Goal: Contribute content: Add original content to the website for others to see

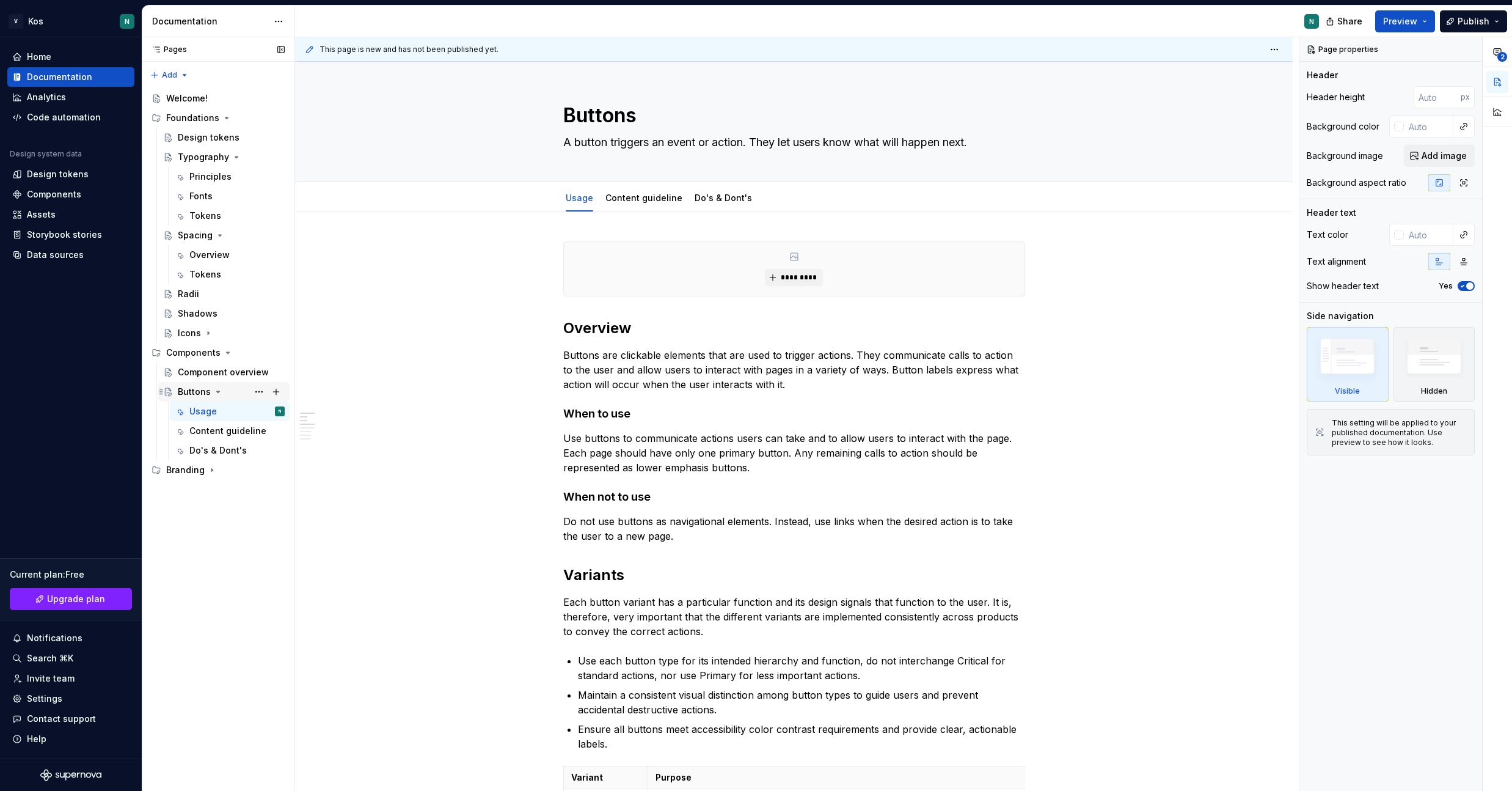
click at [218, 393] on icon "Page tree" at bounding box center [218, 391] width 10 height 10
click at [218, 391] on icon "Page tree" at bounding box center [218, 392] width 3 height 1
click at [279, 352] on button "Page tree" at bounding box center [276, 353] width 17 height 17
type textarea "*"
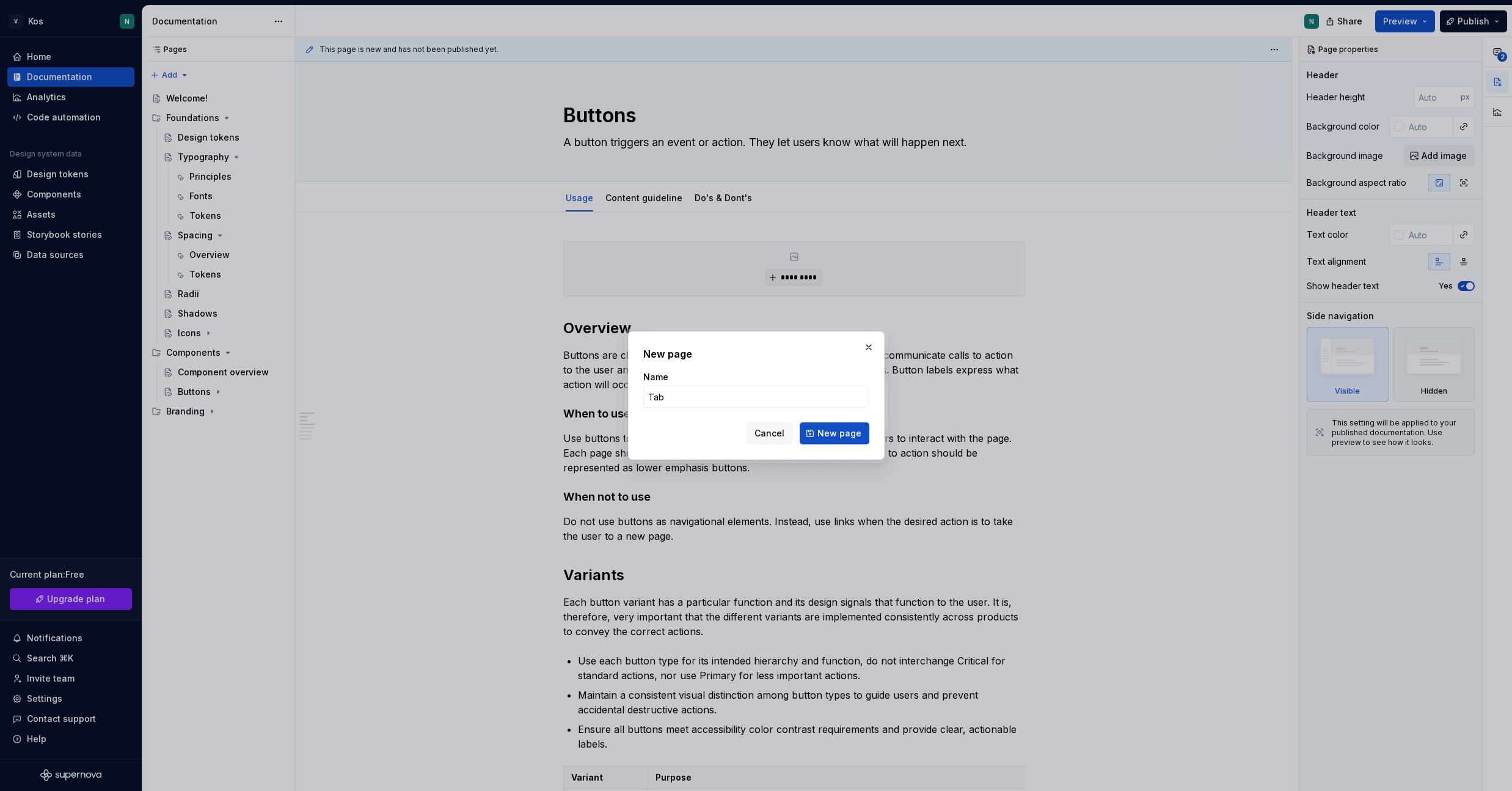
type input "Tabs"
click button "New page" at bounding box center [835, 433] width 70 height 22
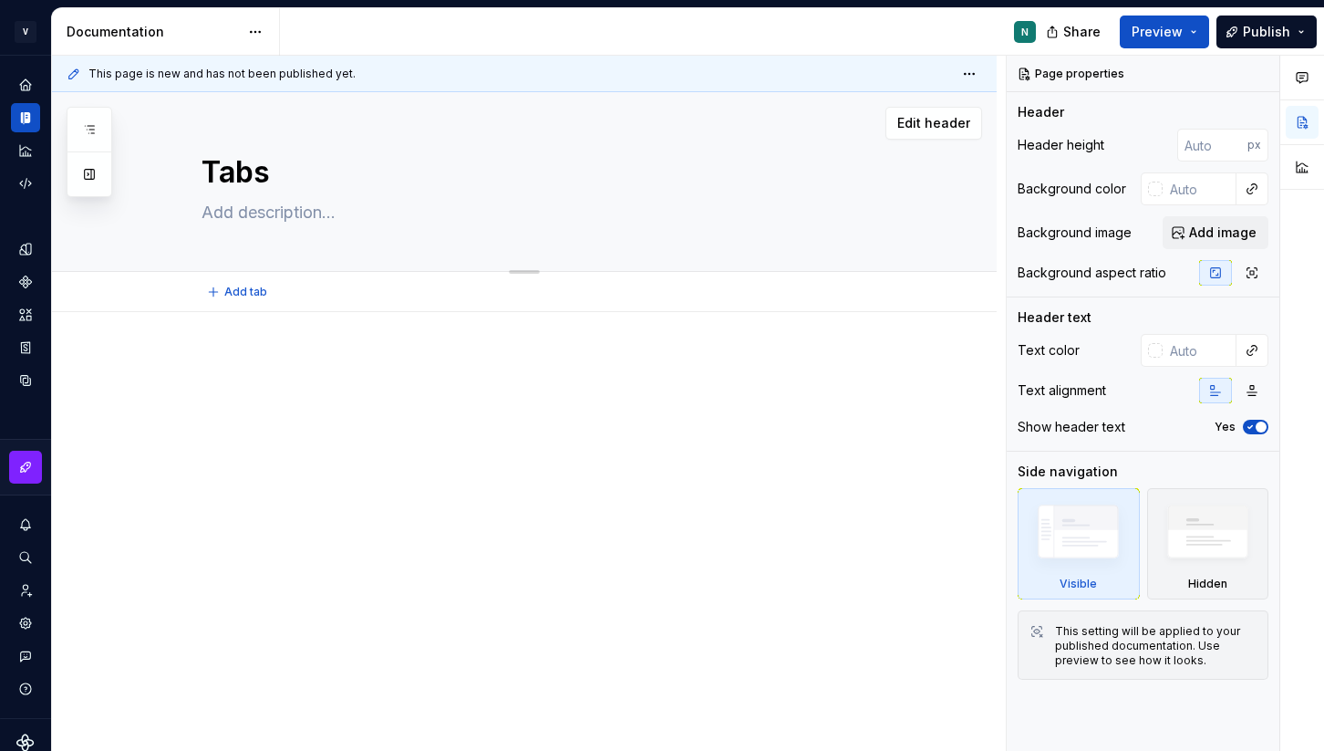
click at [533, 187] on textarea "Tabs" at bounding box center [542, 172] width 689 height 44
click at [398, 211] on textarea at bounding box center [542, 212] width 689 height 29
paste textarea "Overview Tabs organize related content into sections within a single page. This…"
type textarea "*"
type textarea "Overview Tabs organize related content into sections within a single page. This…"
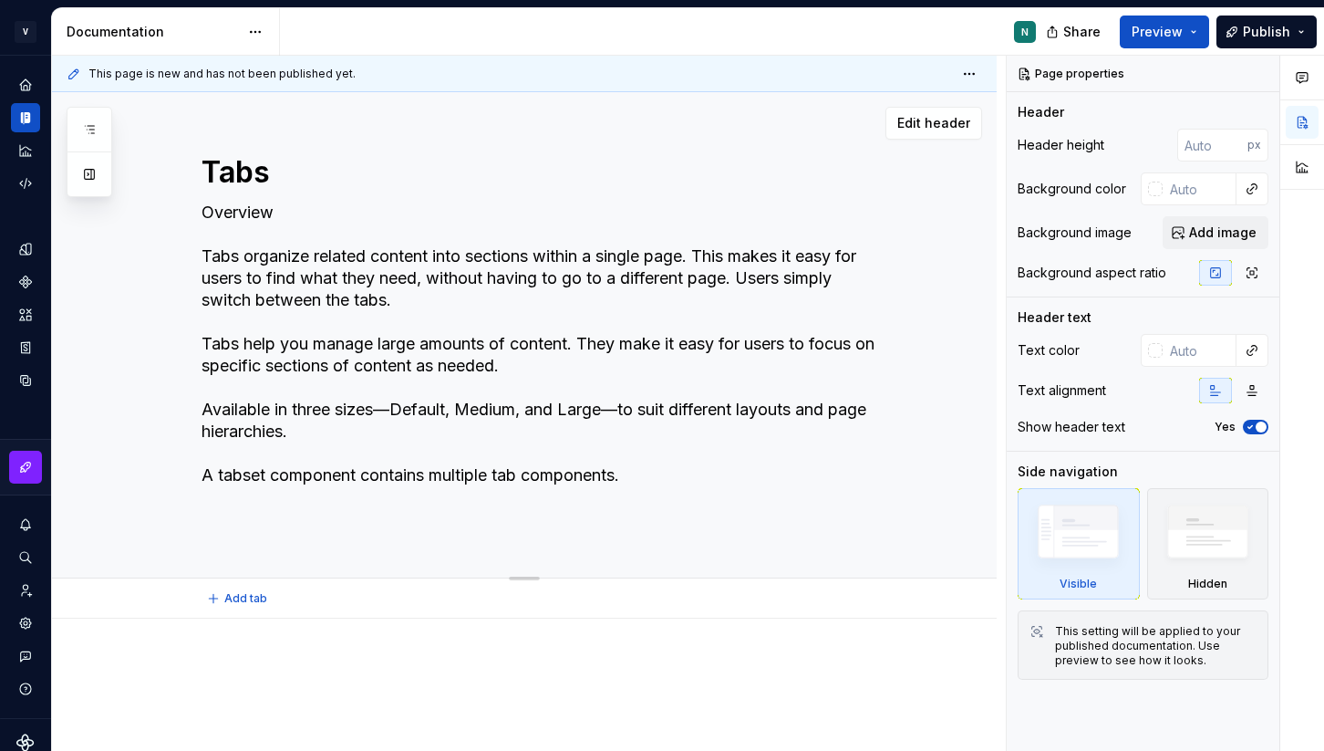
type textarea "*"
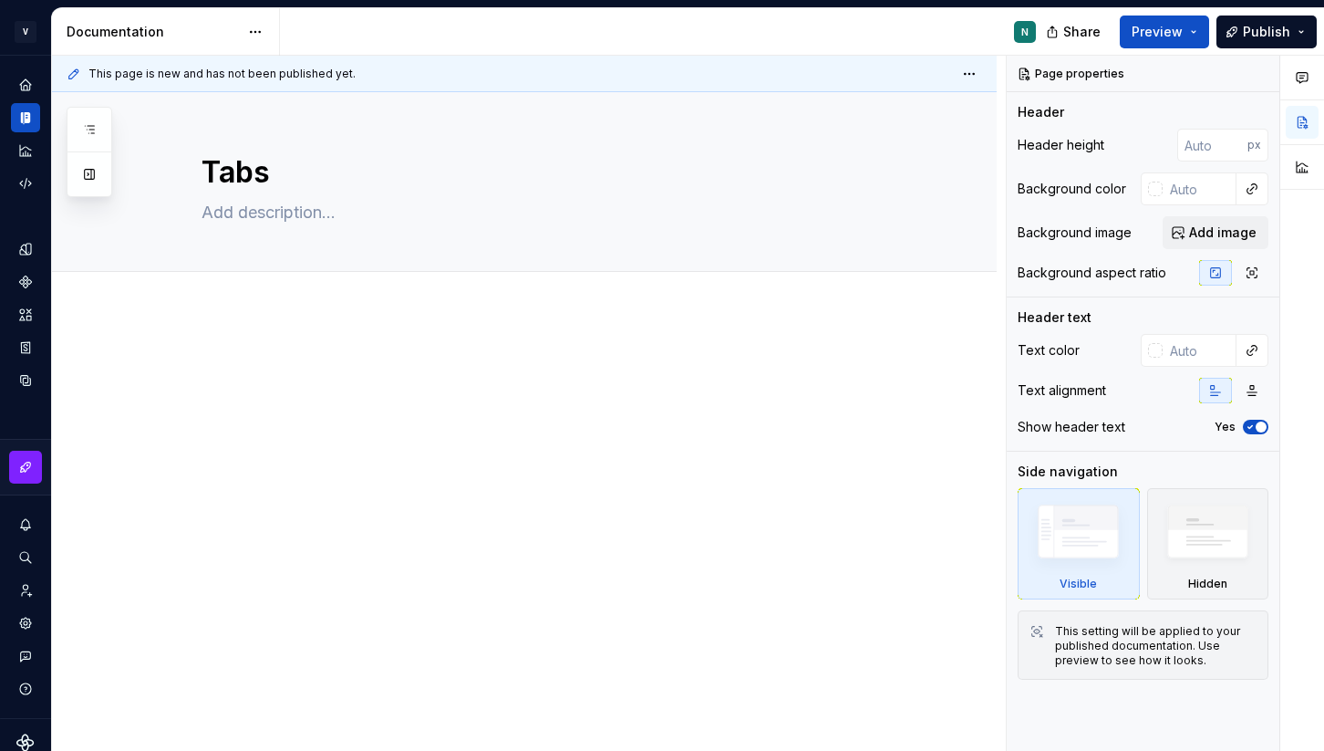
click at [273, 314] on div at bounding box center [524, 492] width 945 height 360
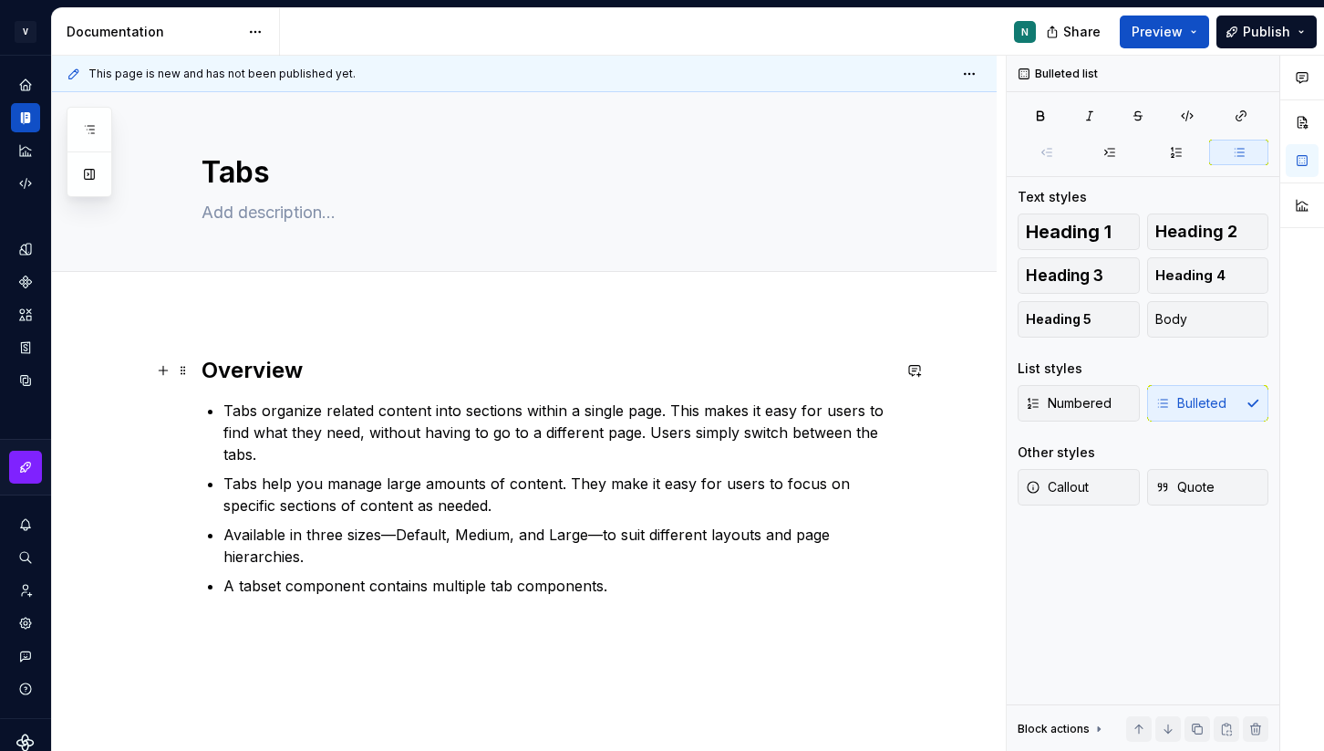
click at [221, 381] on h2 "Overview" at bounding box center [546, 370] width 689 height 29
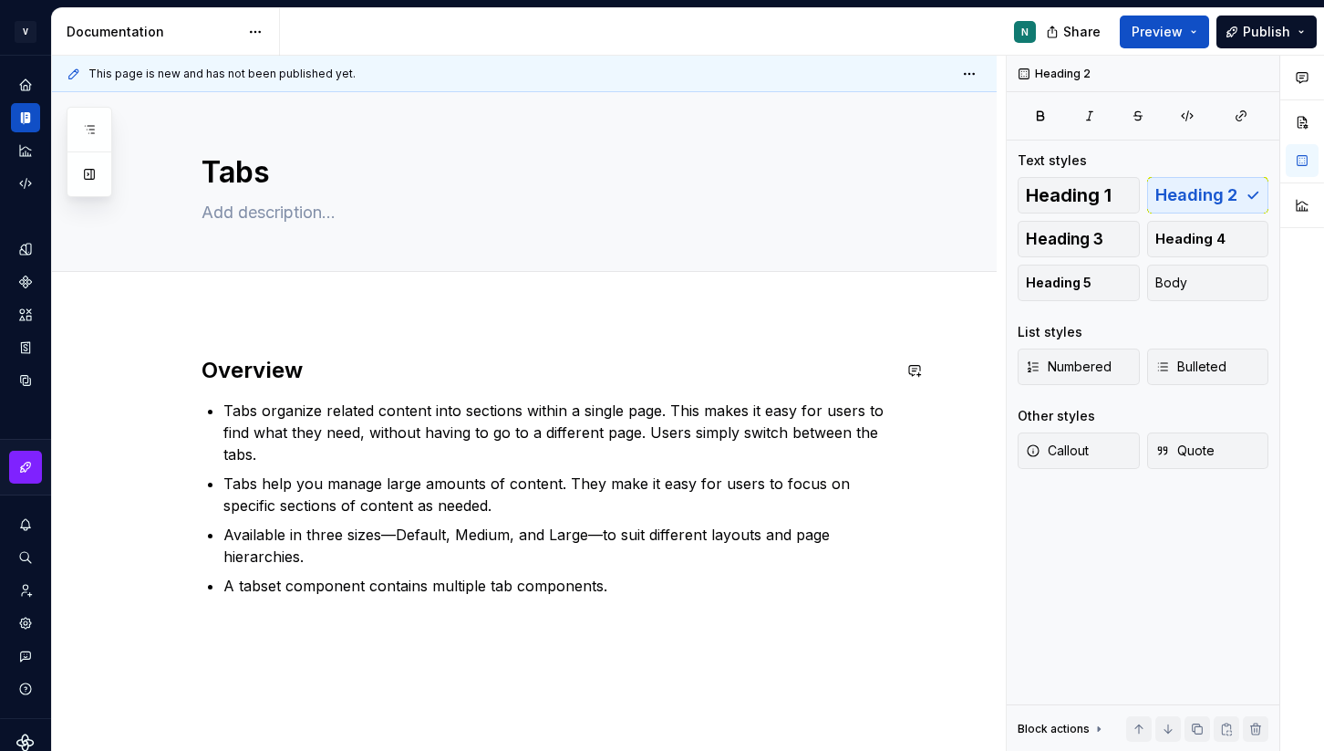
click at [242, 323] on div "Overview Tabs organize related content into sections within a single page. This…" at bounding box center [524, 578] width 945 height 532
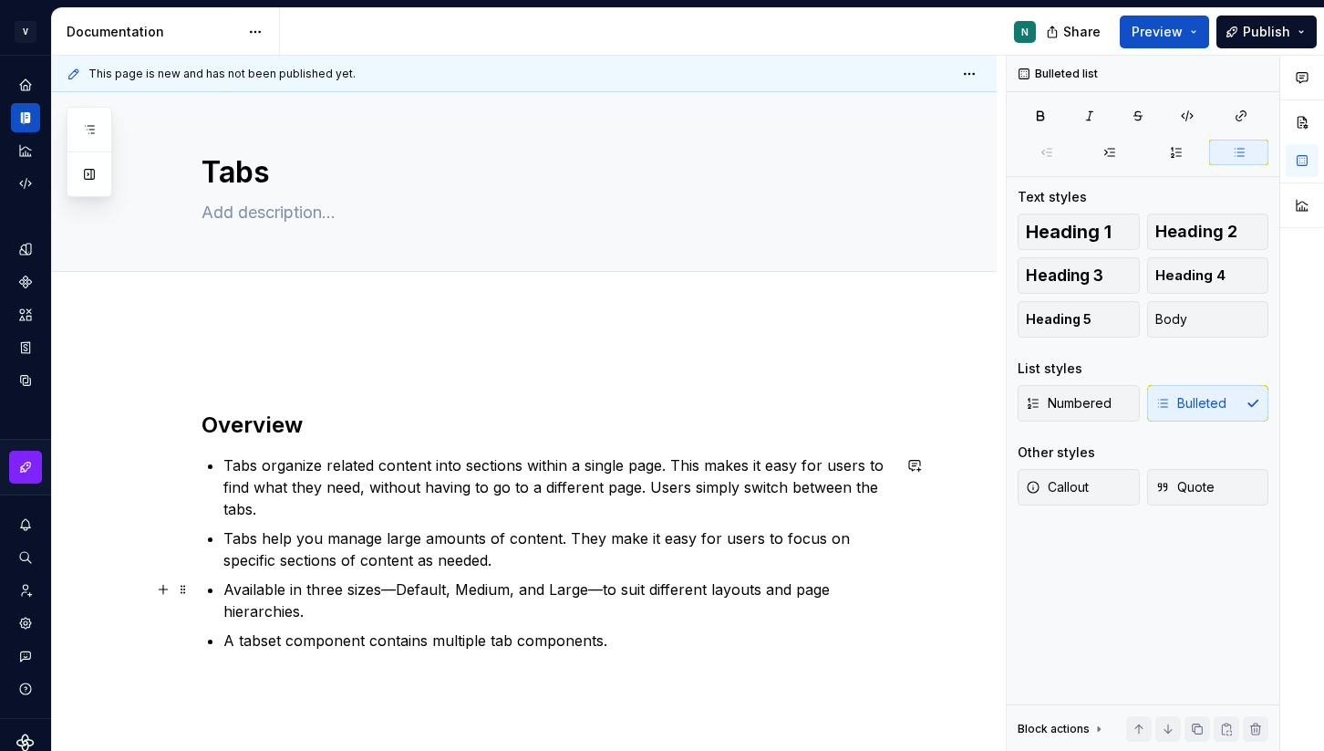
click at [322, 590] on p "Available in three sizes—Default, Medium, and Large—to suit different layouts a…" at bounding box center [557, 600] width 668 height 44
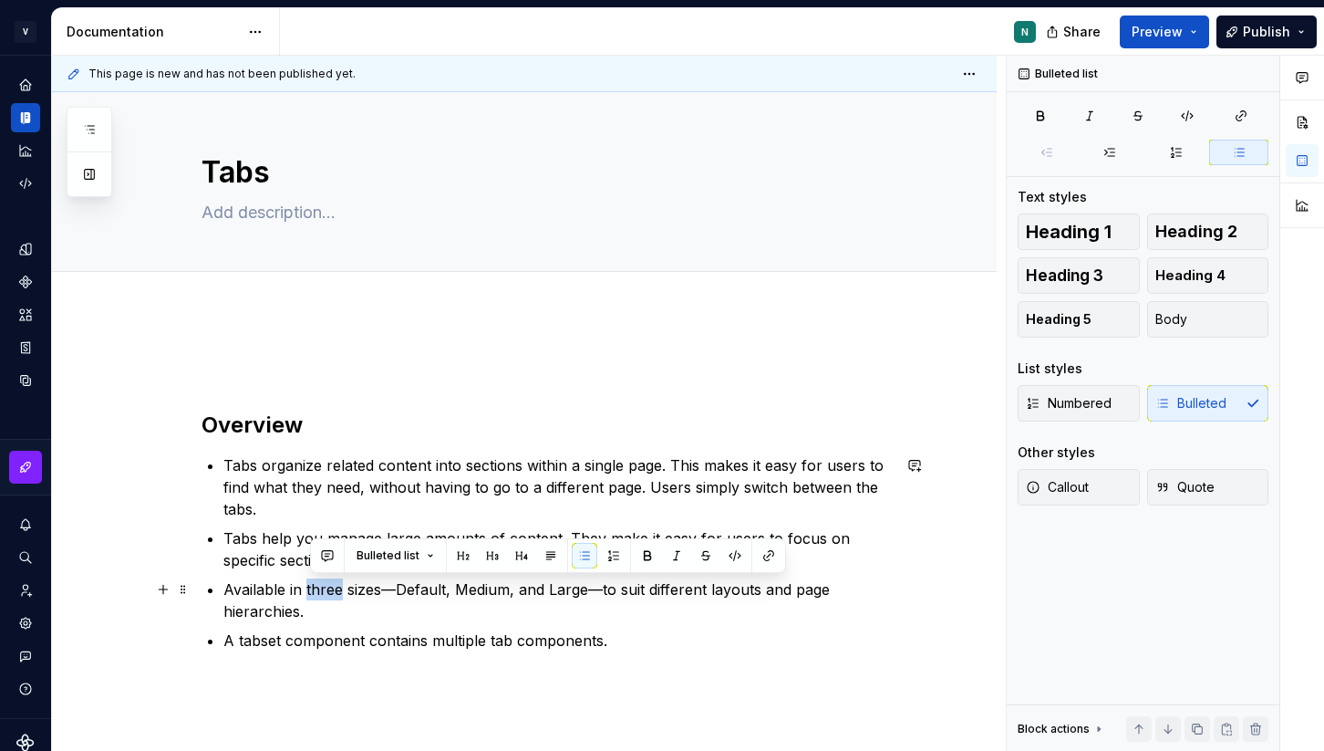
type textarea "*"
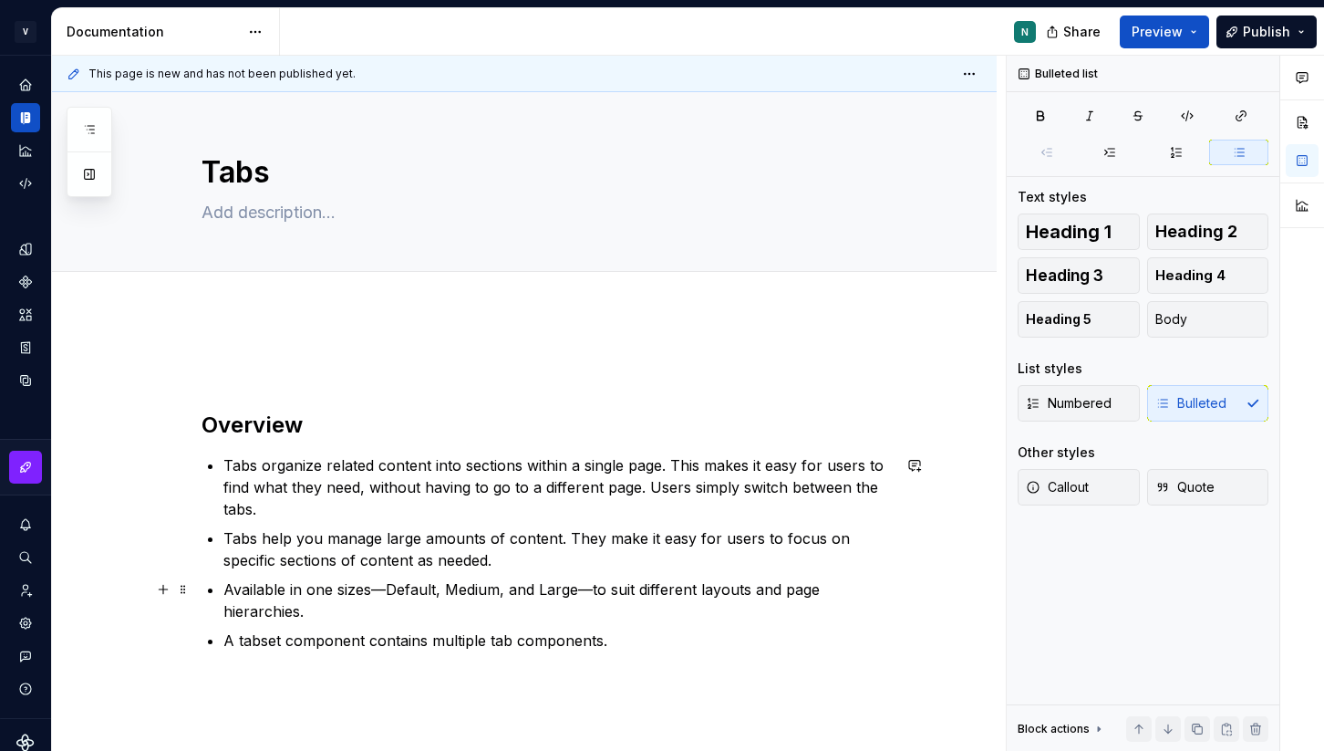
click at [374, 590] on p "Available in one sizes—Default, Medium, and Large—to suit different layouts and…" at bounding box center [557, 600] width 668 height 44
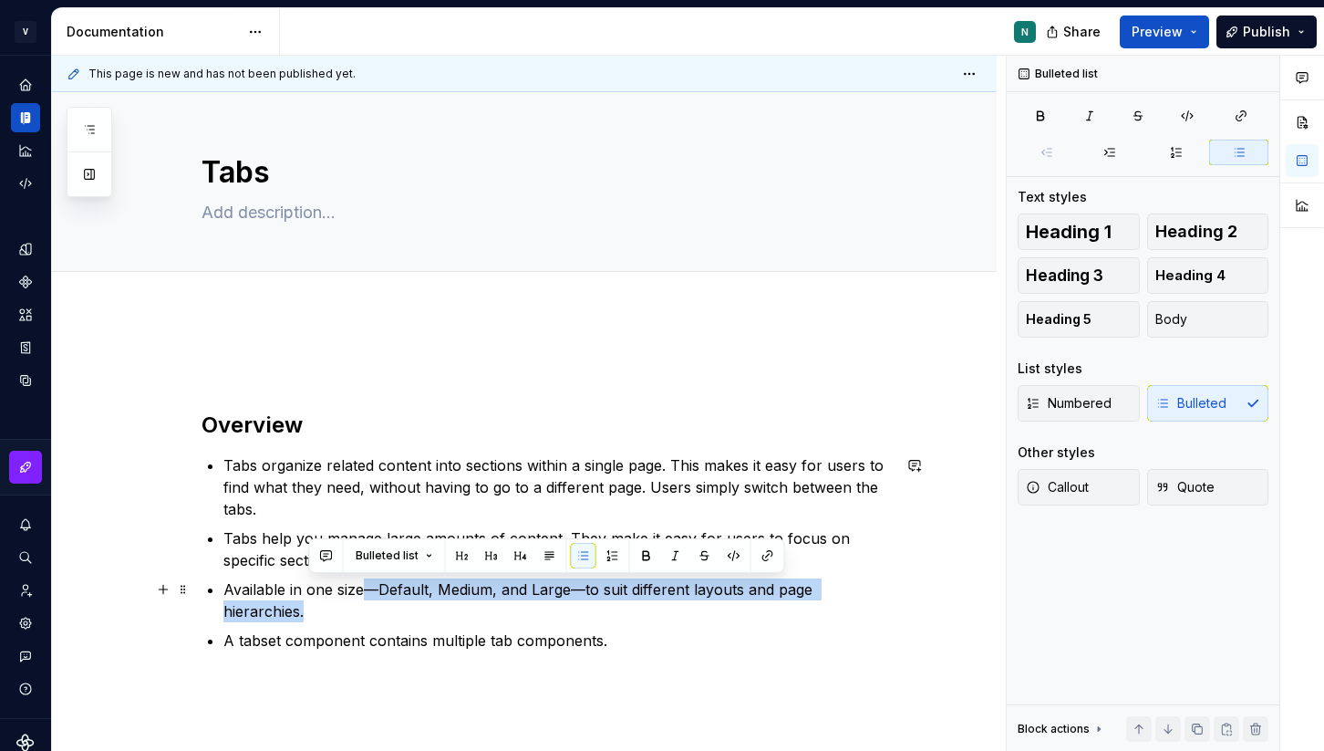
drag, startPoint x: 365, startPoint y: 589, endPoint x: 586, endPoint y: 604, distance: 221.2
click at [586, 605] on p "Available in one size—Default, Medium, and Large—to suit different layouts and …" at bounding box center [557, 600] width 668 height 44
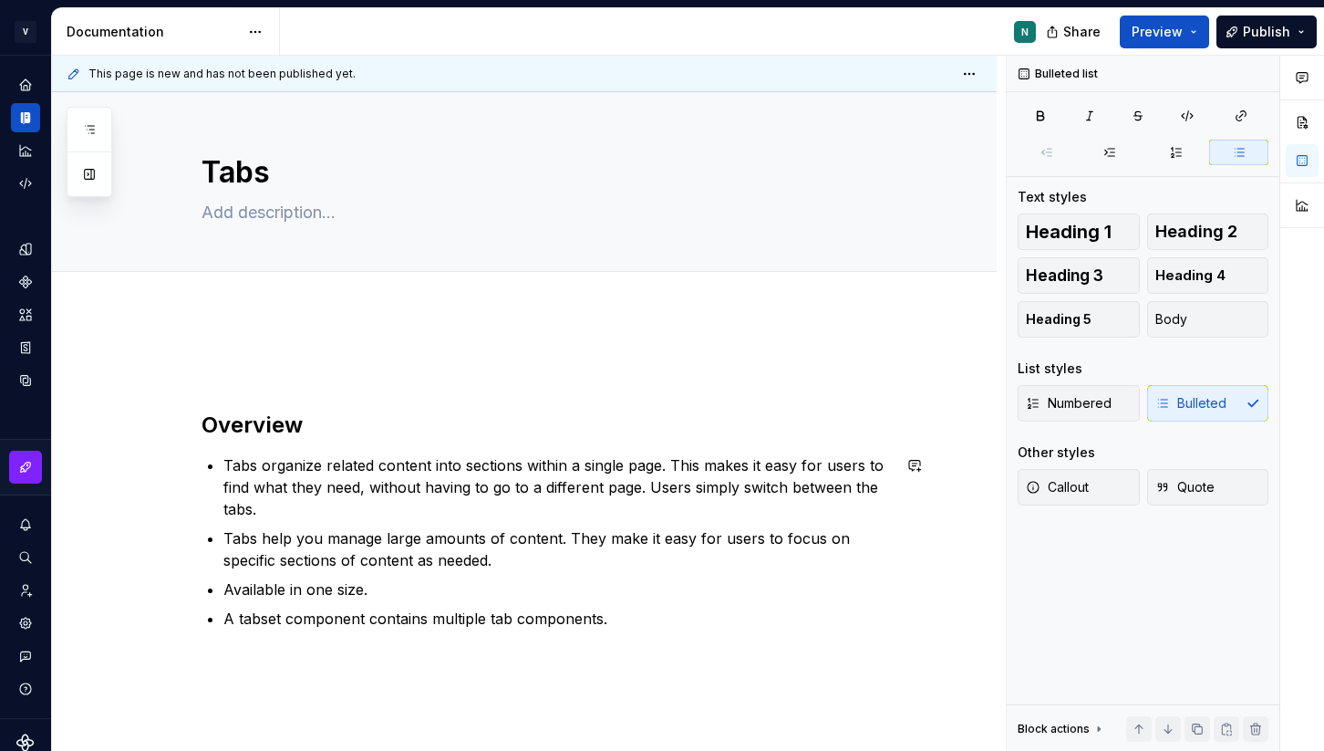
scroll to position [2, 0]
click at [267, 617] on p "A tabset component contains multiple tab components." at bounding box center [557, 617] width 668 height 22
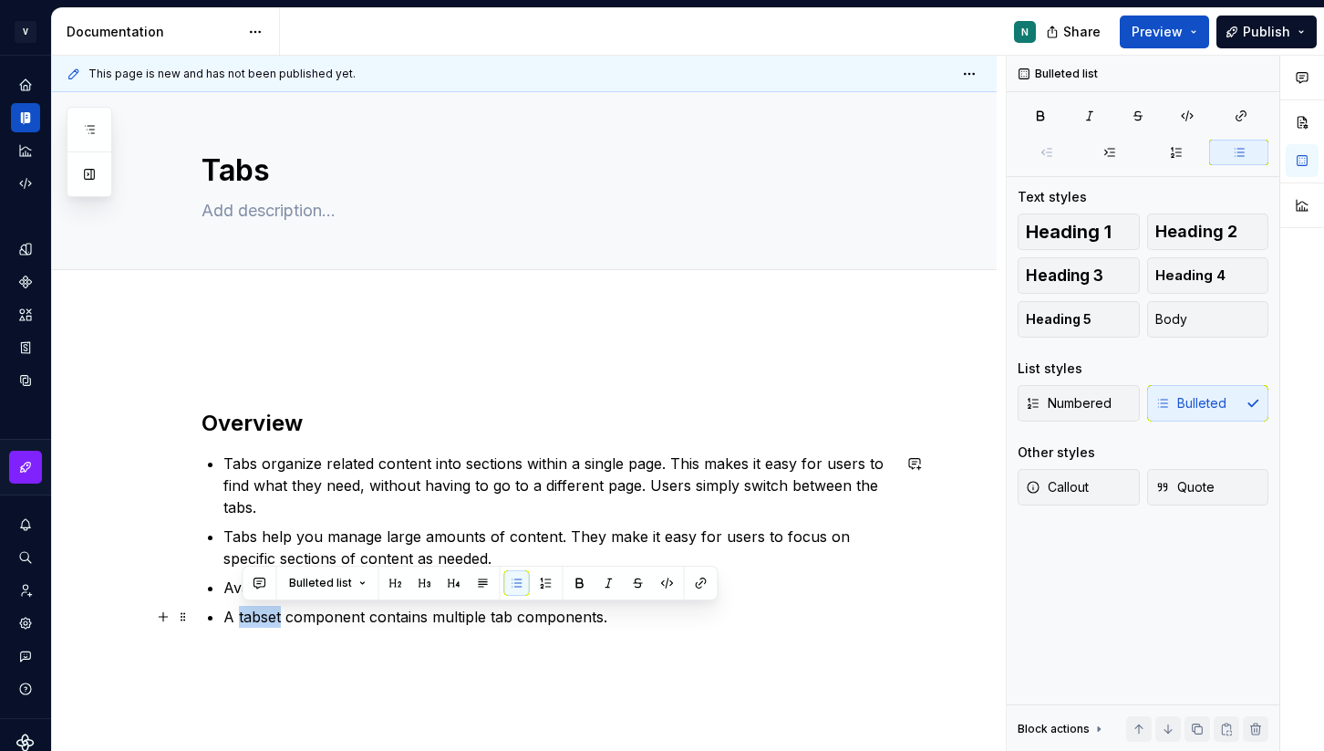
click at [267, 617] on p "A tabset component contains multiple tab components." at bounding box center [557, 617] width 668 height 22
copy p "tabset"
click at [347, 401] on div "Overview Tabs organize related content into sections within a single page. This…" at bounding box center [546, 491] width 689 height 274
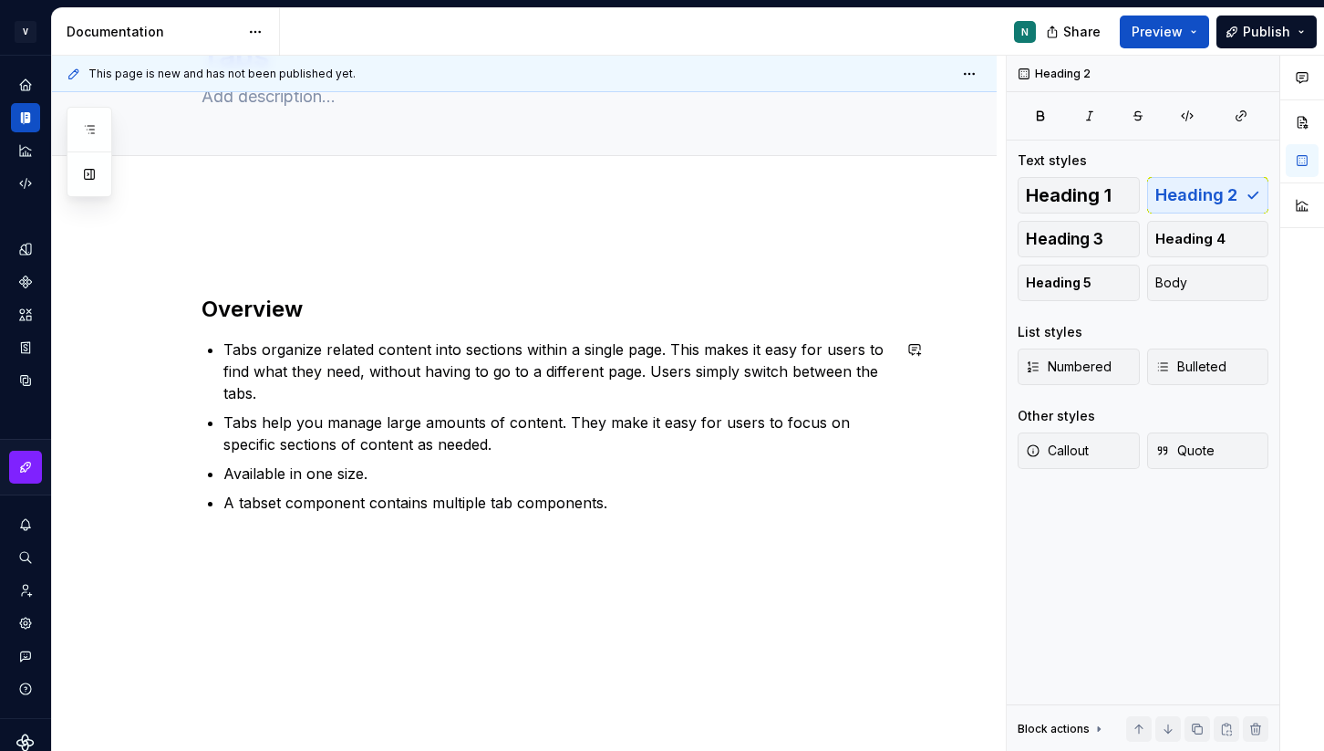
scroll to position [125, 0]
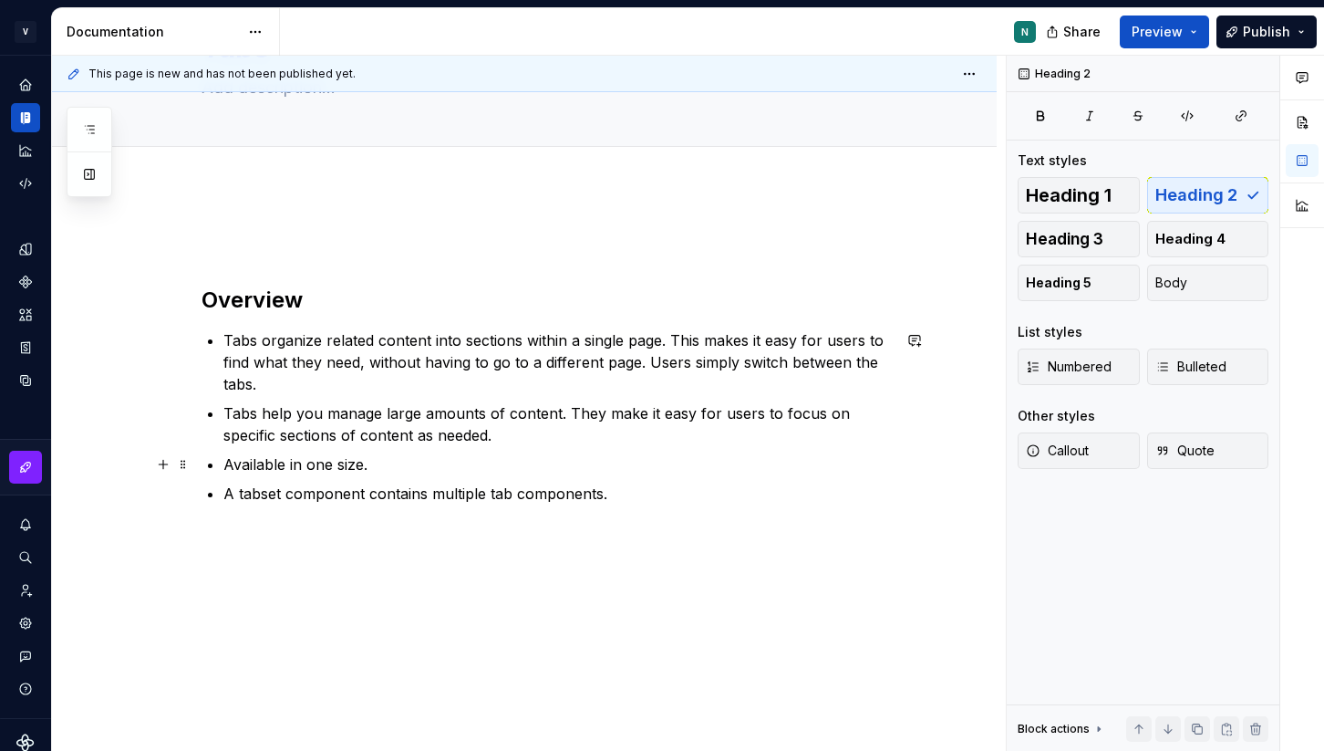
click at [389, 460] on p "Available in one size." at bounding box center [557, 464] width 668 height 22
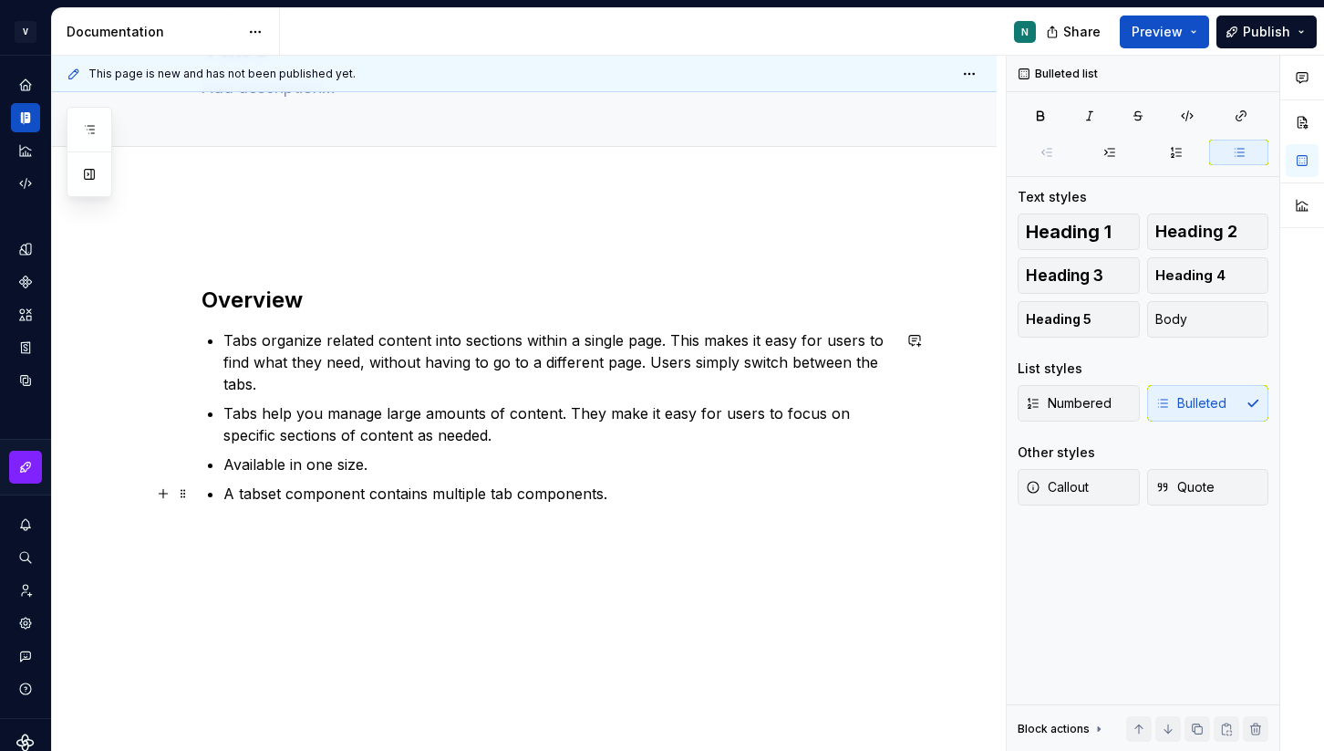
click at [615, 491] on p "A tabset component contains multiple tab components." at bounding box center [557, 493] width 668 height 22
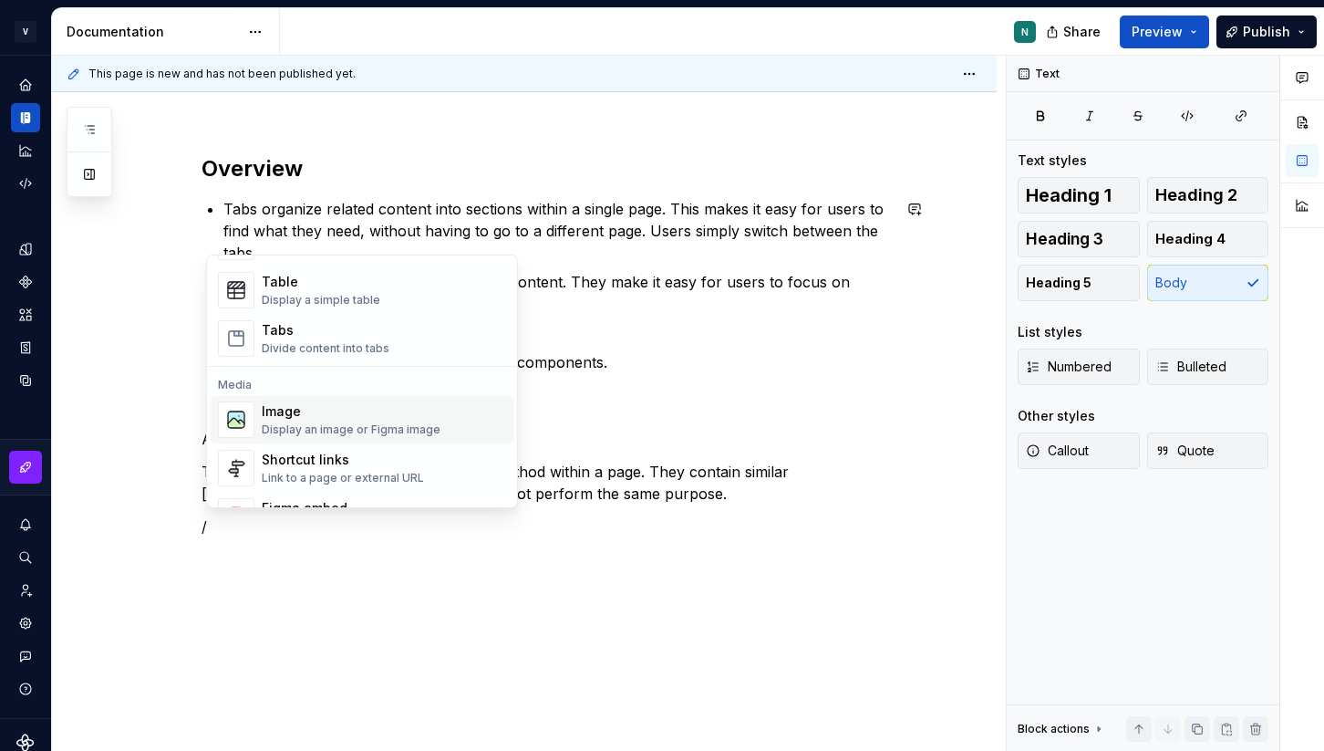
scroll to position [692, 0]
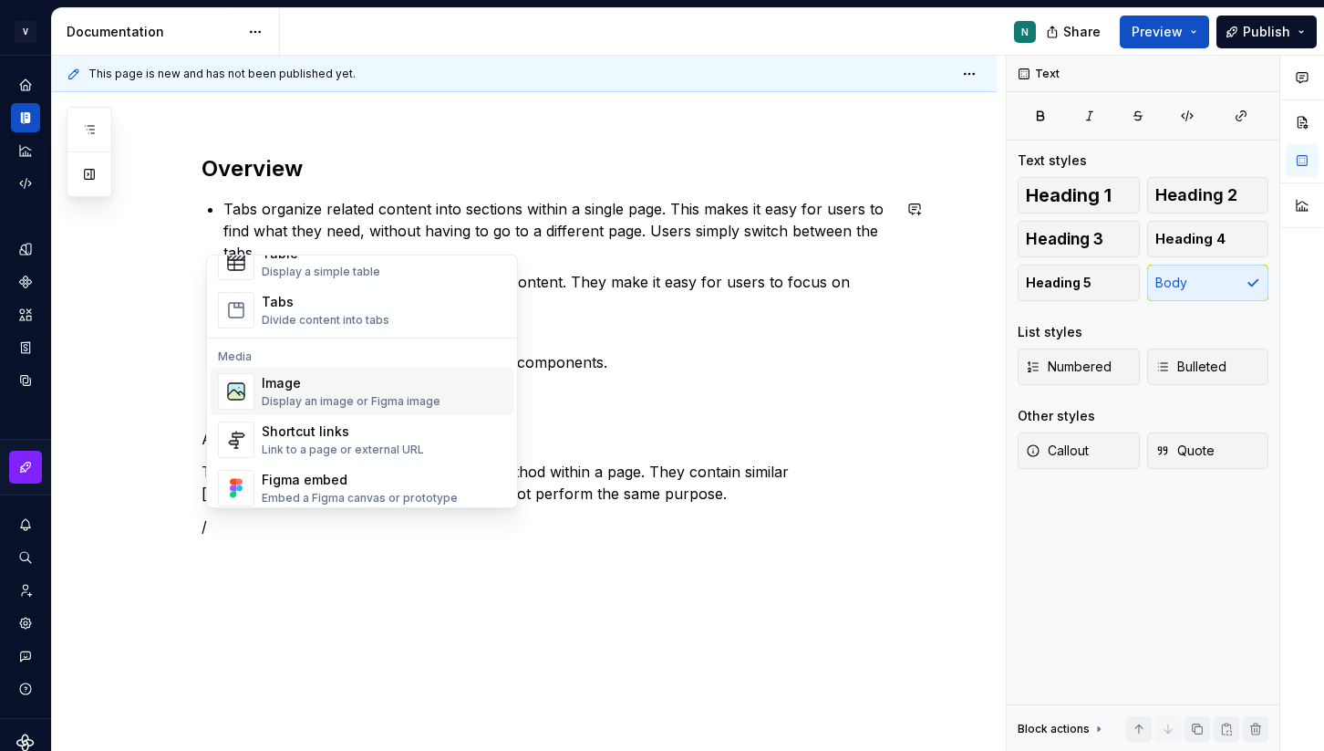
click at [347, 384] on div "Image" at bounding box center [351, 383] width 179 height 18
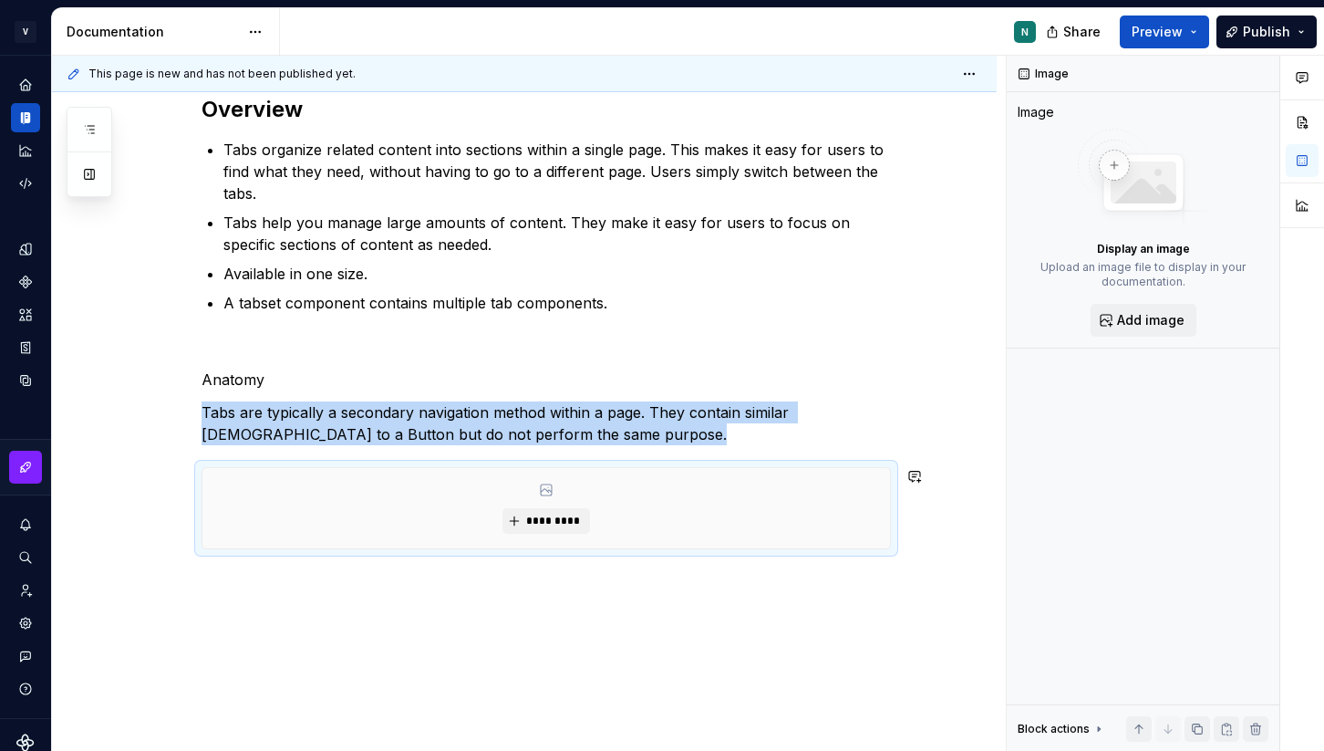
scroll to position [329, 0]
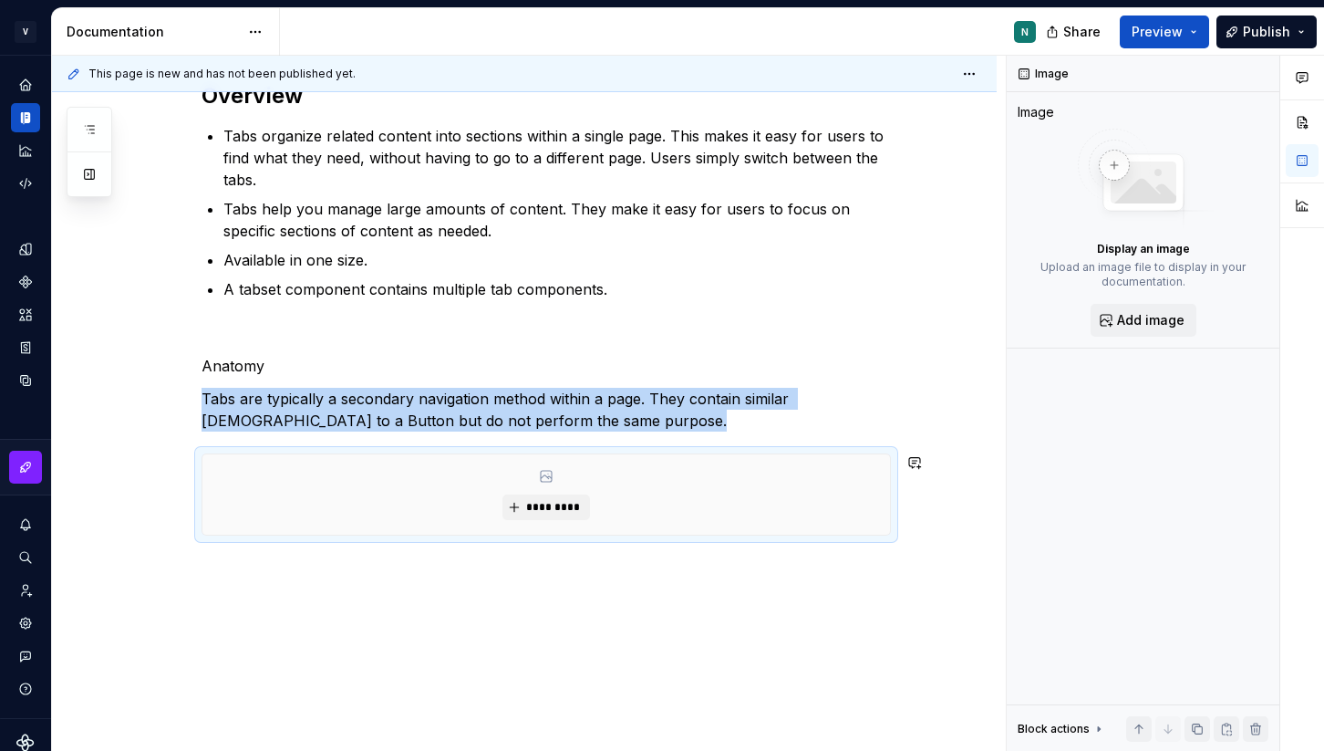
click at [274, 565] on div "Overview Tabs organize related content into sections within a single page. This…" at bounding box center [524, 383] width 945 height 800
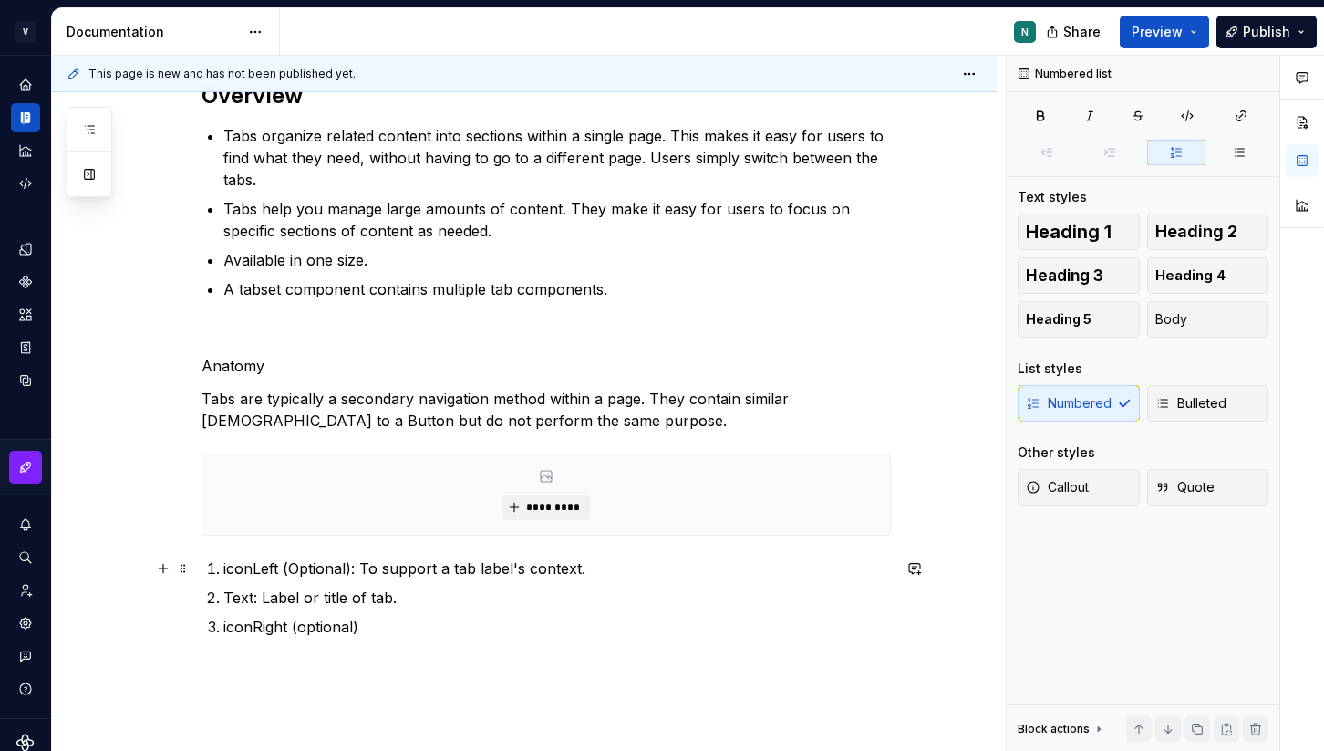
click at [303, 569] on p "iconLeft (Optional): To support a tab label's context." at bounding box center [557, 568] width 668 height 22
click at [383, 623] on p "iconRight (optional)" at bounding box center [557, 627] width 668 height 22
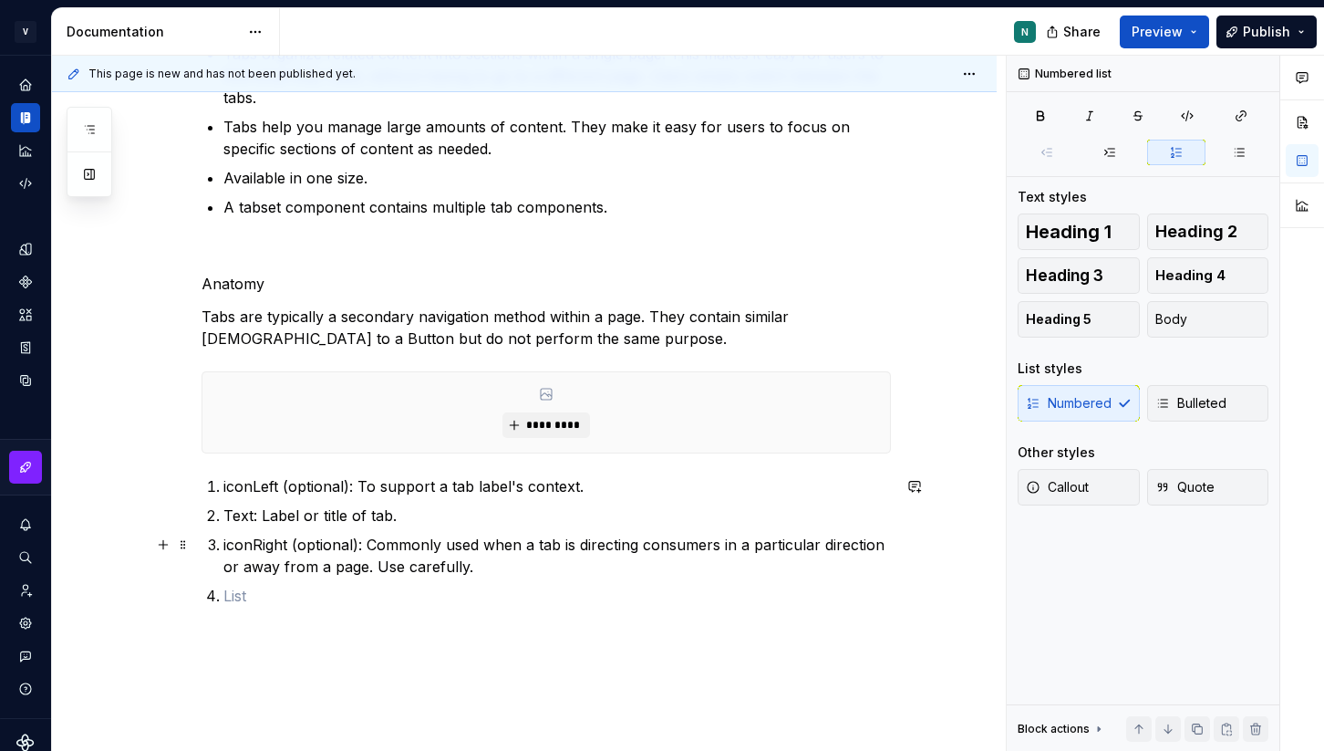
scroll to position [443, 0]
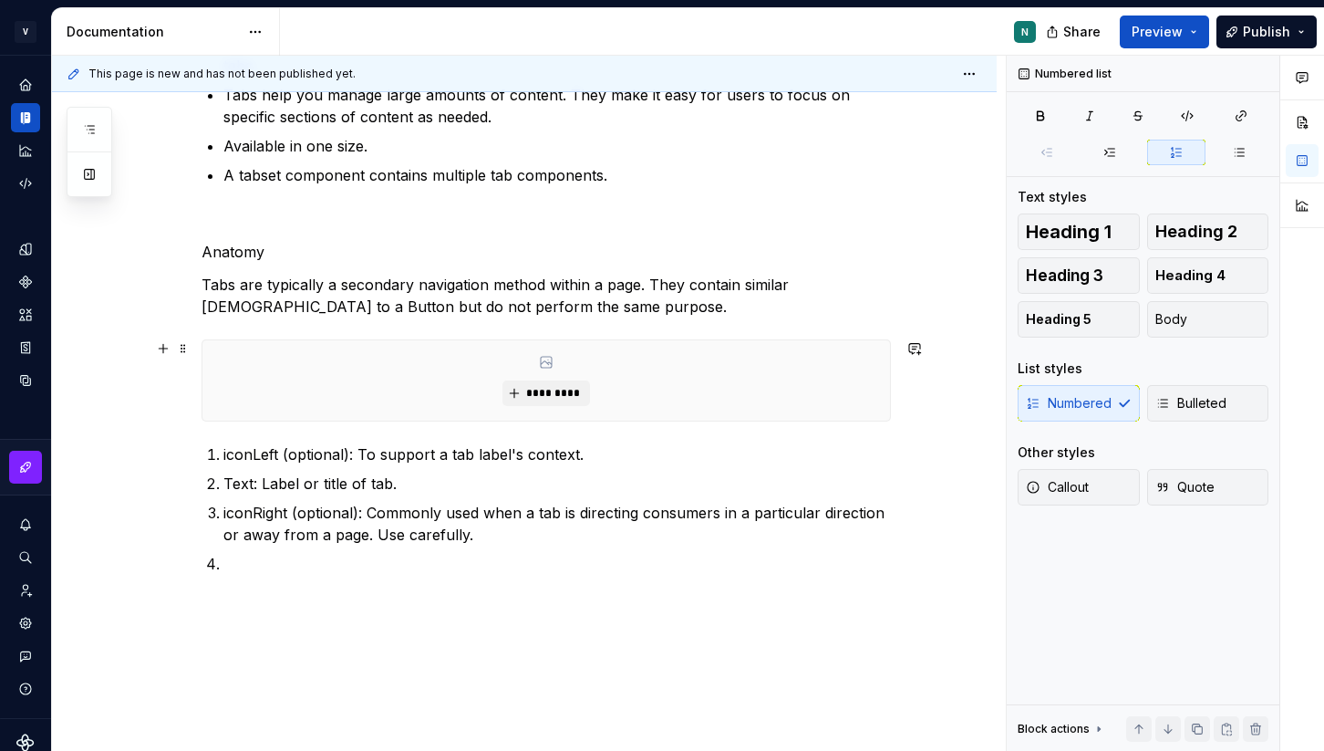
click at [231, 254] on p "Anatomy" at bounding box center [546, 252] width 689 height 22
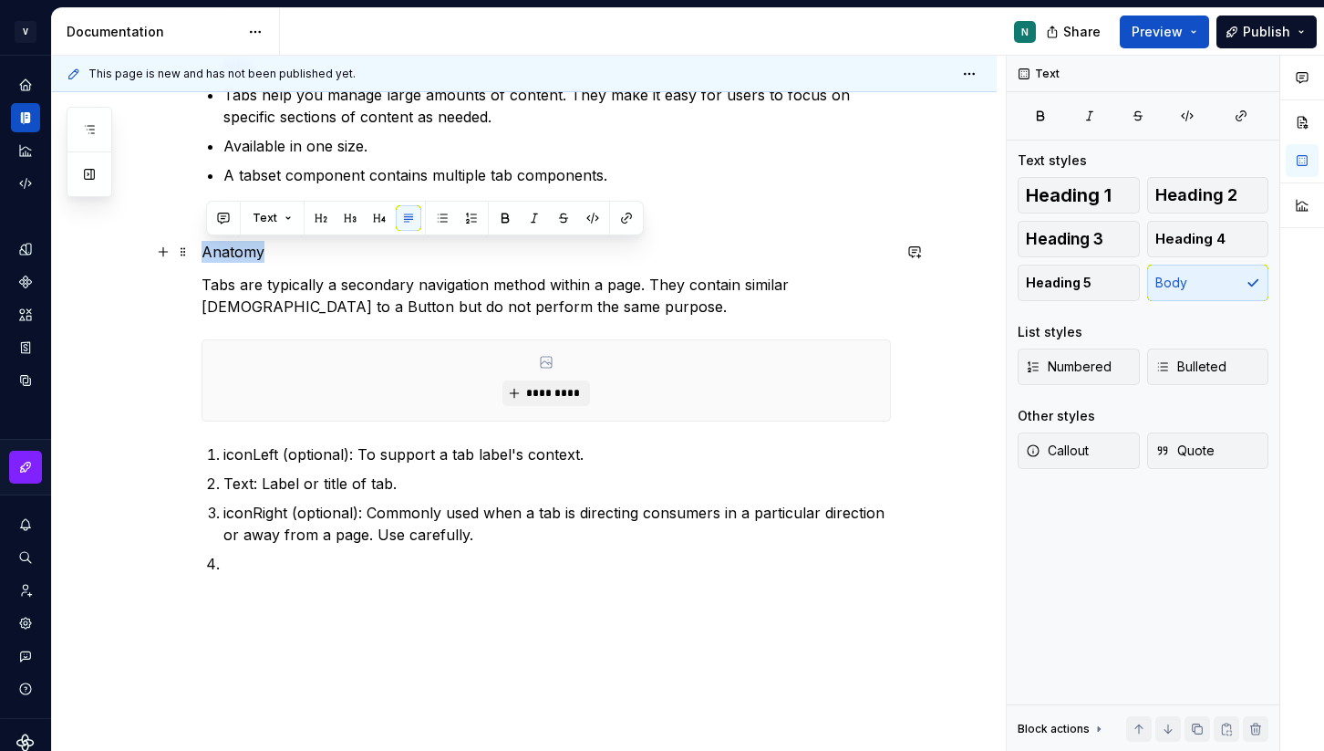
click at [231, 254] on p "Anatomy" at bounding box center [546, 252] width 689 height 22
click at [347, 219] on button "button" at bounding box center [350, 218] width 26 height 26
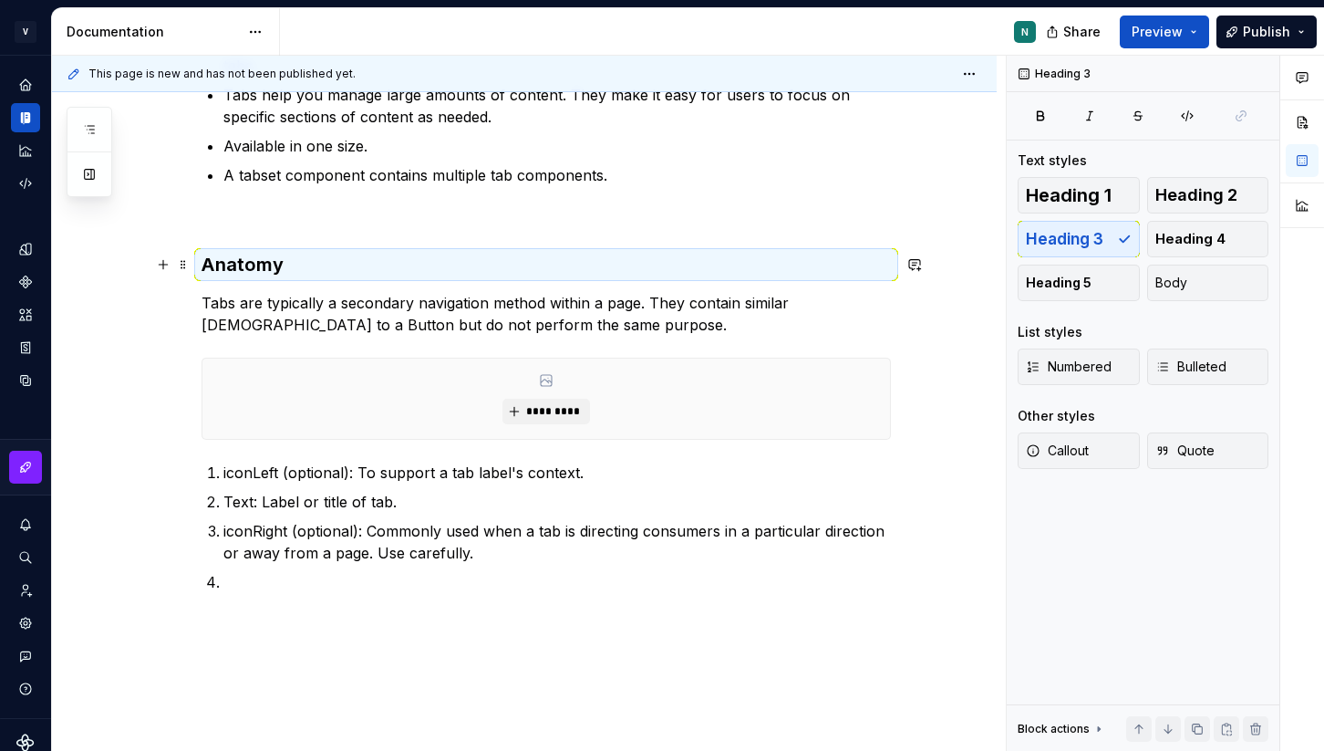
click at [252, 270] on h3 "Anatomy" at bounding box center [546, 265] width 689 height 26
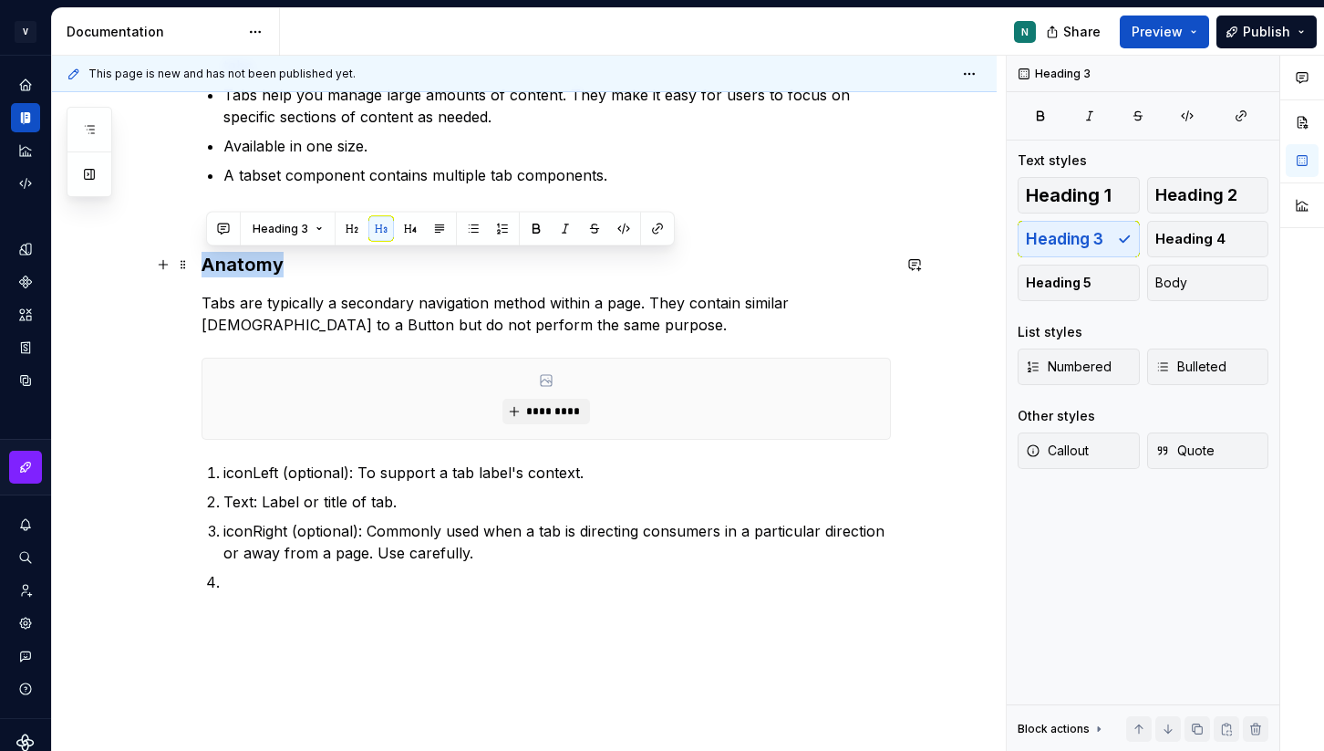
click at [252, 270] on h3 "Anatomy" at bounding box center [546, 265] width 689 height 26
click at [359, 227] on button "button" at bounding box center [352, 229] width 26 height 26
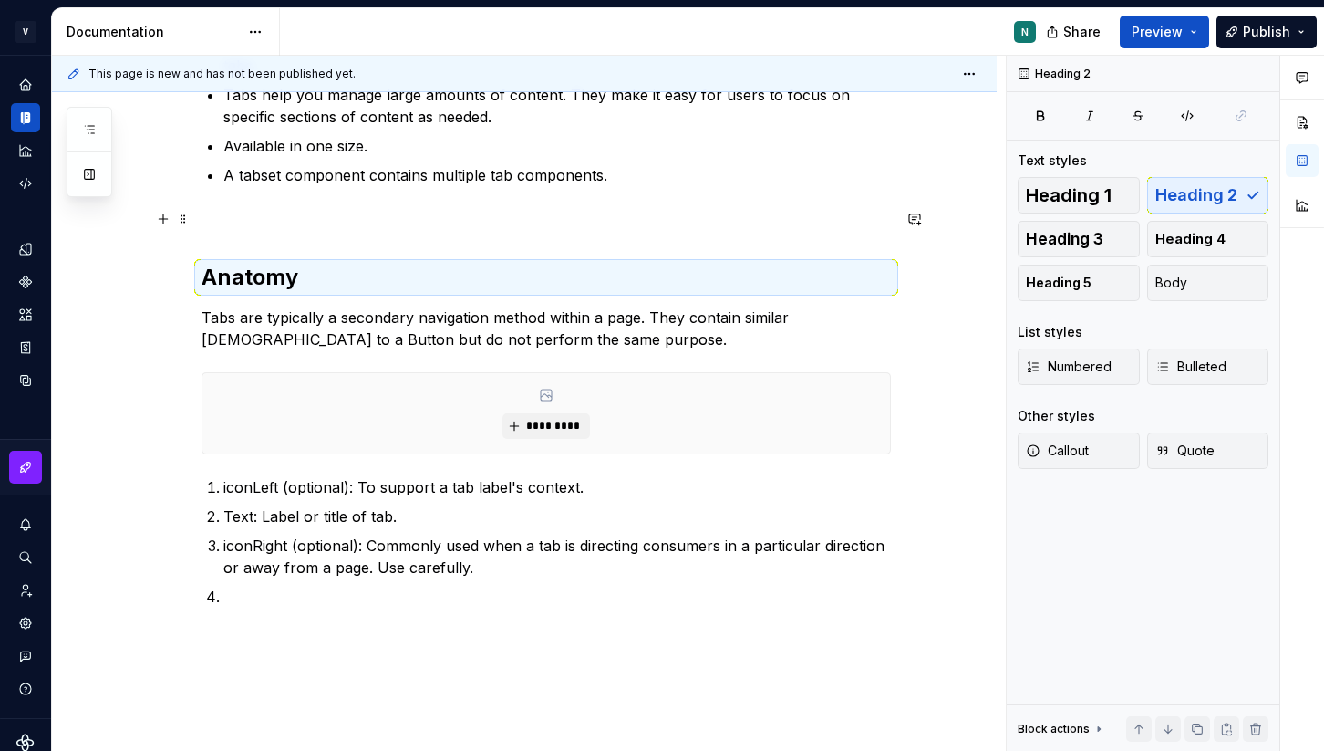
click at [274, 208] on p at bounding box center [546, 219] width 689 height 22
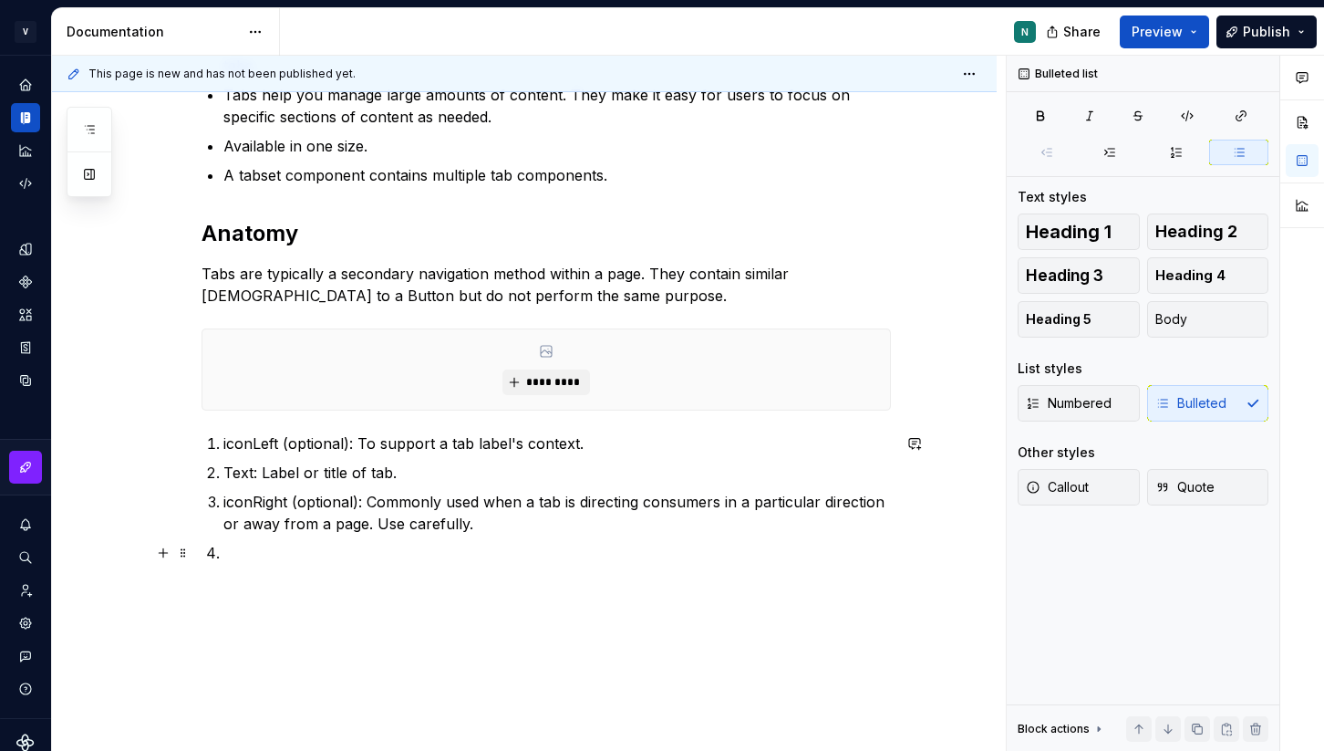
click at [254, 548] on p at bounding box center [557, 553] width 668 height 22
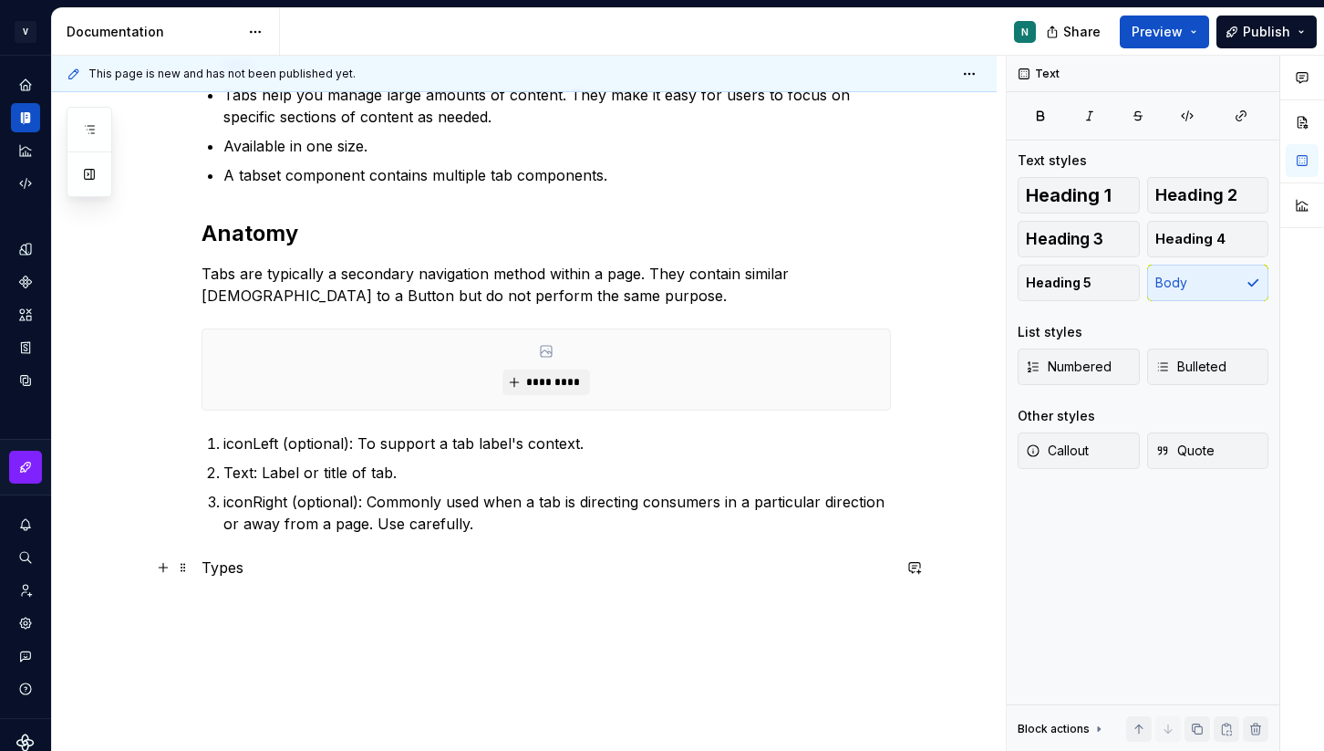
click at [225, 568] on p "Types" at bounding box center [546, 567] width 689 height 22
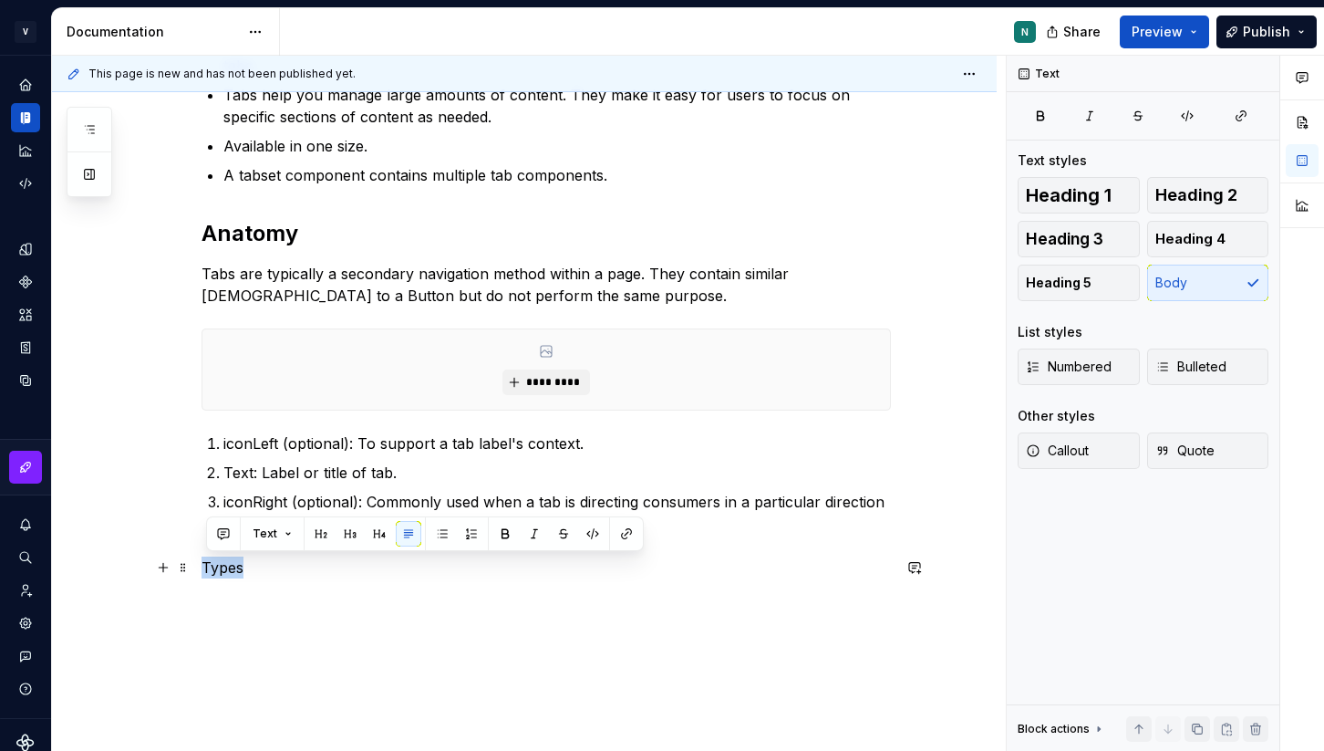
click at [225, 568] on p "Types" at bounding box center [546, 567] width 689 height 22
click at [232, 566] on p "Types" at bounding box center [546, 567] width 689 height 22
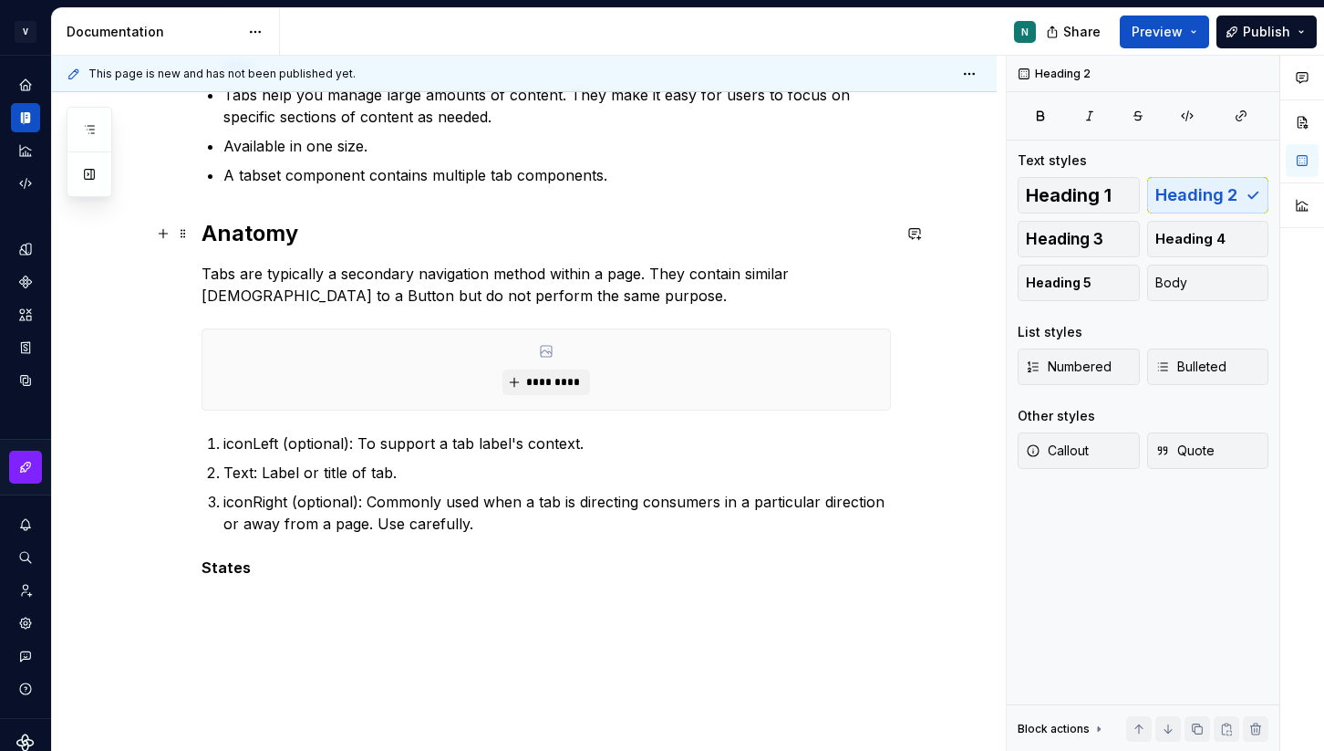
click at [307, 235] on h2 "Anatomy" at bounding box center [546, 233] width 689 height 29
click at [347, 565] on p "States" at bounding box center [546, 567] width 689 height 22
click at [282, 579] on div "Overview Tabs organize related content into sections within a single page. This…" at bounding box center [546, 261] width 689 height 699
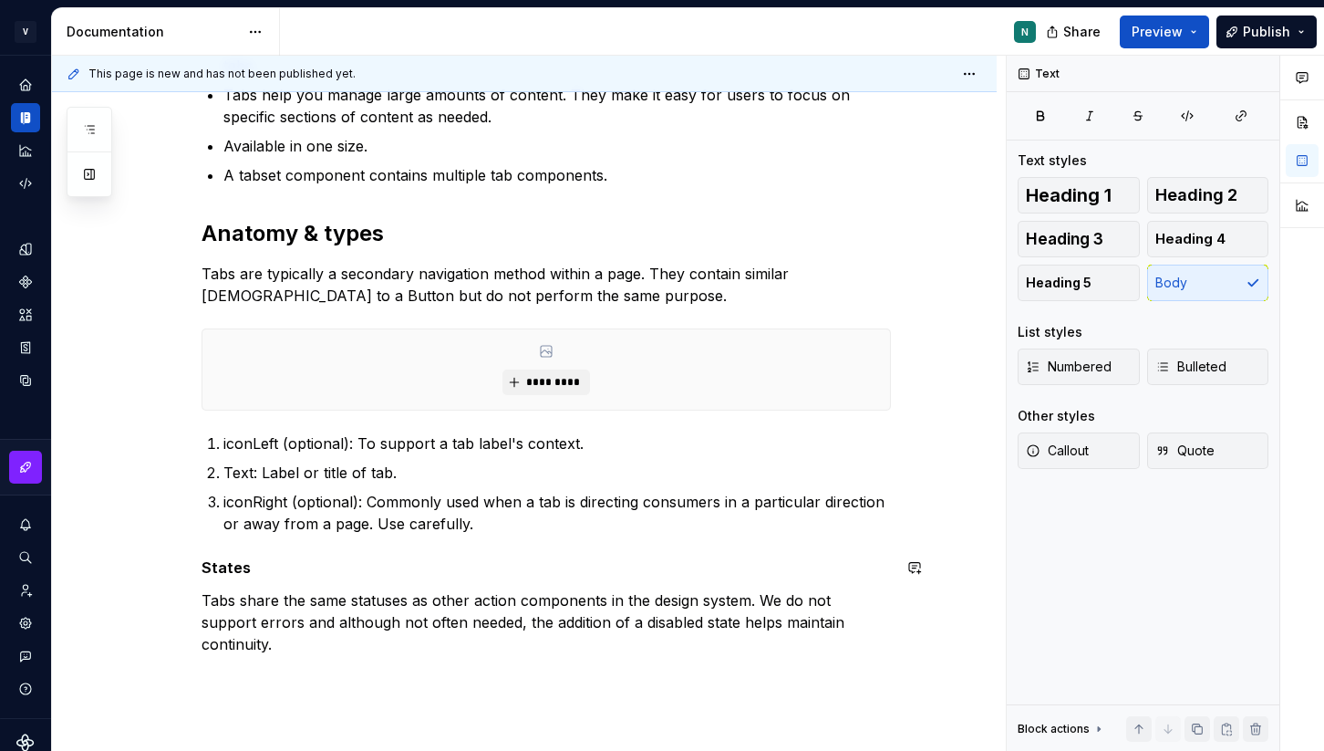
scroll to position [482, 0]
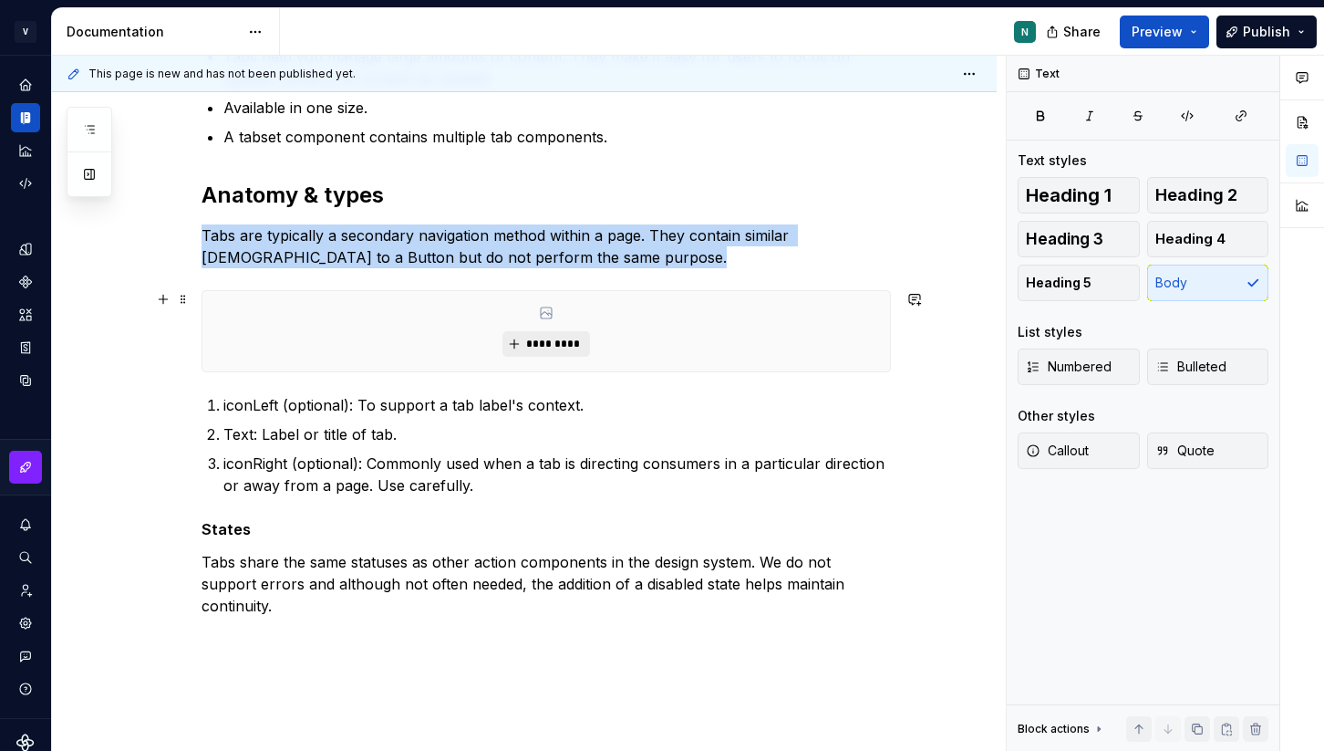
click at [560, 354] on button "*********" at bounding box center [546, 344] width 87 height 26
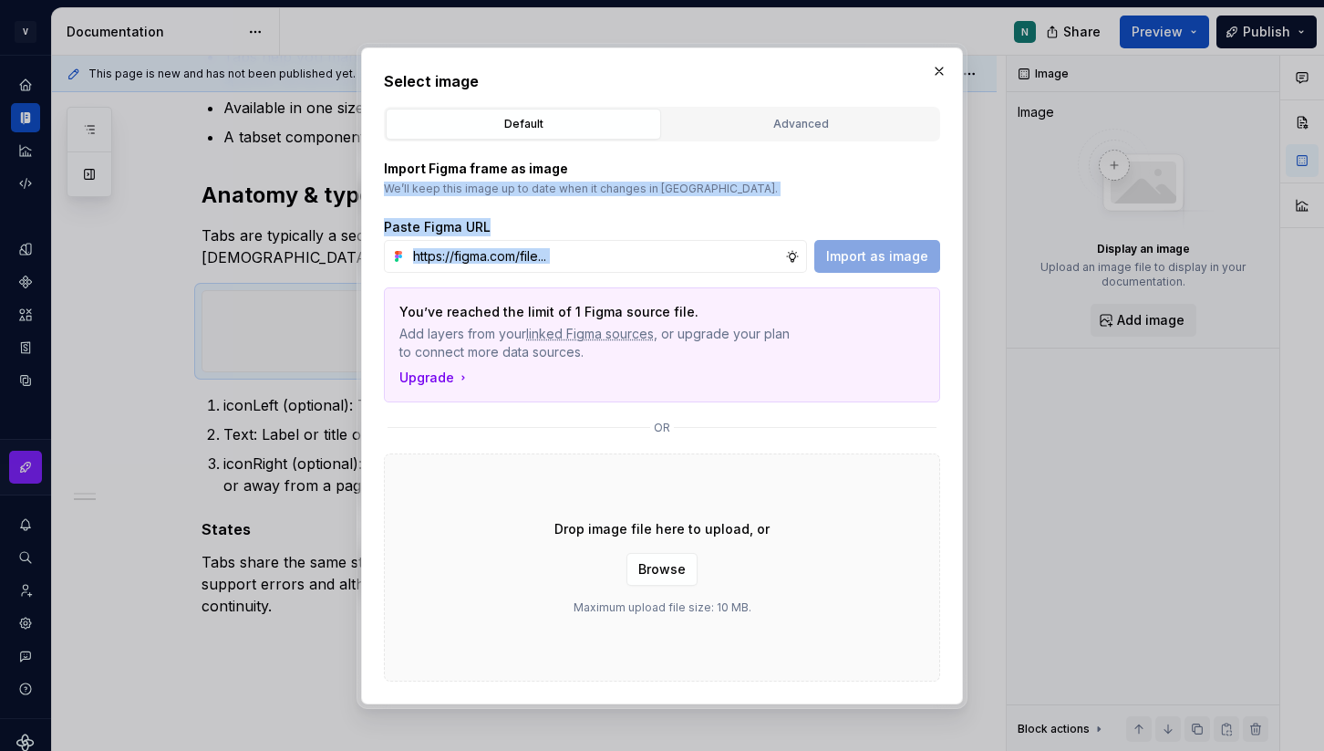
drag, startPoint x: 858, startPoint y: 260, endPoint x: 817, endPoint y: 161, distance: 106.7
click at [817, 161] on div "Import Figma frame as image We’ll keep this image up to date when it changes in…" at bounding box center [662, 216] width 556 height 113
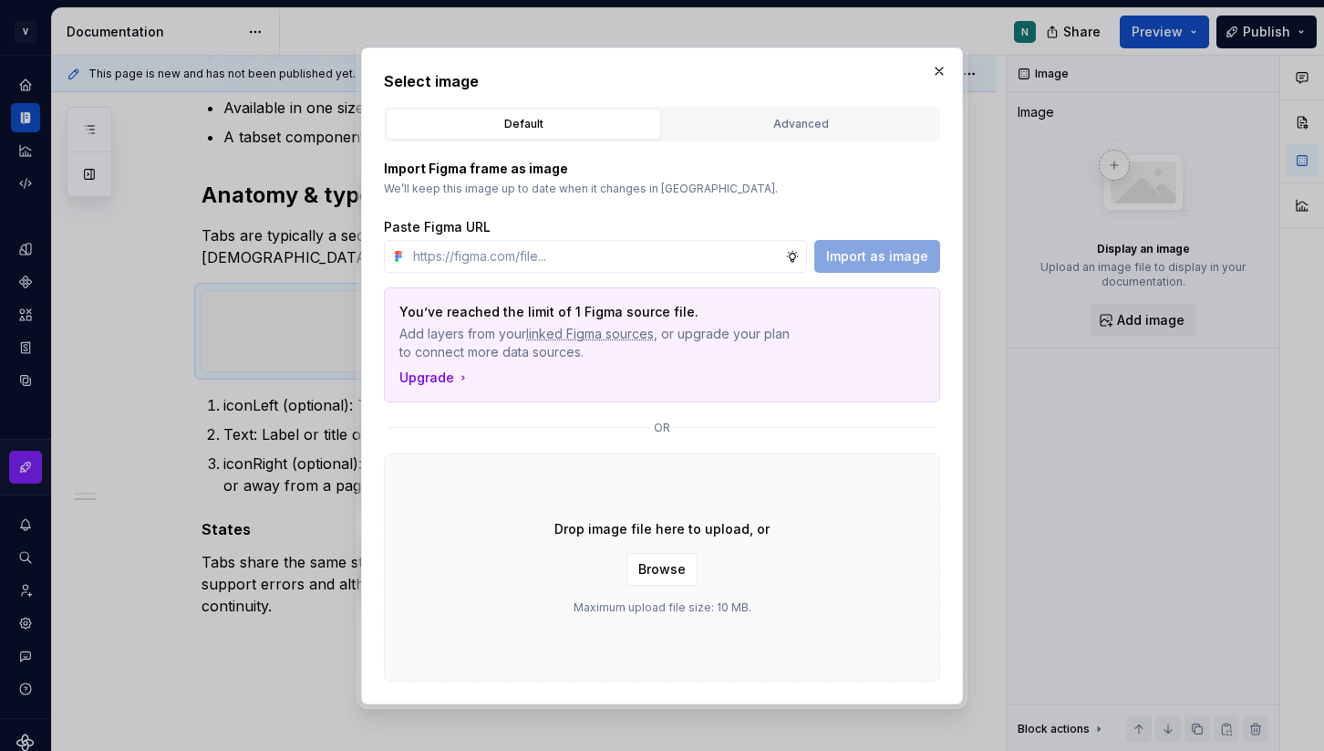
click at [752, 168] on p "Import Figma frame as image" at bounding box center [662, 169] width 556 height 18
click at [653, 574] on span "Browse" at bounding box center [661, 569] width 47 height 18
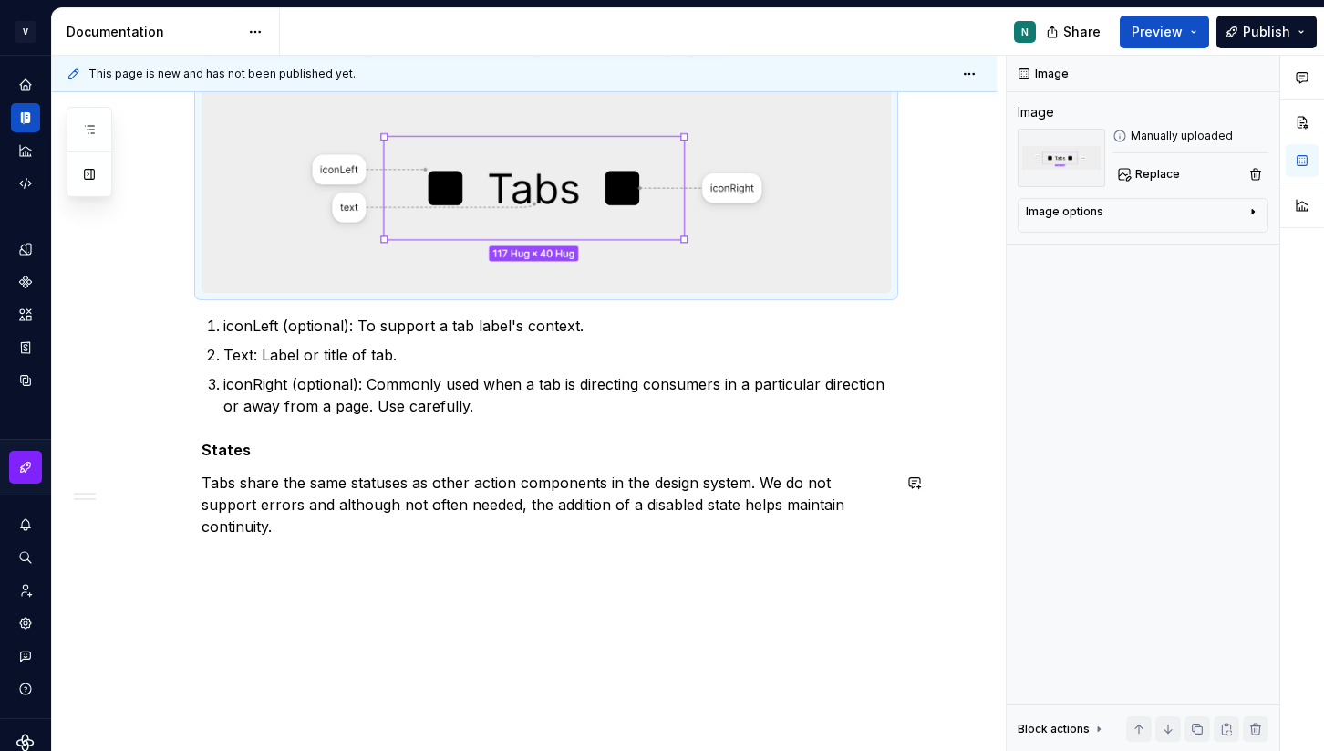
scroll to position [689, 0]
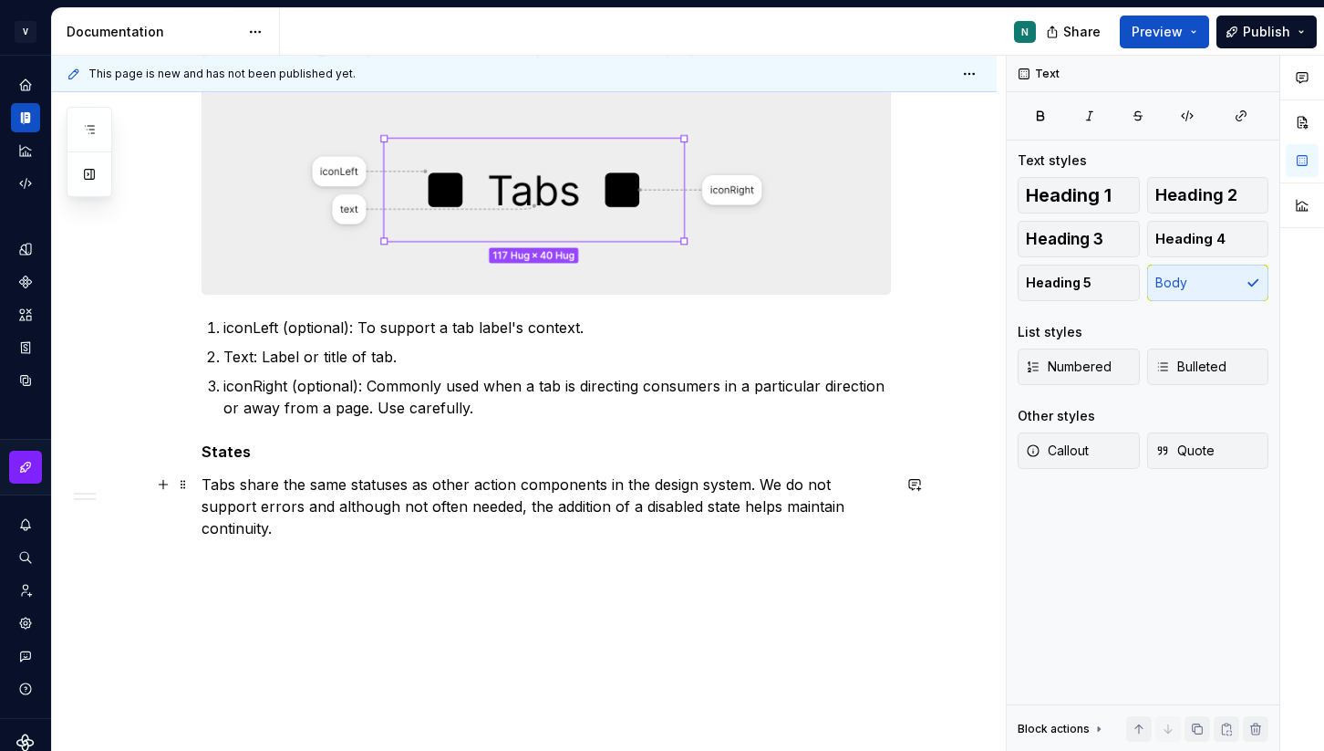
click at [876, 501] on p "Tabs share the same statuses as other action components in the design system. W…" at bounding box center [546, 506] width 689 height 66
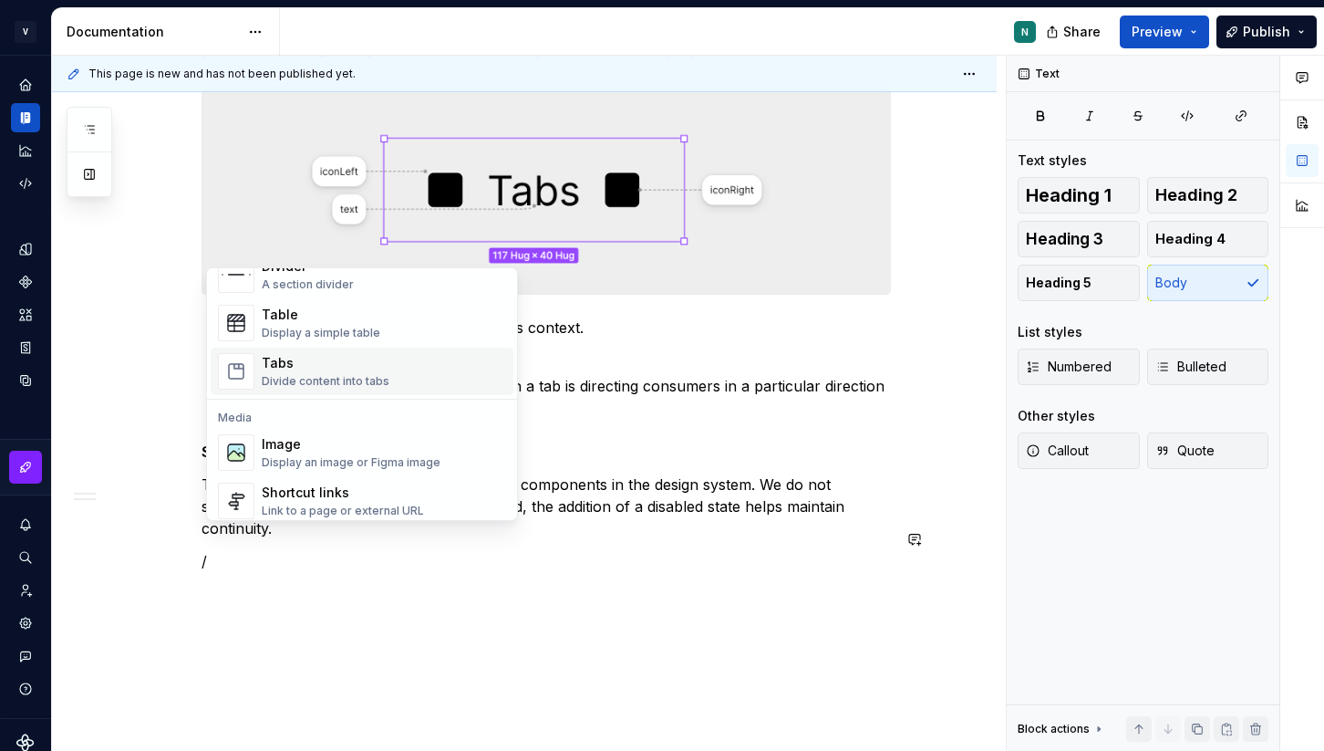
scroll to position [669, 0]
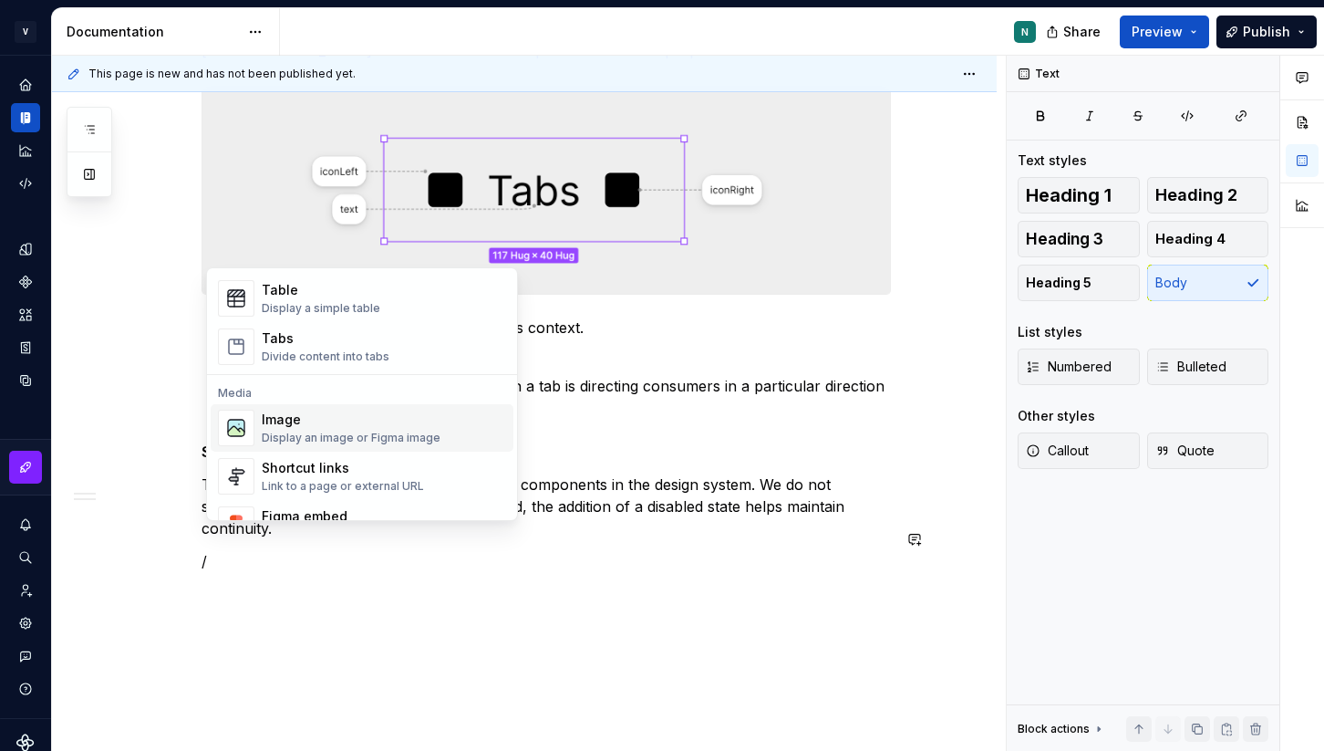
click at [328, 437] on div "Display an image or Figma image" at bounding box center [351, 437] width 179 height 15
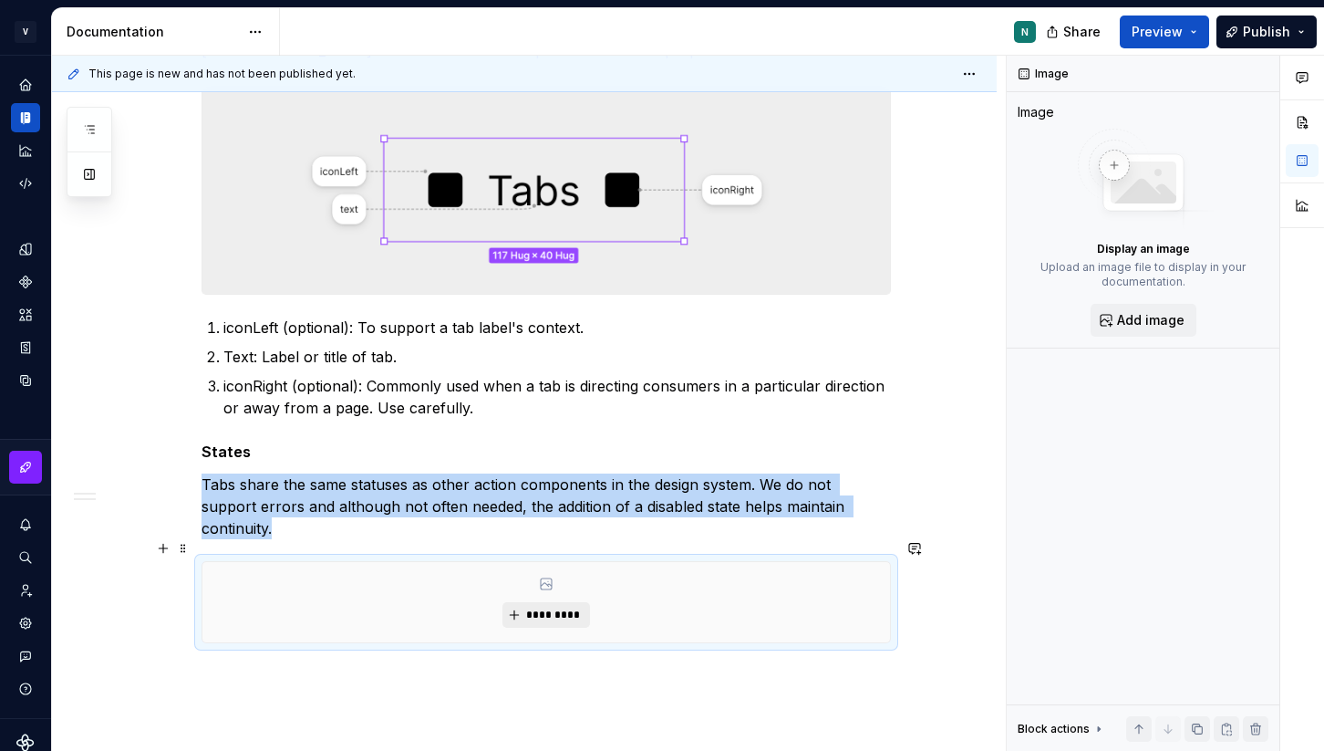
click at [572, 607] on span "*********" at bounding box center [553, 614] width 56 height 15
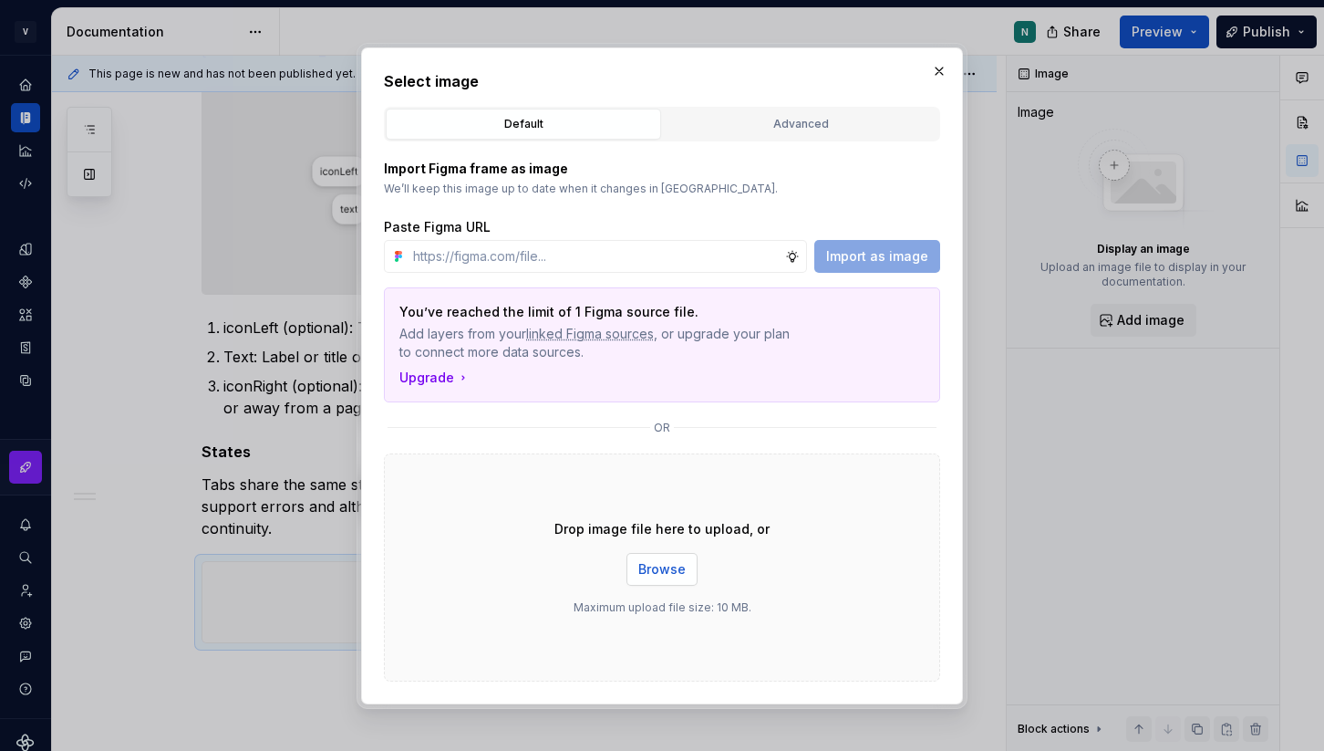
click at [672, 562] on span "Browse" at bounding box center [661, 569] width 47 height 18
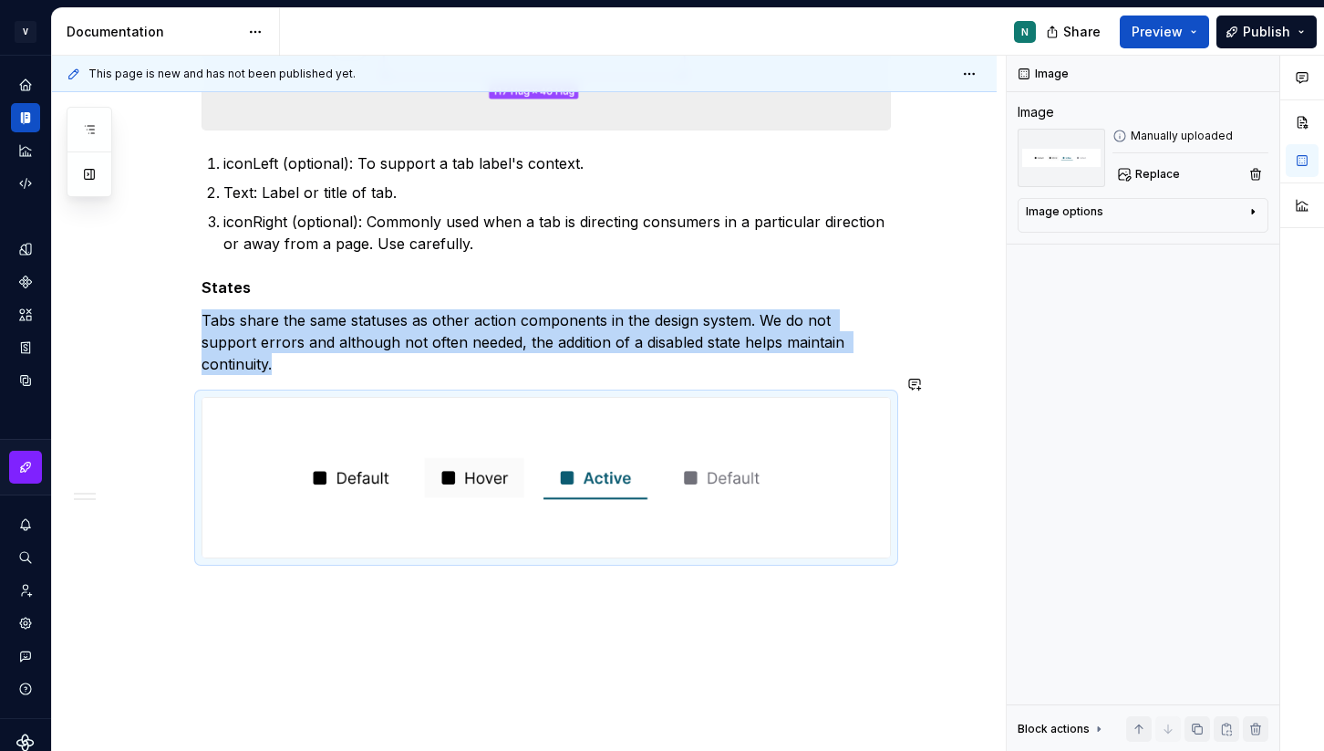
scroll to position [865, 0]
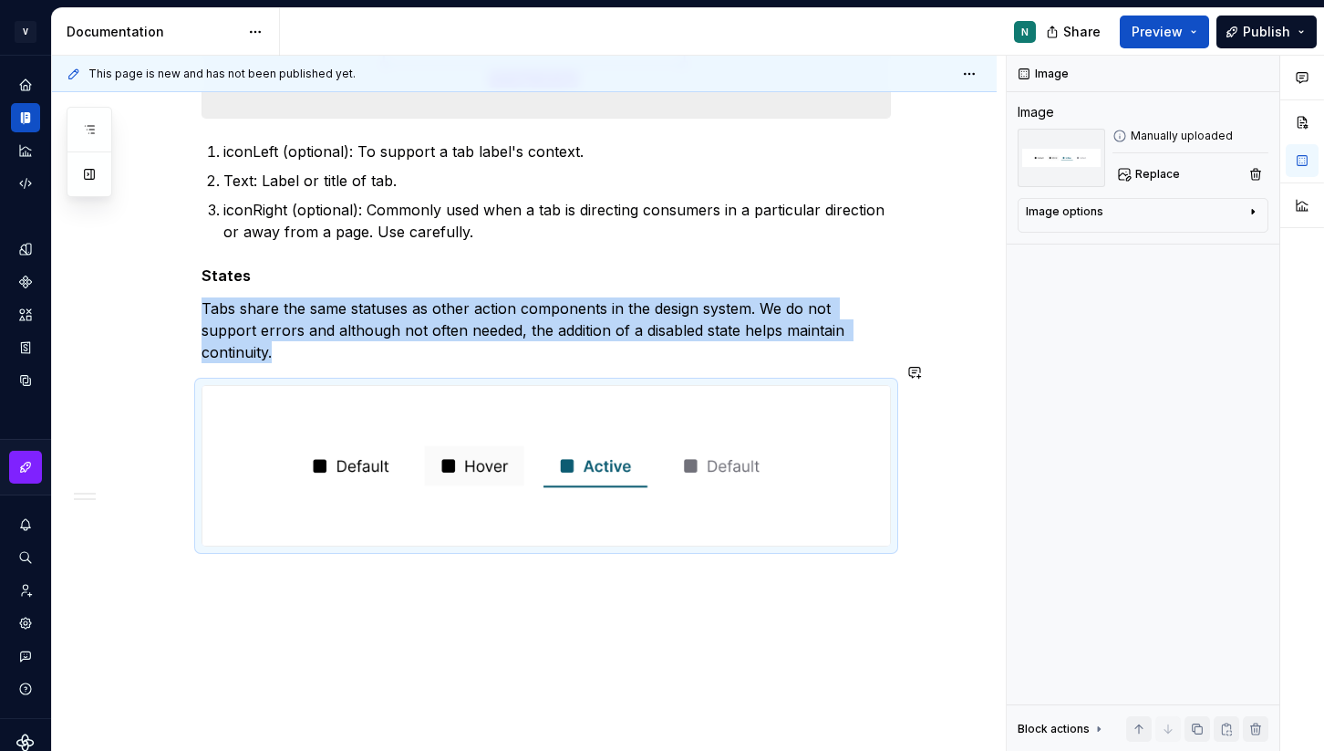
click at [531, 613] on div "Overview Tabs organize related content into sections within a single page. This…" at bounding box center [524, 119] width 945 height 1345
click at [351, 571] on div "Overview Tabs organize related content into sections within a single page. This…" at bounding box center [524, 119] width 945 height 1345
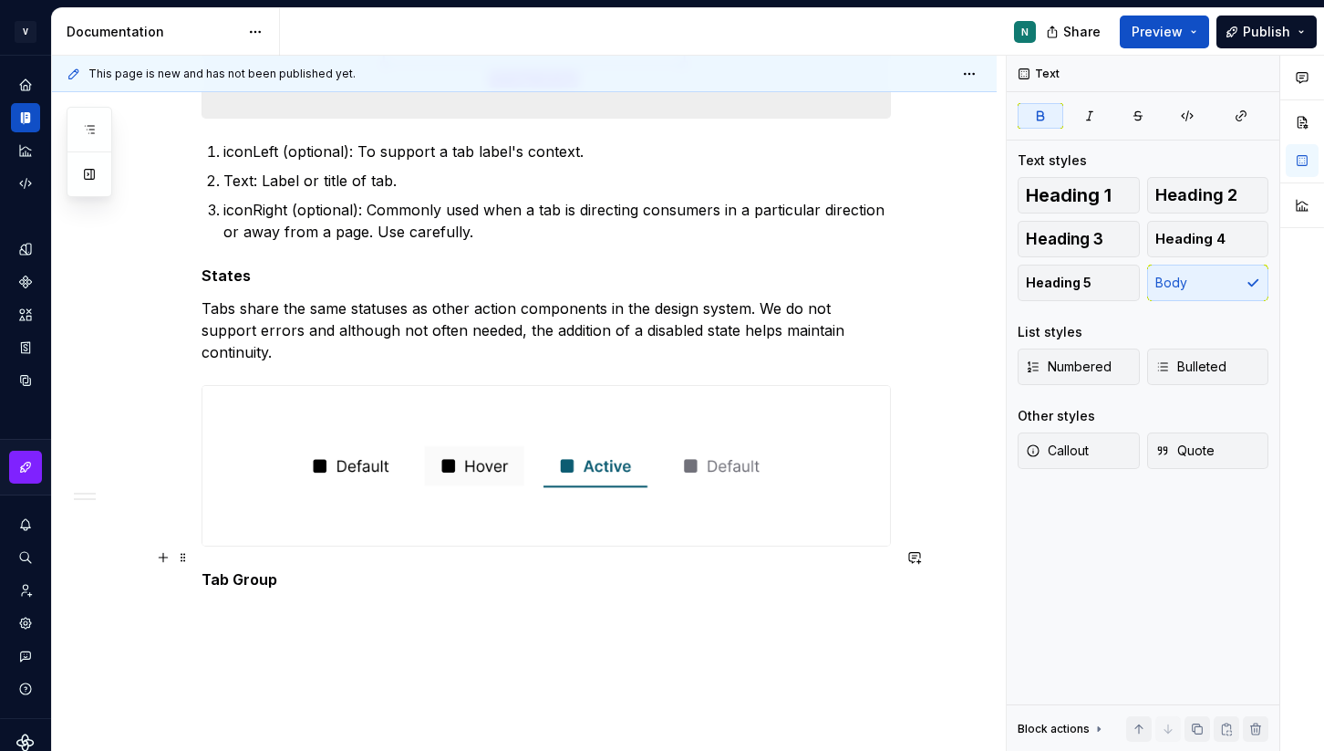
click at [235, 570] on strong "Tab Group" at bounding box center [240, 579] width 76 height 18
click at [244, 570] on strong "TabGroup" at bounding box center [238, 579] width 72 height 18
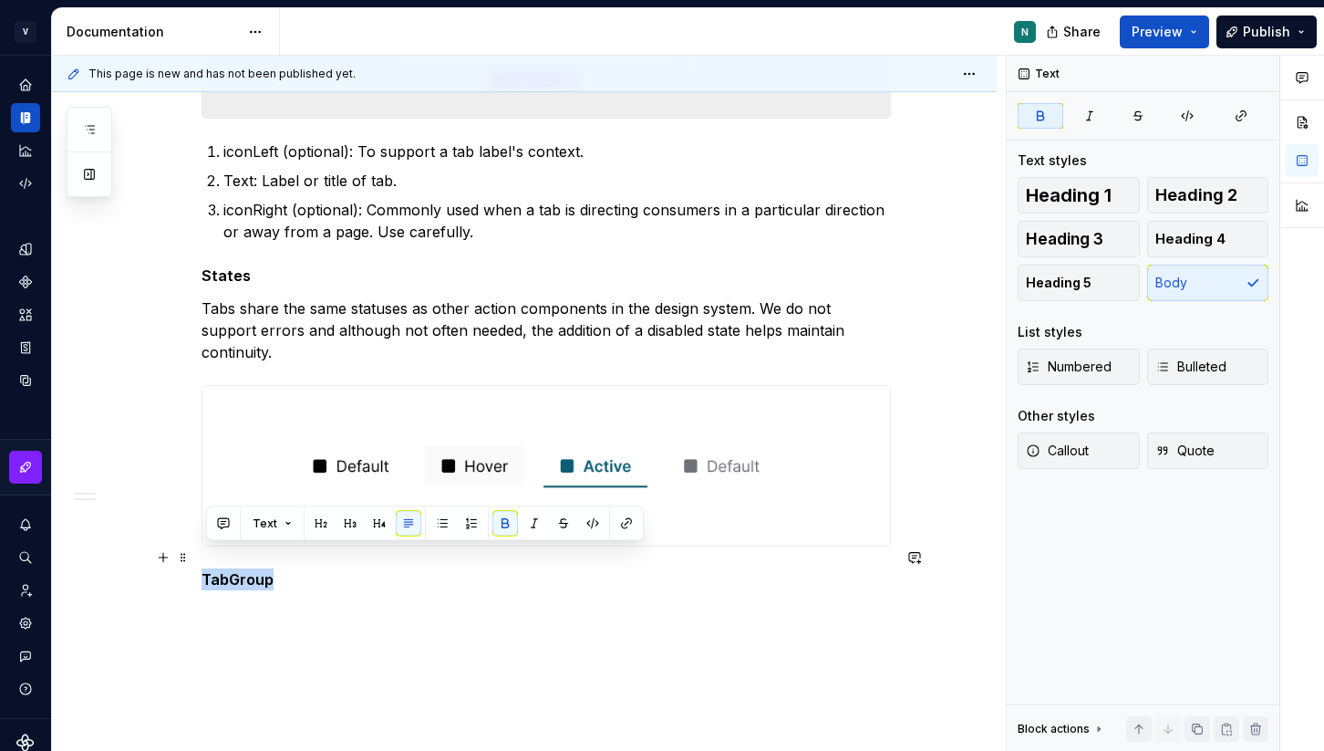
click at [244, 570] on strong "TabGroup" at bounding box center [238, 579] width 72 height 18
copy strong "TabGroup"
click at [321, 608] on div "Overview Tabs organize related content into sections within a single page. This…" at bounding box center [524, 141] width 945 height 1389
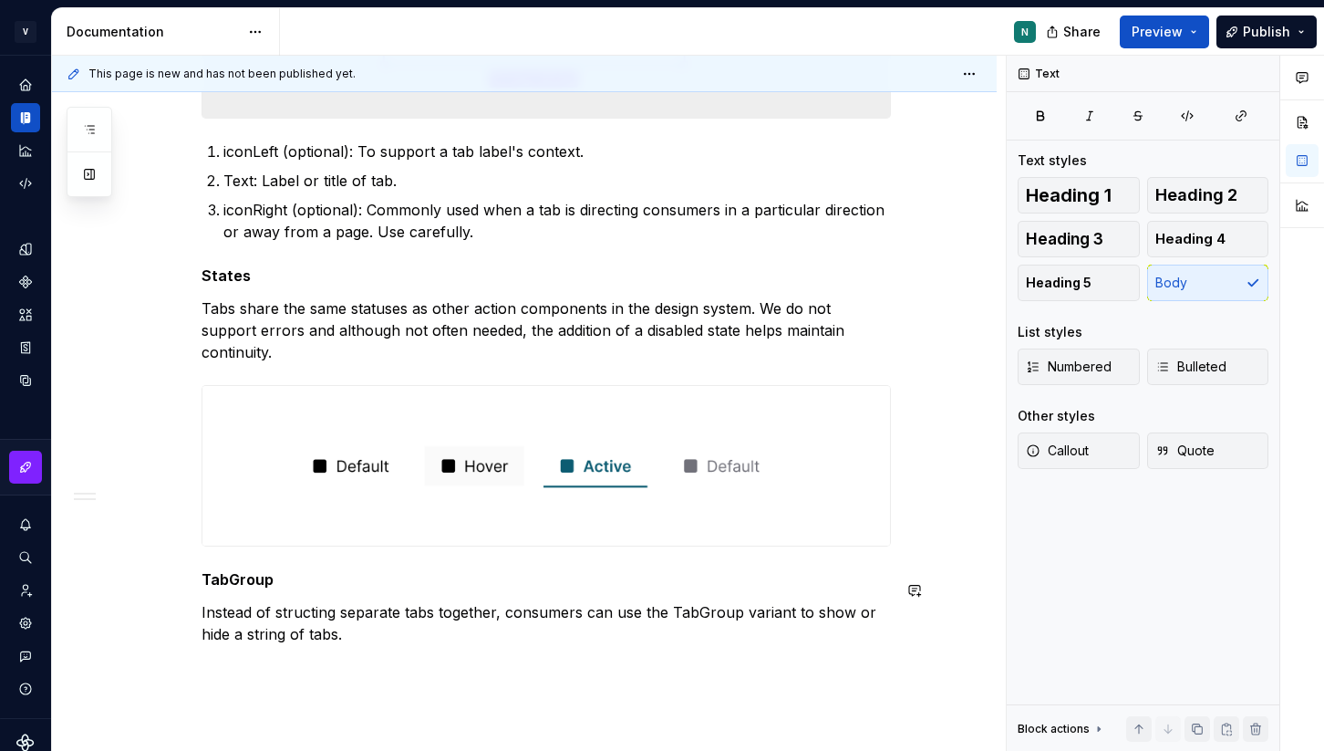
click at [327, 627] on div "Overview Tabs organize related content into sections within a single page. This…" at bounding box center [546, 79] width 689 height 1176
click at [411, 601] on p "Instead of structing separate tabs together, consumers can use the TabGroup var…" at bounding box center [546, 623] width 689 height 44
click at [337, 656] on p at bounding box center [546, 667] width 689 height 22
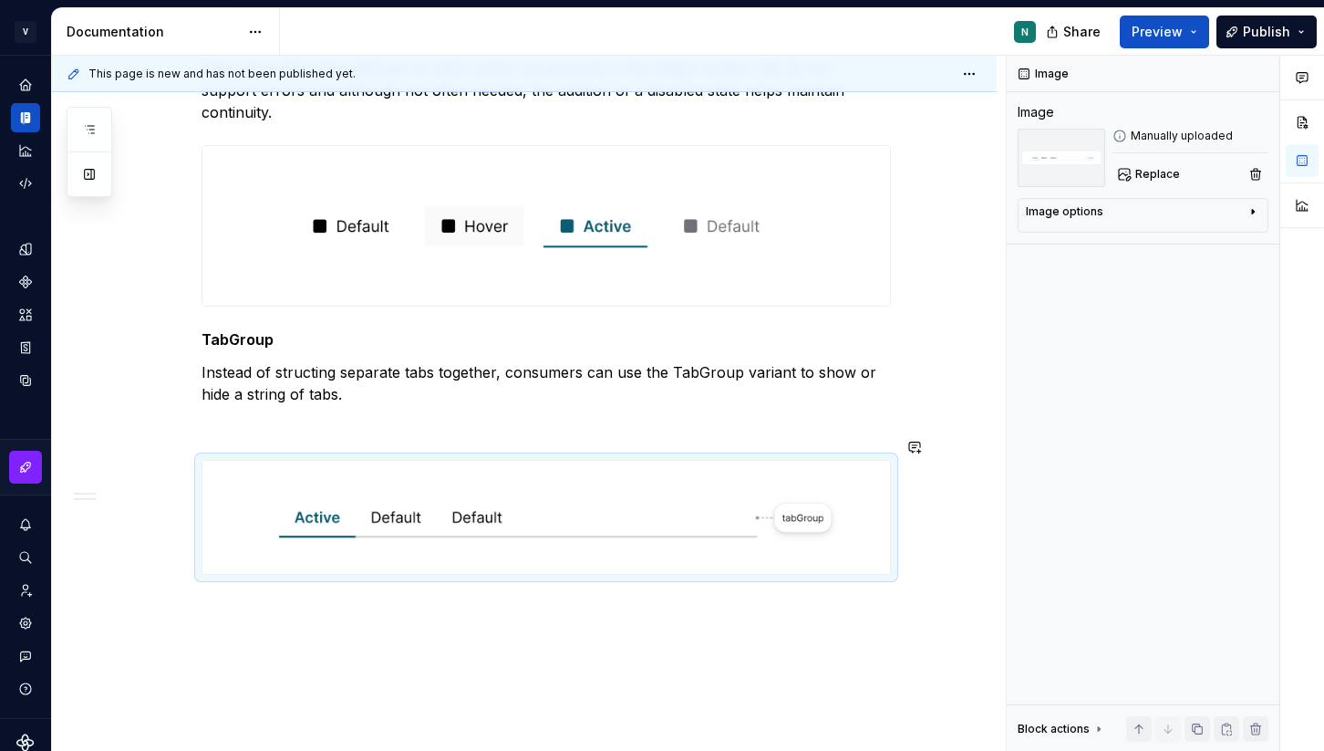
scroll to position [1118, 0]
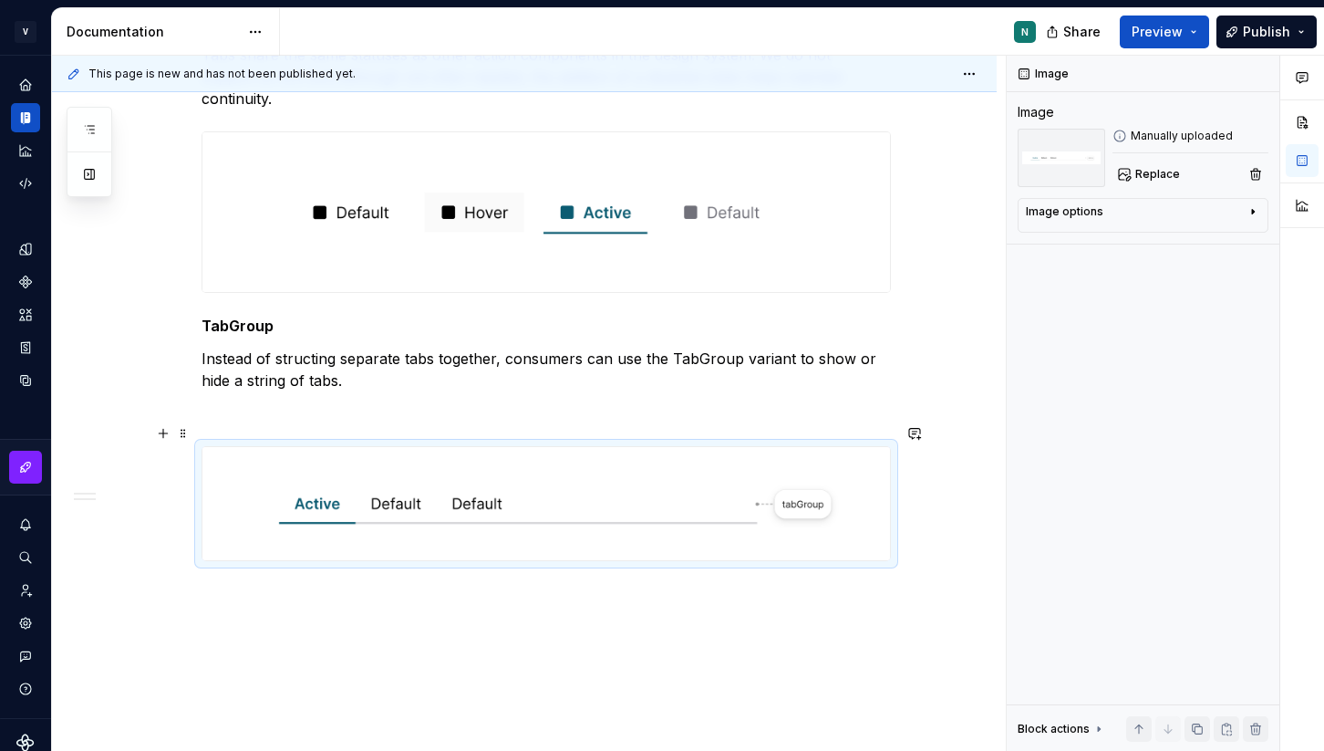
click at [439, 463] on img at bounding box center [546, 503] width 688 height 113
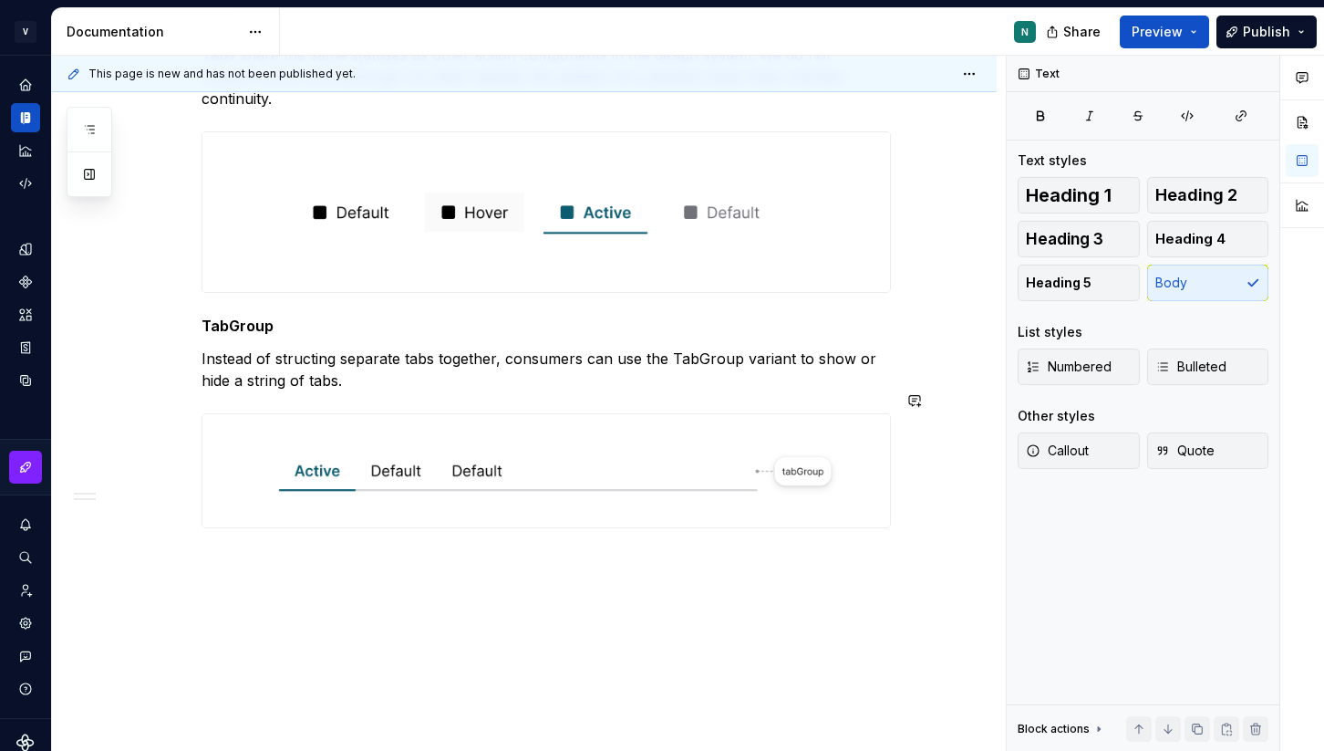
click at [416, 362] on p "Instead of structing separate tabs together, consumers can use the TabGroup var…" at bounding box center [546, 369] width 689 height 44
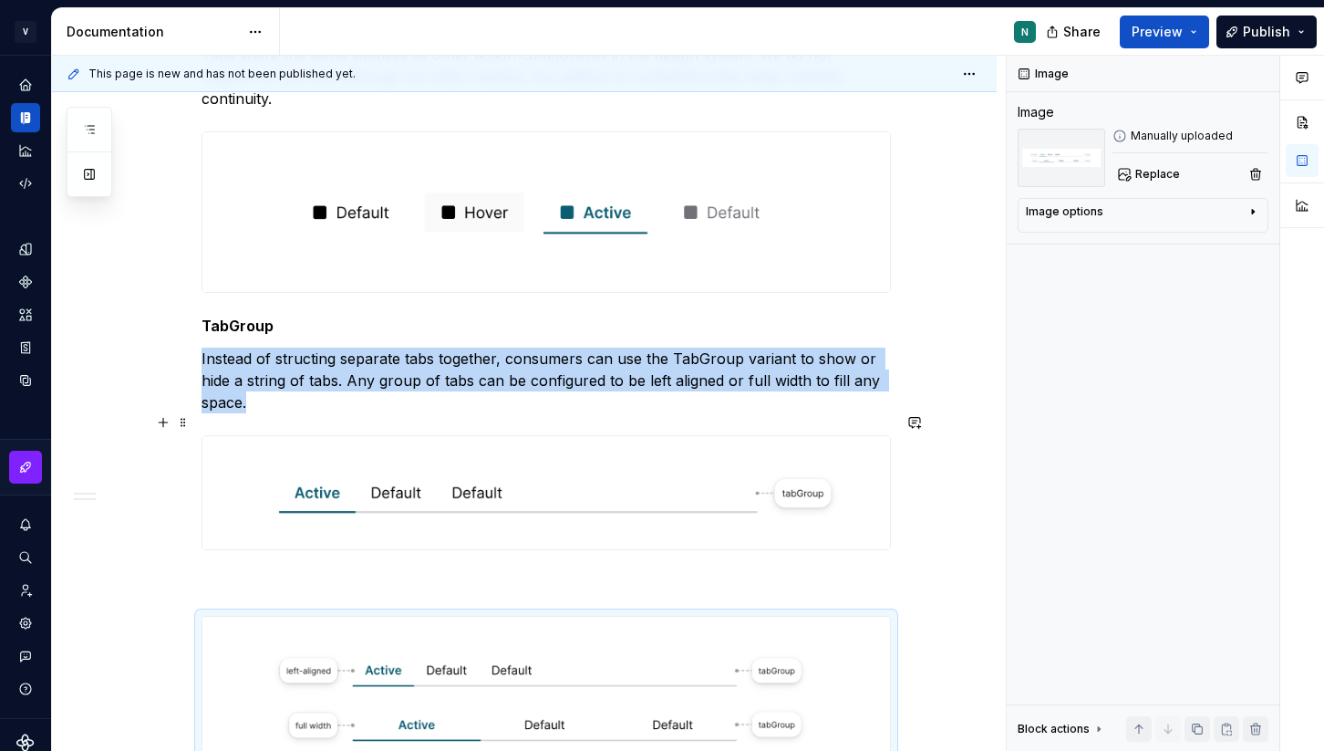
click at [552, 481] on img at bounding box center [546, 492] width 688 height 113
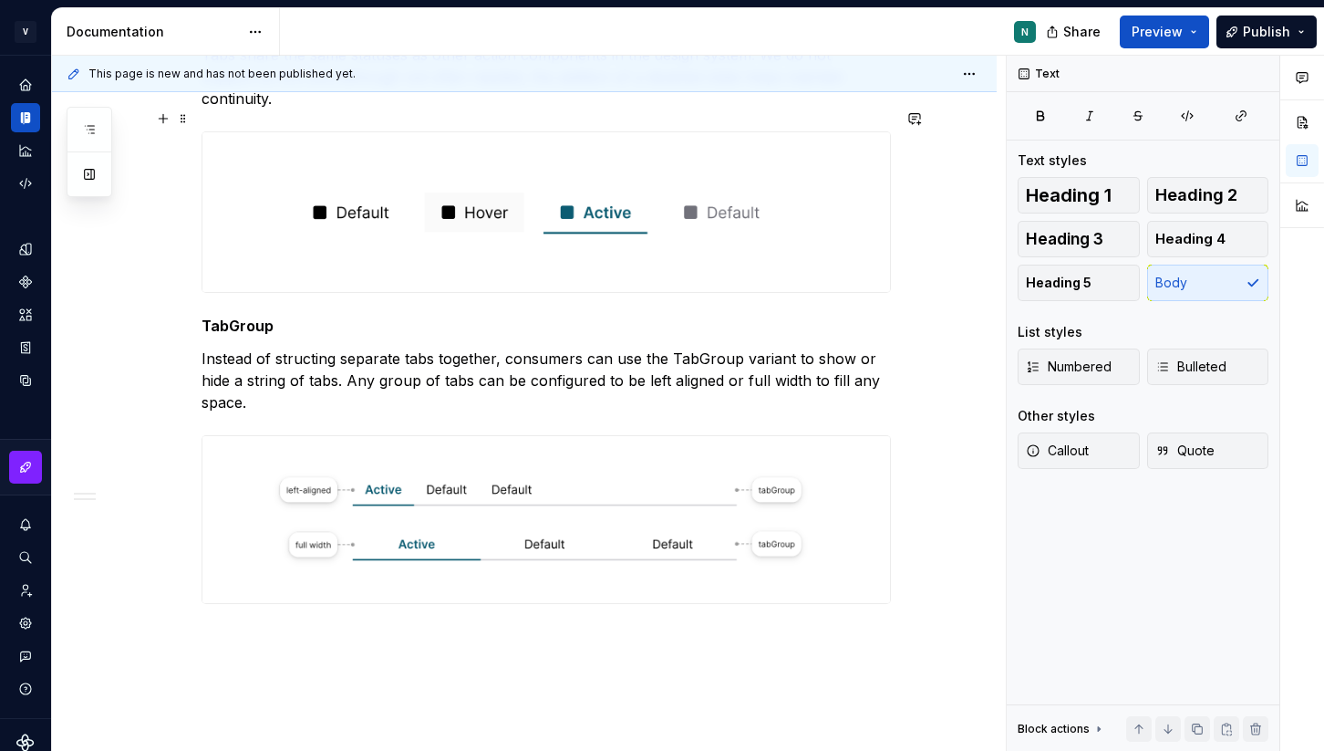
scroll to position [0, 0]
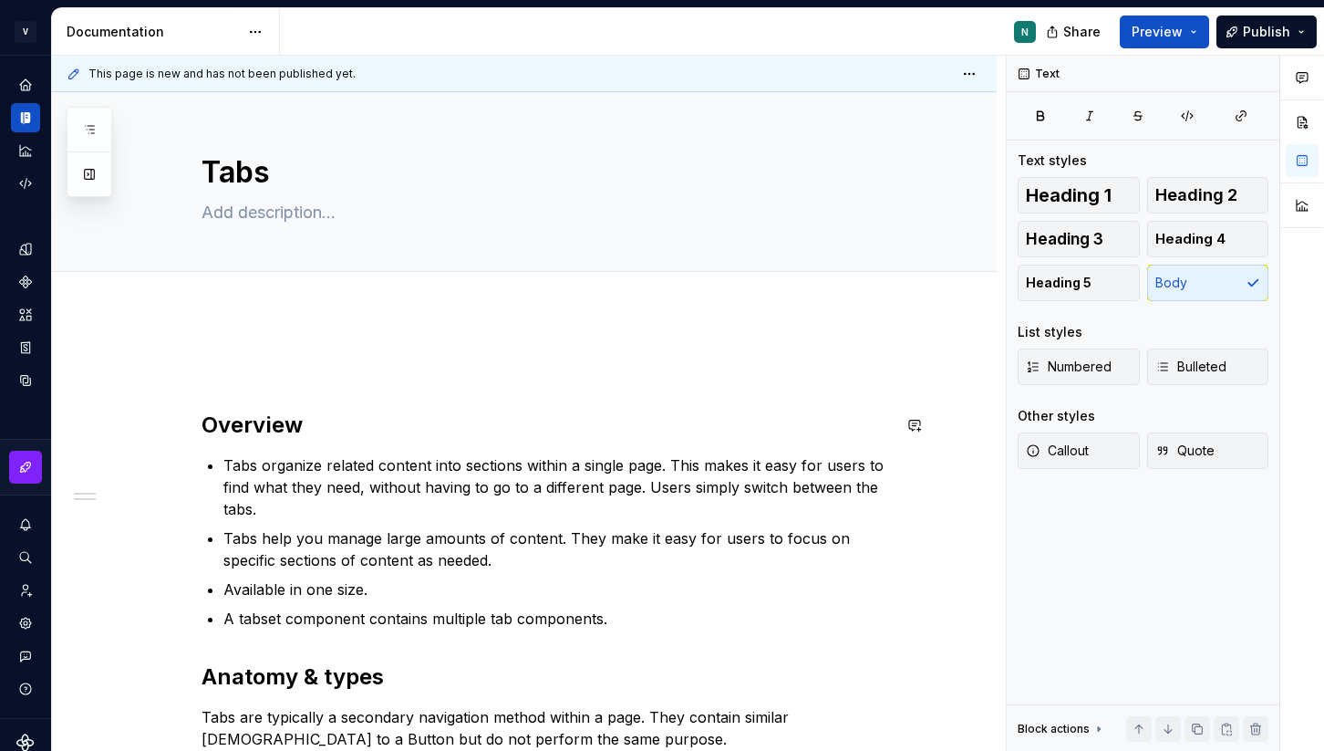
click at [255, 298] on button "Add tab" at bounding box center [239, 292] width 74 height 26
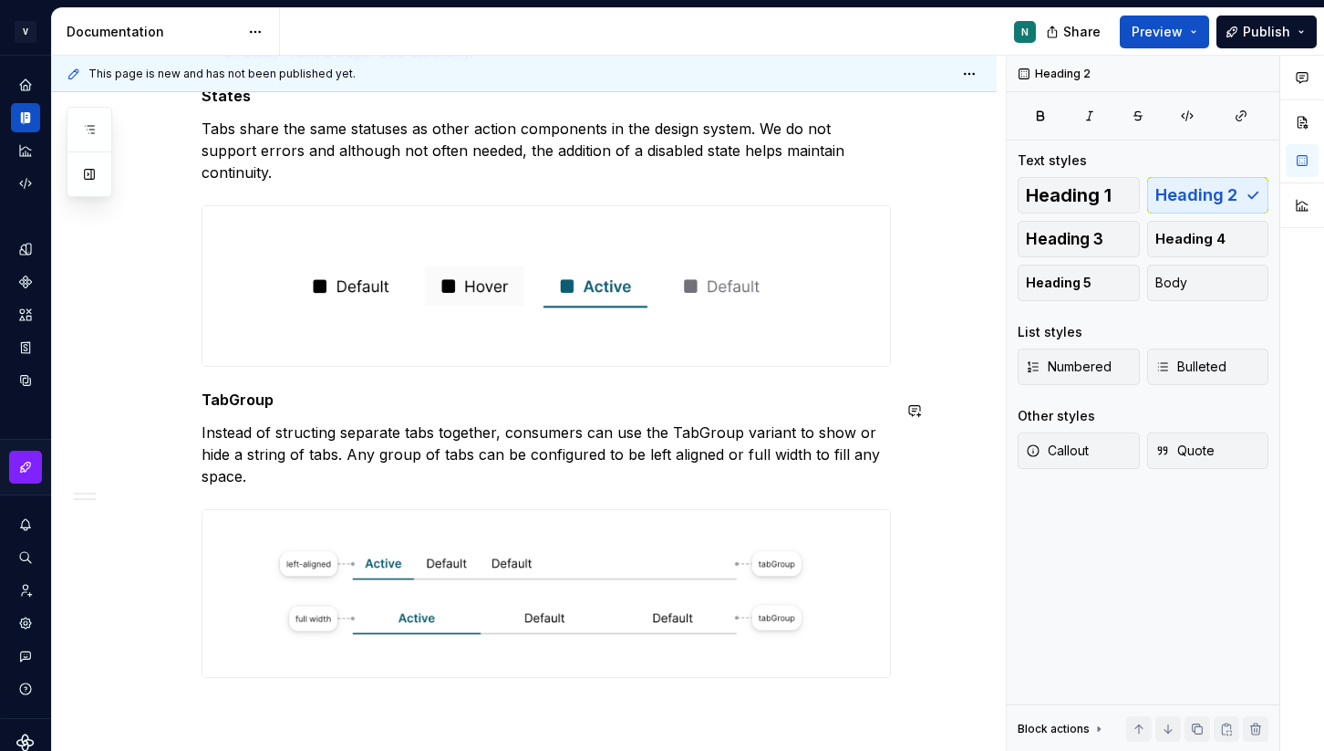
scroll to position [1140, 0]
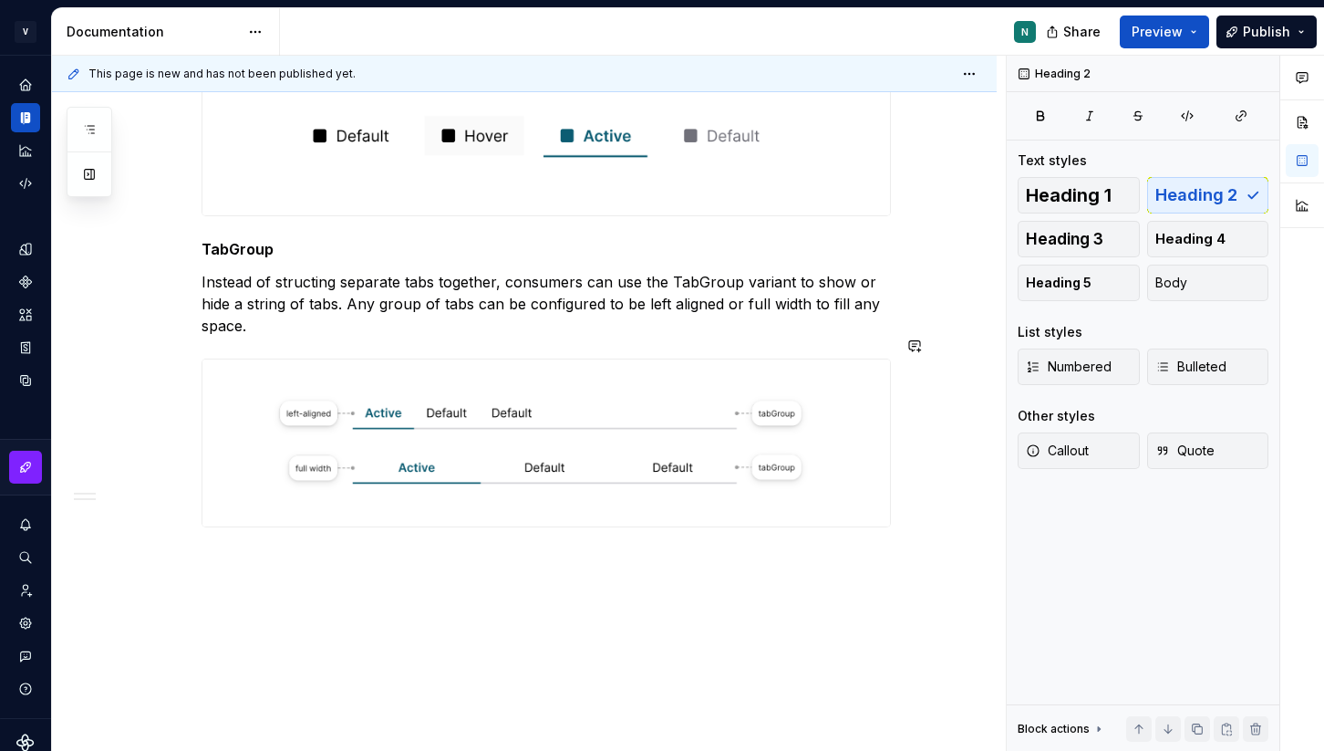
click at [244, 549] on p "Usage" at bounding box center [546, 560] width 689 height 22
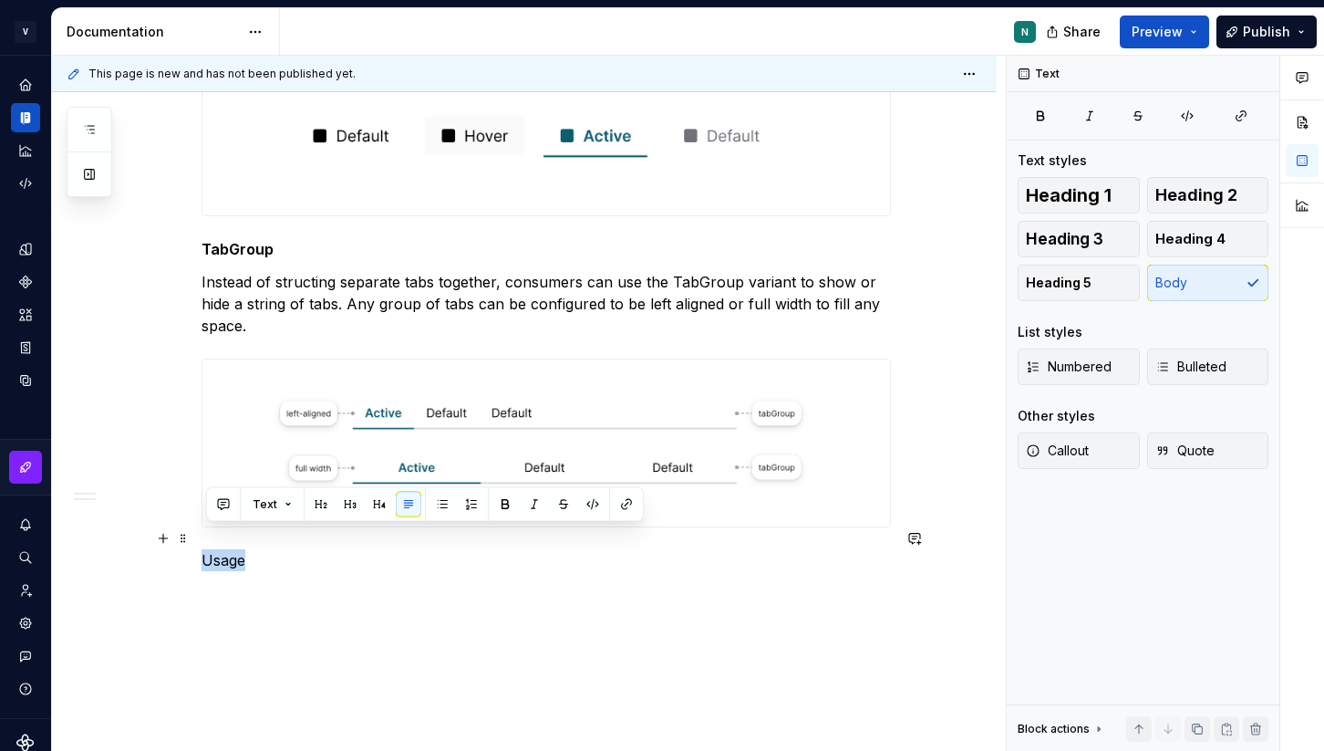
click at [244, 549] on p "Usage" at bounding box center [546, 560] width 689 height 22
click at [352, 503] on button "button" at bounding box center [350, 505] width 26 height 26
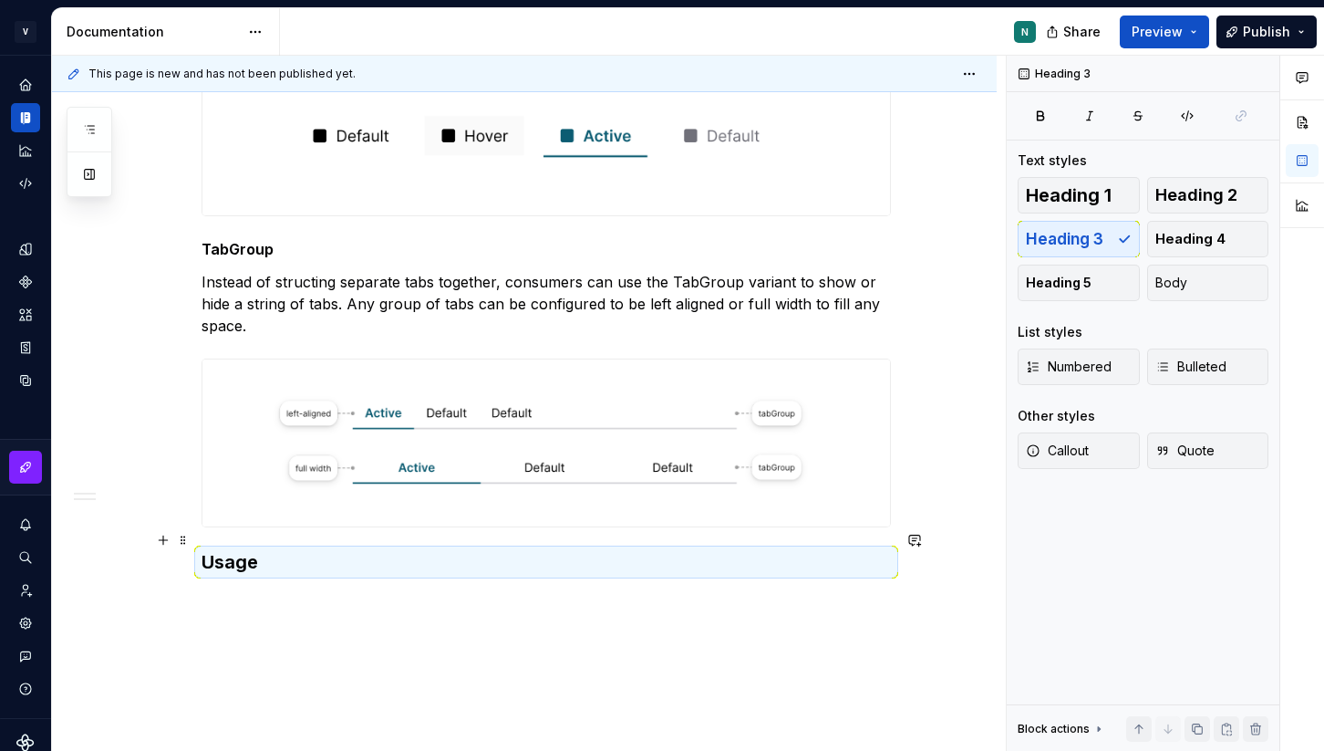
click at [238, 549] on h3 "Usage" at bounding box center [546, 562] width 689 height 26
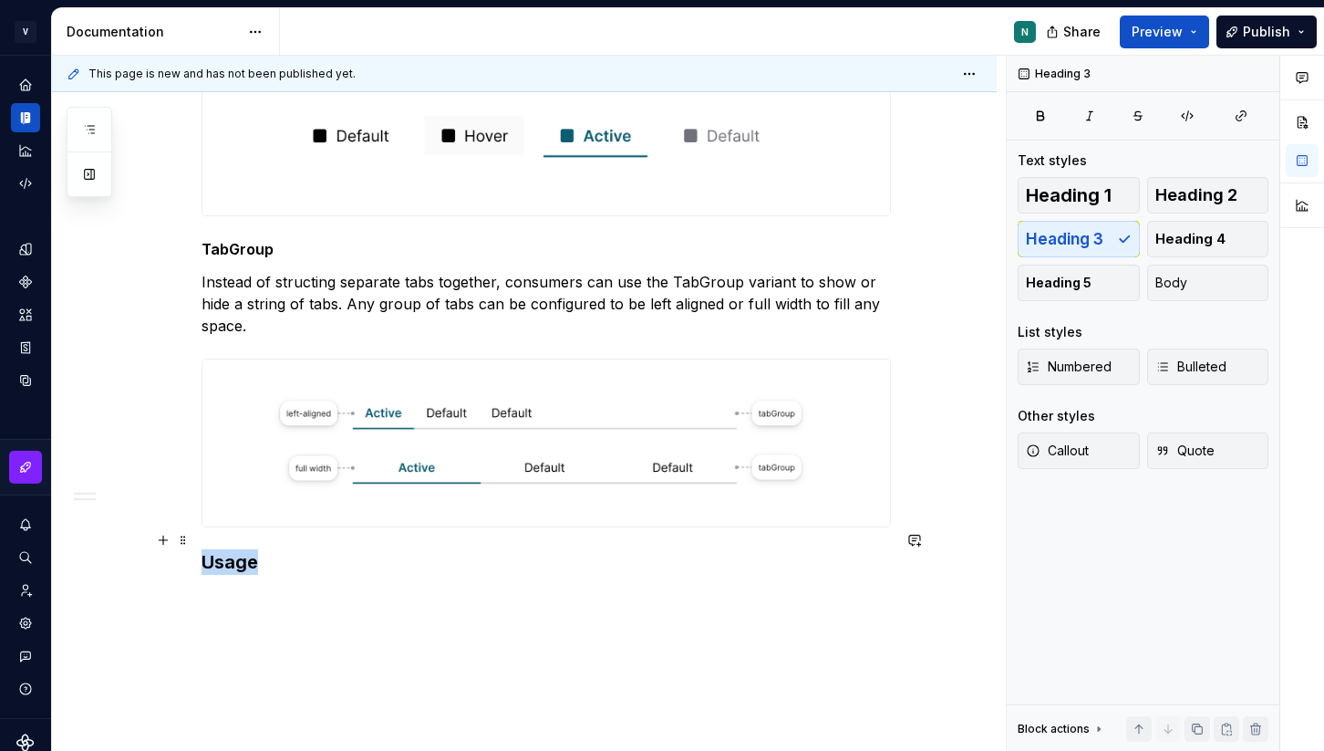
click at [238, 549] on h3 "Usage" at bounding box center [546, 562] width 689 height 26
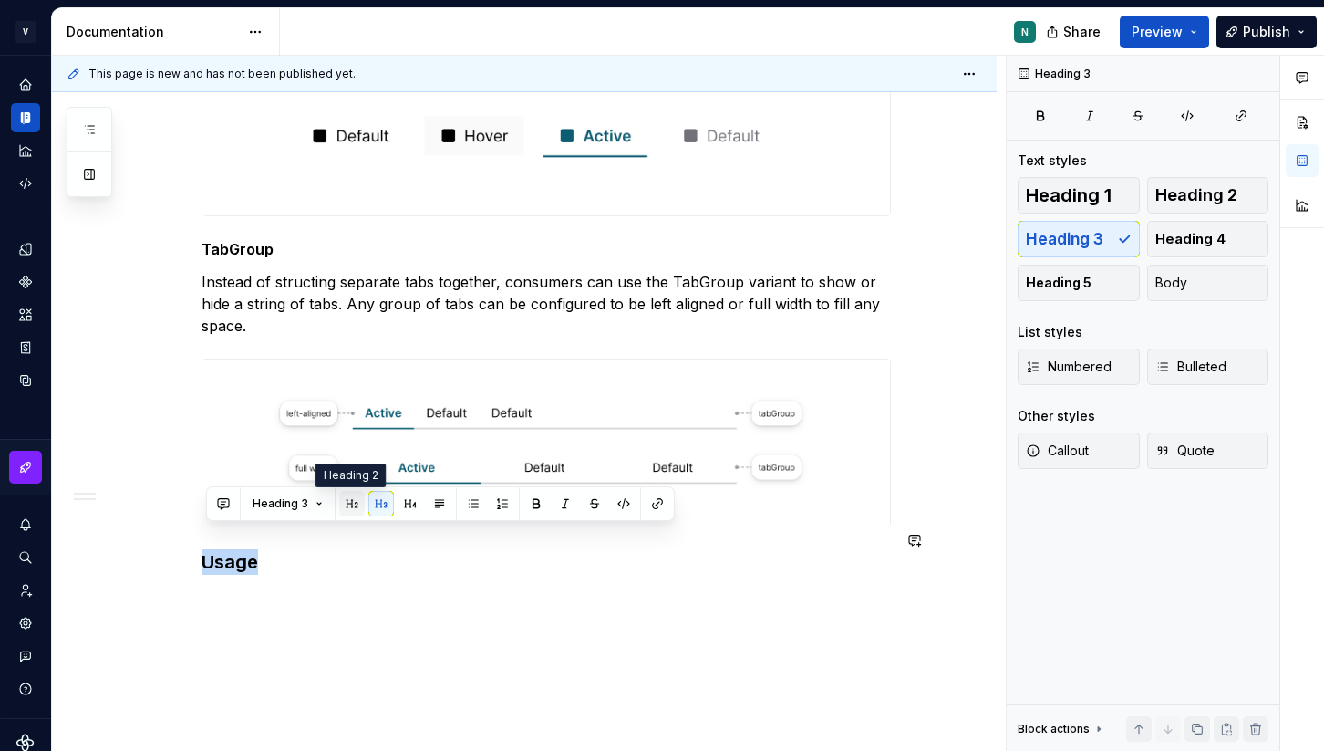
click at [355, 513] on button "button" at bounding box center [352, 504] width 26 height 26
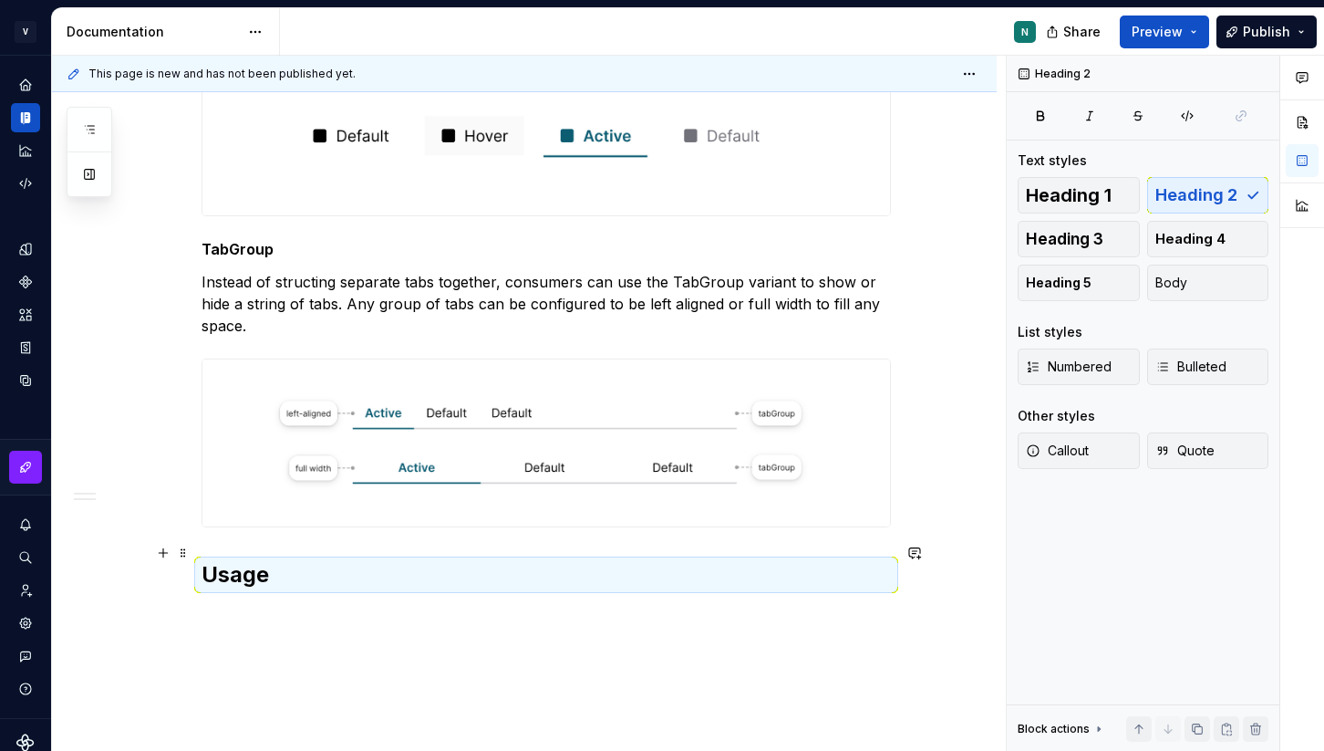
click at [295, 560] on h2 "Usage" at bounding box center [546, 574] width 689 height 29
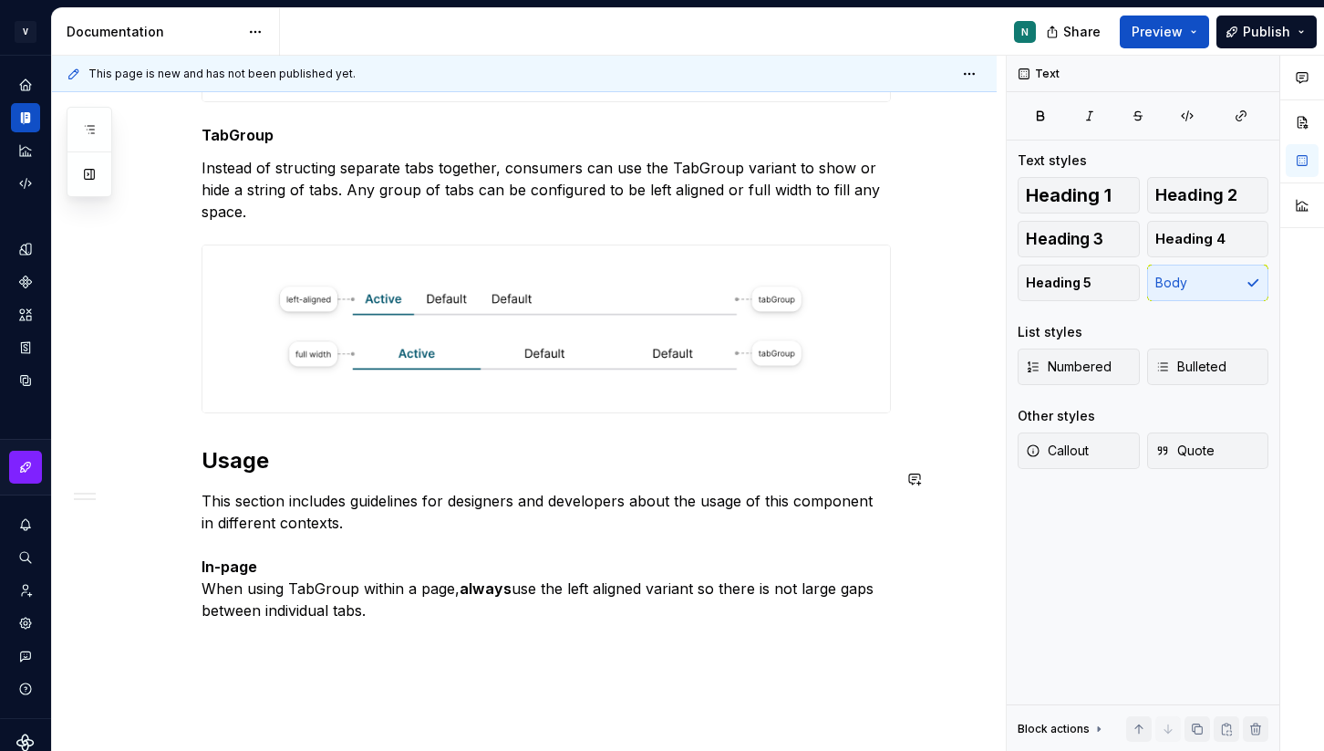
scroll to position [1348, 0]
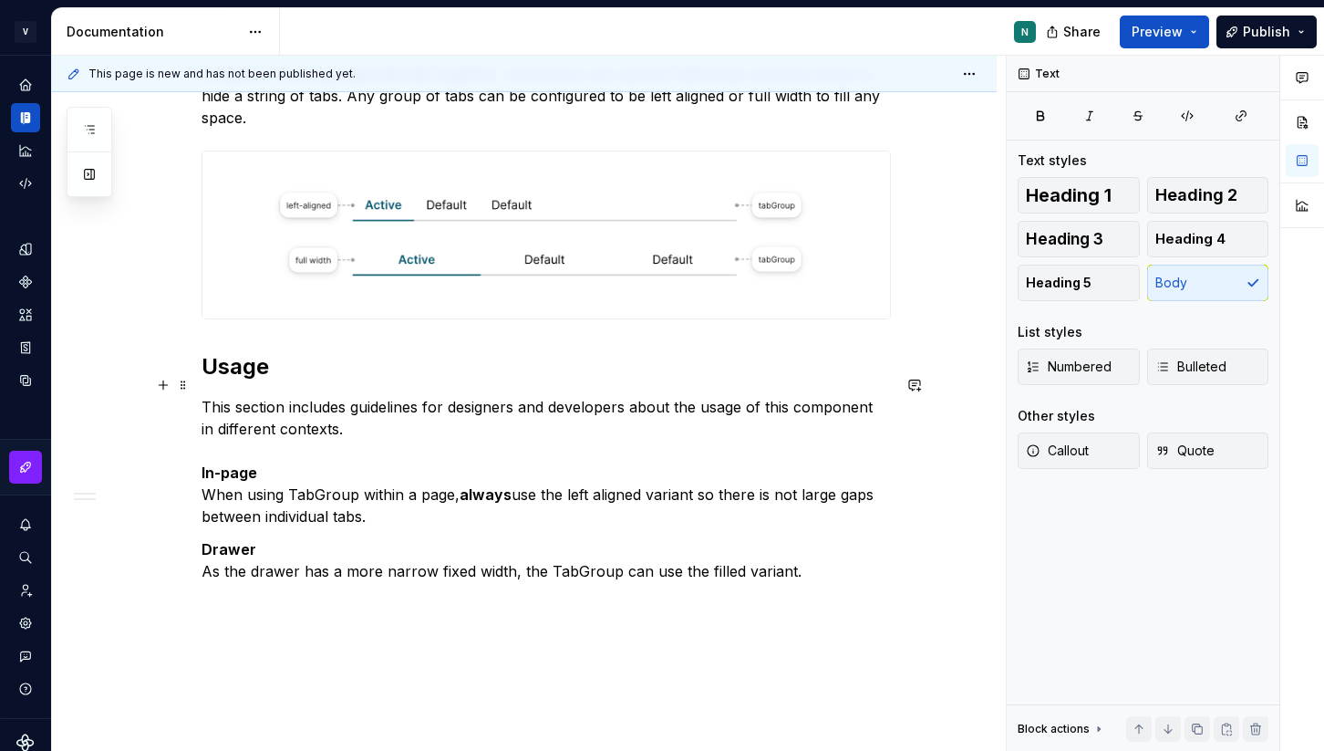
click at [411, 497] on p "This section includes guidelines for designers and developers about the usage o…" at bounding box center [546, 461] width 689 height 131
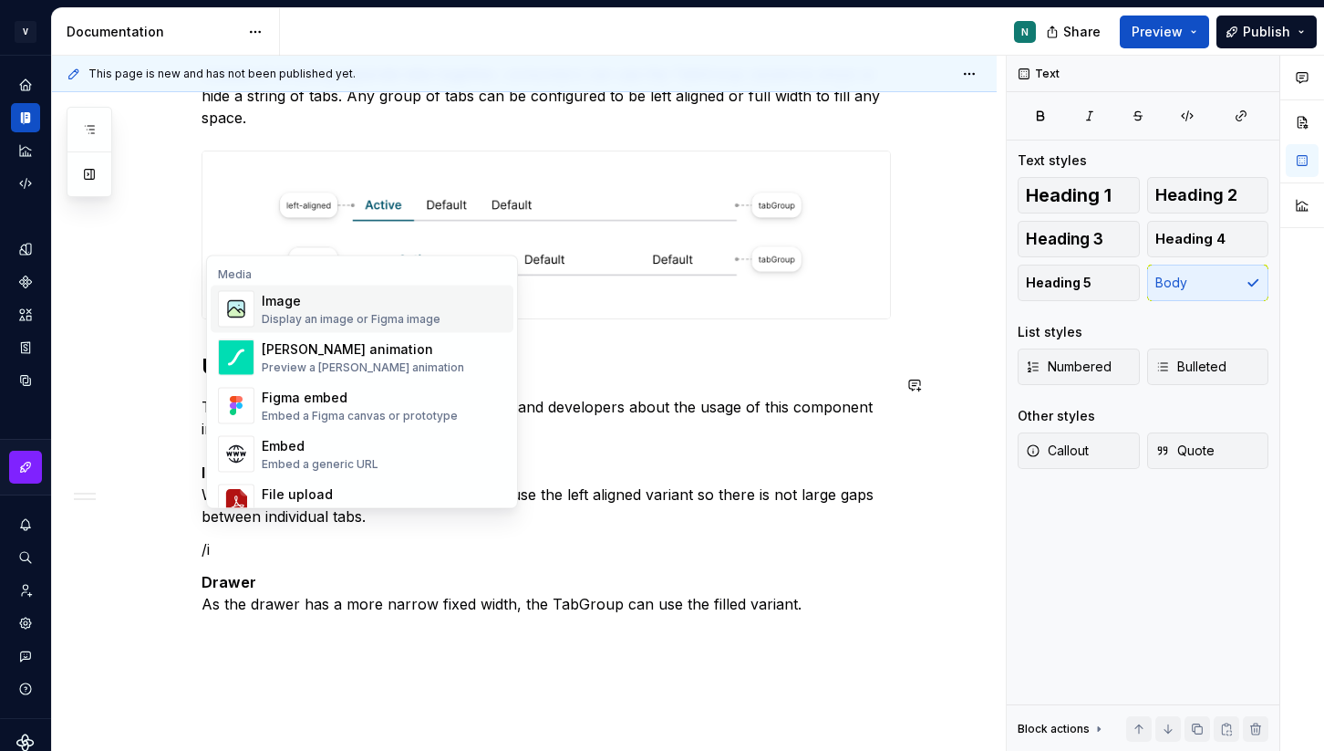
click at [399, 306] on div "Image" at bounding box center [351, 301] width 179 height 18
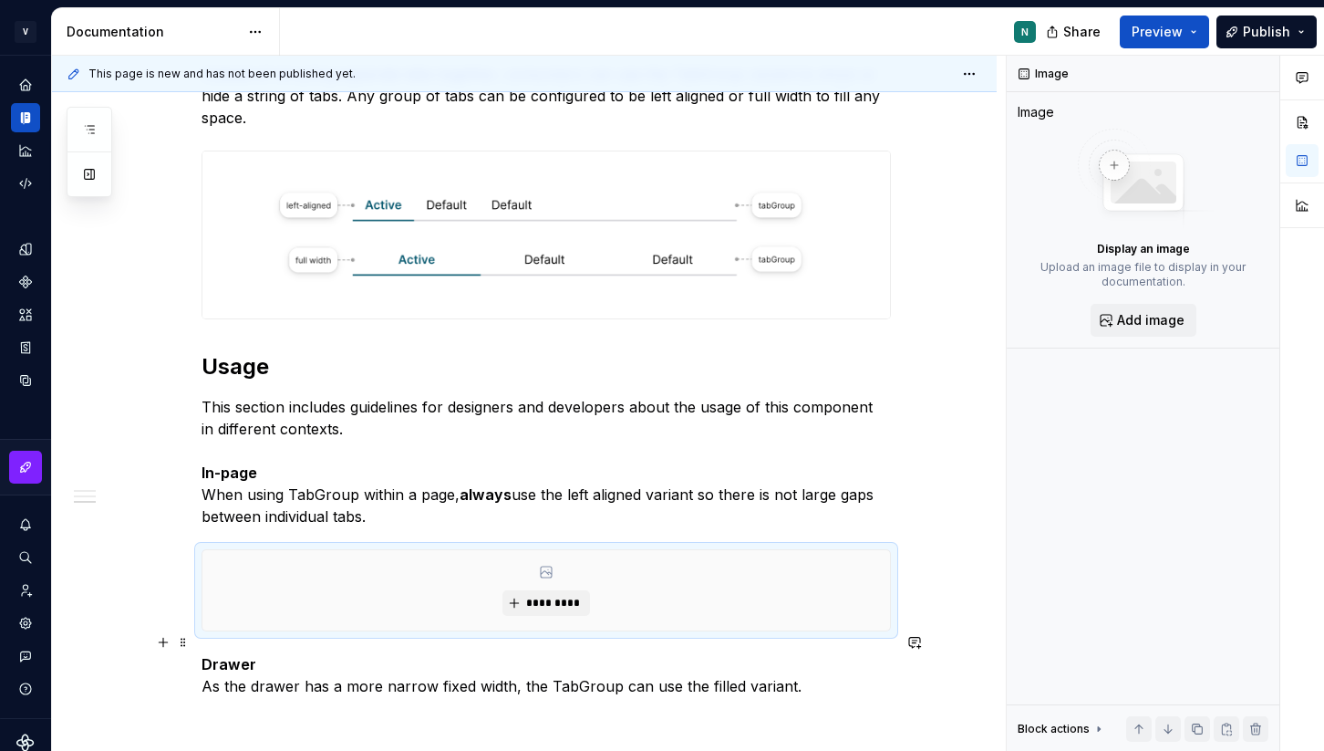
click at [803, 664] on p "Drawer As the drawer has a more narrow fixed width, the TabGroup can use the fi…" at bounding box center [546, 675] width 689 height 44
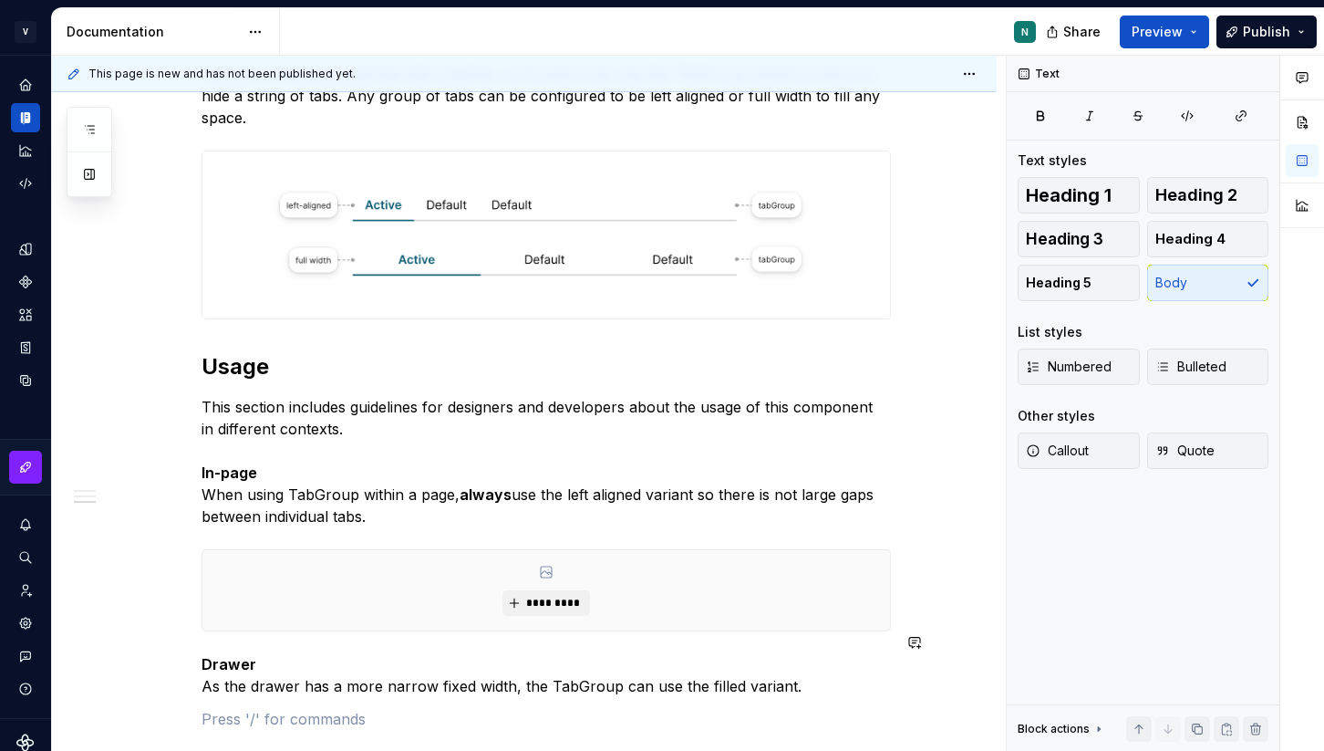
scroll to position [1393, 0]
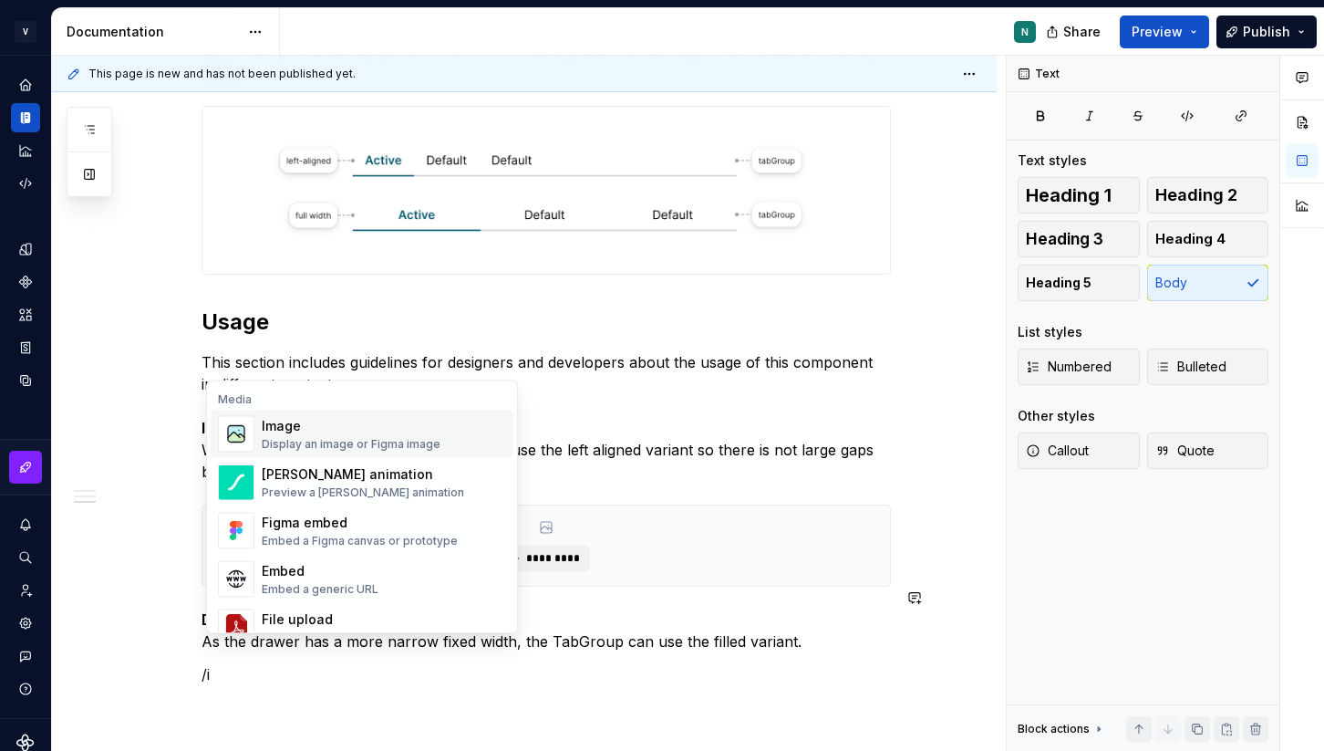
click at [385, 450] on div "Display an image or Figma image" at bounding box center [351, 444] width 179 height 15
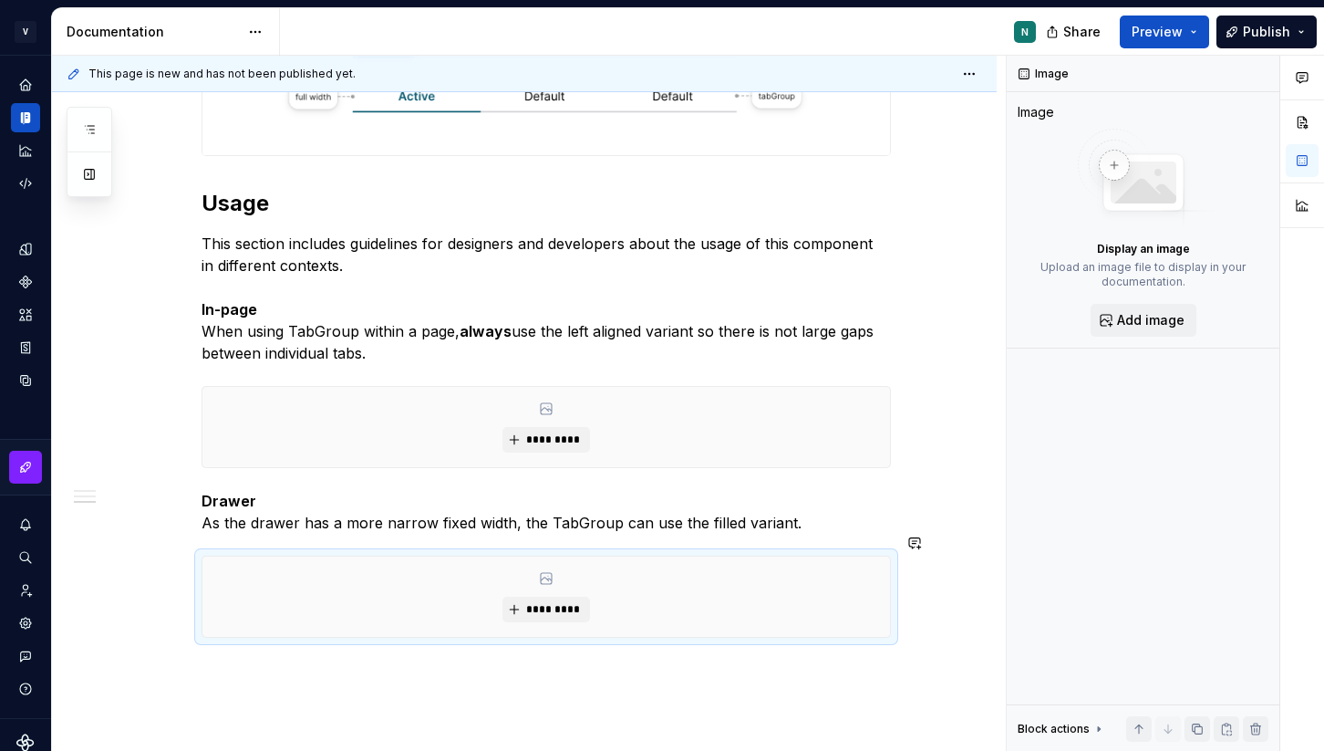
scroll to position [1600, 0]
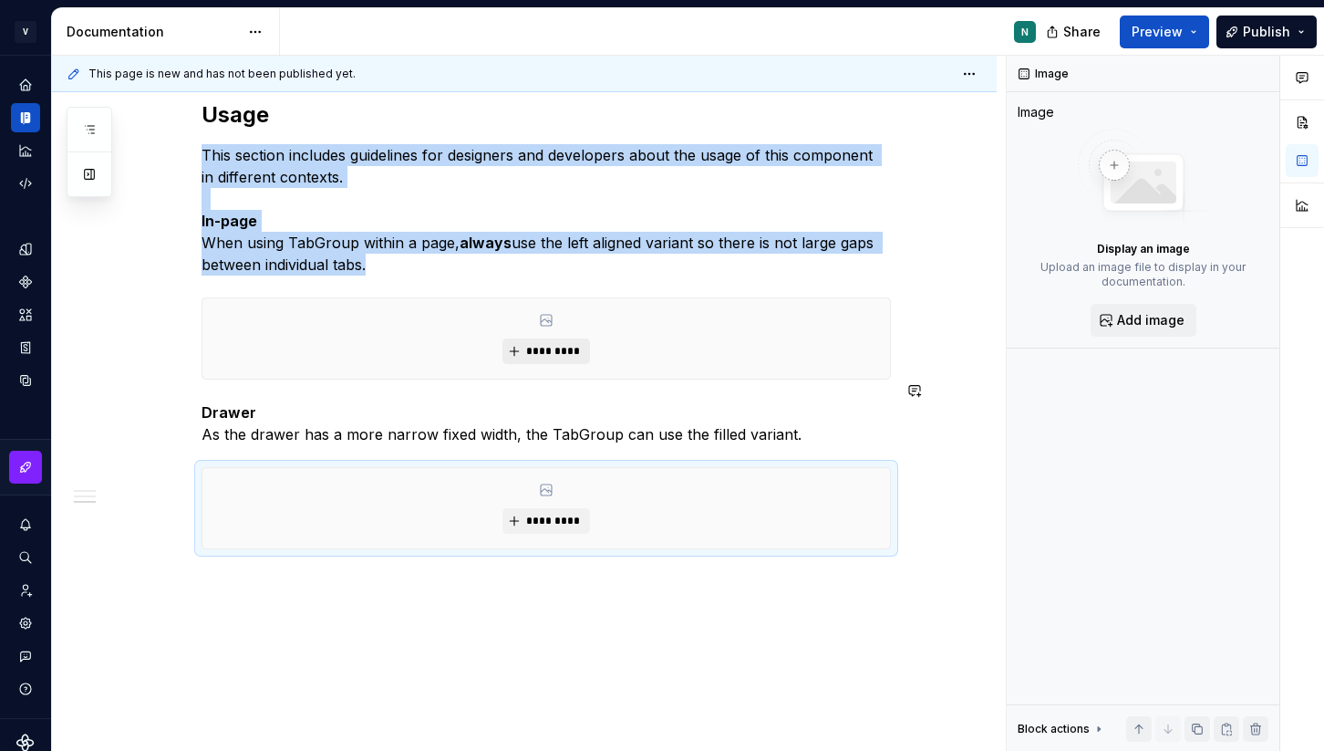
click at [543, 344] on span "*********" at bounding box center [553, 351] width 56 height 15
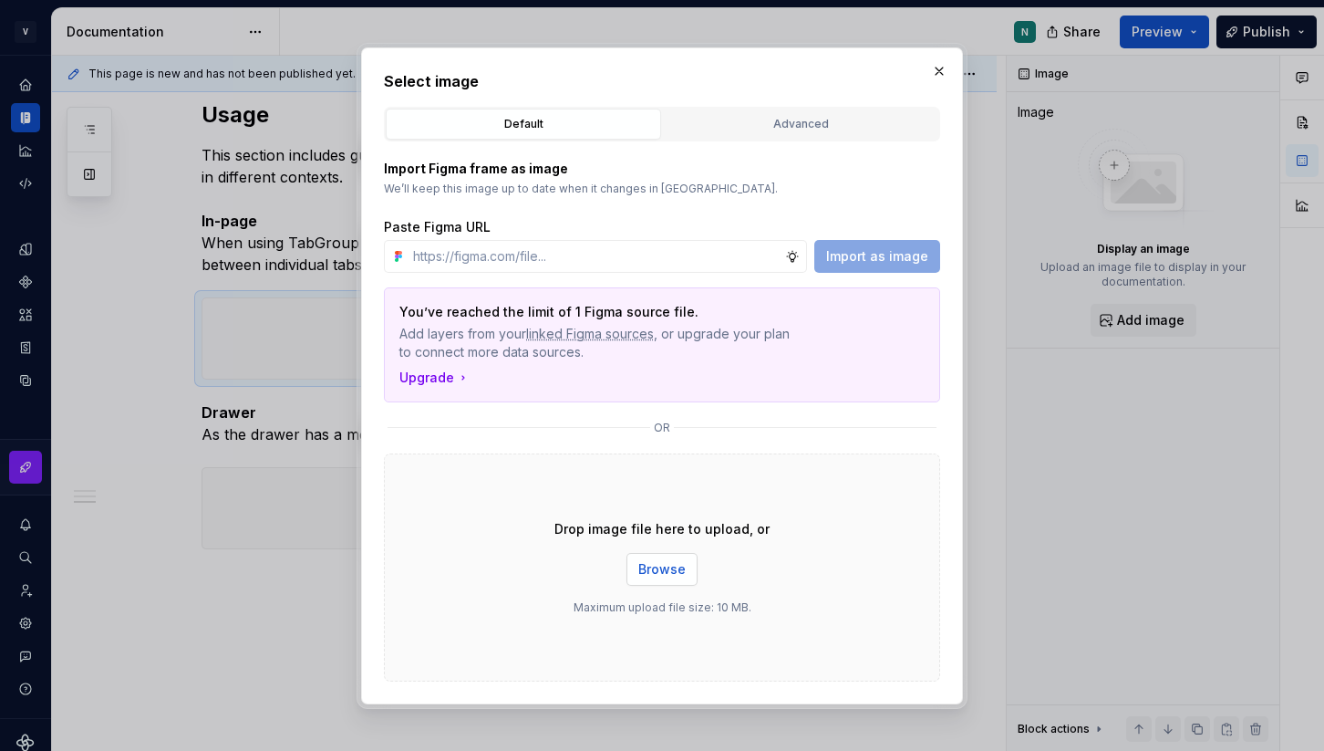
click at [674, 577] on button "Browse" at bounding box center [662, 569] width 71 height 33
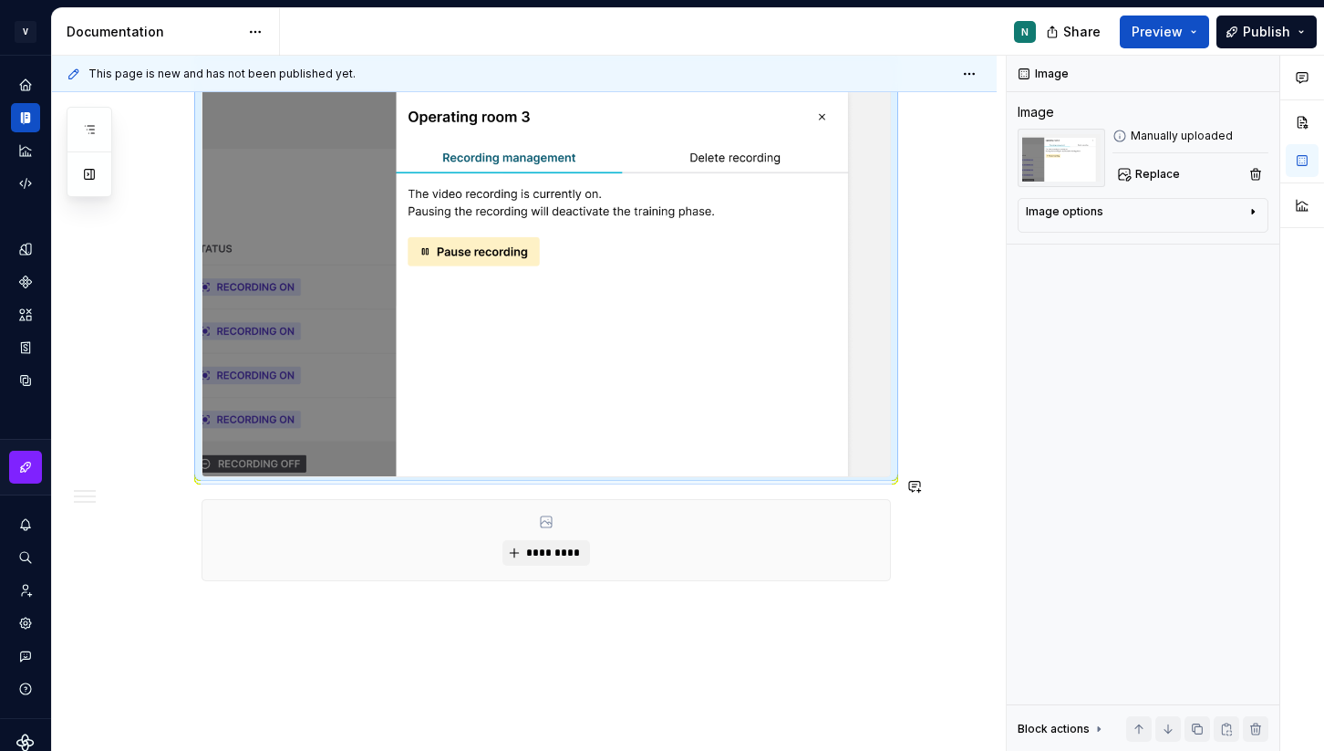
scroll to position [1939, 0]
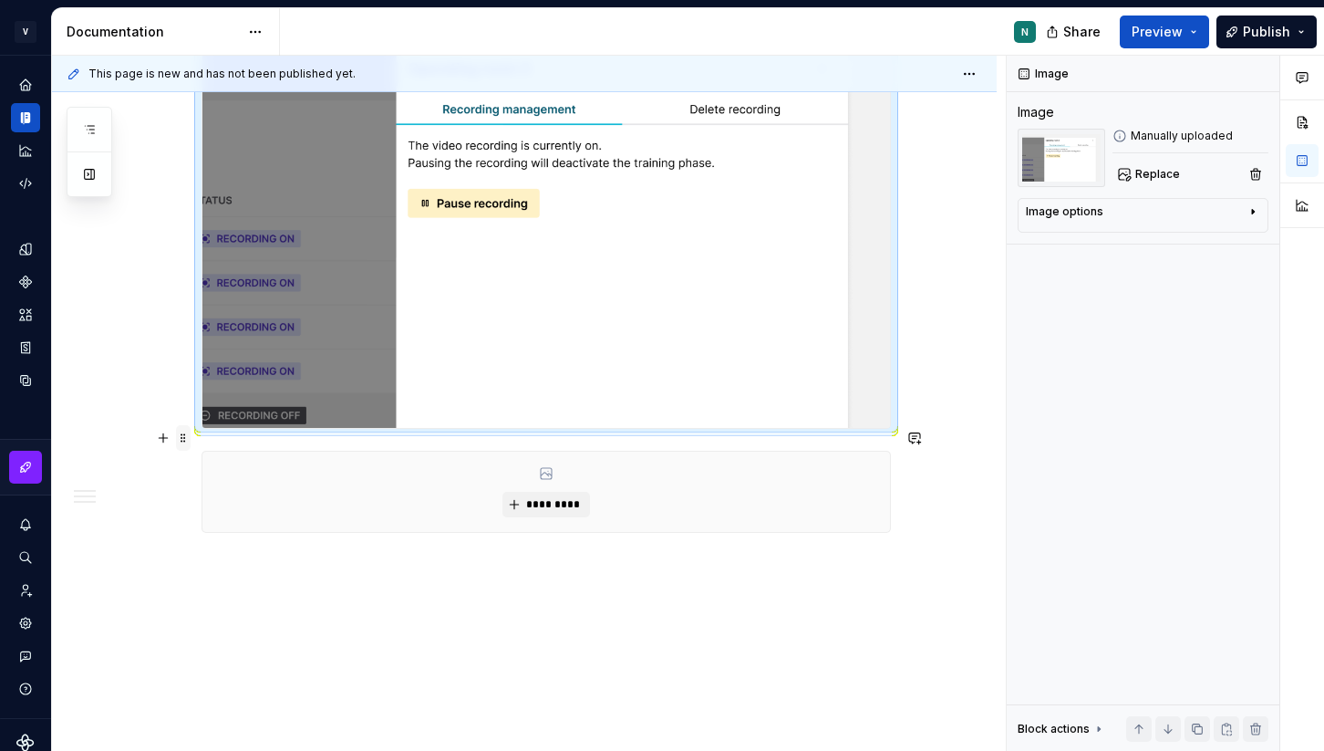
click at [191, 439] on span at bounding box center [183, 438] width 15 height 26
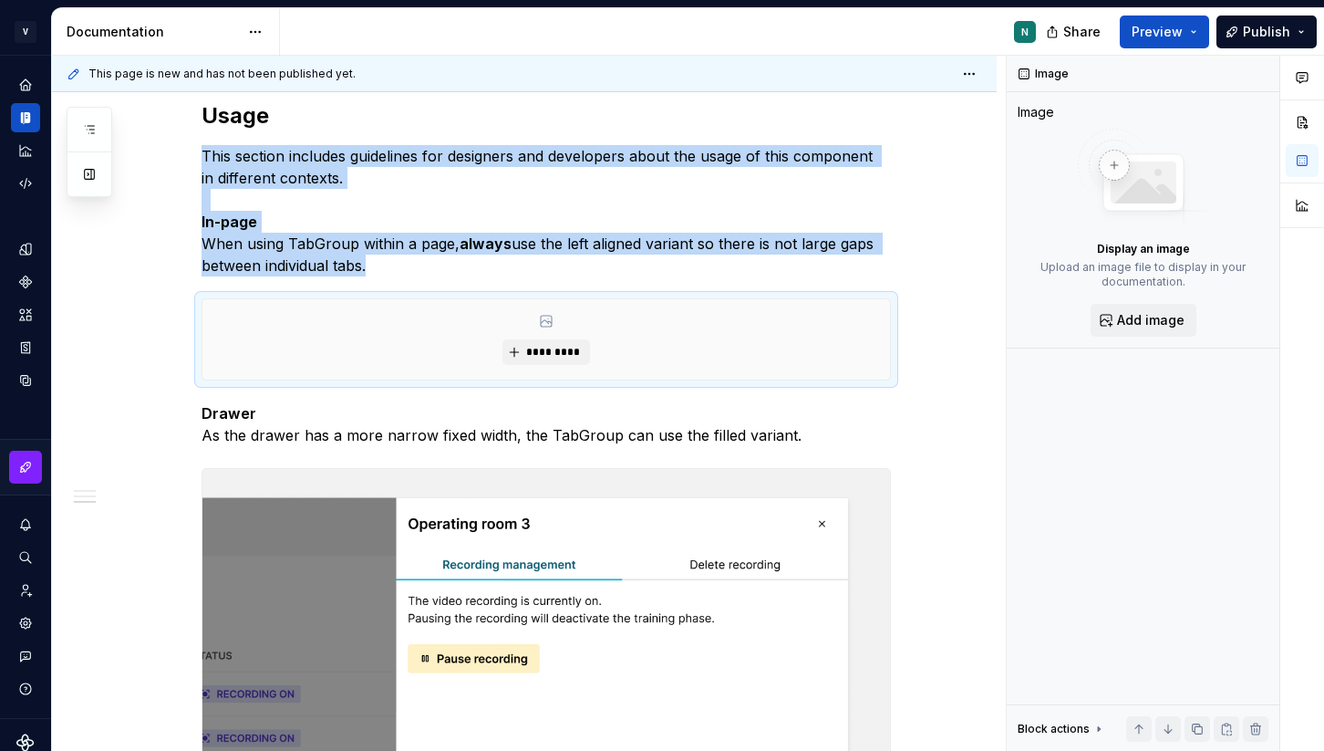
scroll to position [1599, 0]
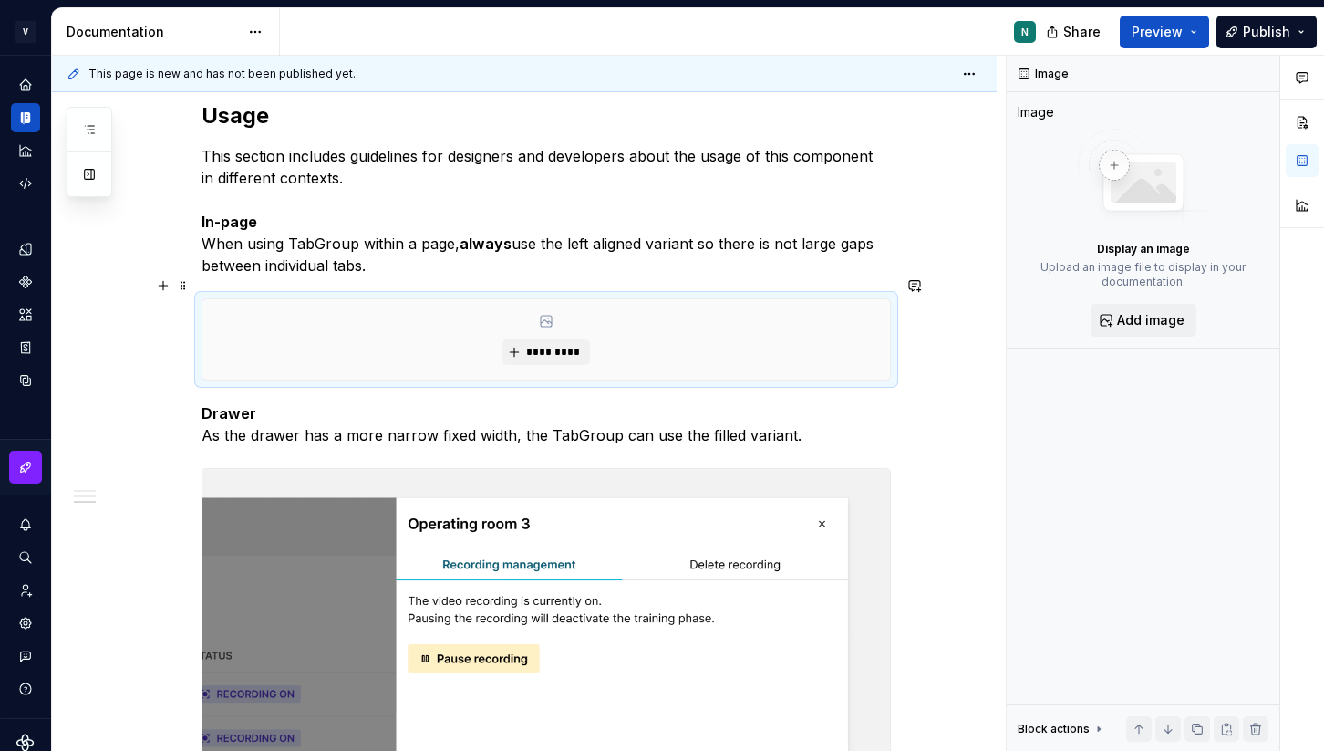
click at [474, 299] on div "*********" at bounding box center [546, 339] width 688 height 80
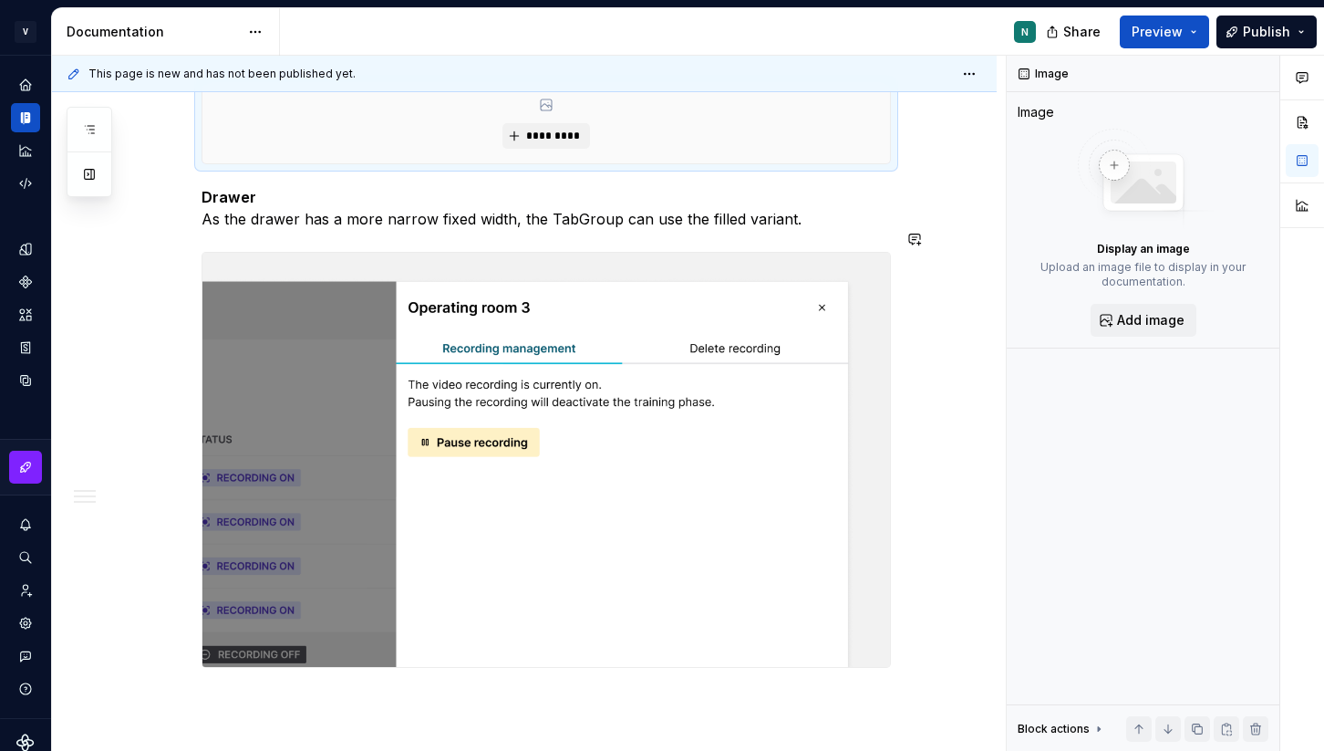
scroll to position [1817, 0]
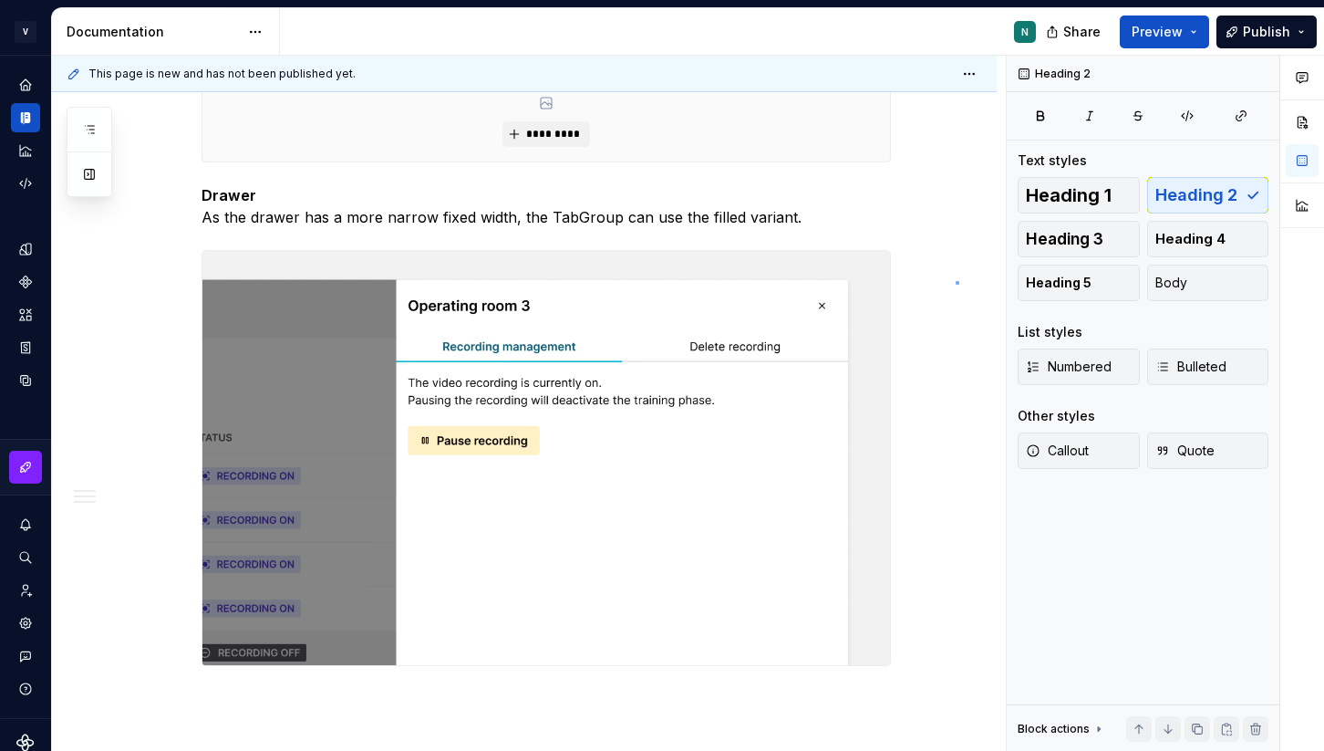
click at [956, 281] on div "This page is new and has not been published yet. Tabs Edit header Overview Anat…" at bounding box center [529, 404] width 954 height 696
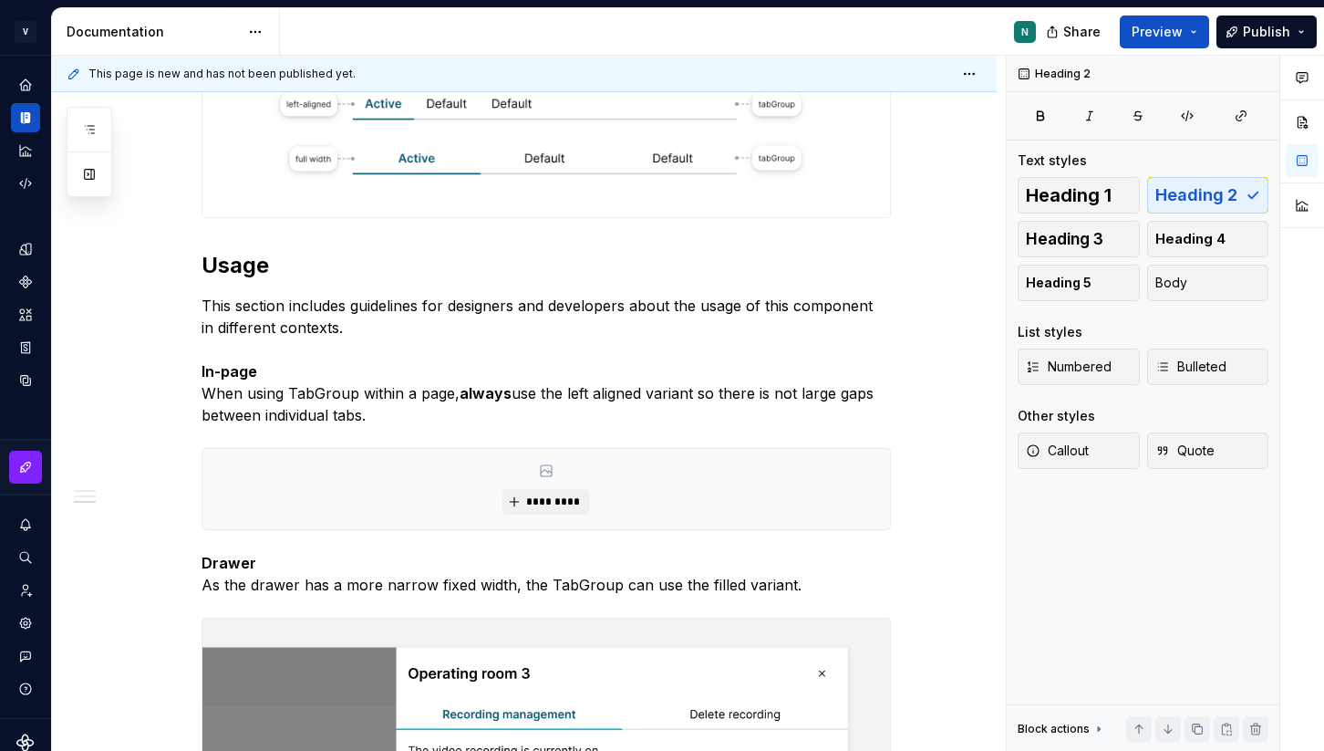
scroll to position [1450, 0]
click at [723, 565] on p "Drawer As the drawer has a more narrow fixed width, the TabGroup can use the fi…" at bounding box center [546, 573] width 689 height 44
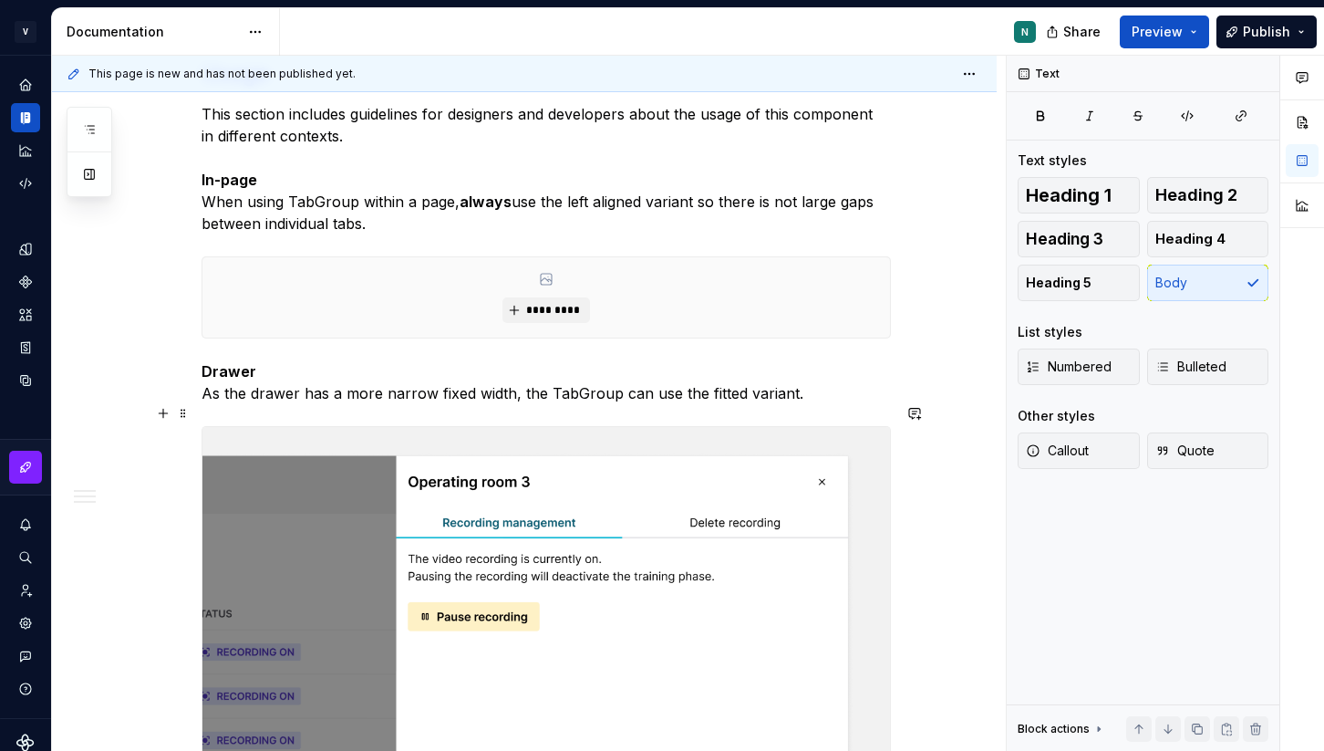
scroll to position [1654, 0]
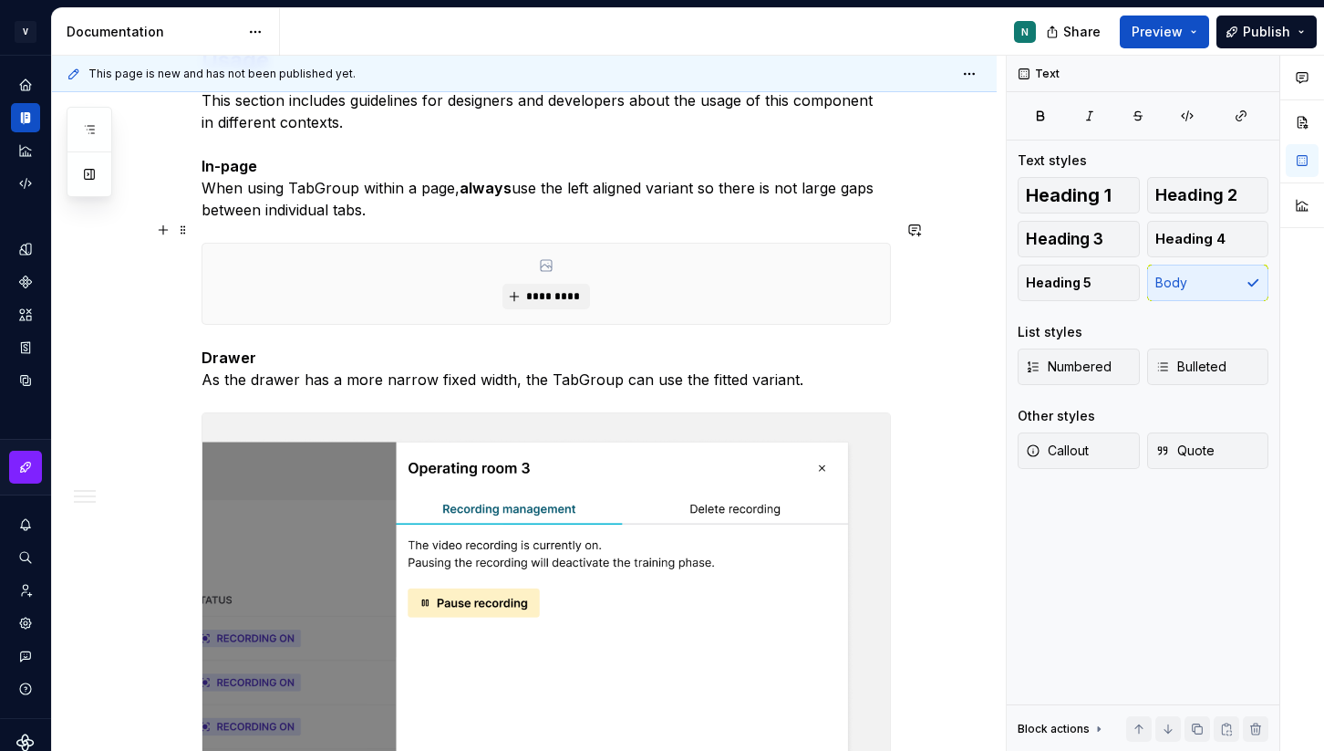
click at [594, 293] on div "*********" at bounding box center [546, 284] width 688 height 80
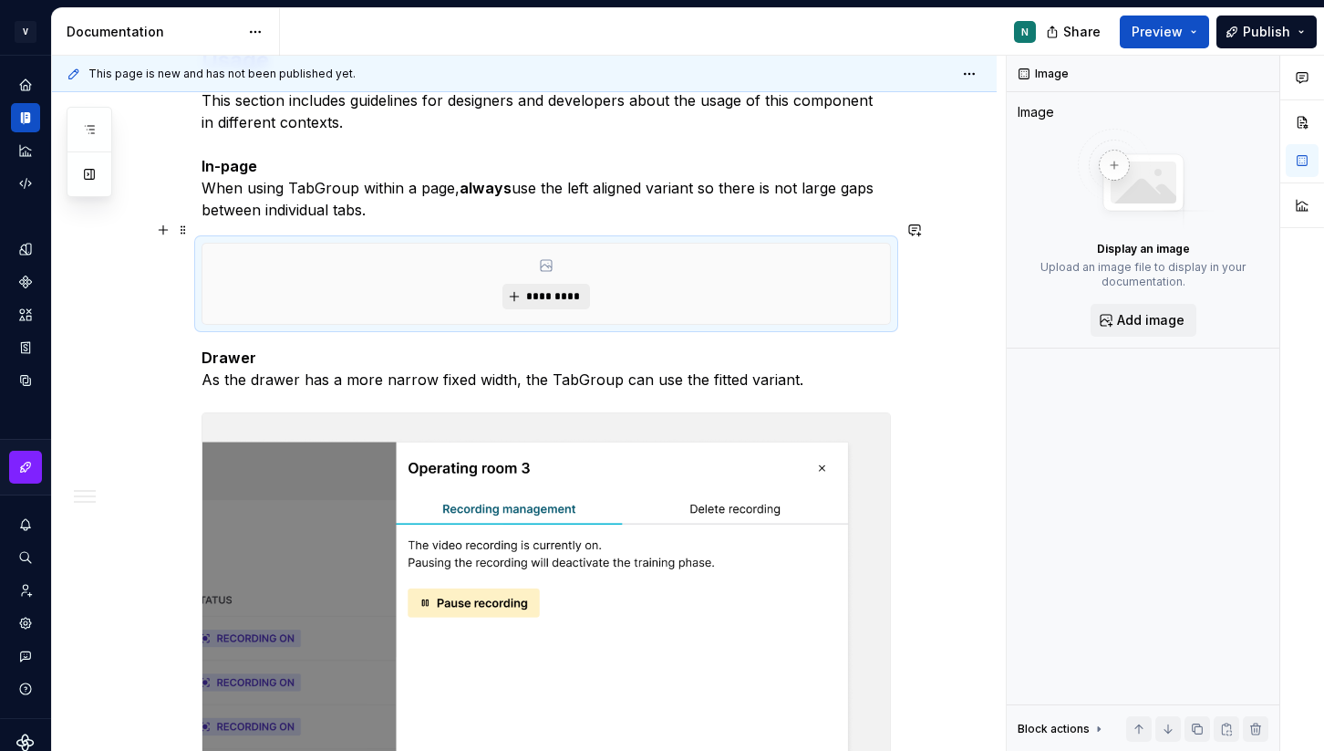
click at [552, 289] on span "*********" at bounding box center [553, 296] width 56 height 15
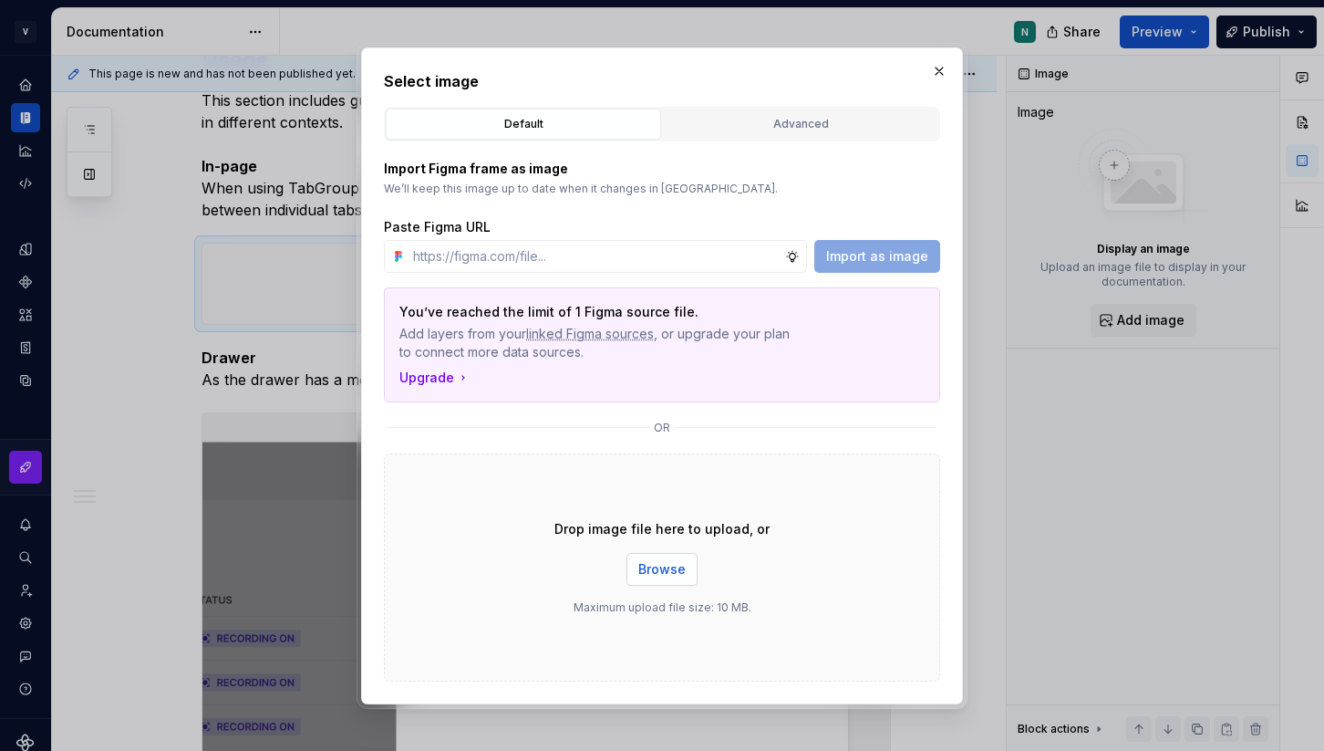
click at [635, 563] on button "Browse" at bounding box center [662, 569] width 71 height 33
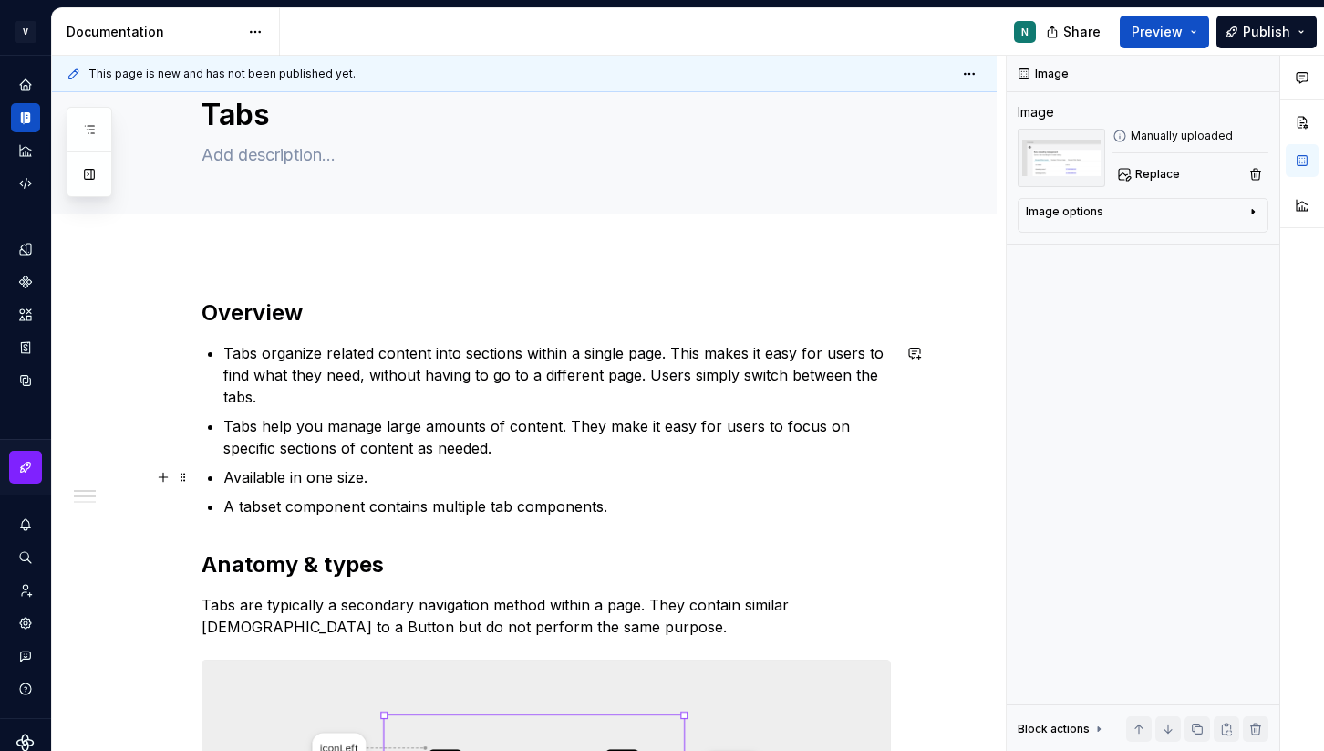
scroll to position [0, 0]
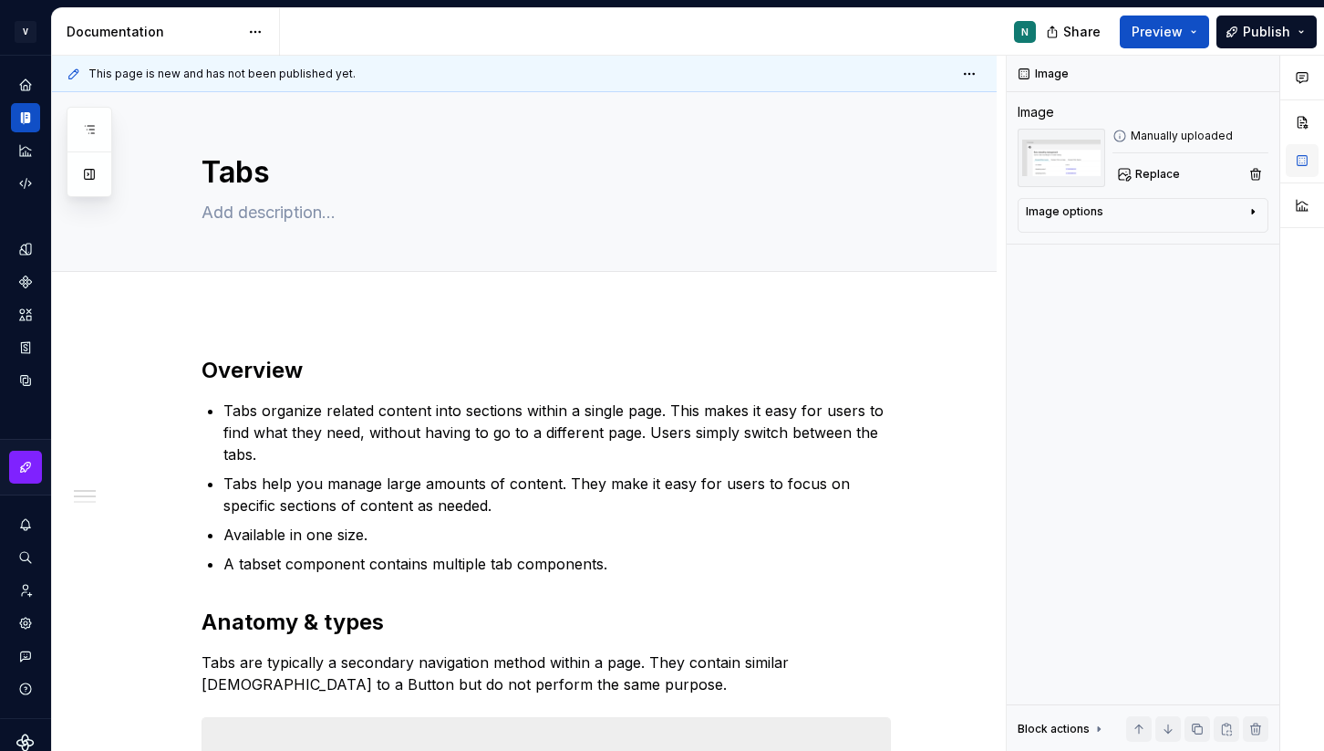
click at [1312, 168] on button "button" at bounding box center [1302, 160] width 33 height 33
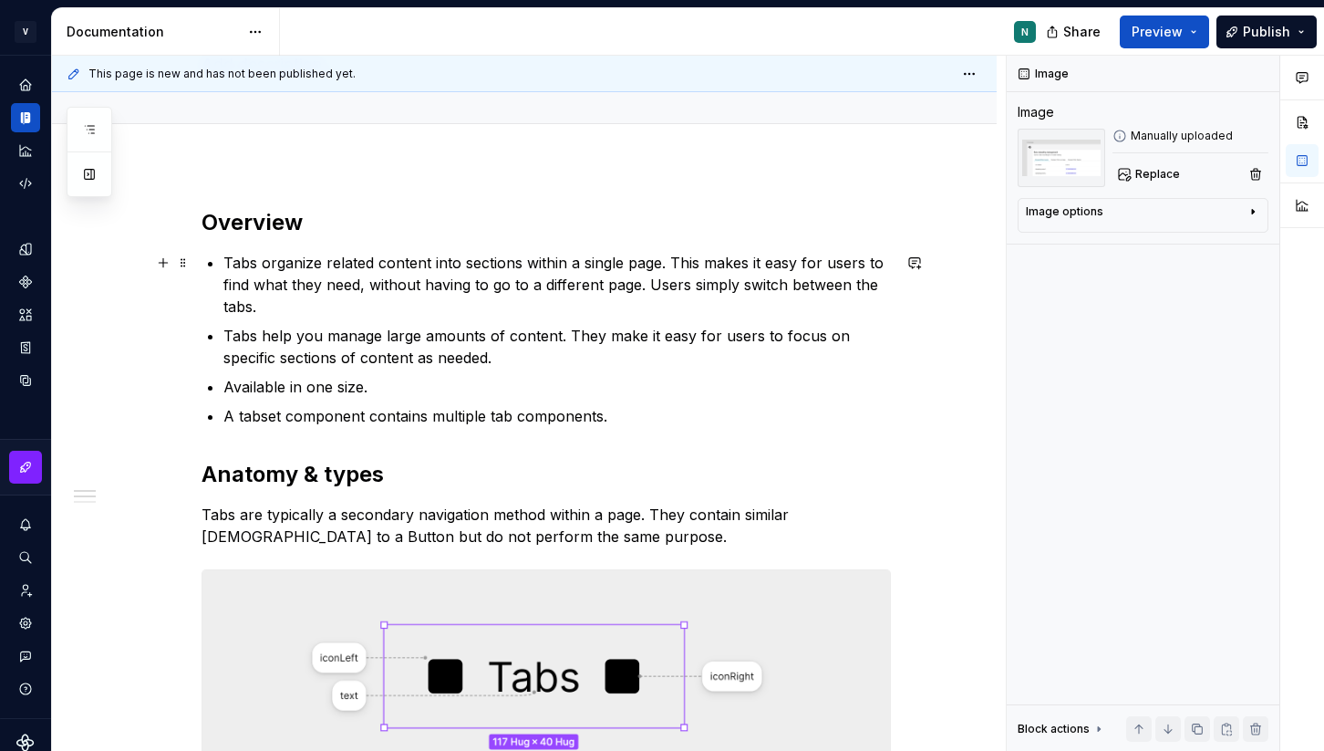
scroll to position [282, 0]
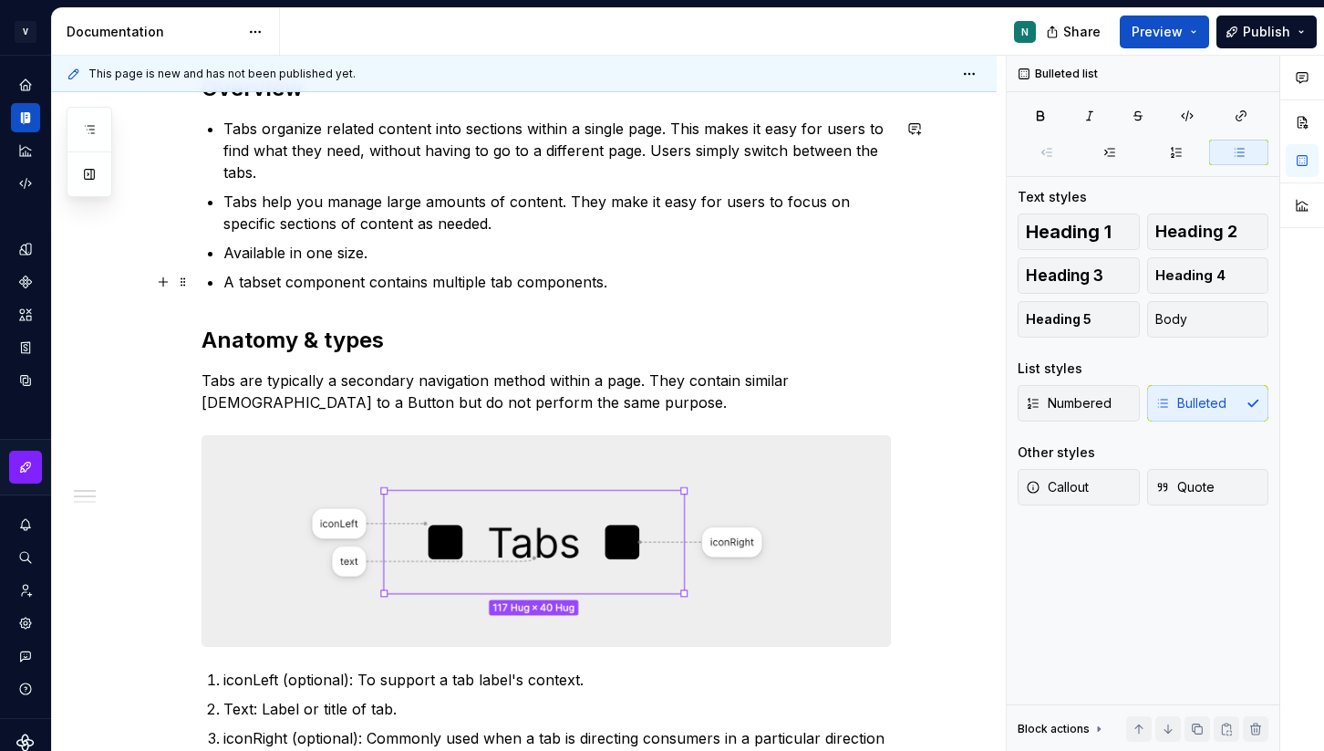
click at [848, 286] on p "A tabset component contains multiple tab components." at bounding box center [557, 282] width 668 height 22
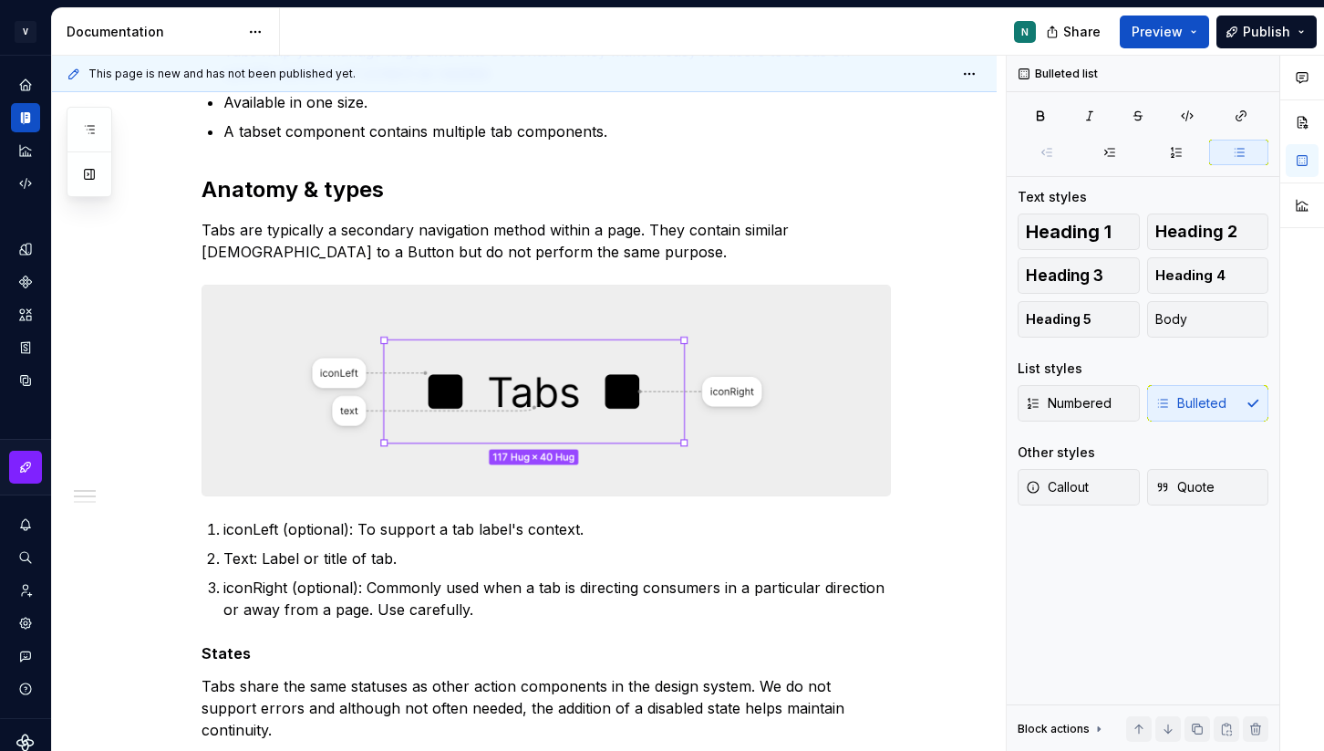
scroll to position [0, 0]
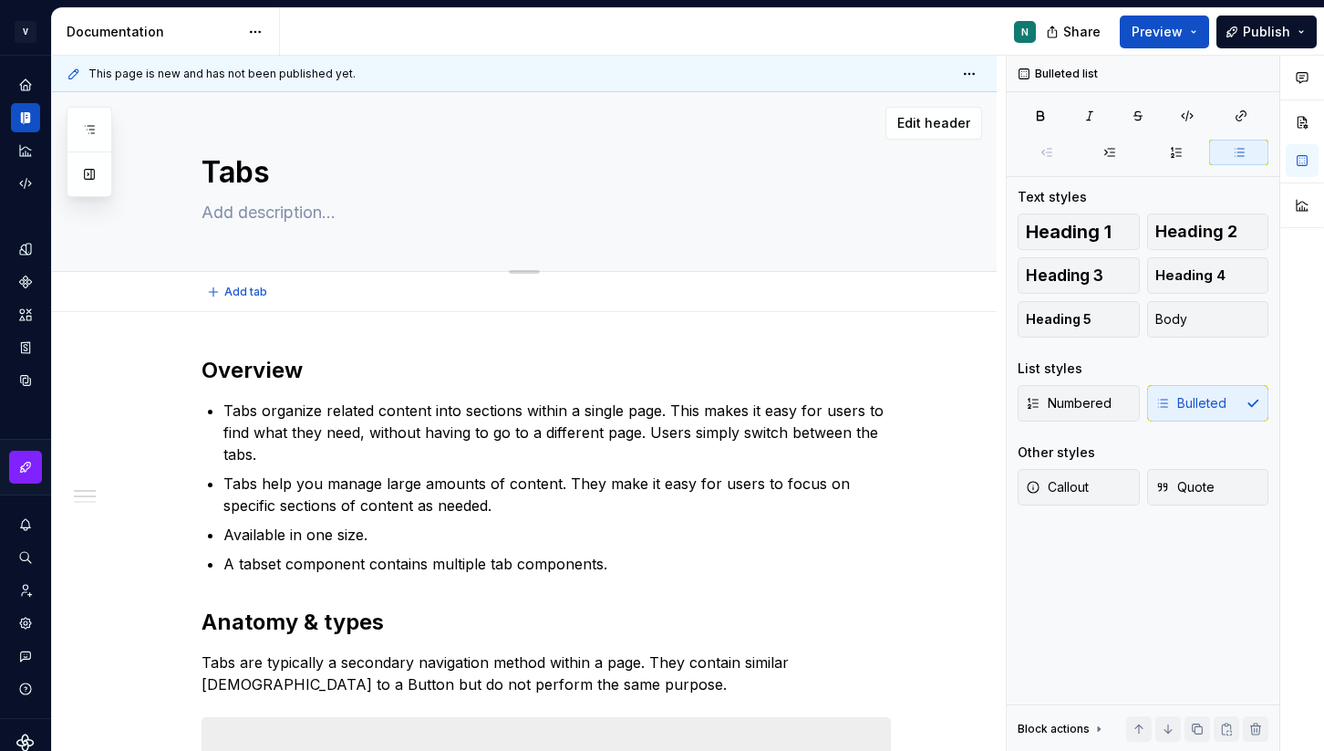
click at [272, 213] on textarea at bounding box center [542, 212] width 689 height 29
click at [285, 208] on textarea at bounding box center [542, 212] width 689 height 29
paste textarea "Use to alternate among related views within the same context."
type textarea "*"
type textarea "Use to alternate among related views within the same context."
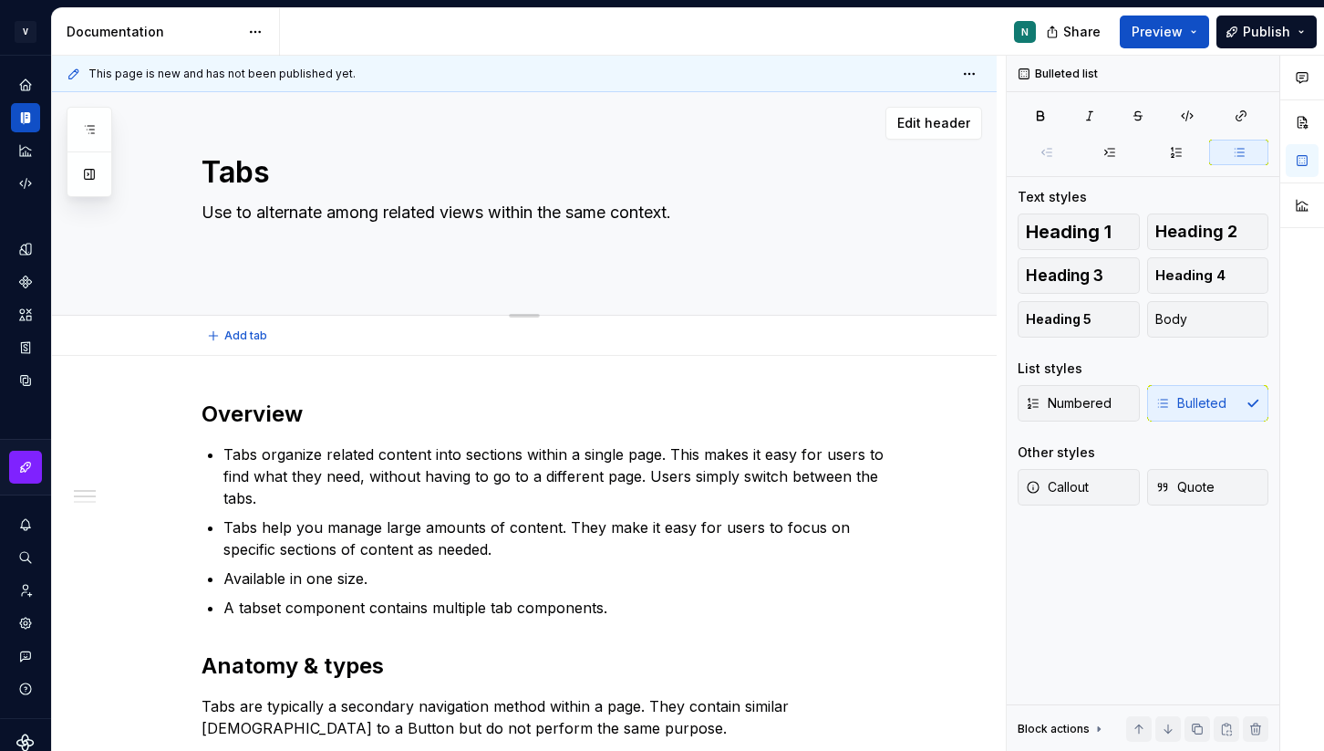
type textarea "*"
type textarea "Use to alternate among related views within the same context."
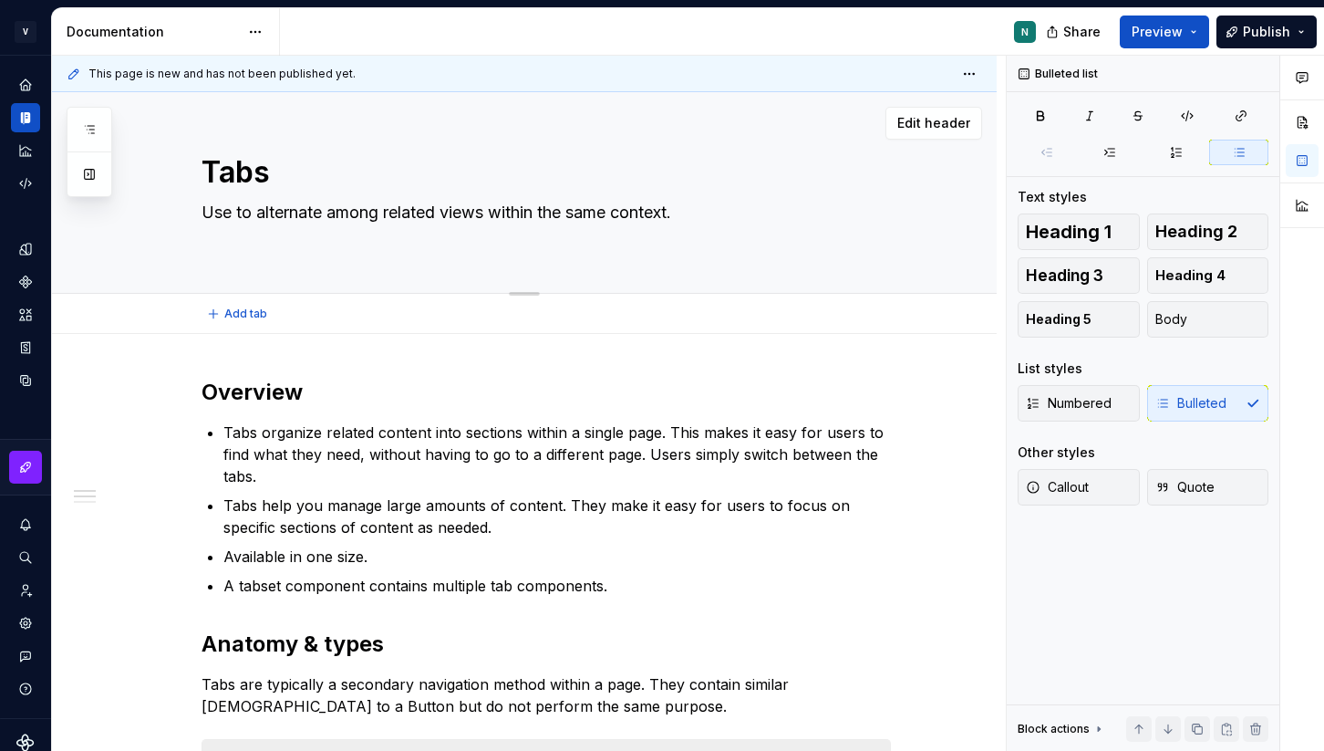
type textarea "*"
type textarea "Use to alternate among related views within the same context."
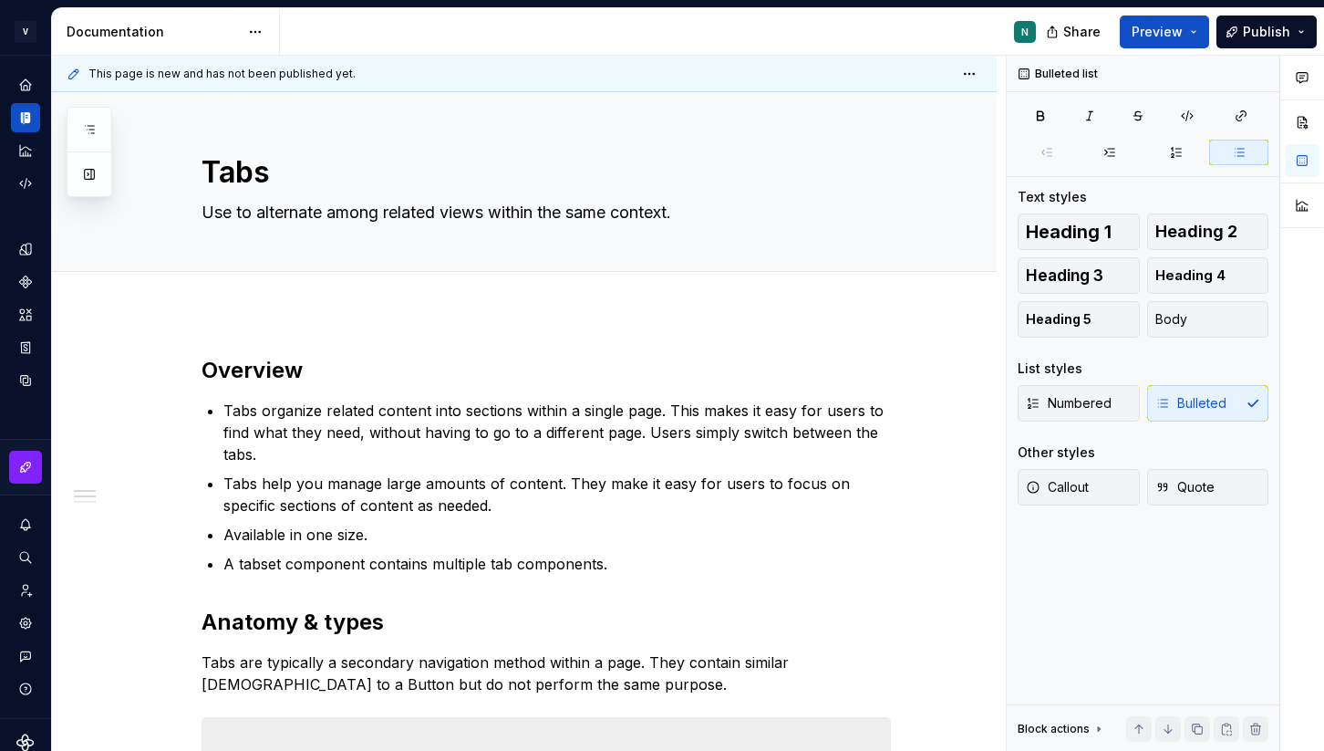
type textarea "*"
type textarea "Use to alternate among related views within the same context."
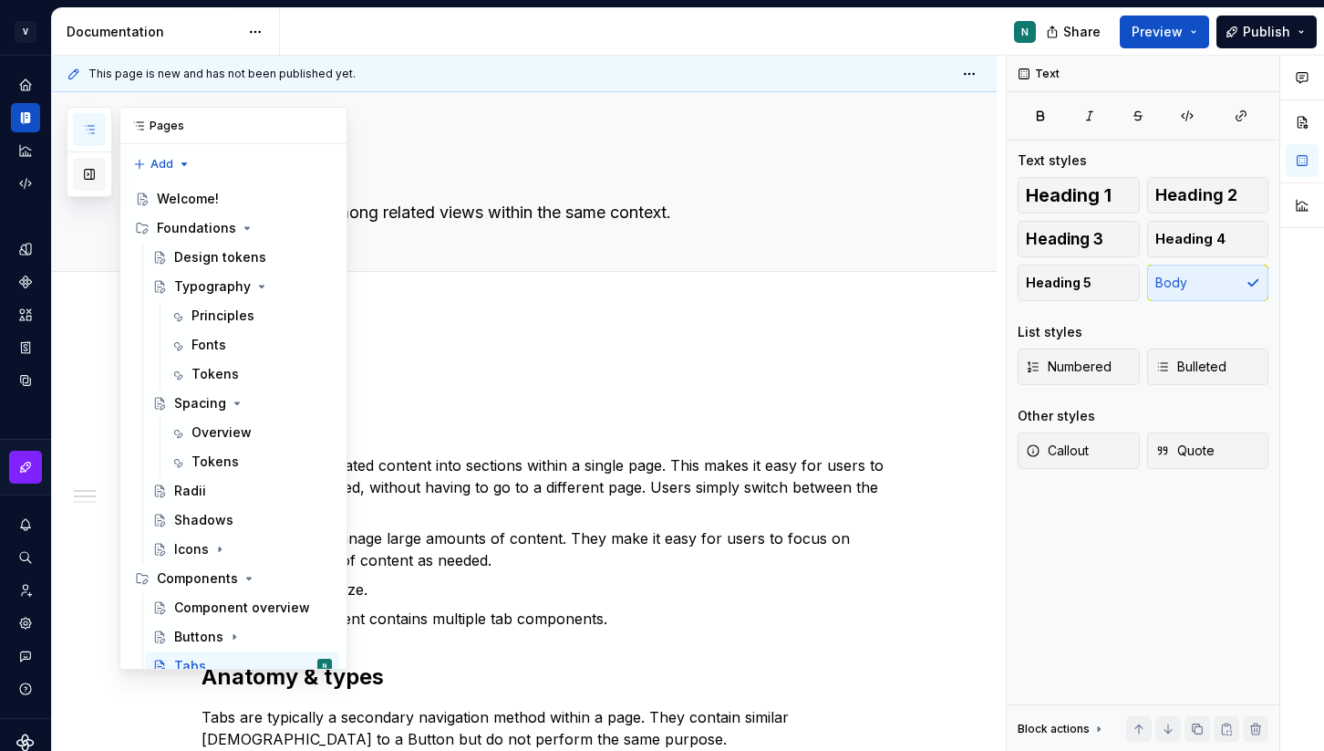
click at [93, 185] on button "button" at bounding box center [89, 174] width 33 height 33
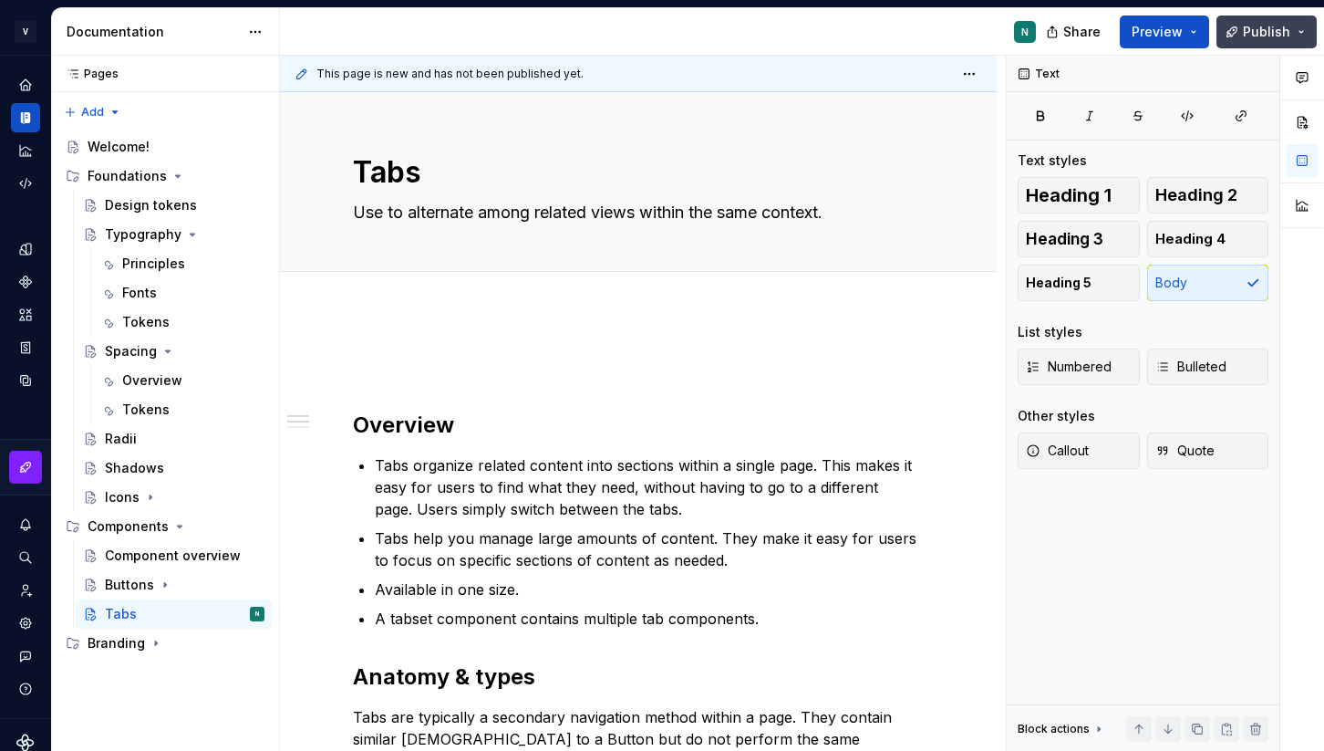
click at [1279, 30] on span "Publish" at bounding box center [1266, 32] width 47 height 18
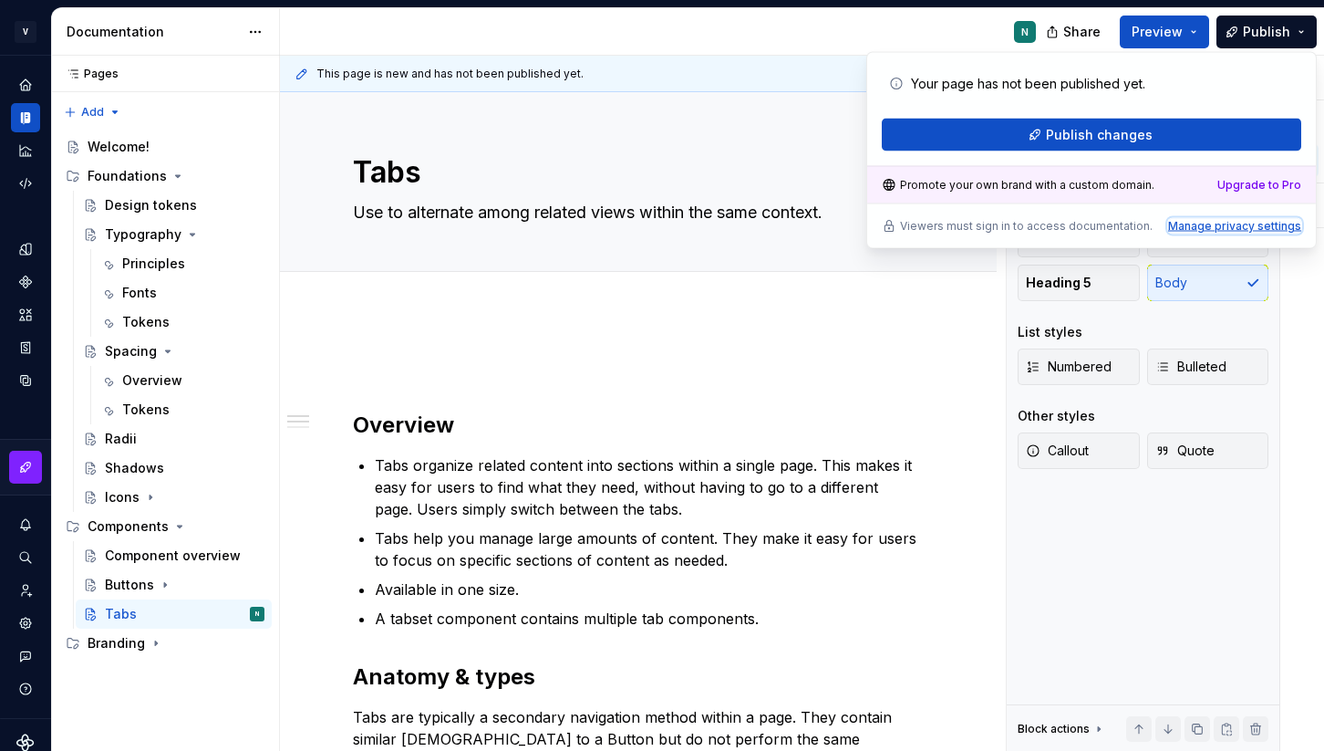
click at [1218, 221] on div "Manage privacy settings" at bounding box center [1234, 226] width 133 height 15
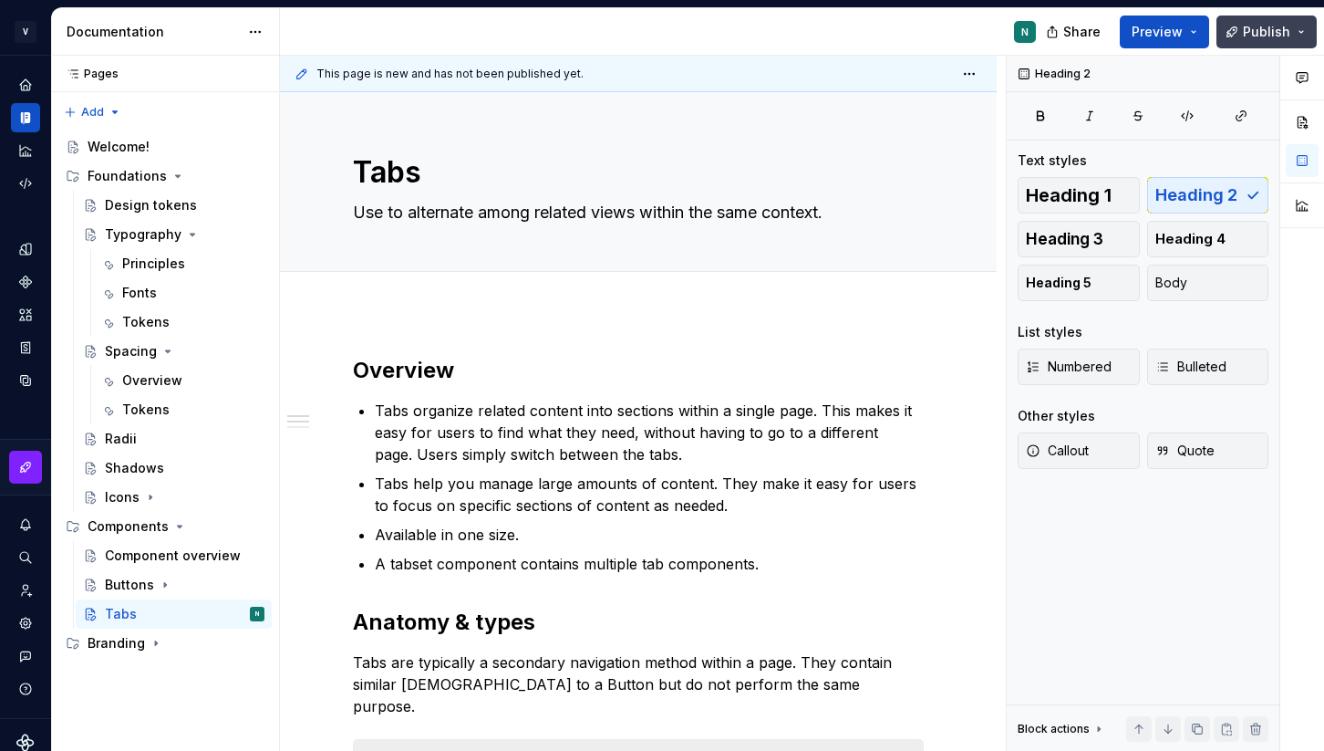
click at [1275, 34] on span "Publish" at bounding box center [1266, 32] width 47 height 18
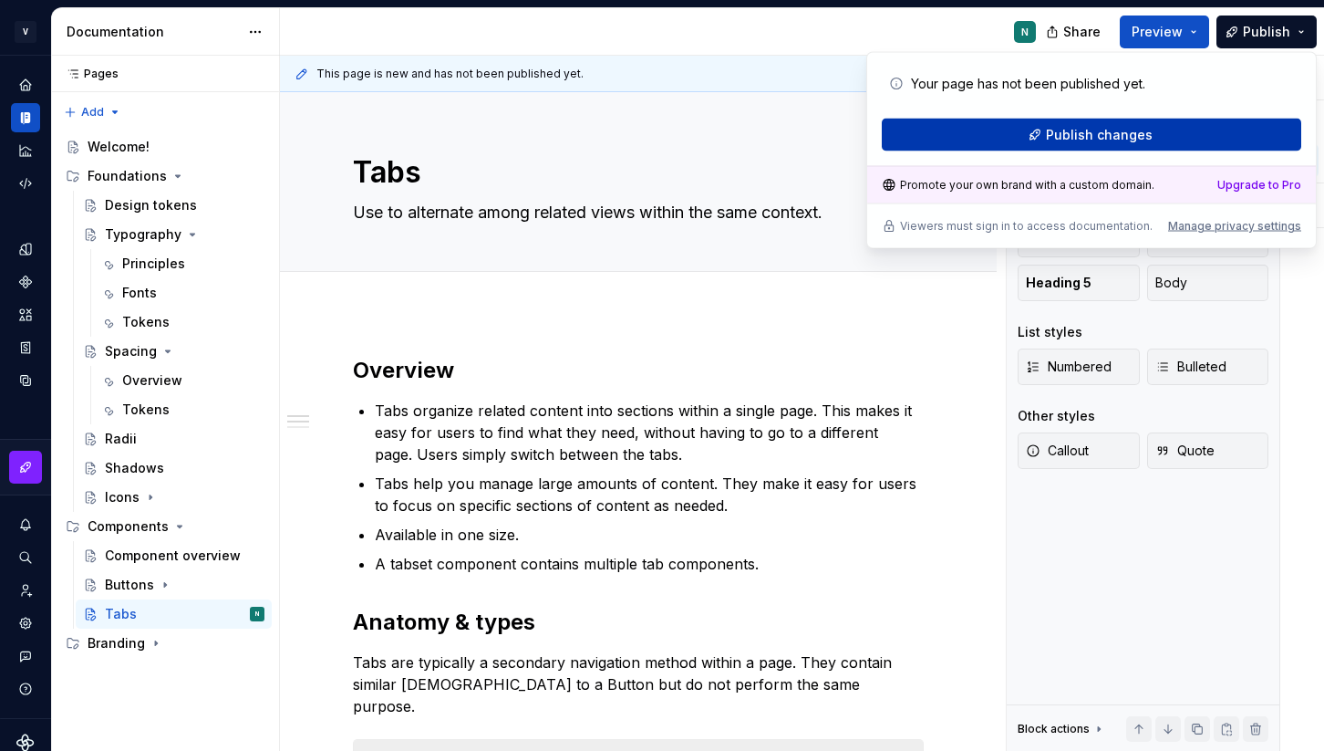
click at [1242, 130] on button "Publish changes" at bounding box center [1092, 135] width 420 height 33
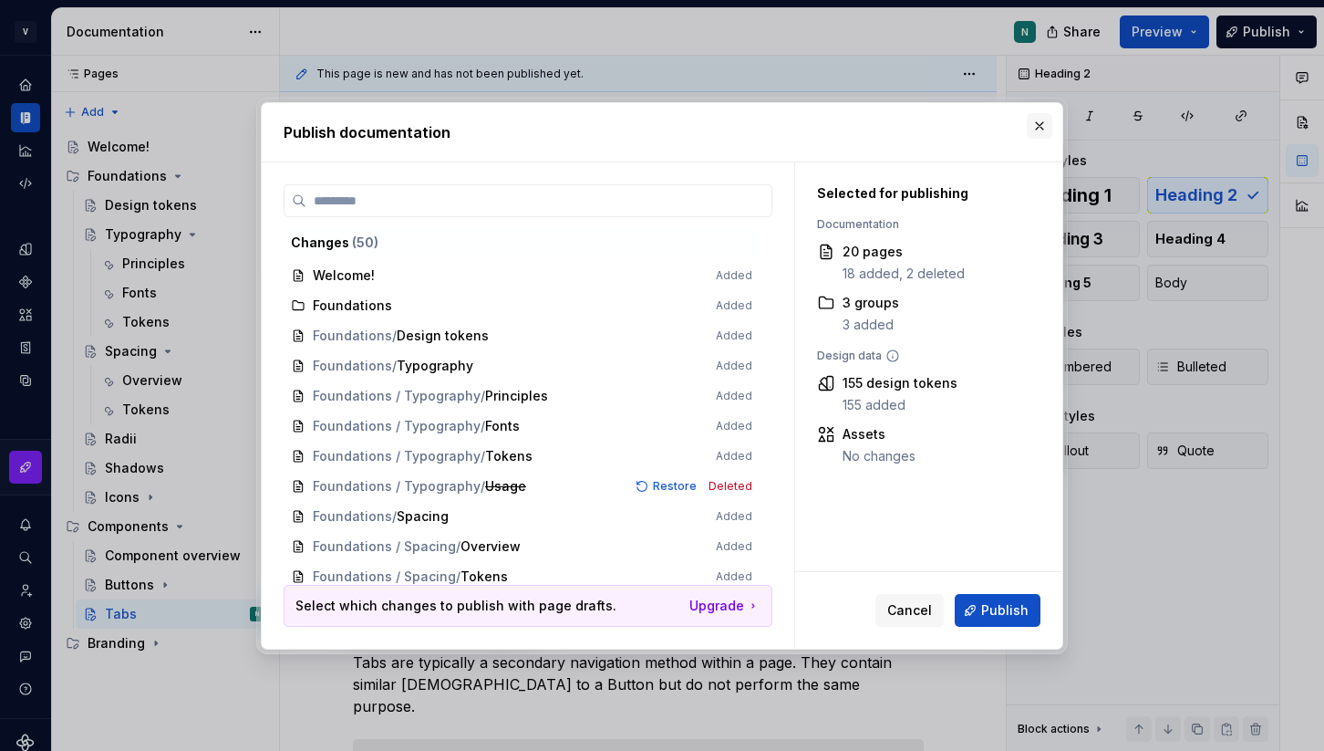
click at [1041, 116] on button "button" at bounding box center [1040, 126] width 26 height 26
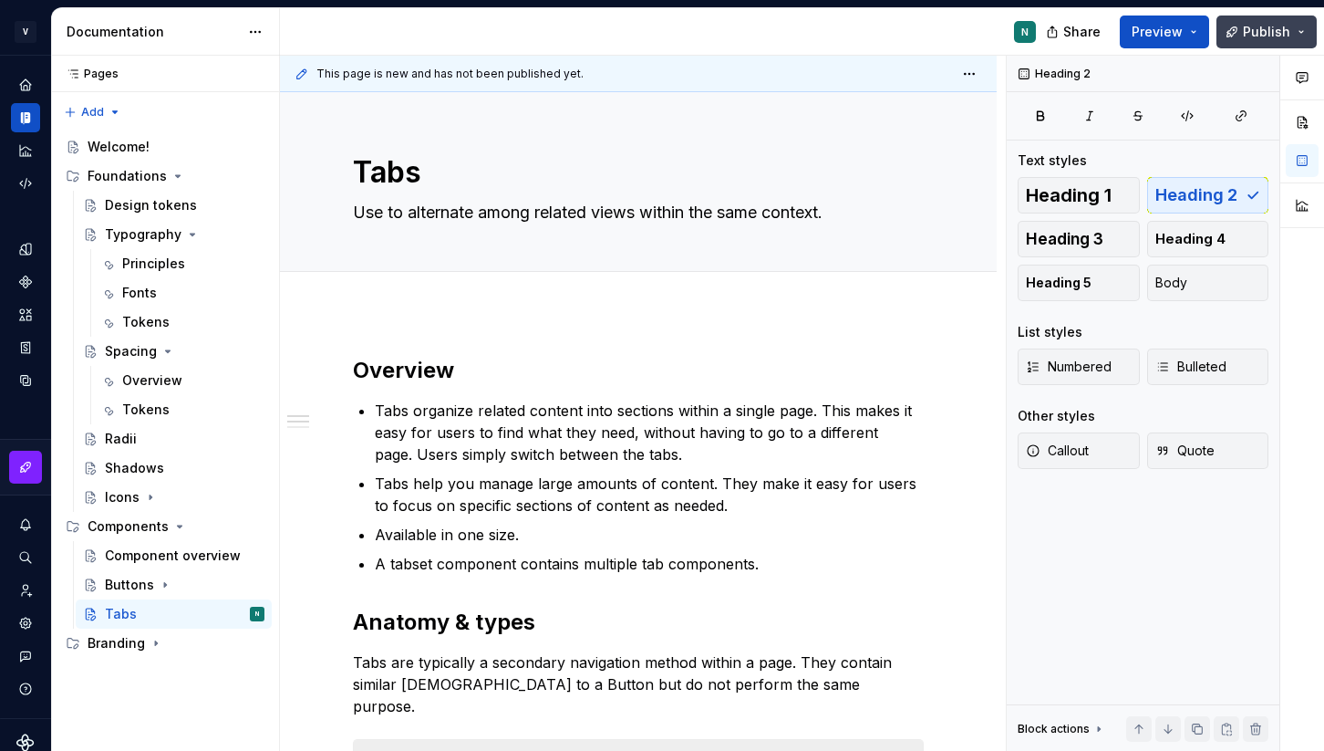
click at [1289, 24] on span "Publish" at bounding box center [1266, 32] width 47 height 18
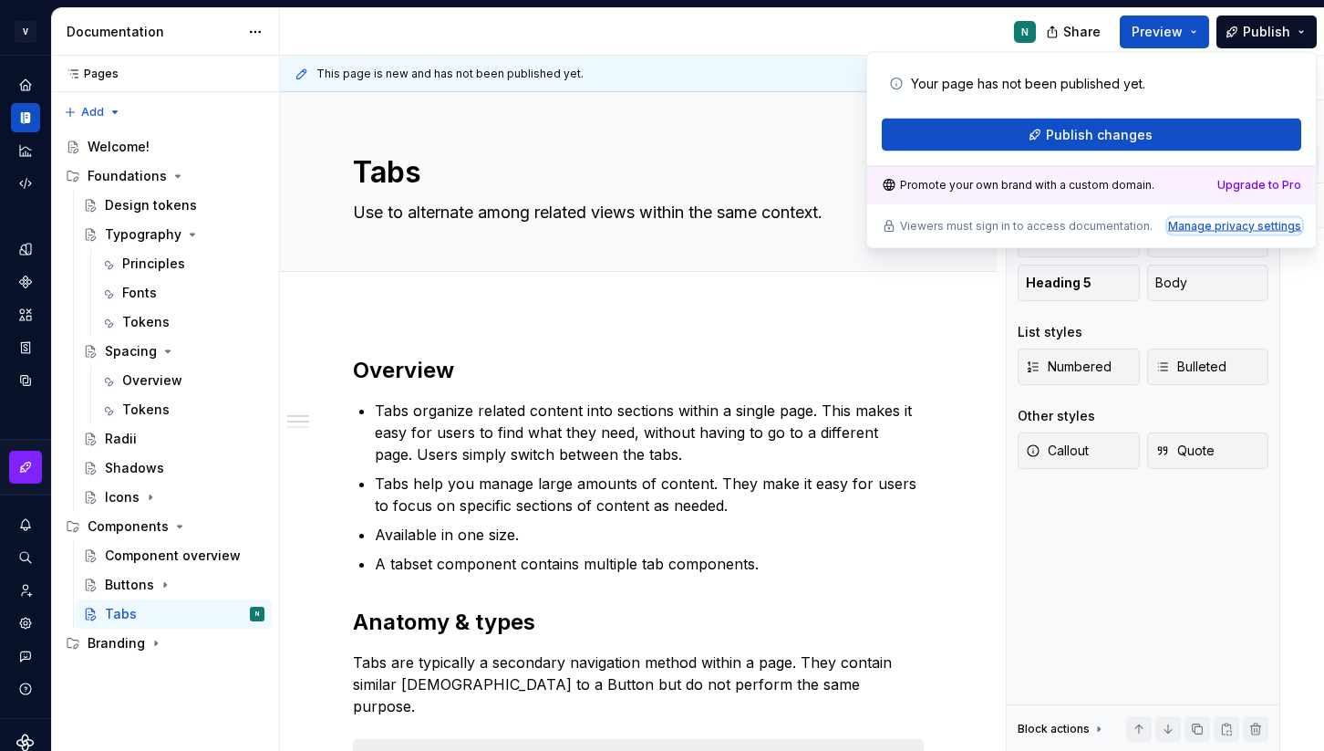
click at [1205, 222] on div "Manage privacy settings" at bounding box center [1234, 226] width 133 height 15
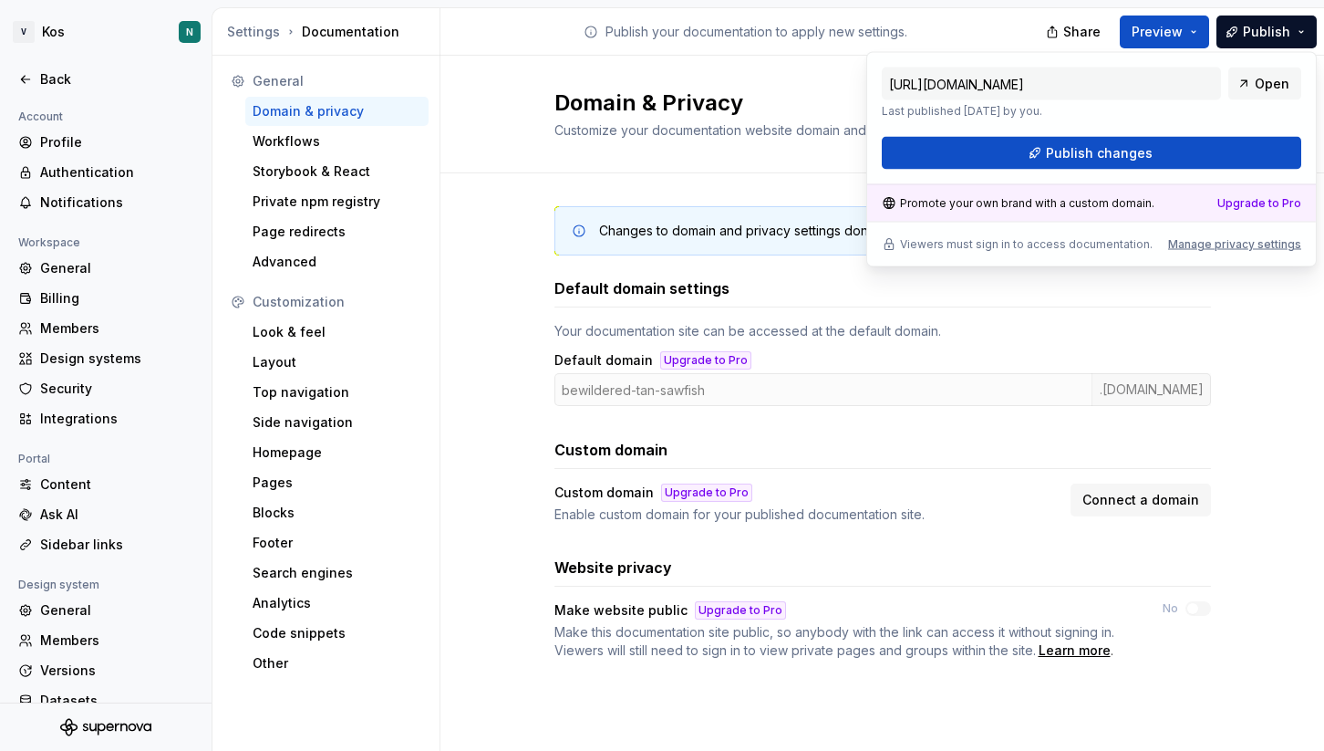
click at [514, 317] on div "Changes to domain and privacy settings don’t require publish — they will take e…" at bounding box center [883, 450] width 884 height 555
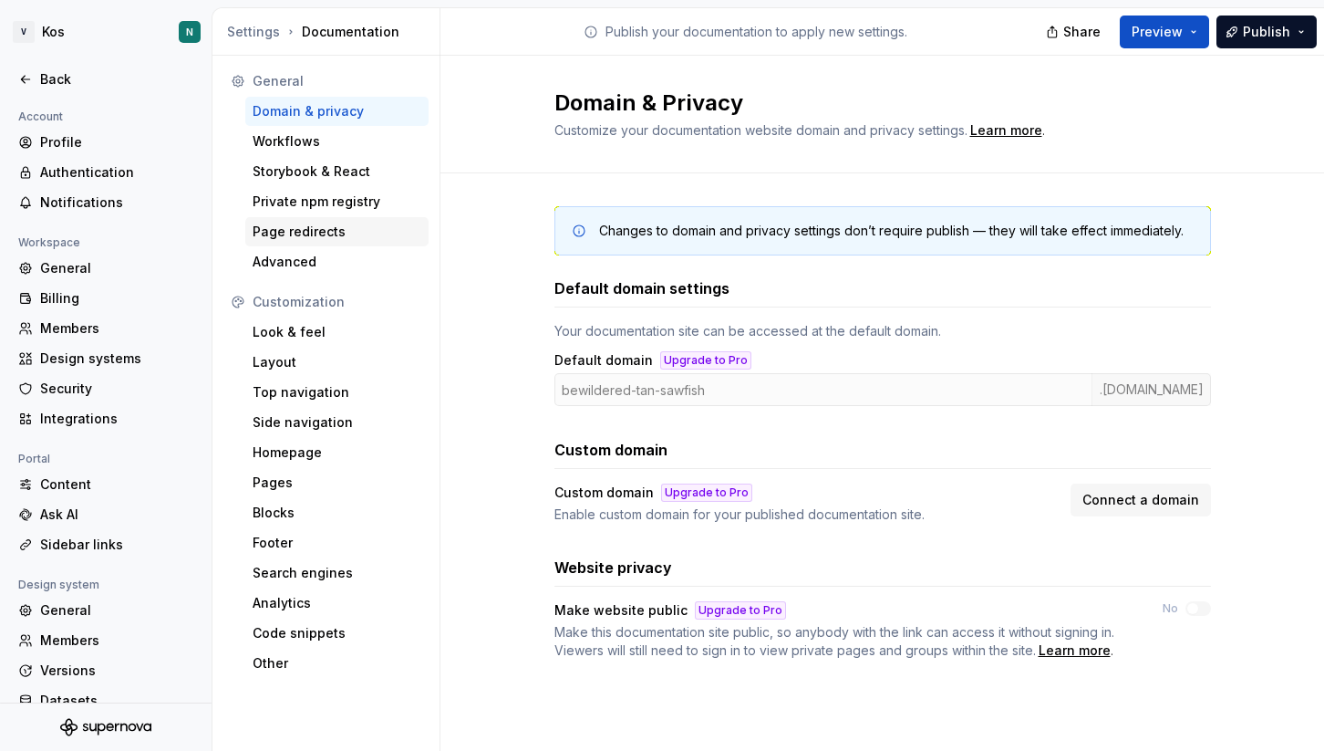
click at [336, 223] on div "Page redirects" at bounding box center [337, 232] width 169 height 18
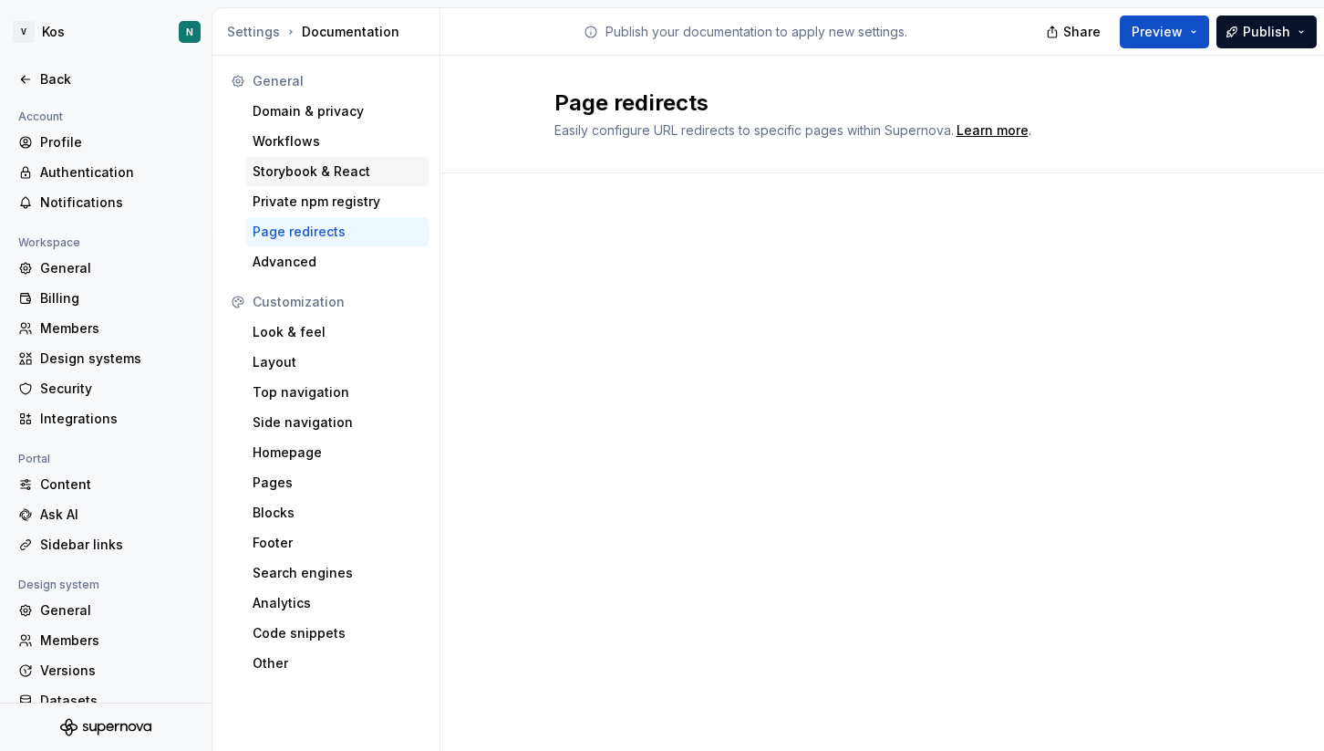
click at [348, 171] on div "Storybook & React" at bounding box center [337, 171] width 169 height 18
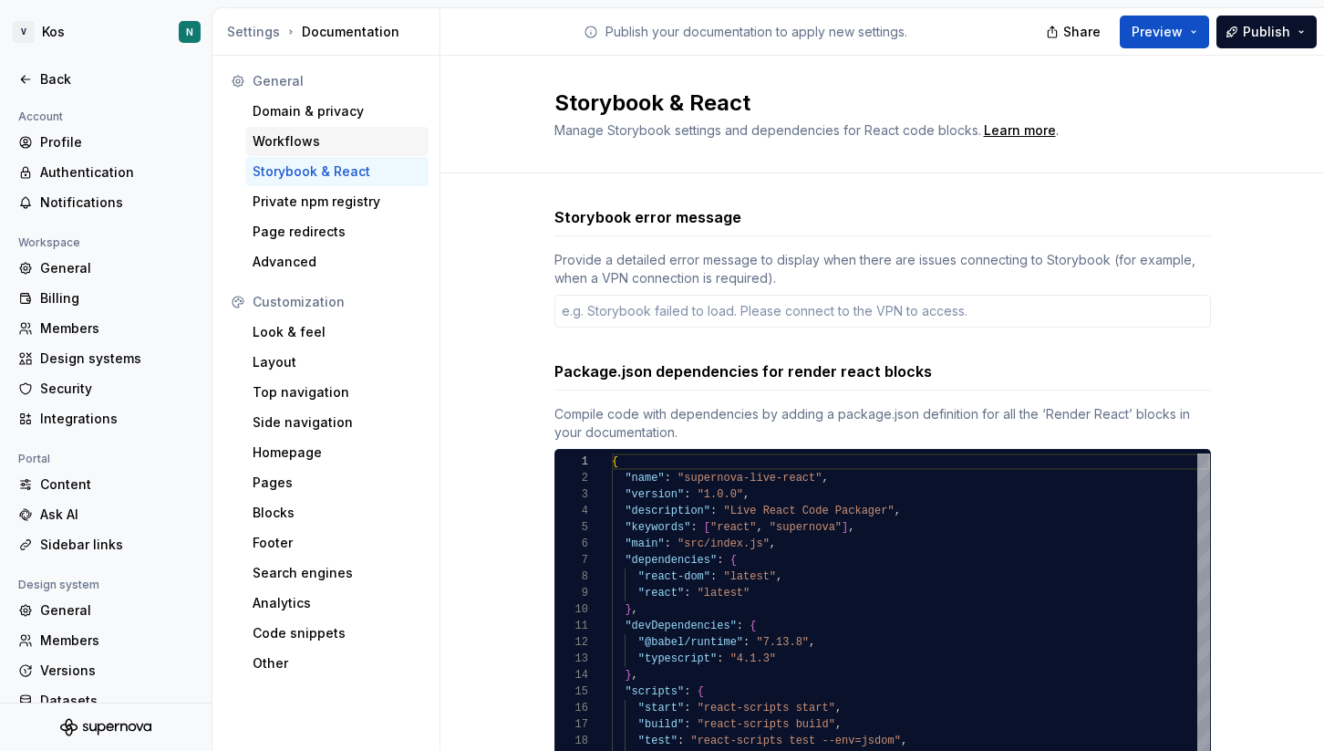
click at [336, 130] on div "Workflows" at bounding box center [336, 141] width 183 height 29
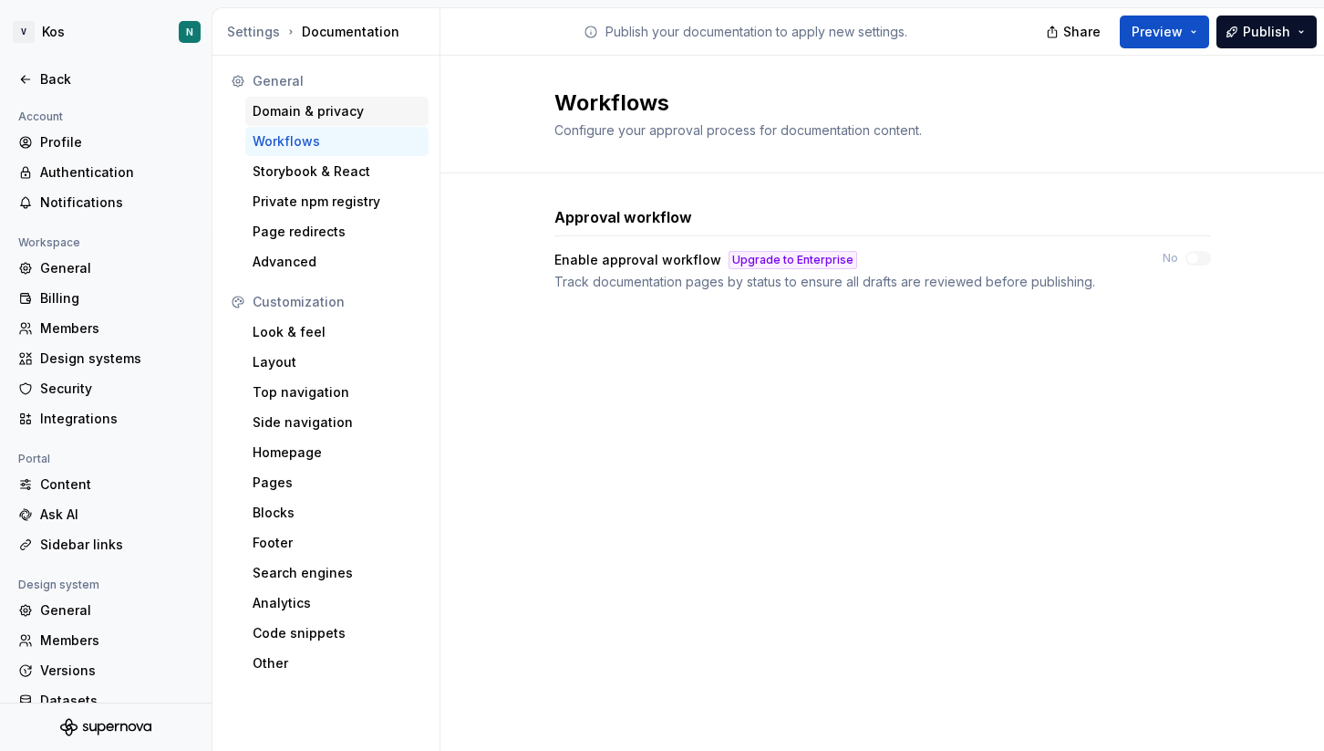
click at [364, 115] on div "Domain & privacy" at bounding box center [337, 111] width 169 height 18
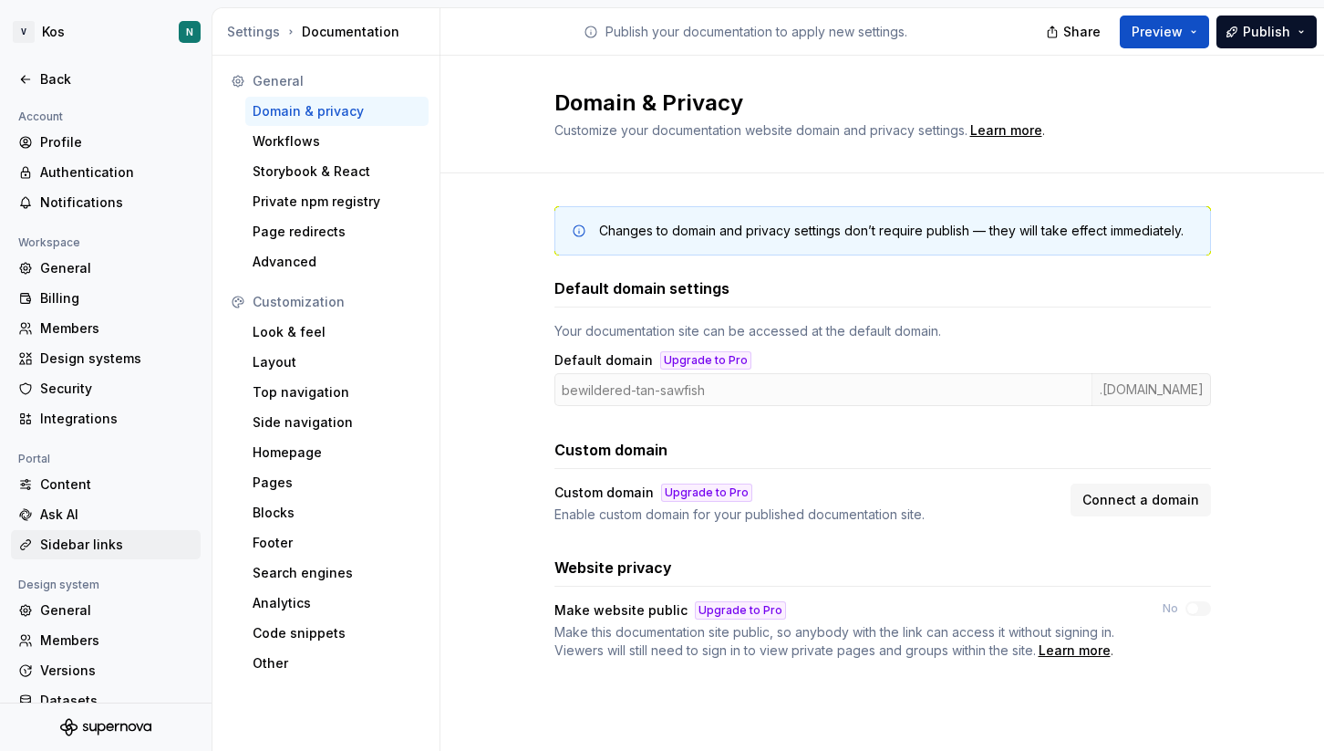
scroll to position [53, 0]
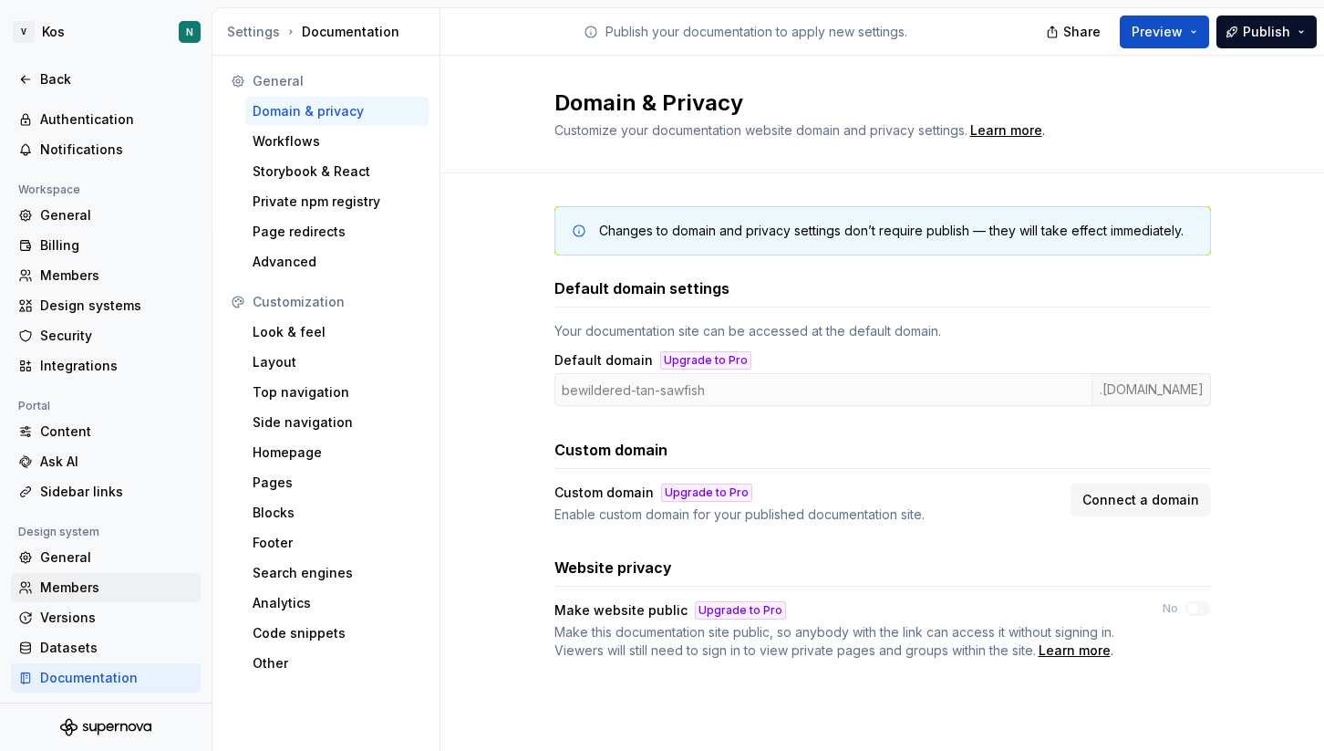
click at [92, 584] on div "Members" at bounding box center [116, 587] width 153 height 18
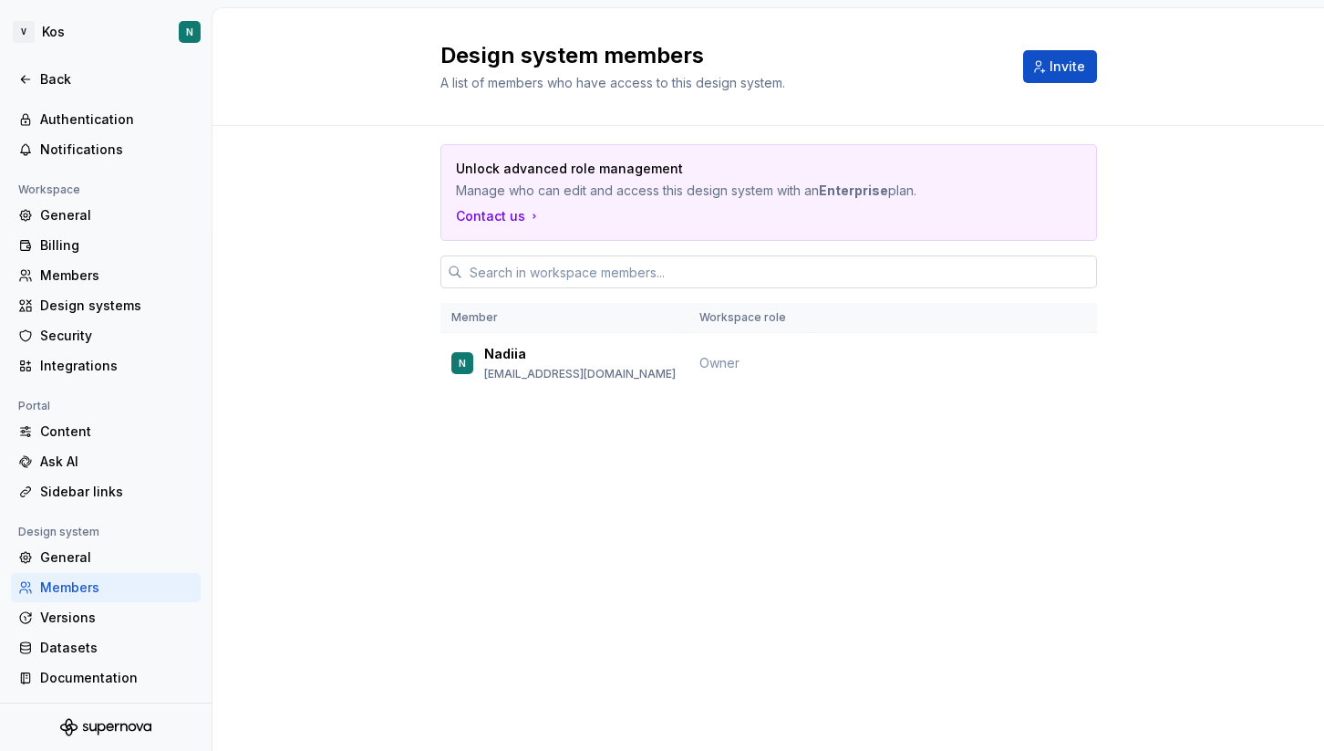
click at [567, 266] on input "text" at bounding box center [779, 271] width 635 height 33
click at [1054, 78] on button "Invite" at bounding box center [1060, 66] width 74 height 33
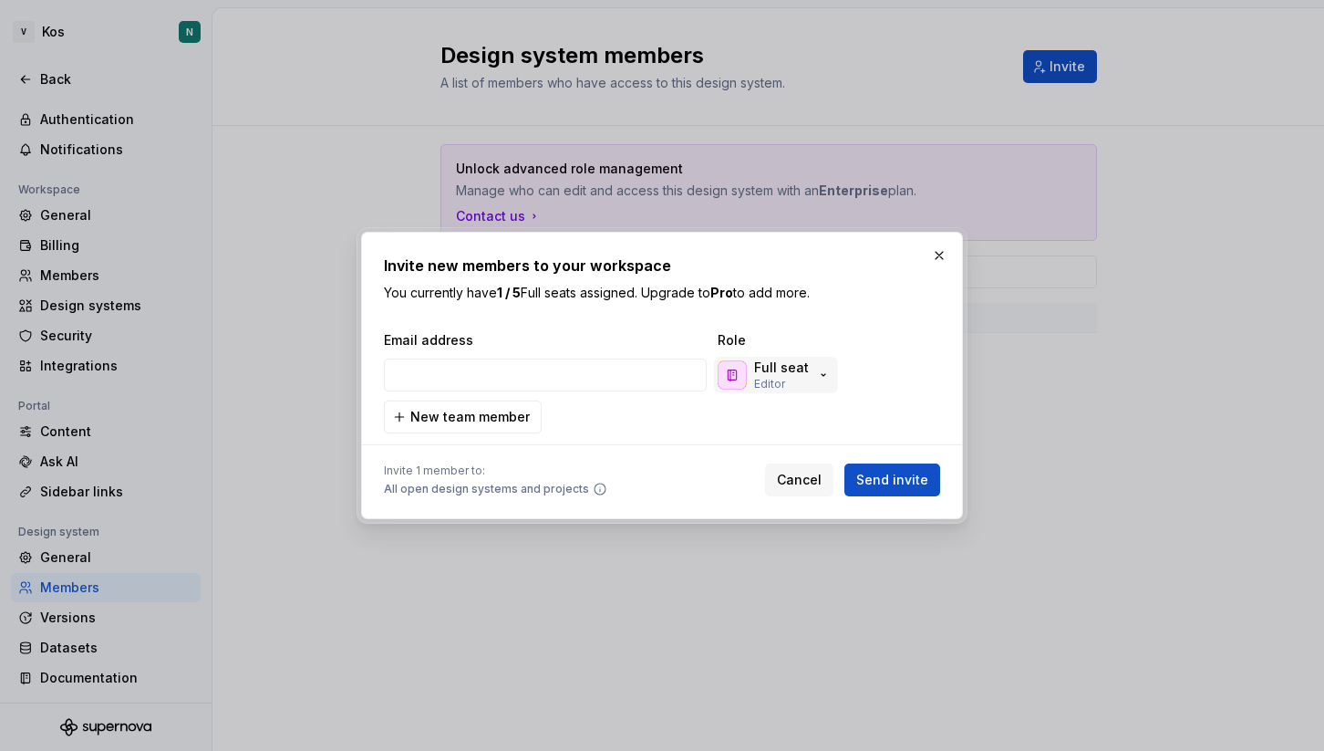
click at [793, 385] on div "Full seat Editor" at bounding box center [781, 374] width 55 height 33
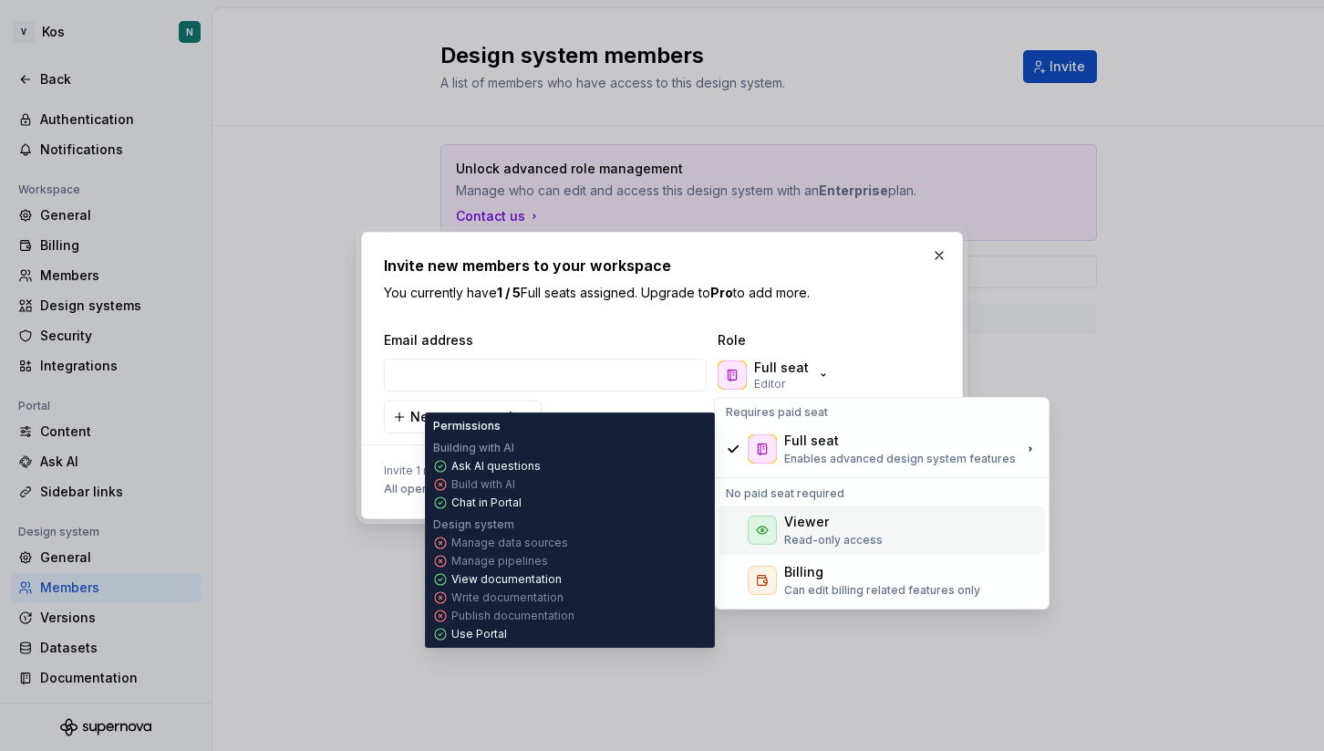
click at [895, 537] on div "Viewer Read-only access" at bounding box center [882, 529] width 327 height 49
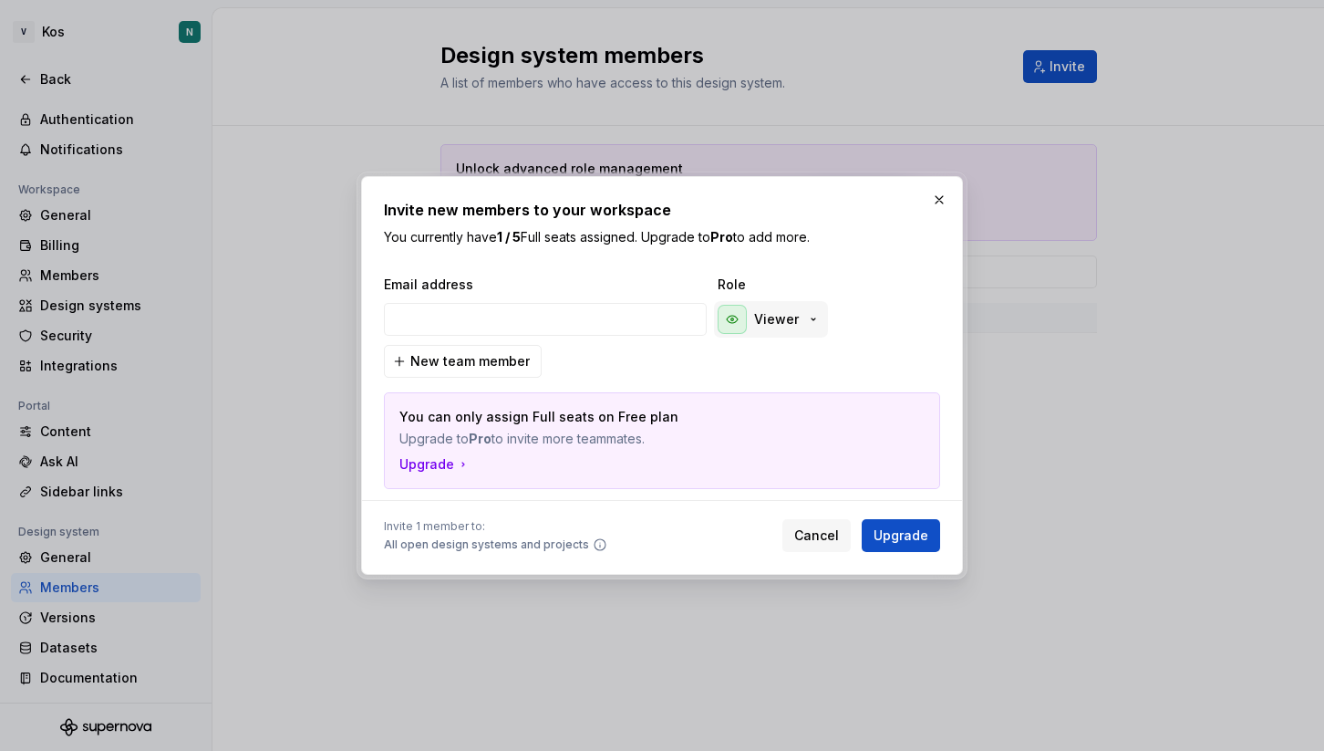
click at [790, 324] on p "Viewer" at bounding box center [776, 319] width 45 height 18
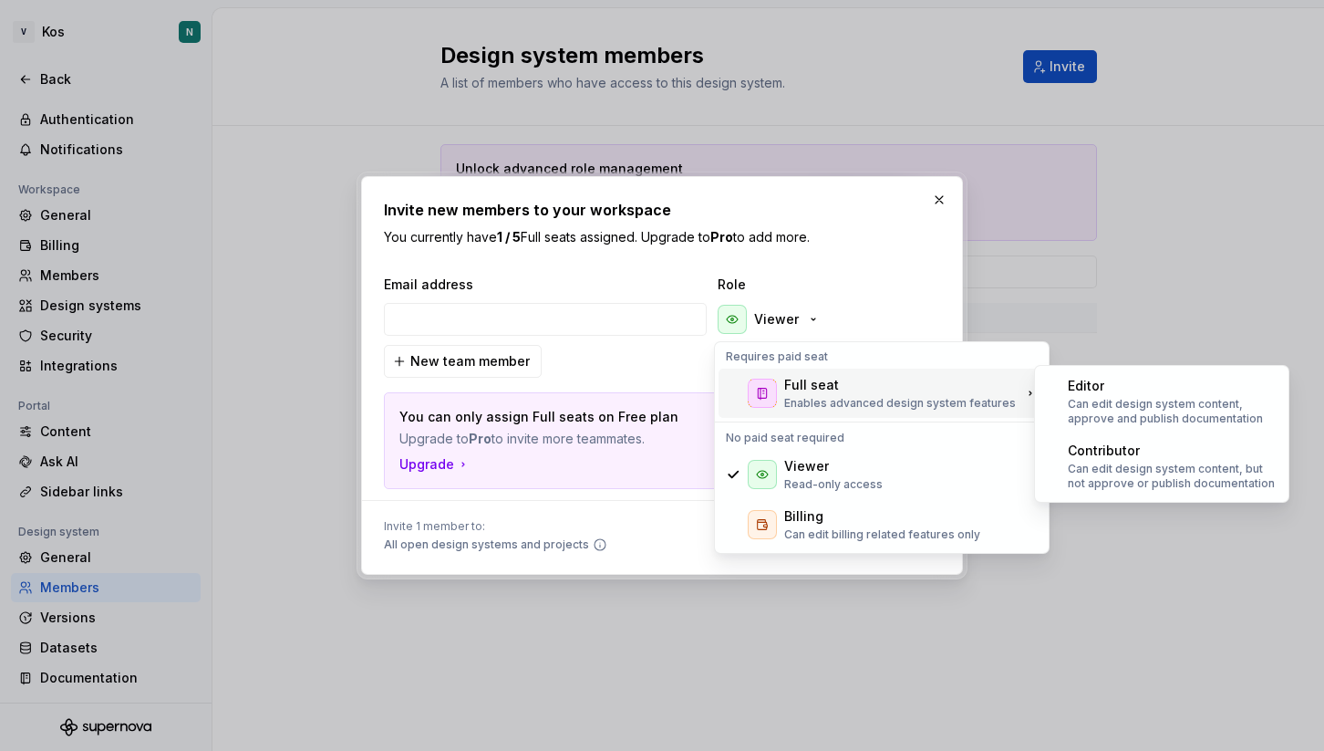
click at [790, 389] on div "Full seat" at bounding box center [811, 385] width 55 height 18
click at [839, 396] on p "Enables advanced design system features" at bounding box center [900, 403] width 232 height 15
click at [1161, 409] on p "Can edit design system content, approve and publish documentation" at bounding box center [1173, 411] width 210 height 29
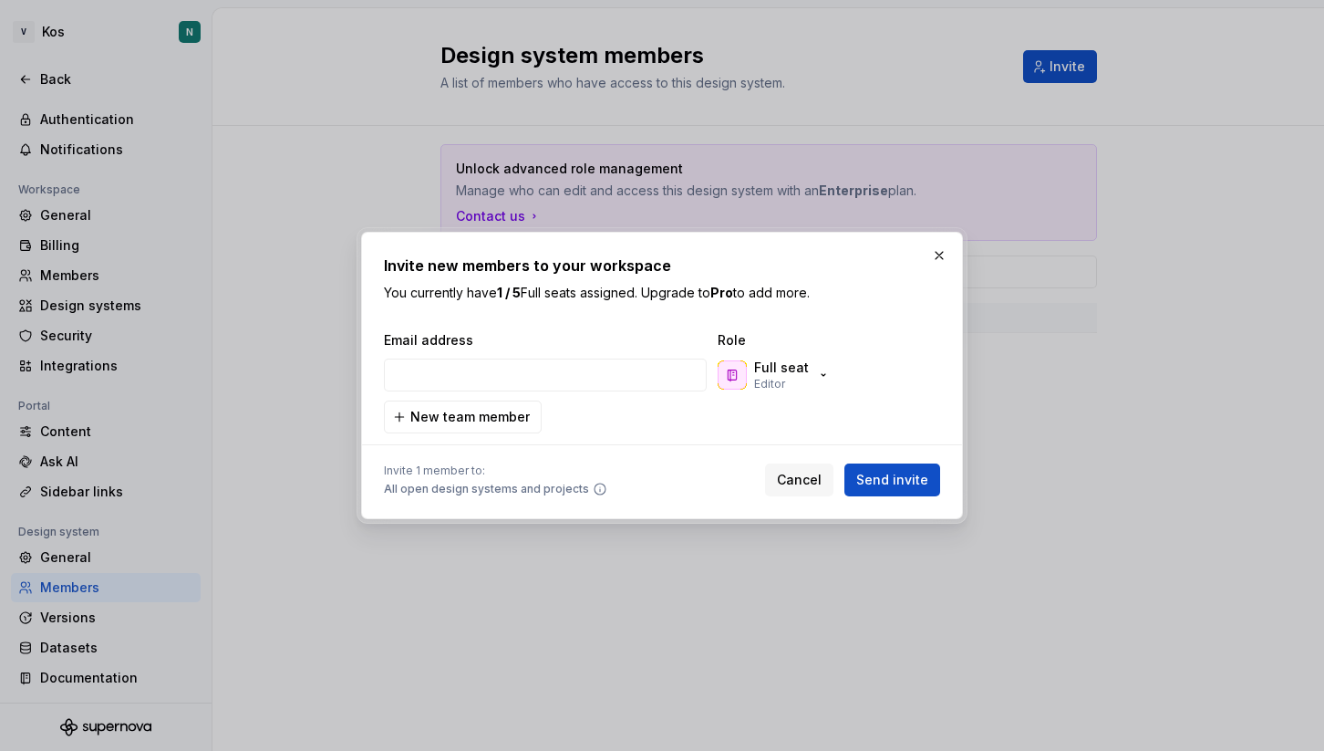
click at [872, 387] on div "Full seat Editor" at bounding box center [805, 375] width 182 height 36
click at [792, 379] on div "Full seat Editor" at bounding box center [781, 374] width 55 height 33
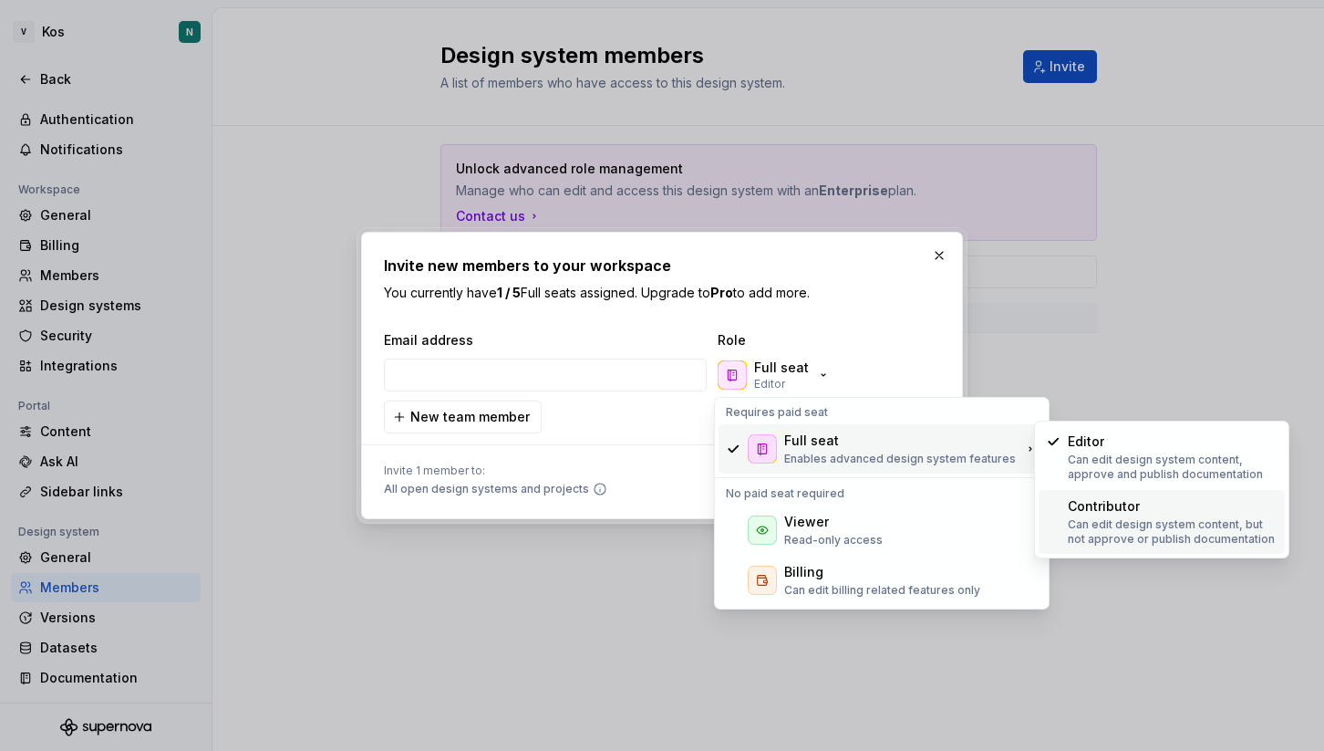
click at [1187, 509] on div "Contributor" at bounding box center [1173, 506] width 210 height 18
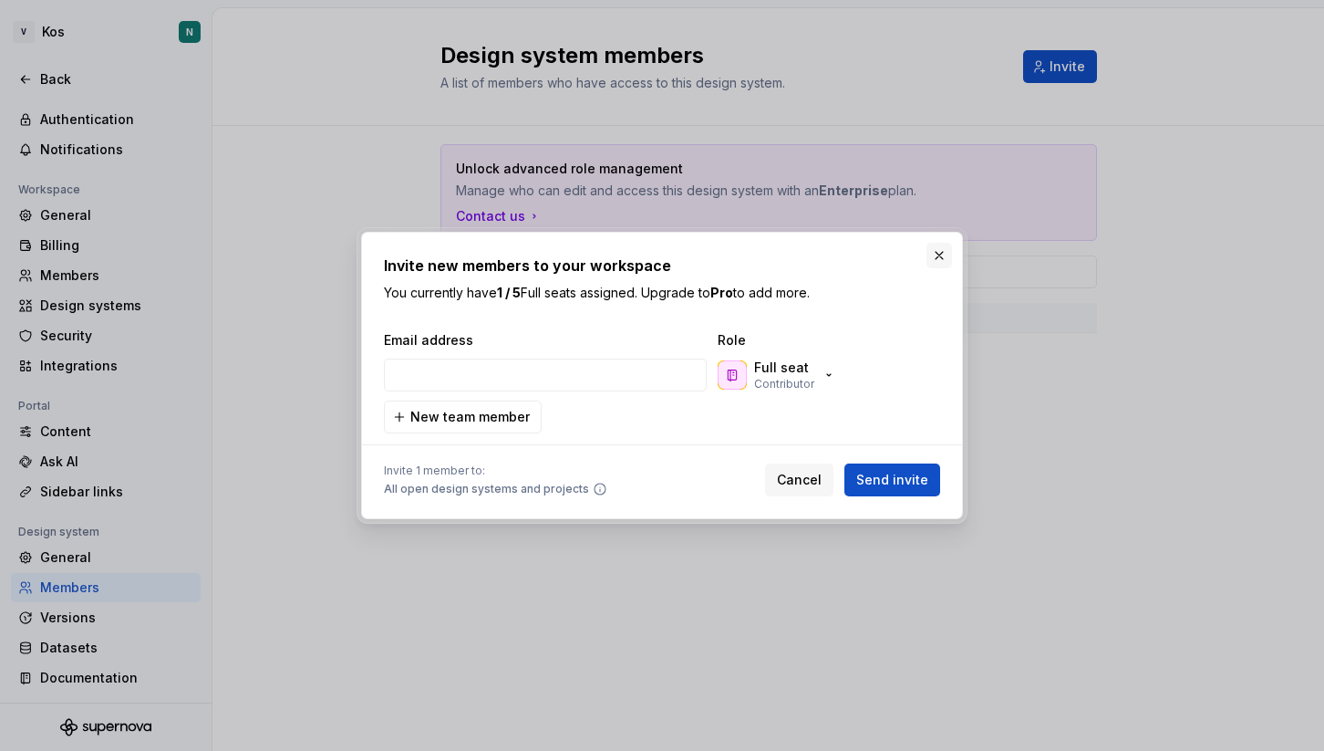
click at [947, 259] on button "button" at bounding box center [940, 256] width 26 height 26
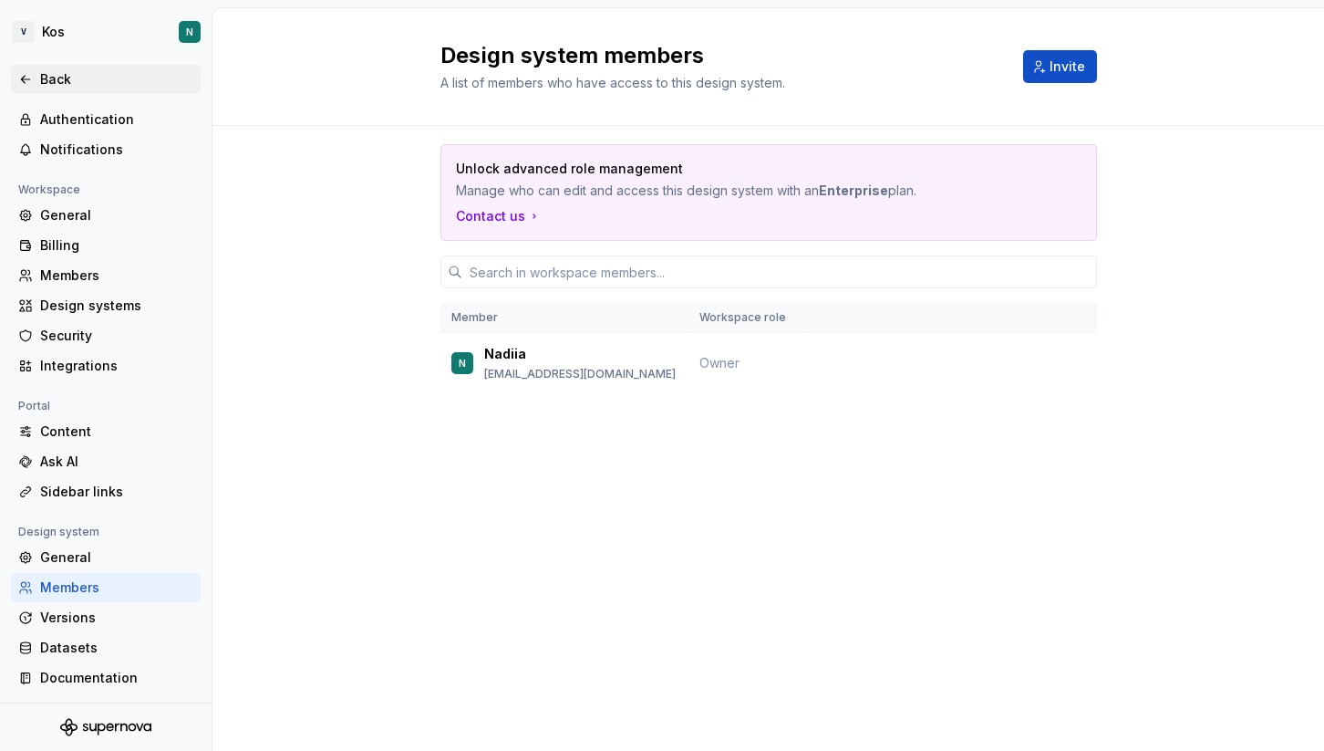
click at [47, 74] on div "Back" at bounding box center [116, 79] width 153 height 18
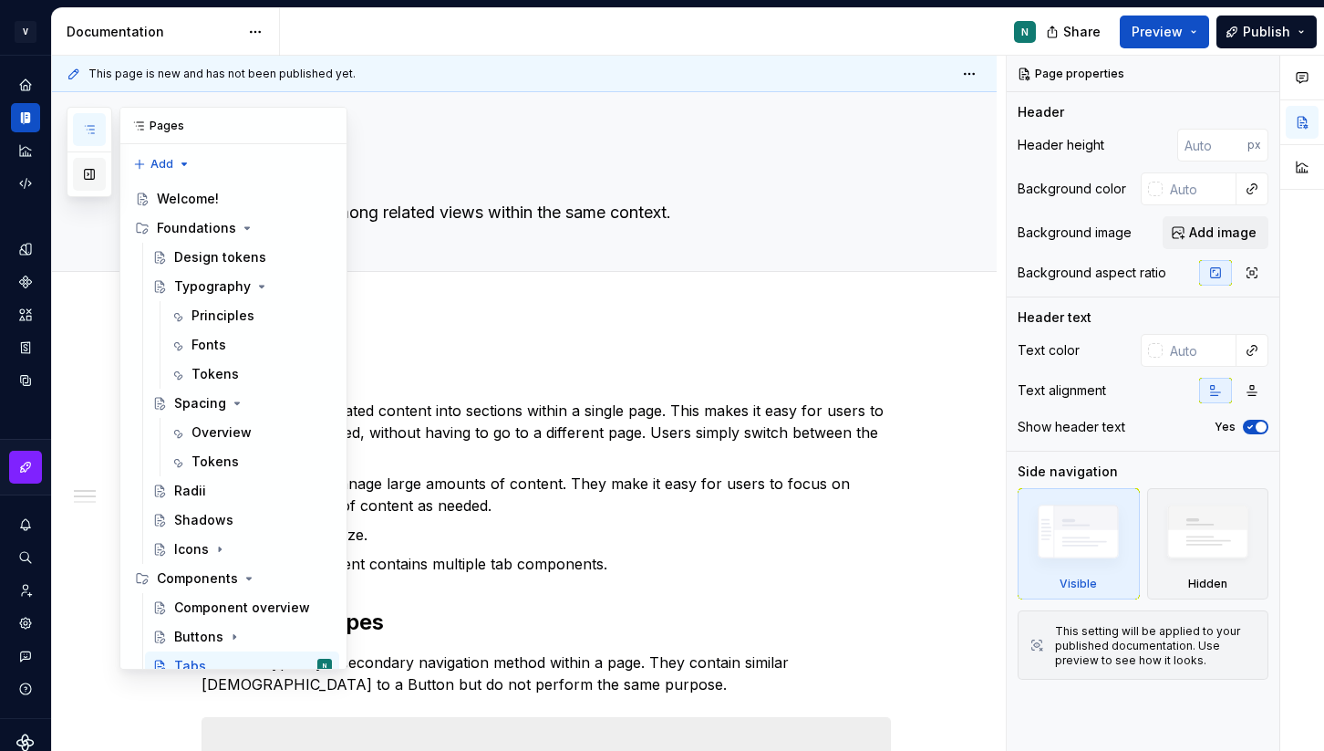
click at [90, 180] on button "button" at bounding box center [89, 174] width 33 height 33
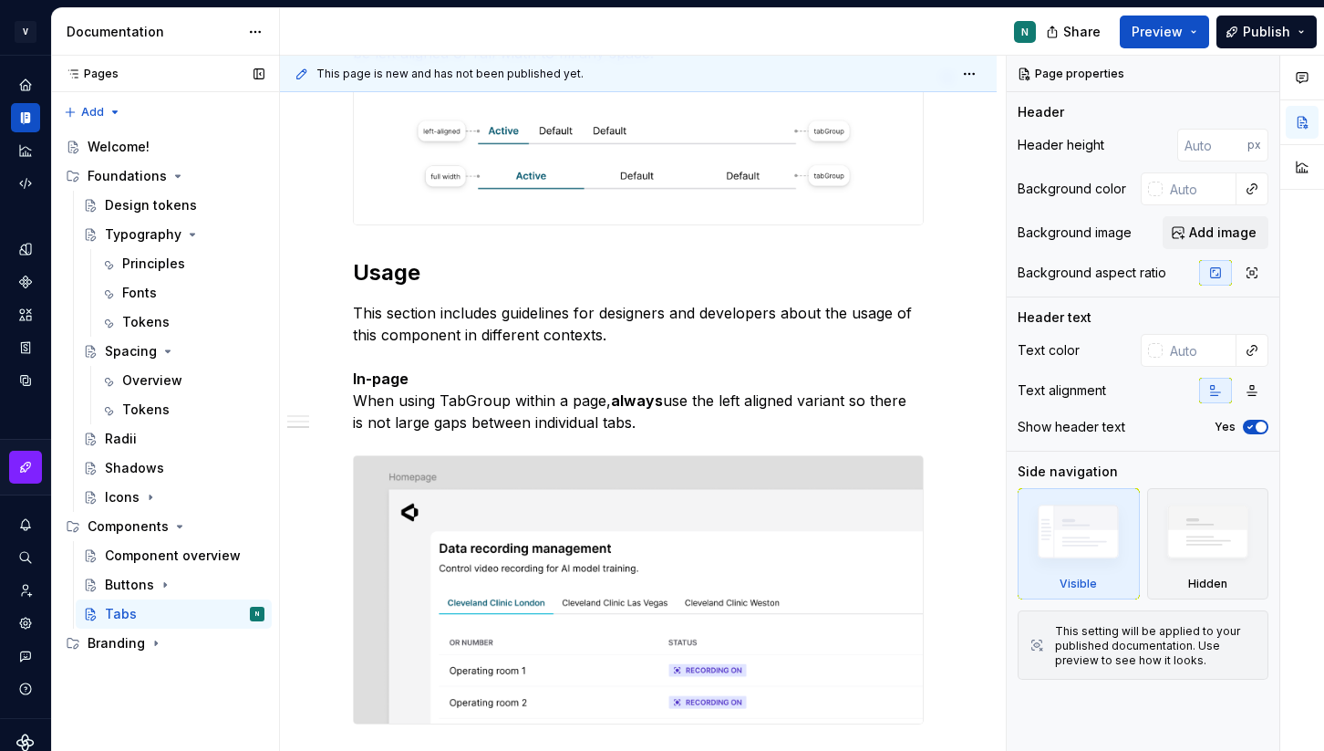
scroll to position [867, 0]
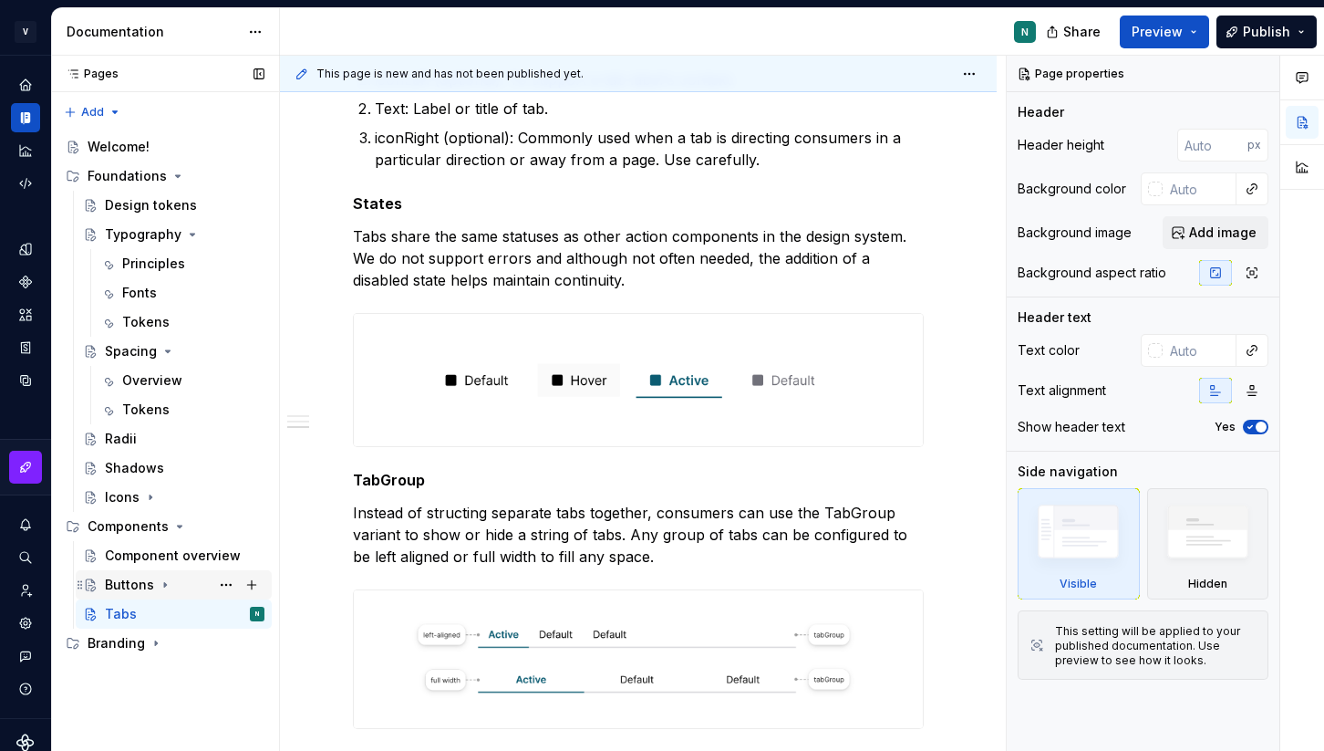
click at [122, 588] on div "Buttons" at bounding box center [129, 584] width 49 height 18
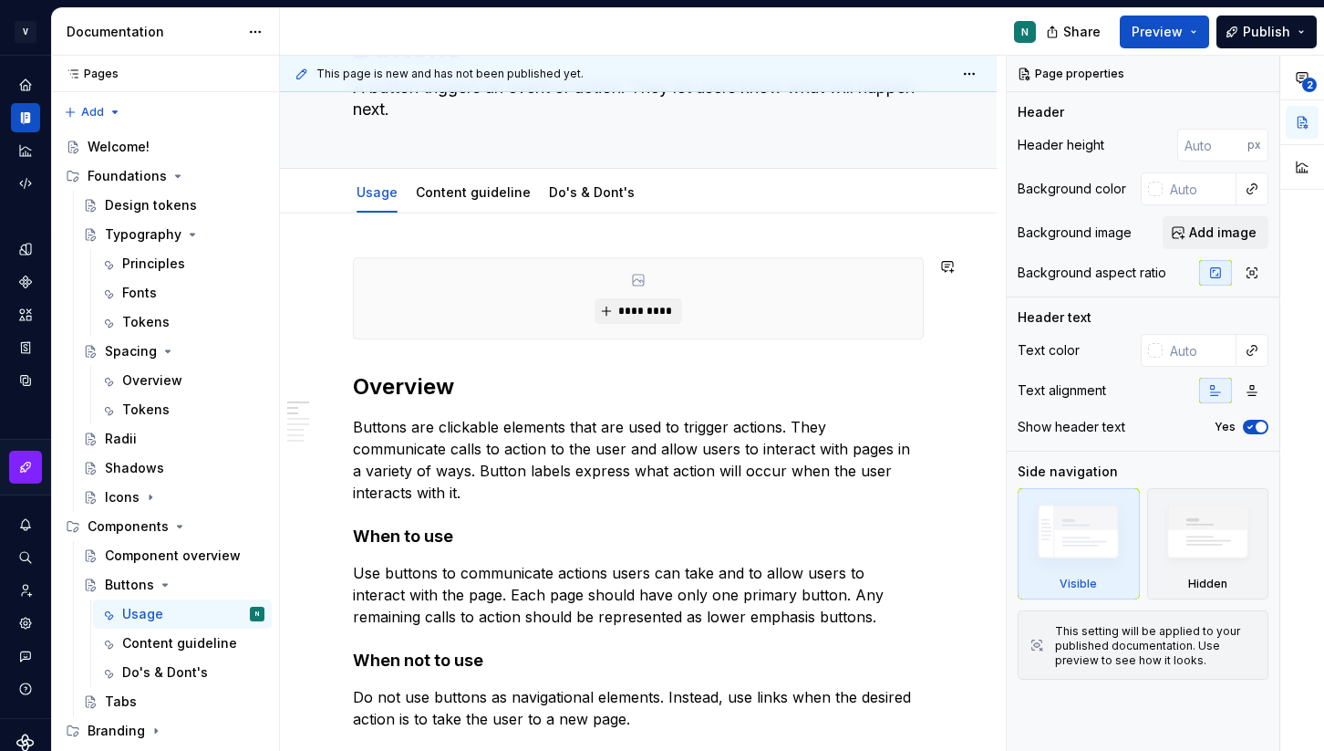
scroll to position [22, 0]
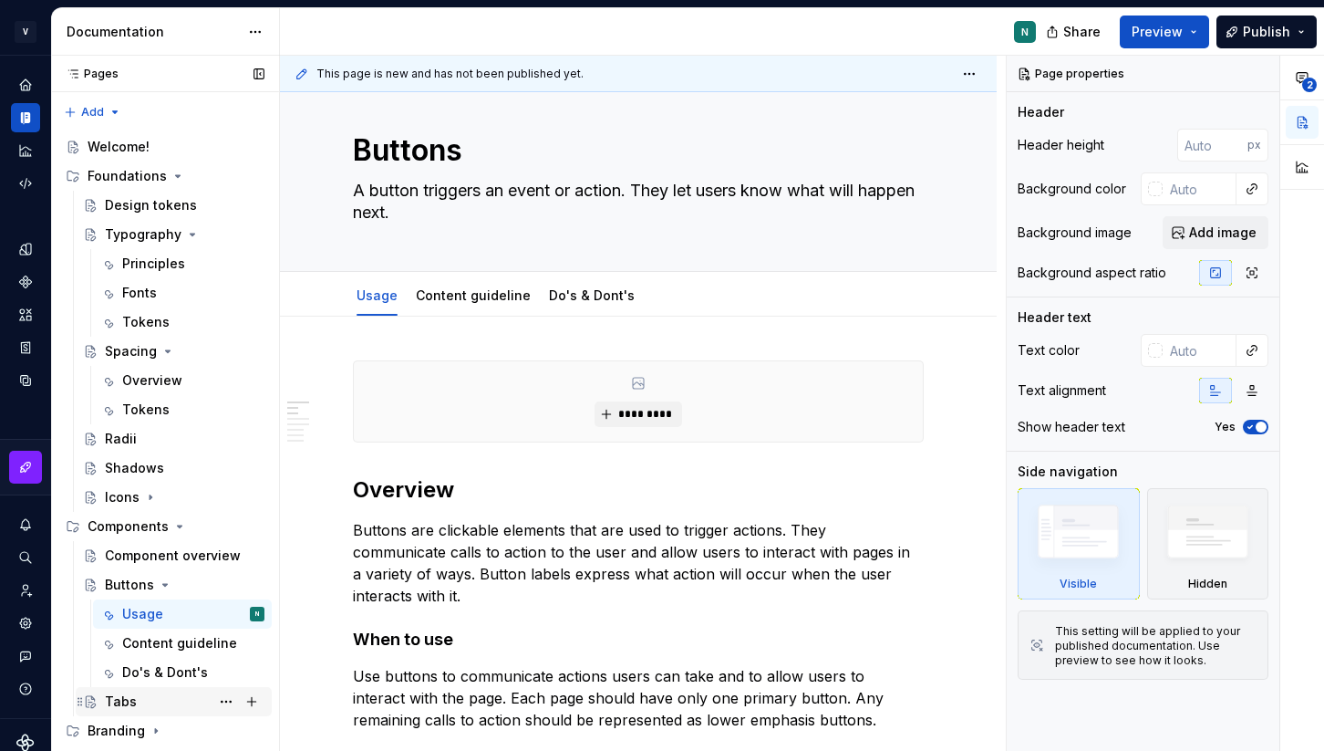
click at [135, 706] on div "Tabs" at bounding box center [185, 702] width 160 height 26
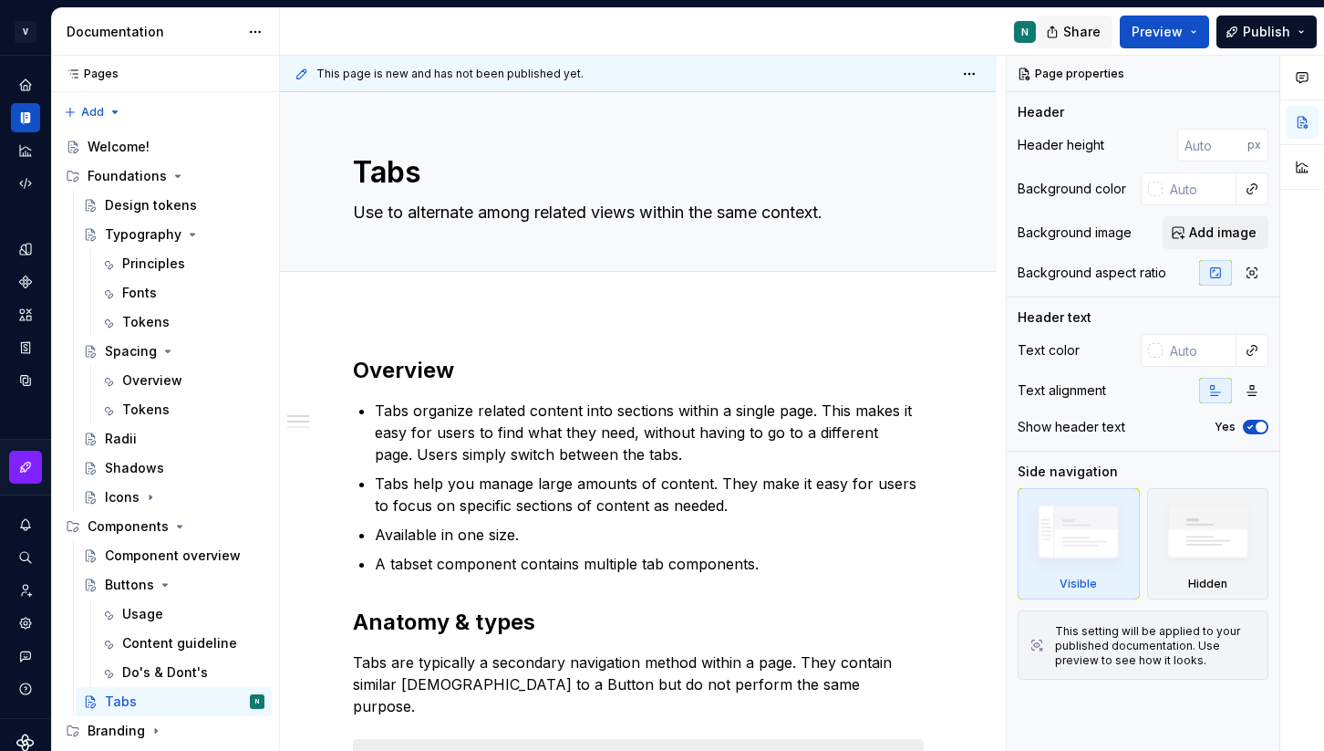
click at [1089, 28] on span "Share" at bounding box center [1081, 32] width 37 height 18
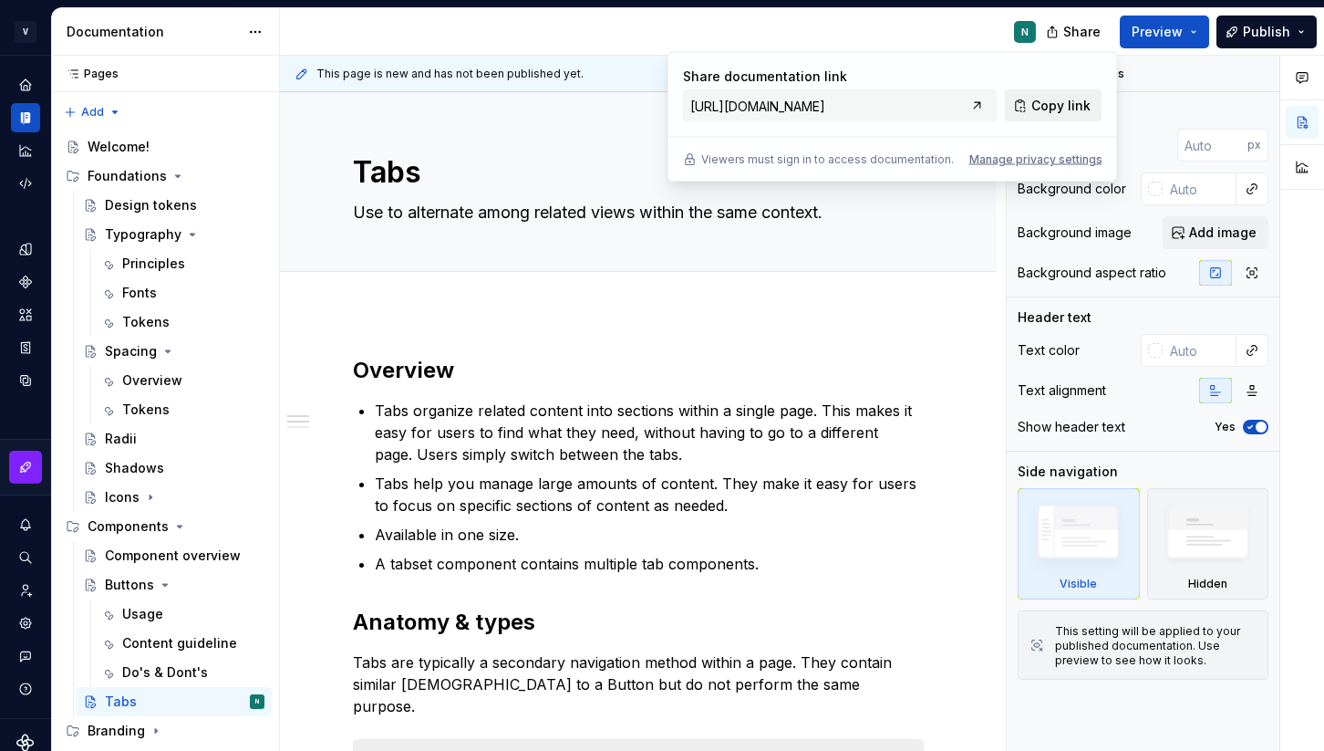
click at [1072, 107] on span "Copy link" at bounding box center [1060, 106] width 59 height 18
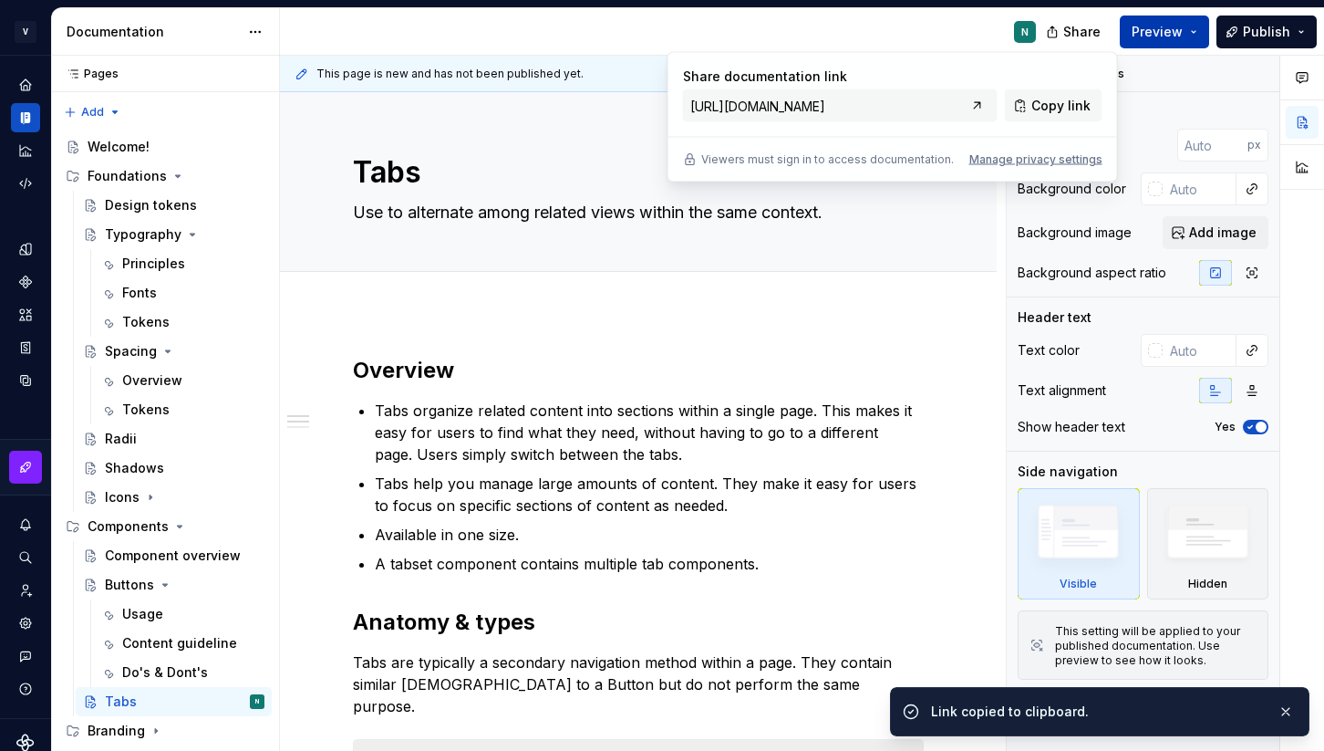
click at [1162, 33] on span "Preview" at bounding box center [1157, 32] width 51 height 18
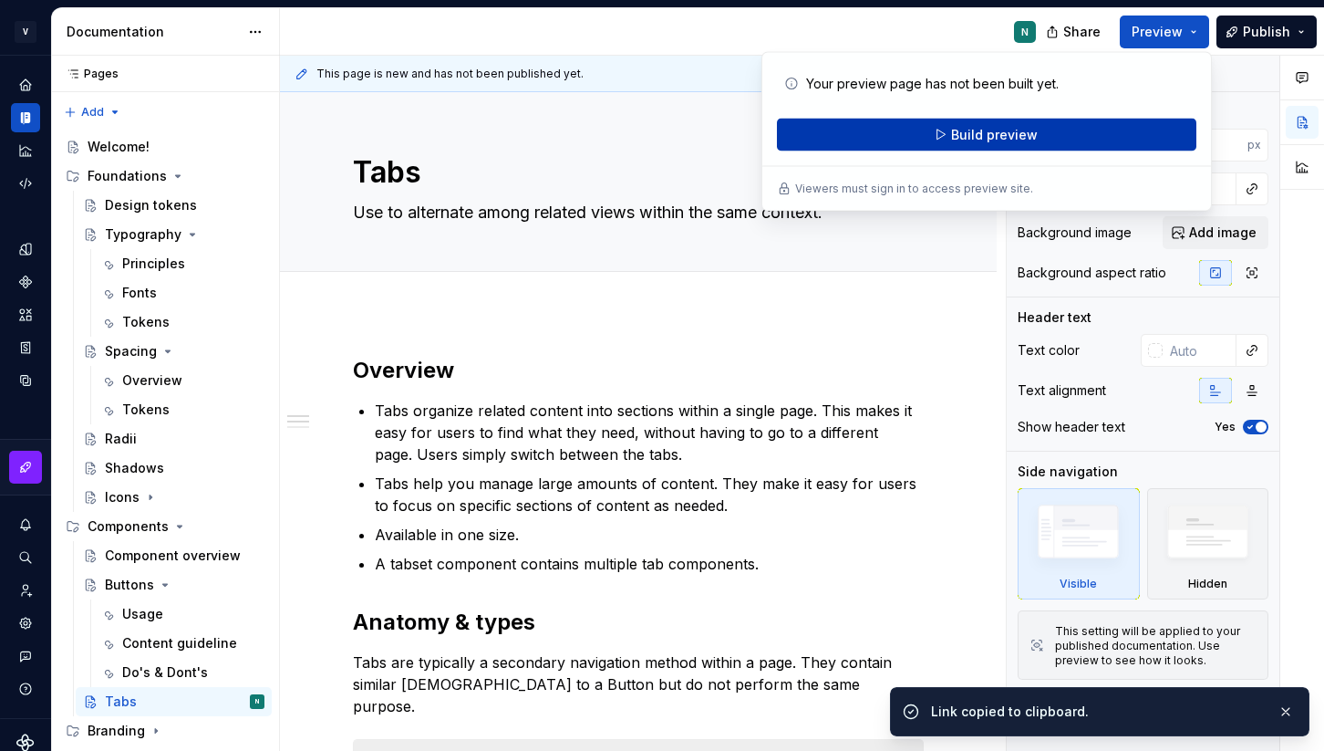
click at [1034, 145] on button "Build preview" at bounding box center [987, 135] width 420 height 33
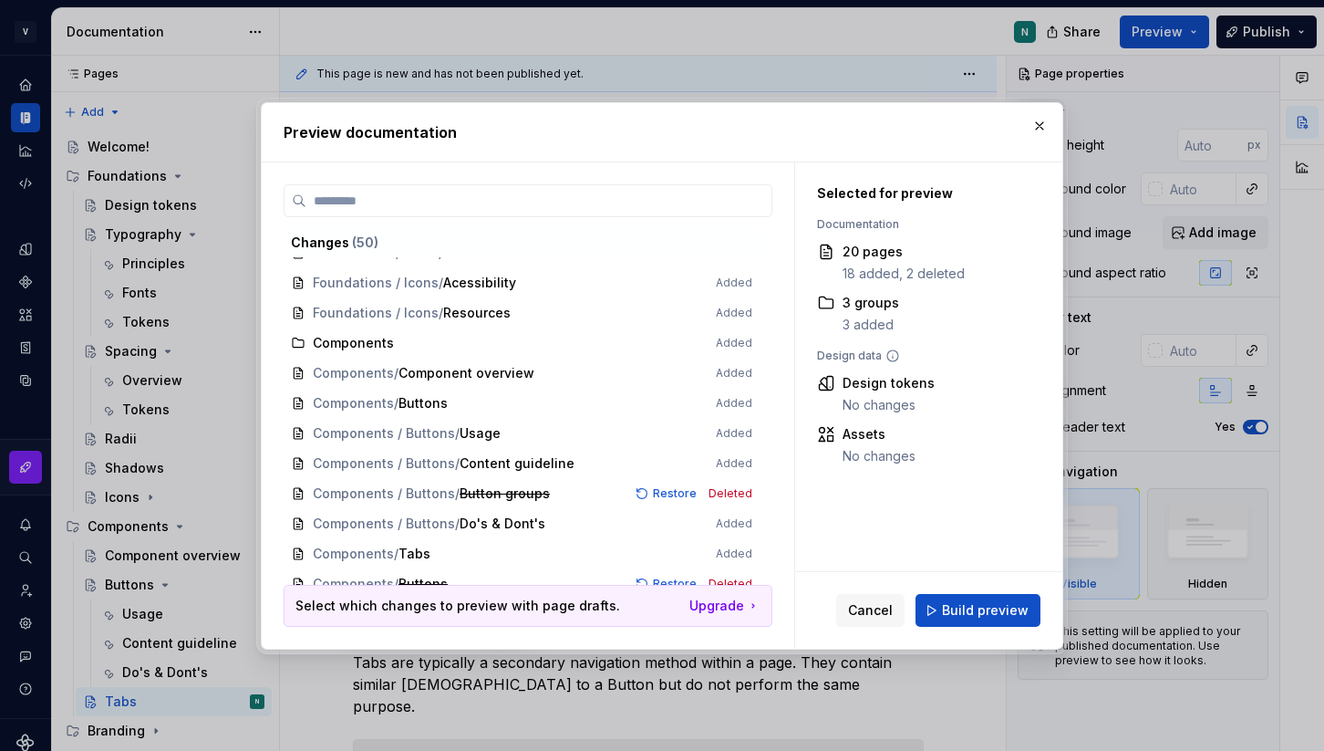
scroll to position [571, 0]
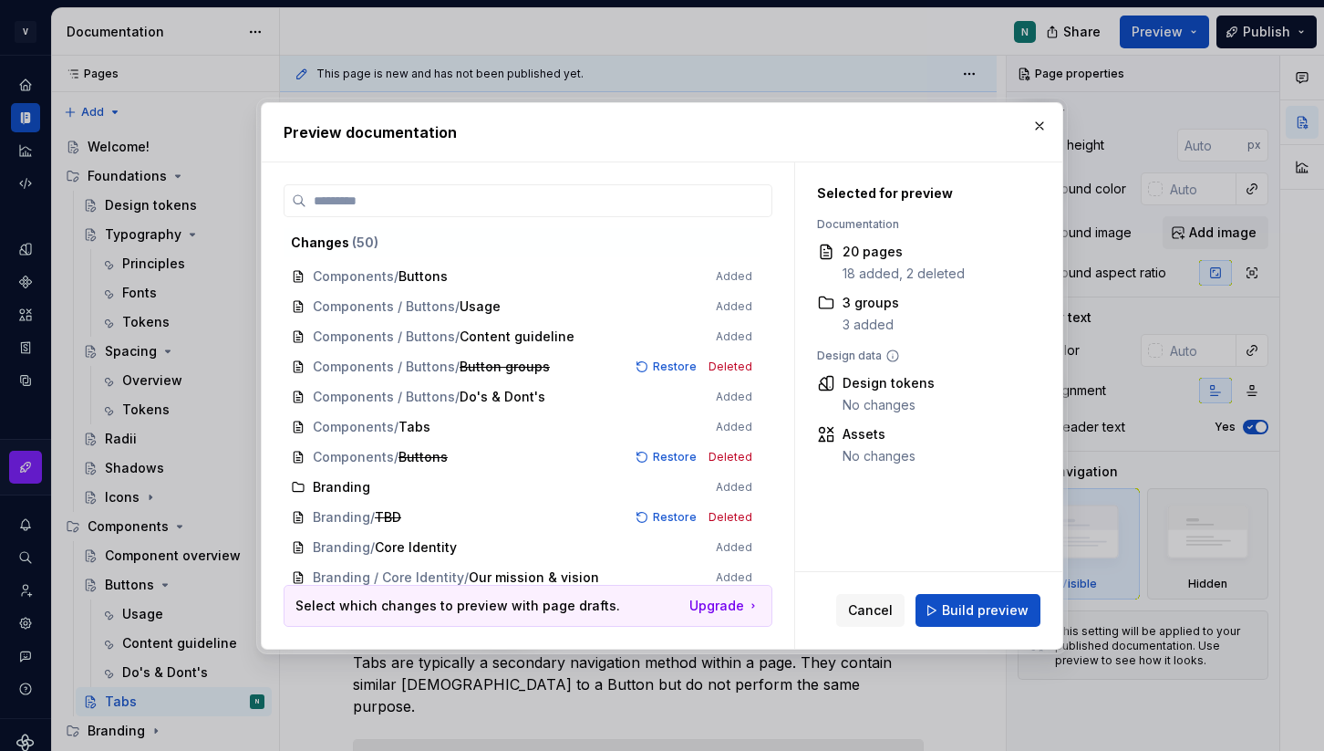
click at [513, 418] on span "Components / Tabs Added" at bounding box center [522, 427] width 476 height 30
click at [969, 592] on div "Cancel Build preview" at bounding box center [928, 610] width 267 height 77
click at [966, 606] on span "Build preview" at bounding box center [985, 610] width 87 height 18
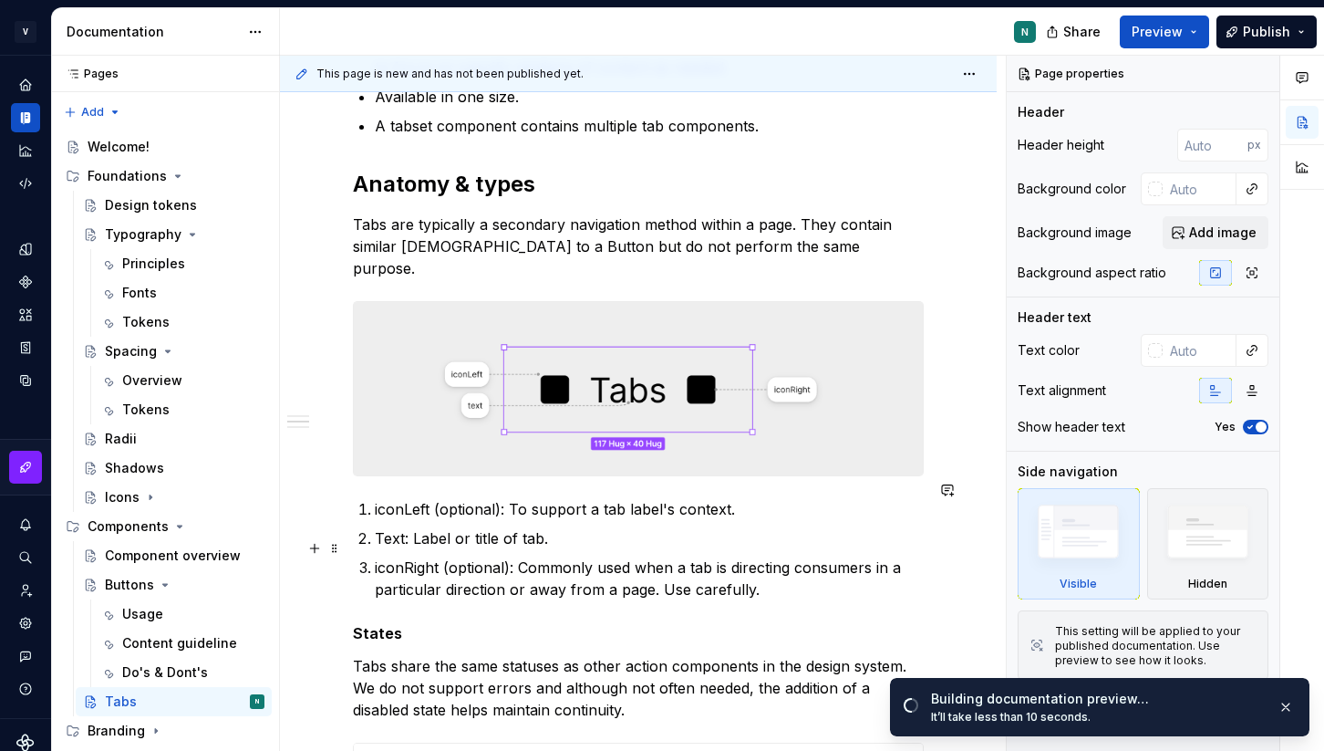
scroll to position [441, 0]
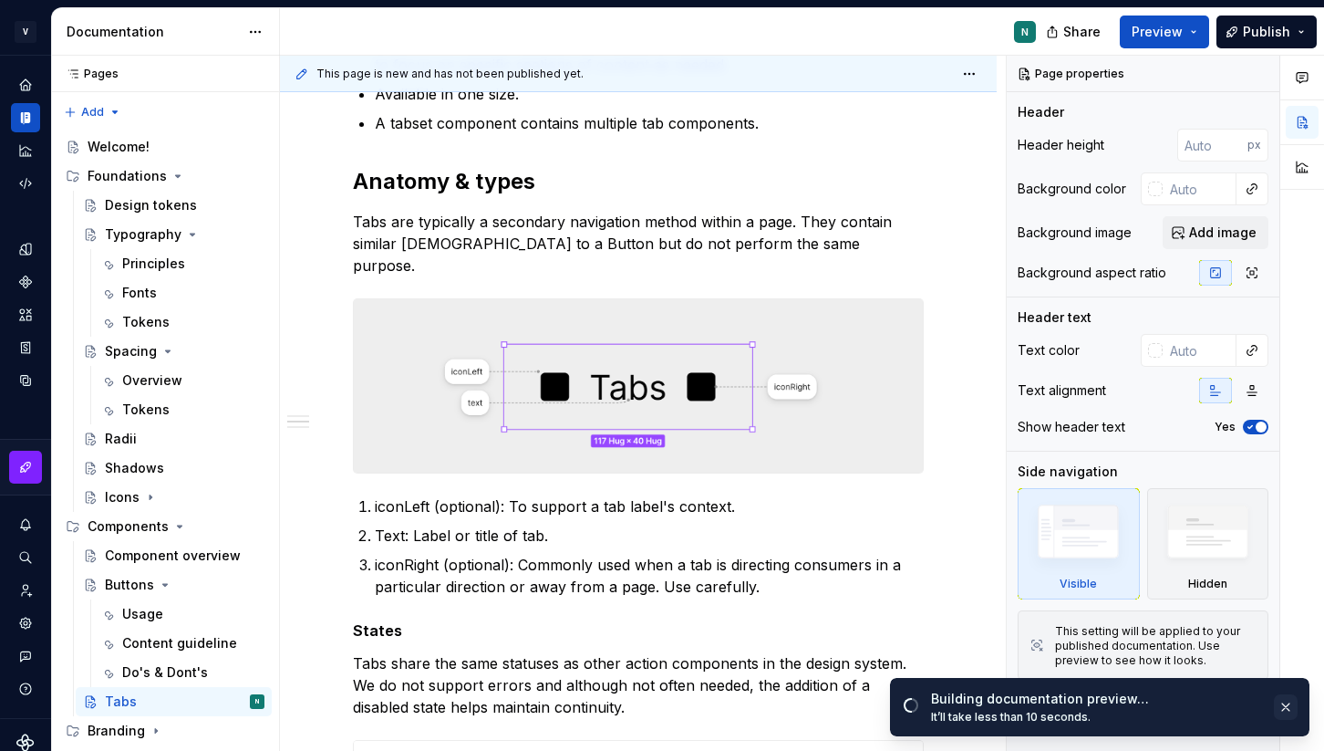
click at [1287, 708] on button "button" at bounding box center [1286, 707] width 24 height 26
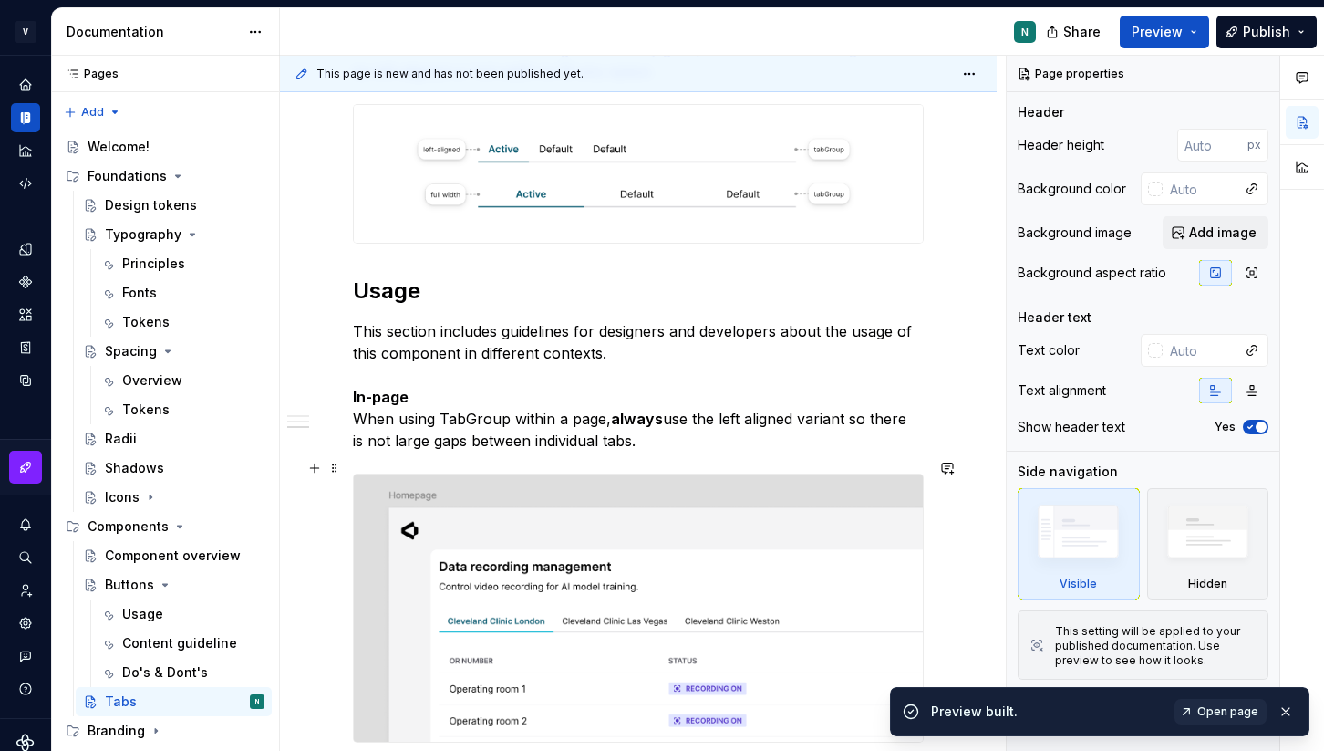
scroll to position [1364, 0]
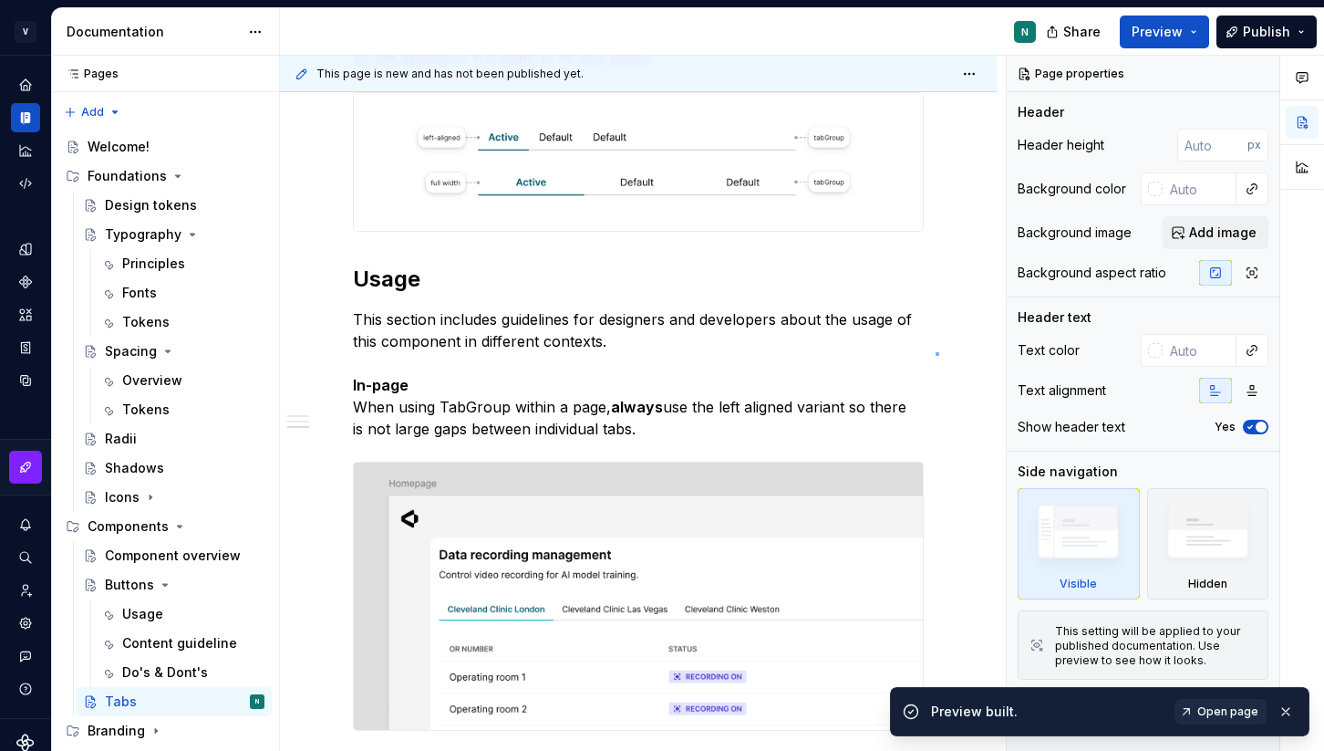
click at [936, 352] on div "This page is new and has not been published yet. Tabs Use to alternate among re…" at bounding box center [643, 404] width 726 height 696
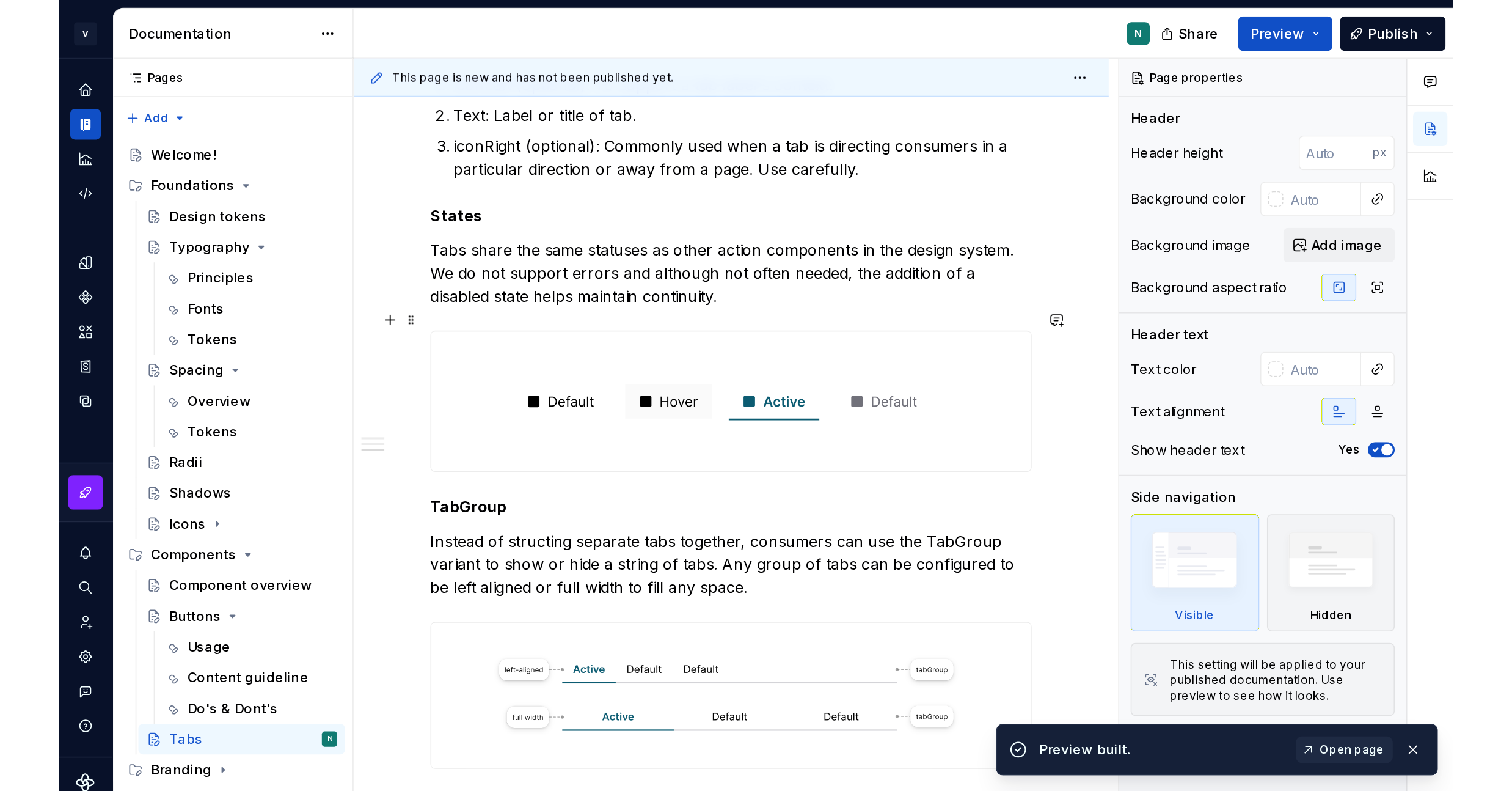
scroll to position [590, 0]
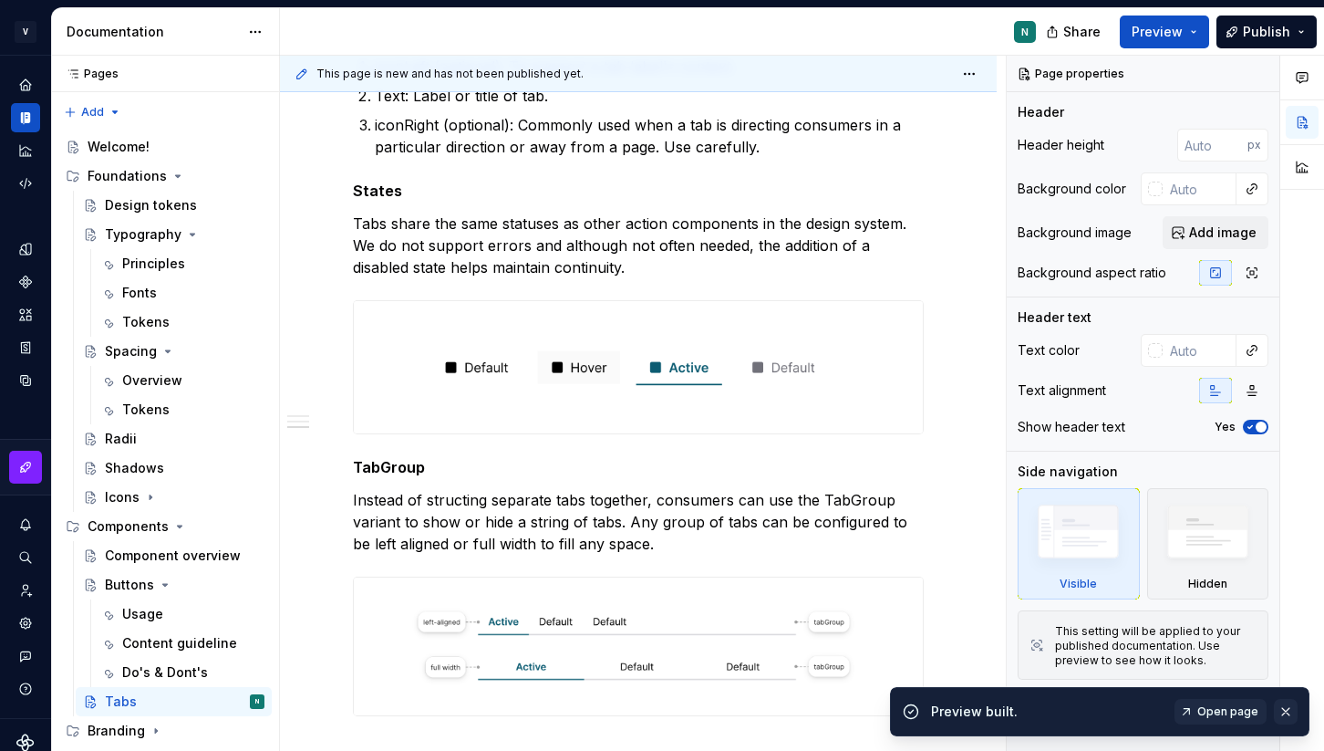
click at [1291, 706] on button "button" at bounding box center [1286, 712] width 24 height 26
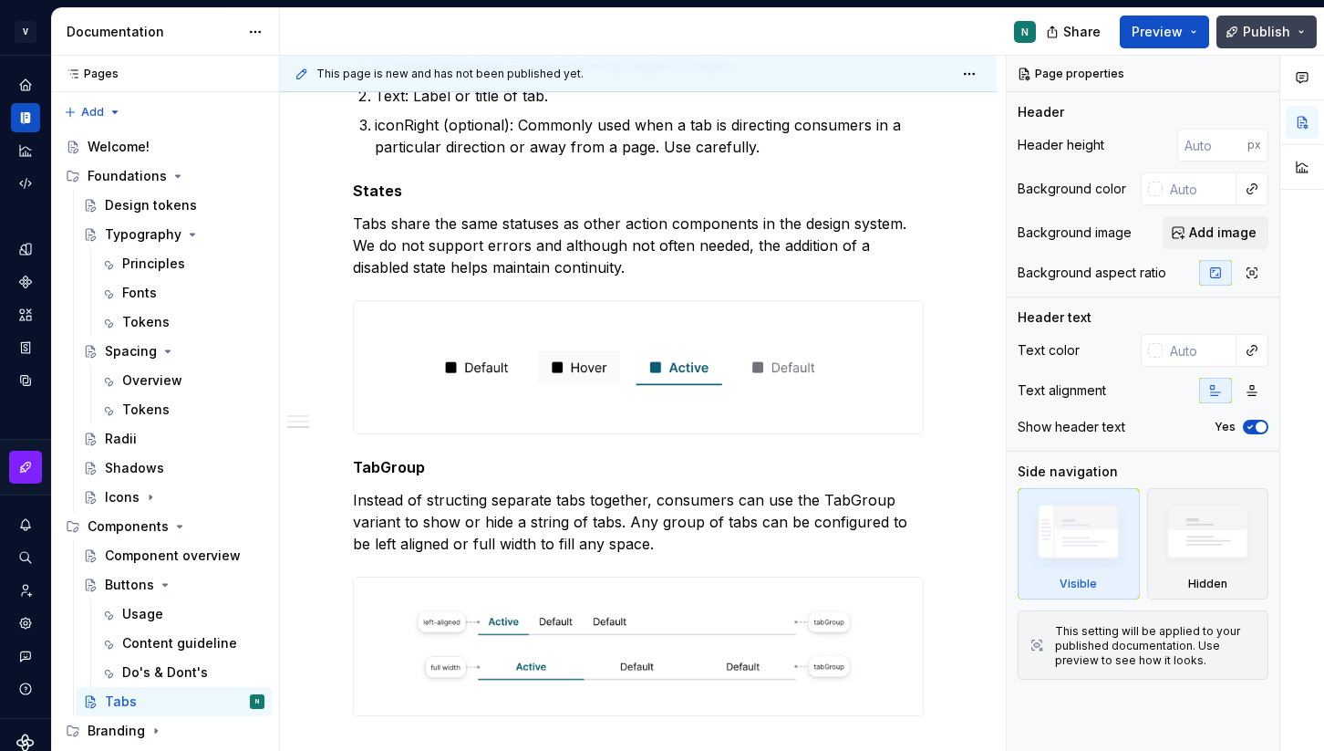
click at [1269, 41] on button "Publish" at bounding box center [1267, 32] width 100 height 33
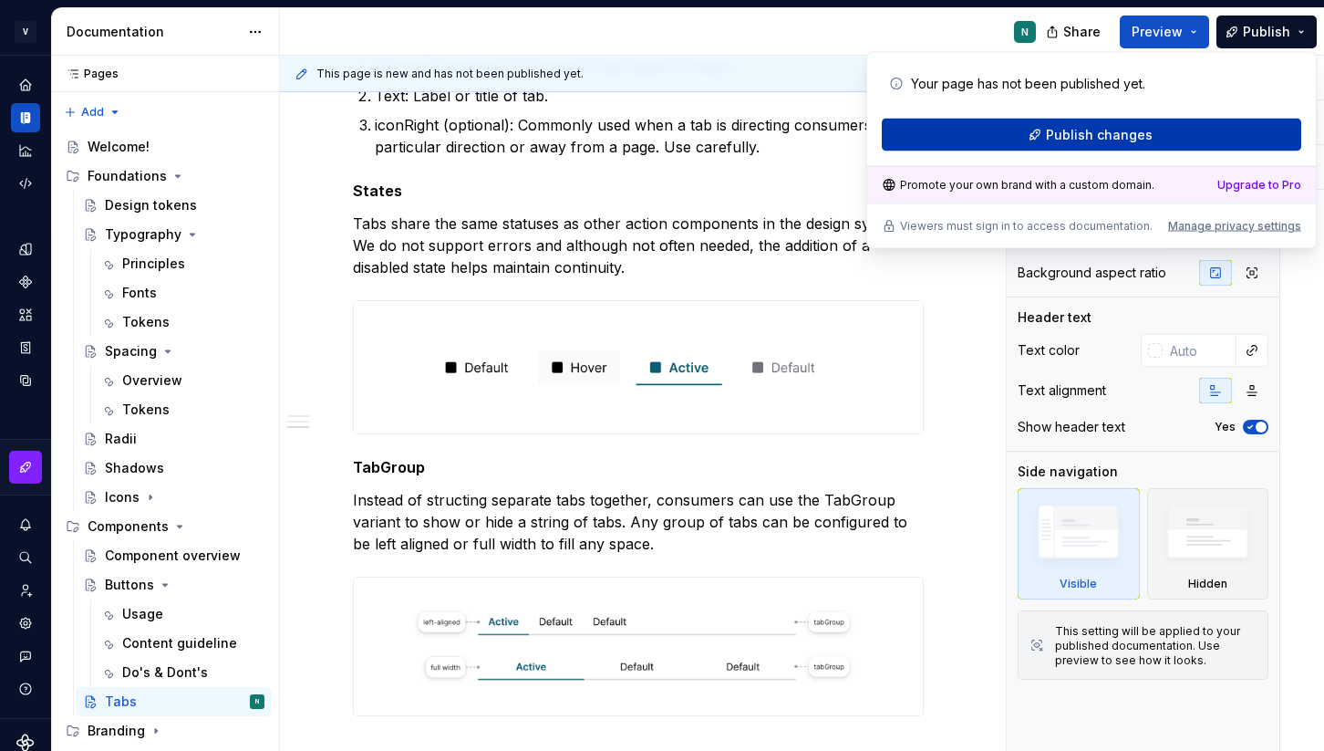
click at [1086, 131] on span "Publish changes" at bounding box center [1099, 135] width 107 height 18
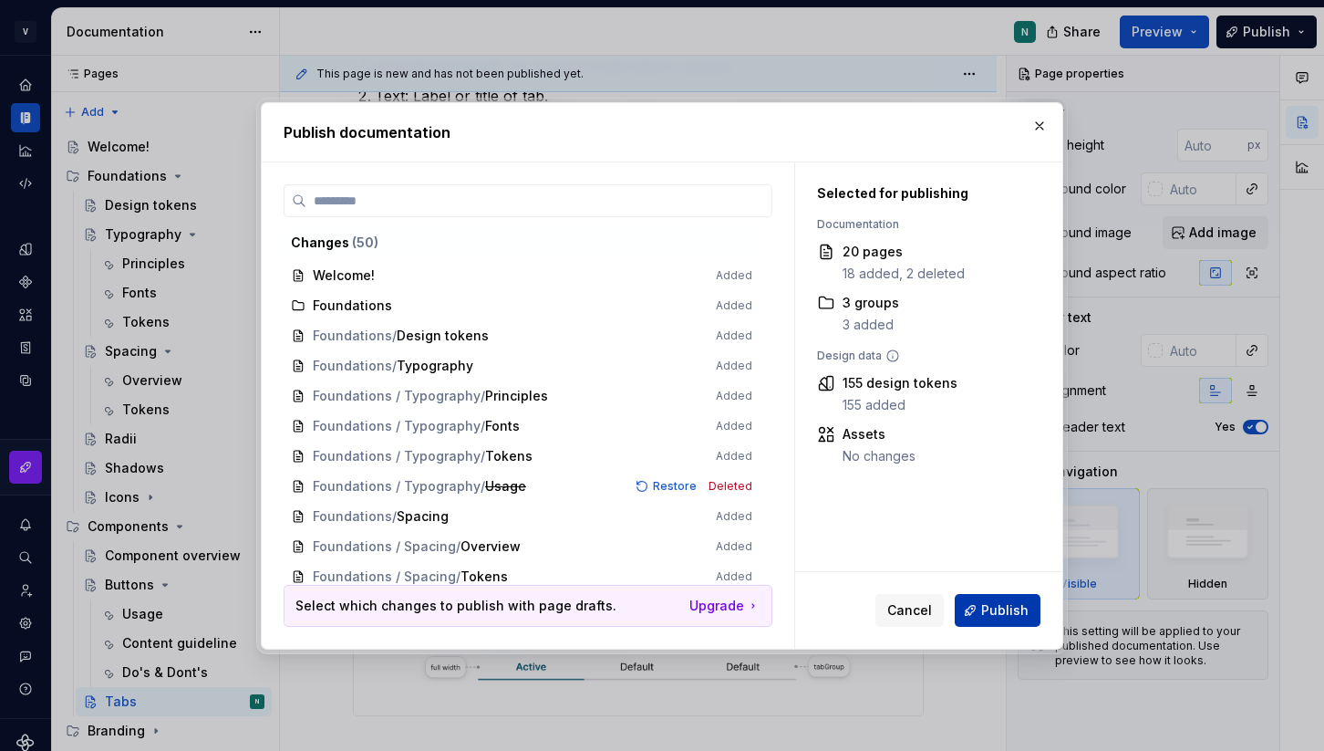
click at [1006, 608] on span "Publish" at bounding box center [1004, 610] width 47 height 18
type textarea "*"
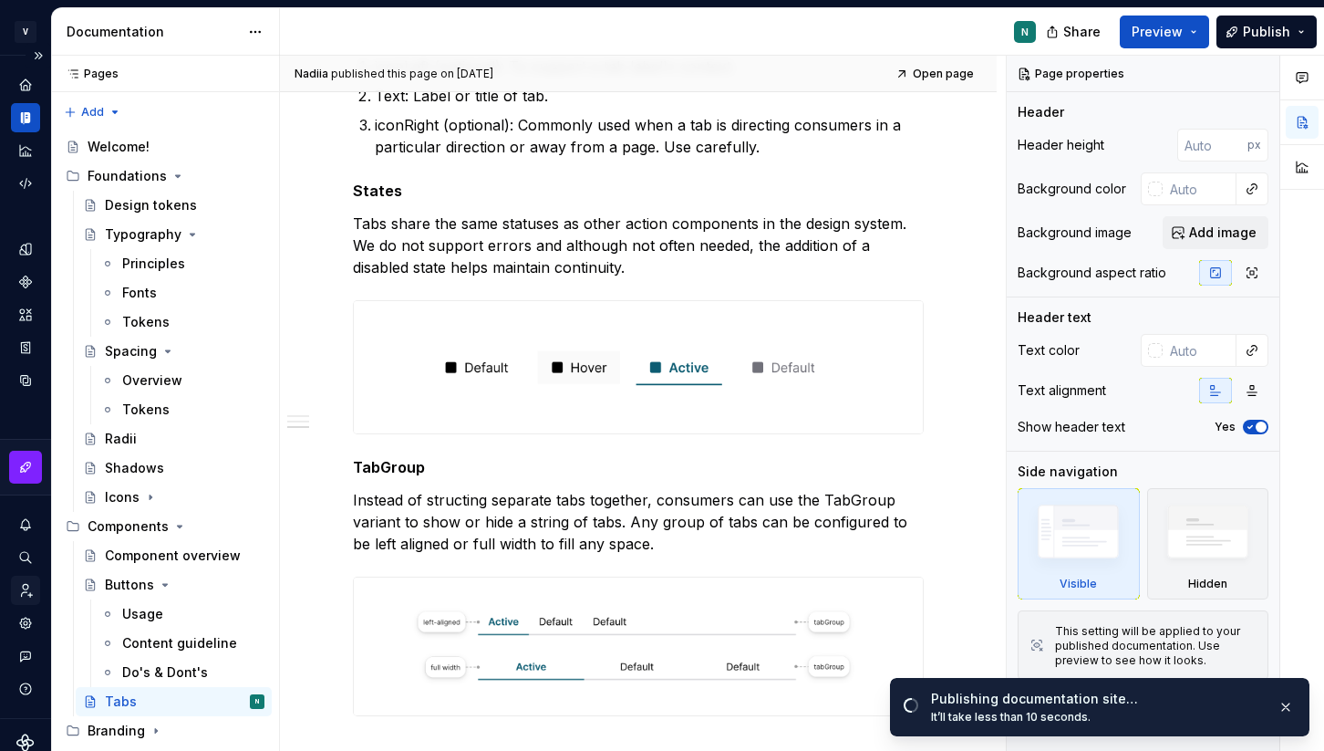
click at [26, 594] on icon "Invite team" at bounding box center [25, 590] width 16 height 16
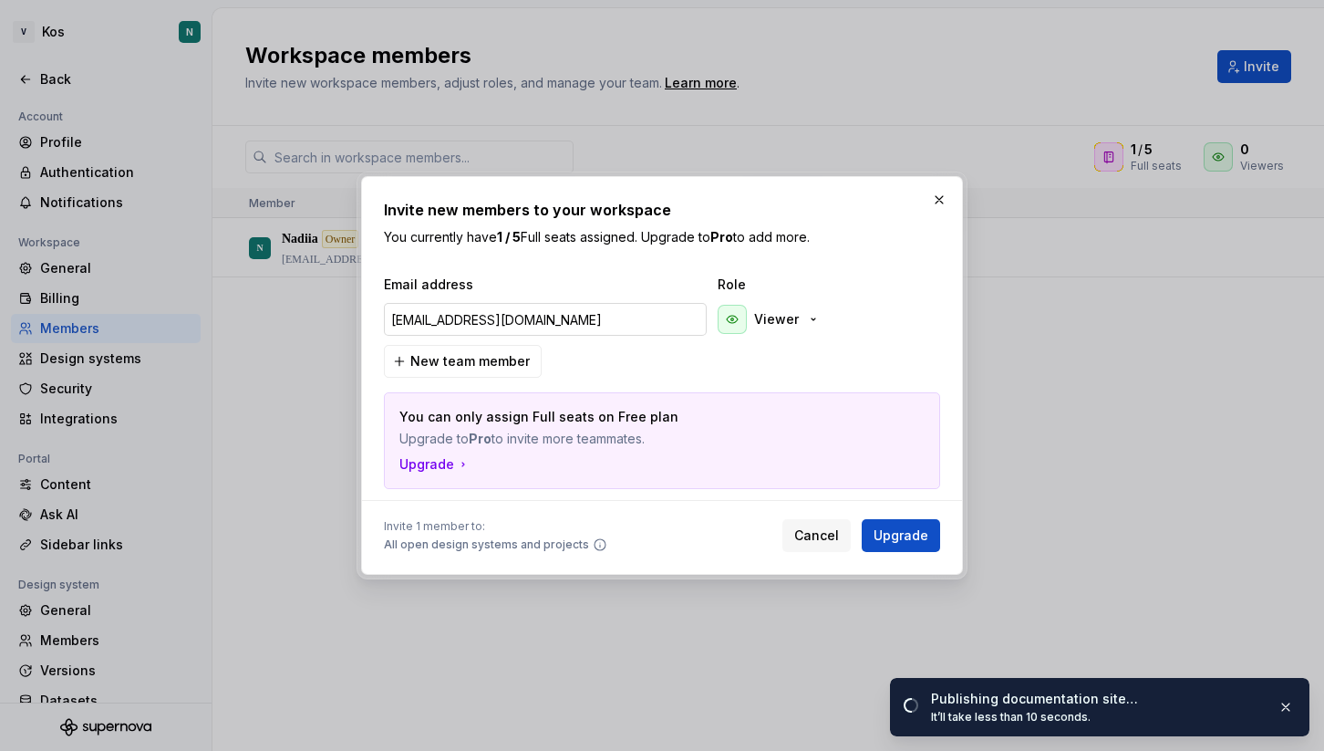
click at [492, 319] on input "[EMAIL_ADDRESS][DOMAIN_NAME]" at bounding box center [545, 319] width 323 height 33
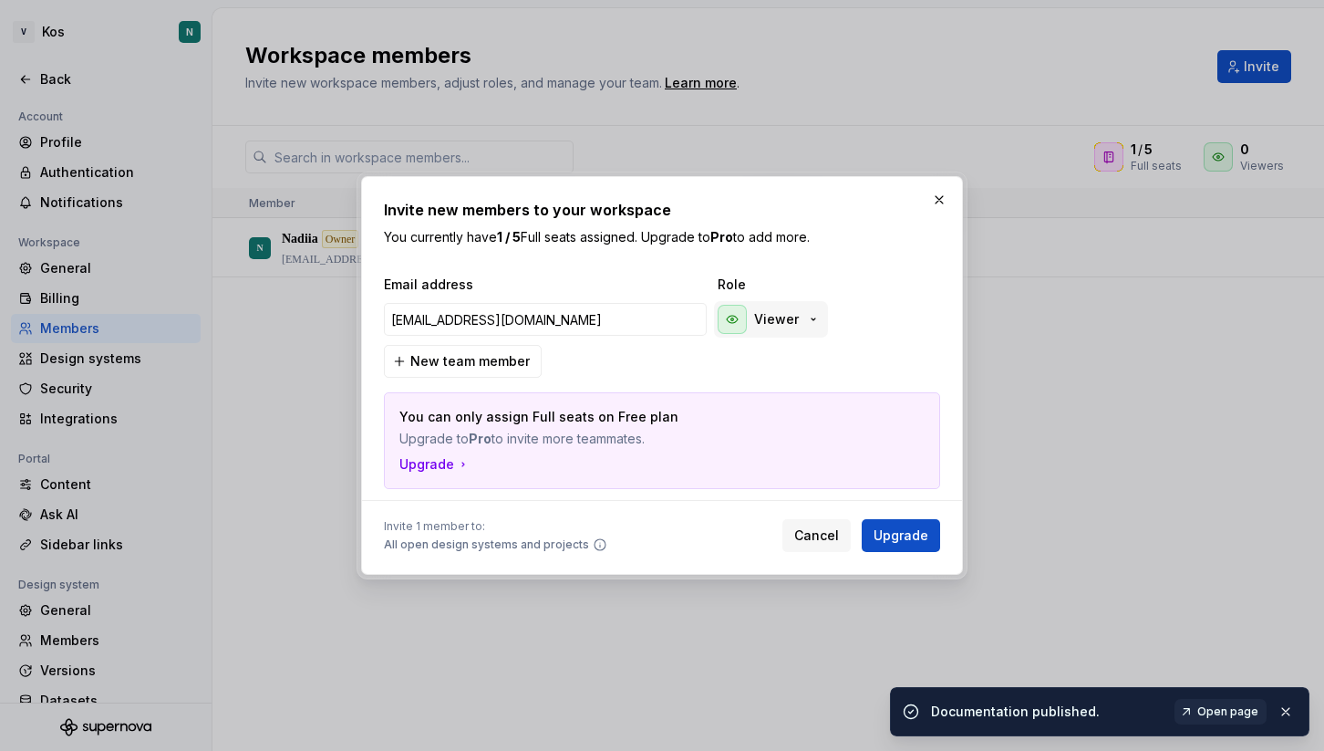
click at [768, 320] on p "Viewer" at bounding box center [776, 319] width 45 height 18
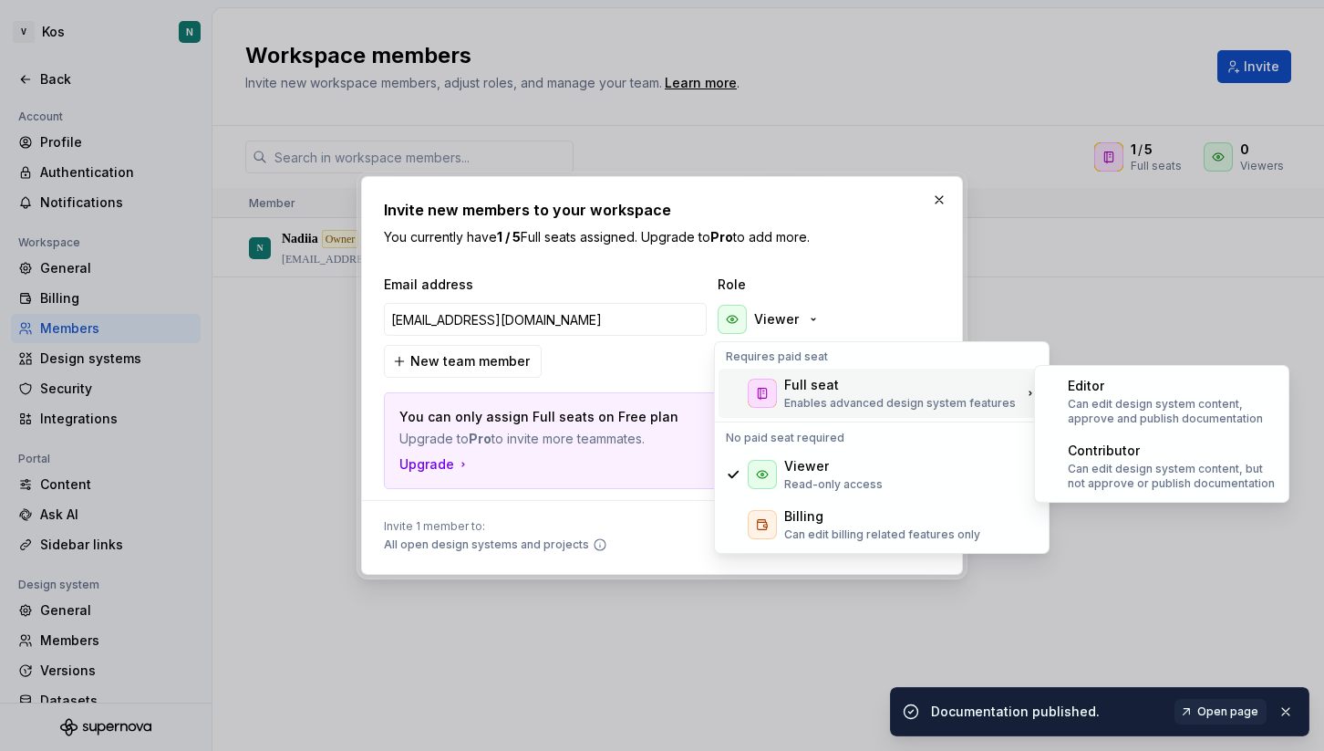
click at [786, 381] on div "Full seat" at bounding box center [811, 385] width 55 height 18
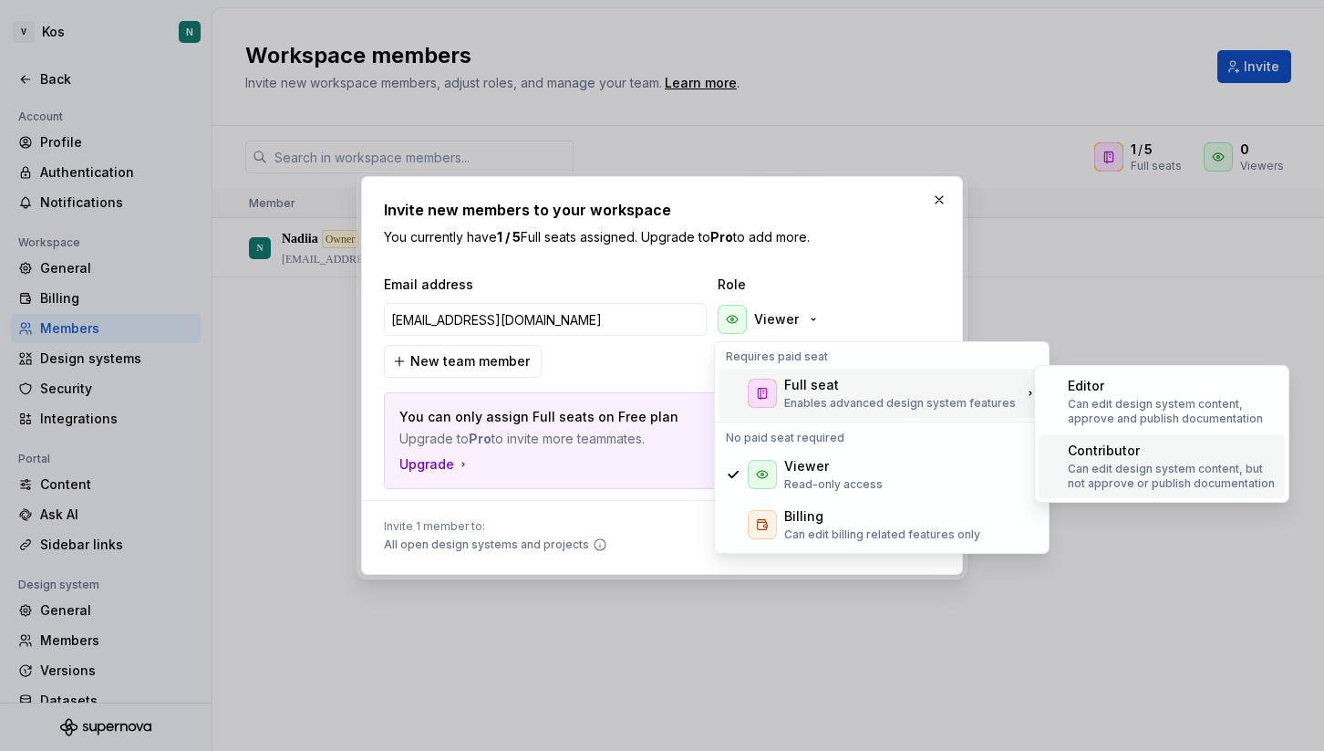
click at [1114, 451] on div "Contributor" at bounding box center [1104, 450] width 72 height 18
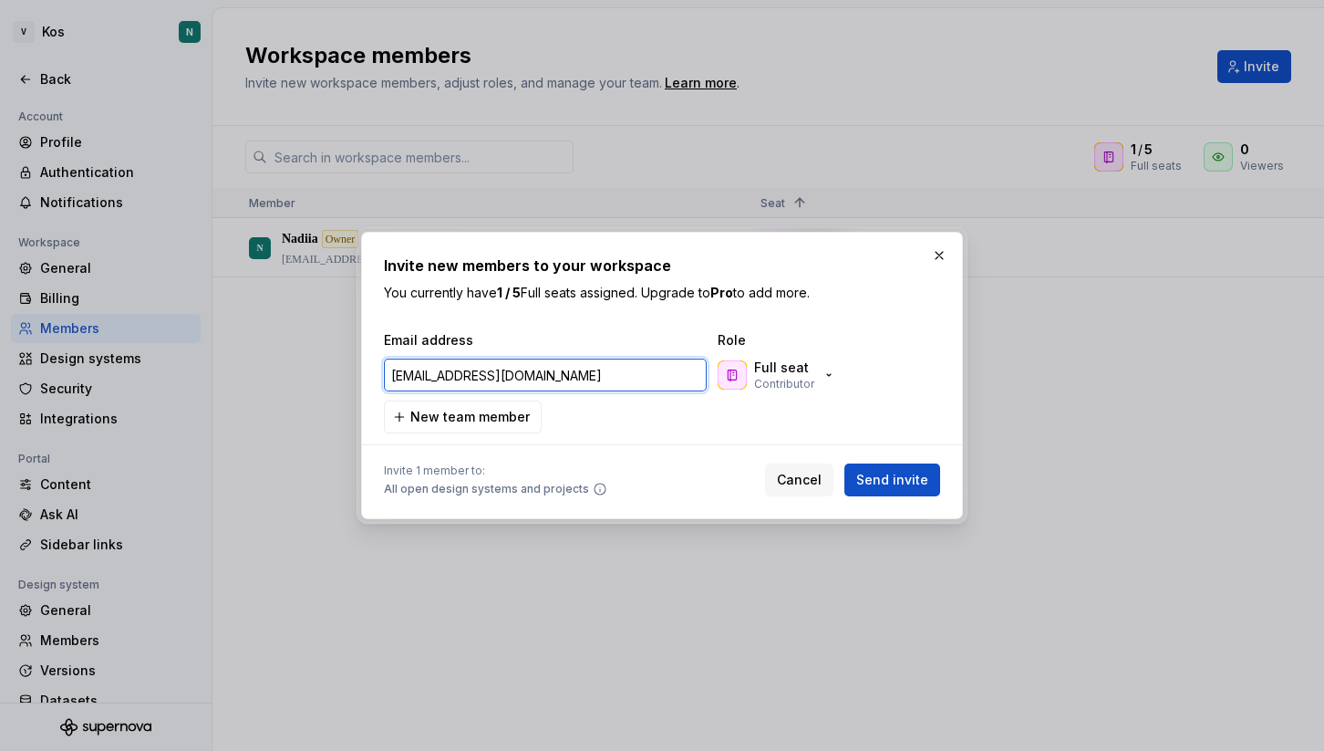
drag, startPoint x: 428, startPoint y: 374, endPoint x: 380, endPoint y: 374, distance: 47.4
click at [380, 374] on div "[EMAIL_ADDRESS][DOMAIN_NAME] Full seat Contributor" at bounding box center [658, 375] width 556 height 44
click at [442, 382] on input "[EMAIL_ADDRESS][DOMAIN_NAME]" at bounding box center [545, 374] width 323 height 33
drag, startPoint x: 430, startPoint y: 377, endPoint x: 391, endPoint y: 376, distance: 39.2
click at [391, 376] on input "[EMAIL_ADDRESS][DOMAIN_NAME]" at bounding box center [545, 374] width 323 height 33
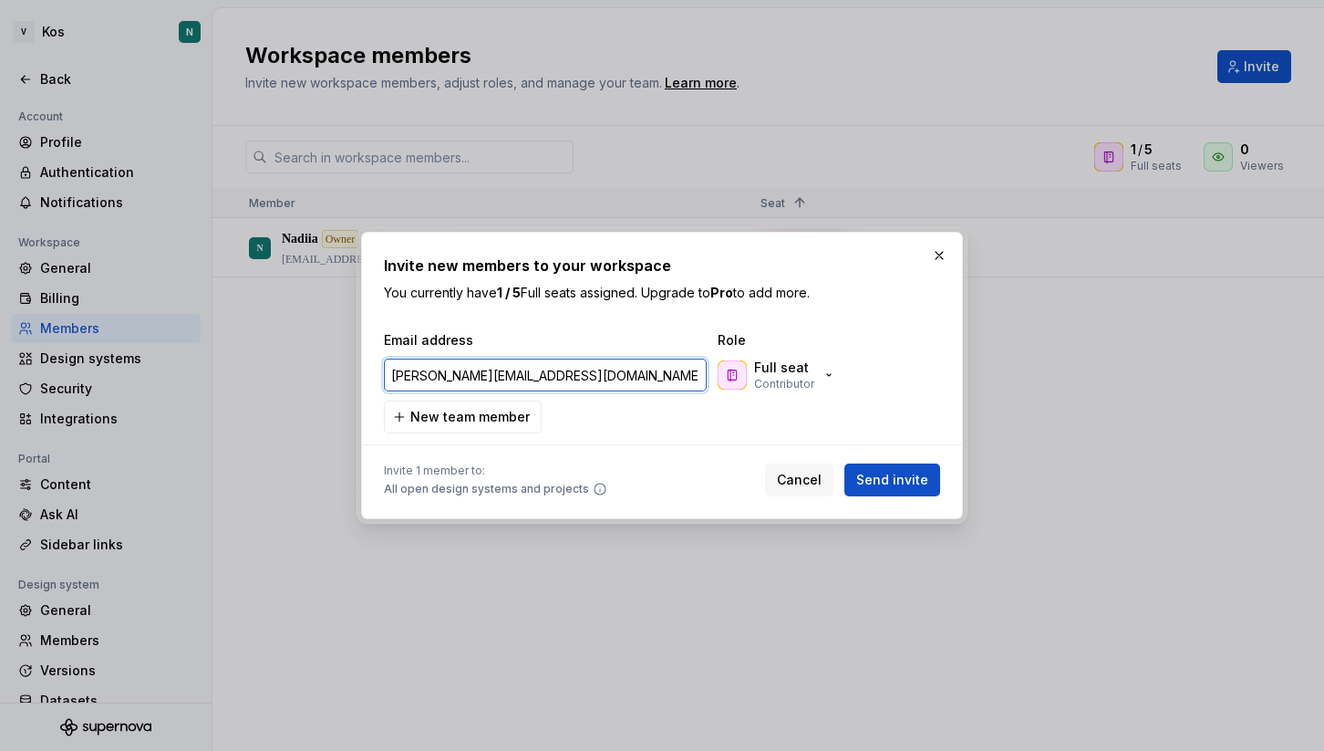
type input "[PERSON_NAME][EMAIL_ADDRESS][DOMAIN_NAME]"
click at [435, 381] on input "[PERSON_NAME][EMAIL_ADDRESS][DOMAIN_NAME]" at bounding box center [545, 374] width 323 height 33
paste input "email"
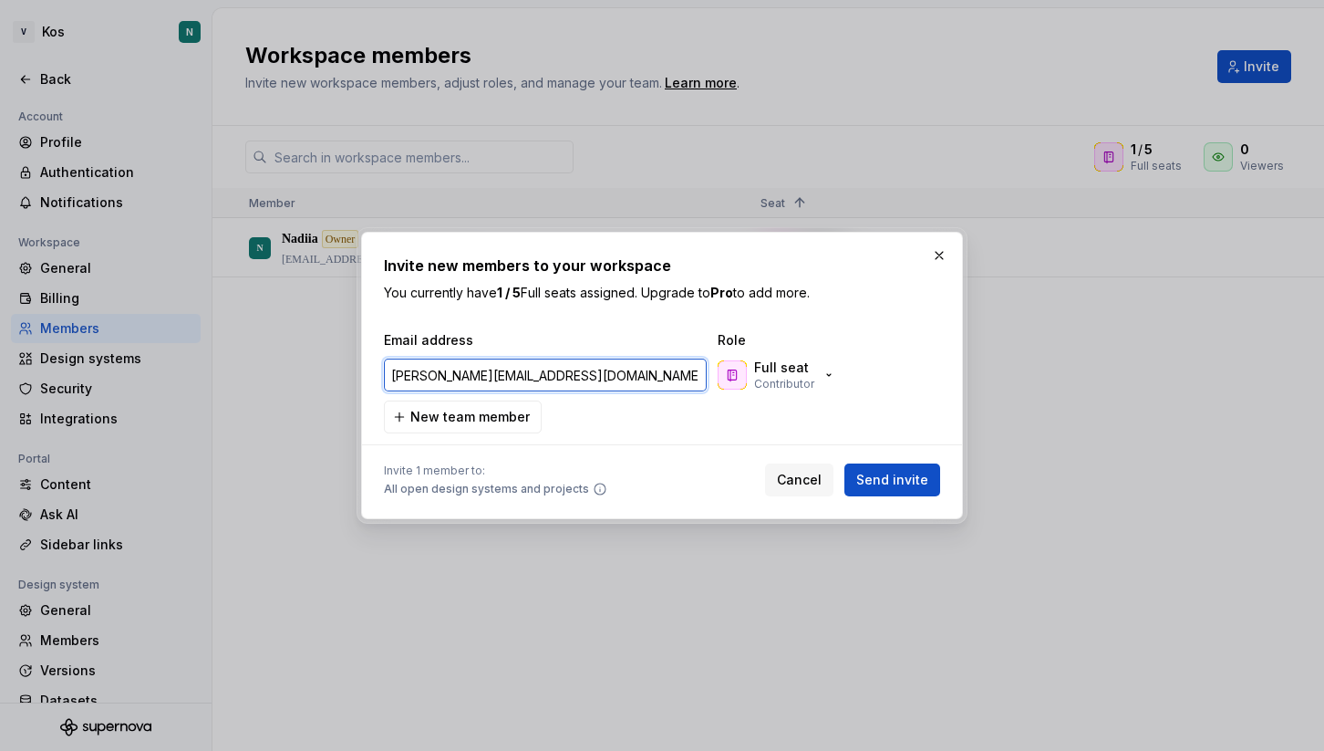
click at [527, 378] on input "[PERSON_NAME][EMAIL_ADDRESS][DOMAIN_NAME]" at bounding box center [545, 374] width 323 height 33
drag, startPoint x: 527, startPoint y: 378, endPoint x: 265, endPoint y: 378, distance: 261.7
click at [265, 378] on div "Invite new members to your workspace You currently have 1 / 5 Full seats assign…" at bounding box center [662, 375] width 1324 height 751
paste input "[PERSON_NAME][EMAIL_ADDRESS][DOMAIN_NAME]"
type input "[PERSON_NAME][EMAIL_ADDRESS][DOMAIN_NAME]"
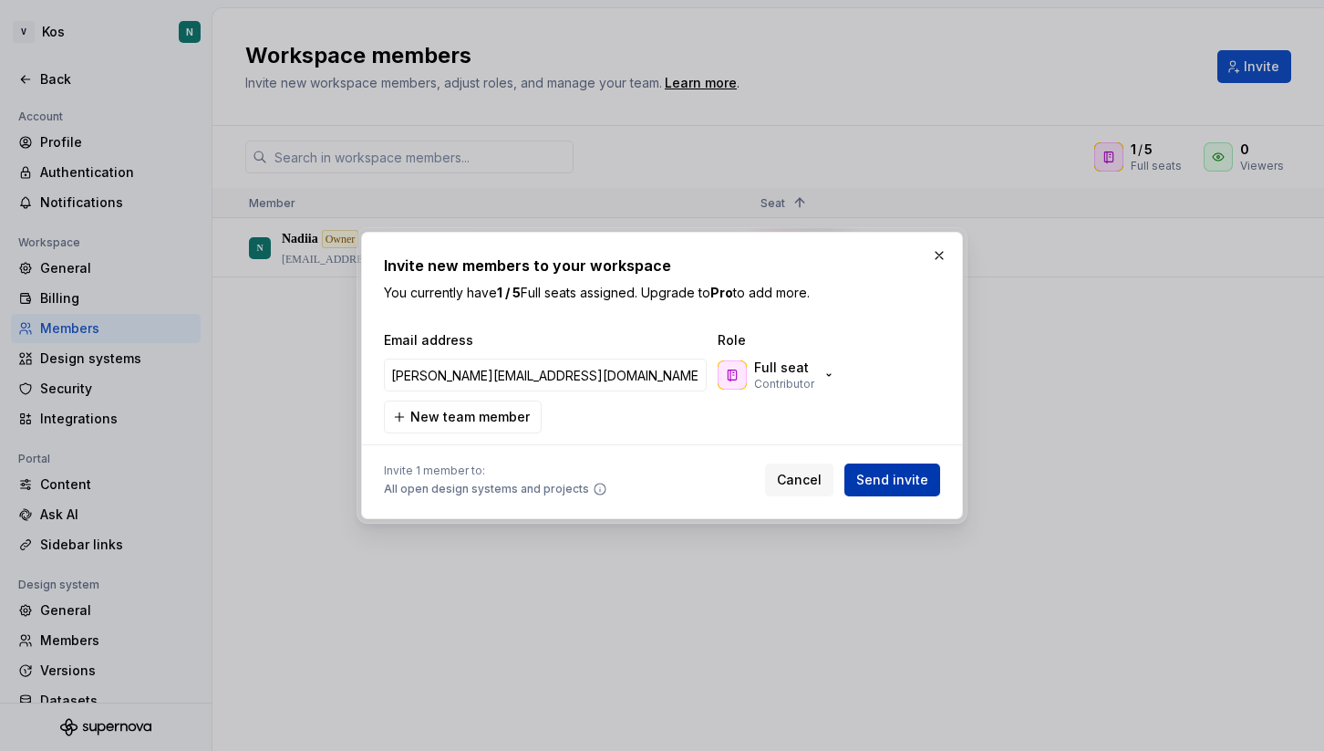
click at [885, 476] on span "Send invite" at bounding box center [892, 480] width 72 height 18
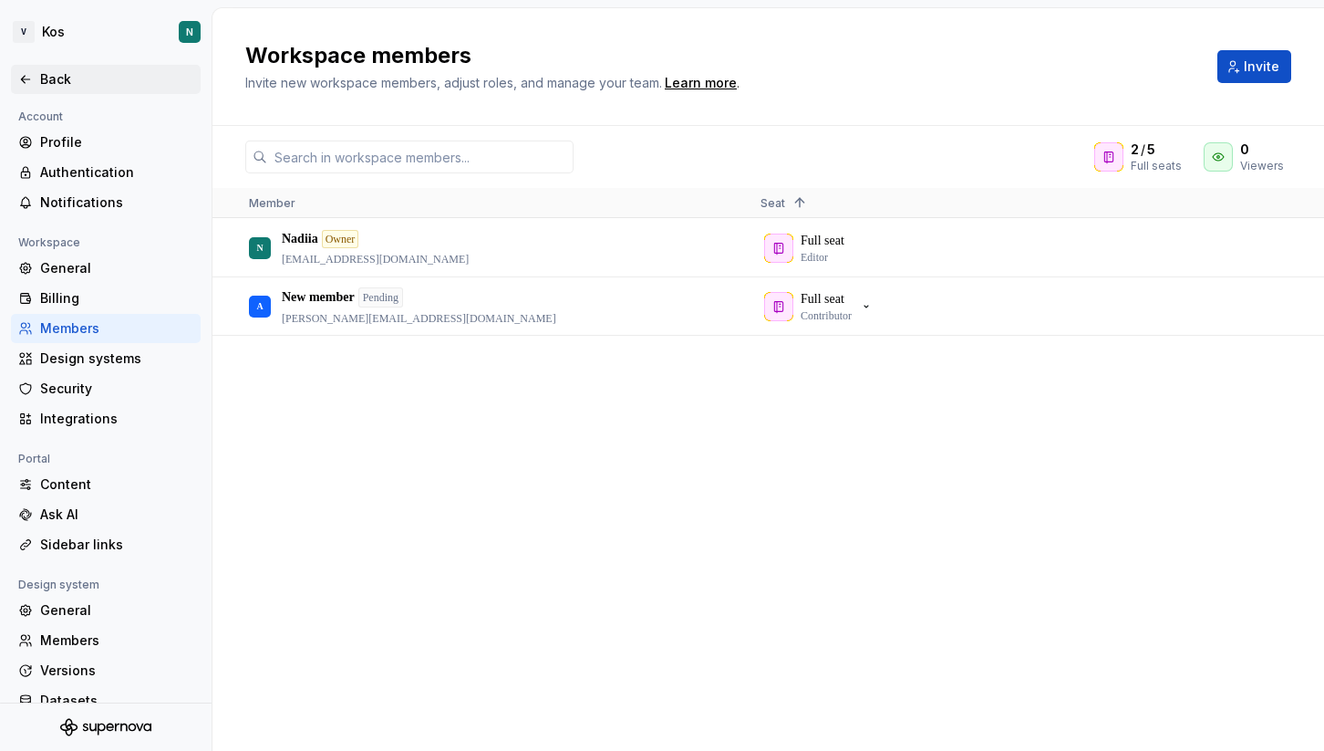
click at [40, 78] on div "Back" at bounding box center [116, 79] width 153 height 18
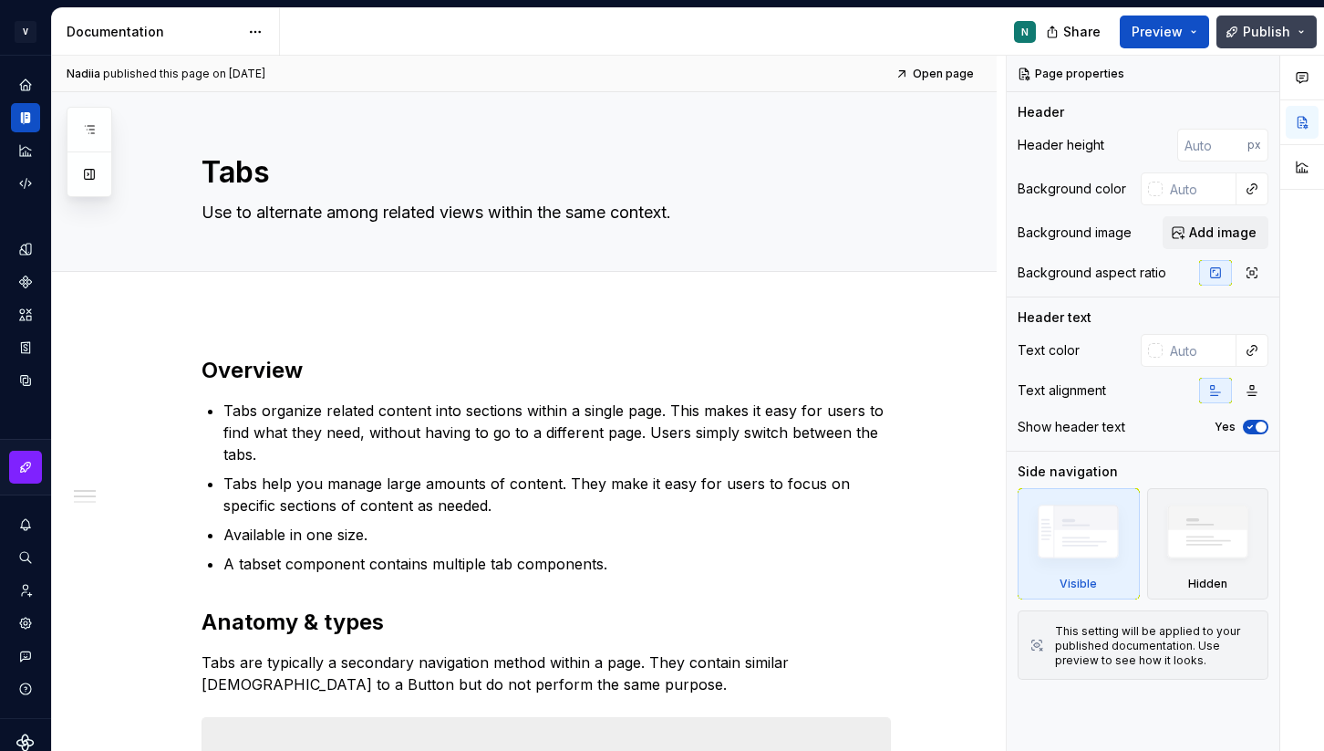
click at [1287, 28] on span "Publish" at bounding box center [1266, 32] width 47 height 18
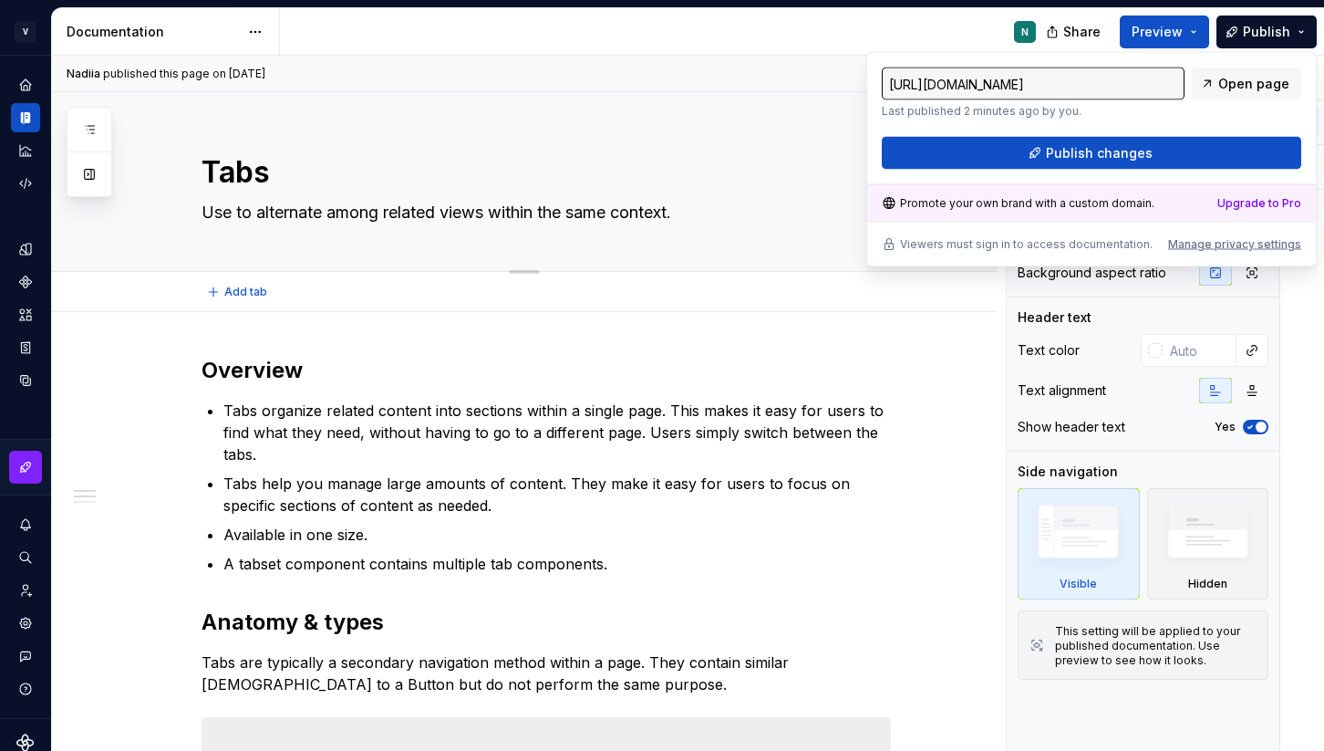
click at [803, 153] on textarea "Tabs" at bounding box center [542, 172] width 689 height 44
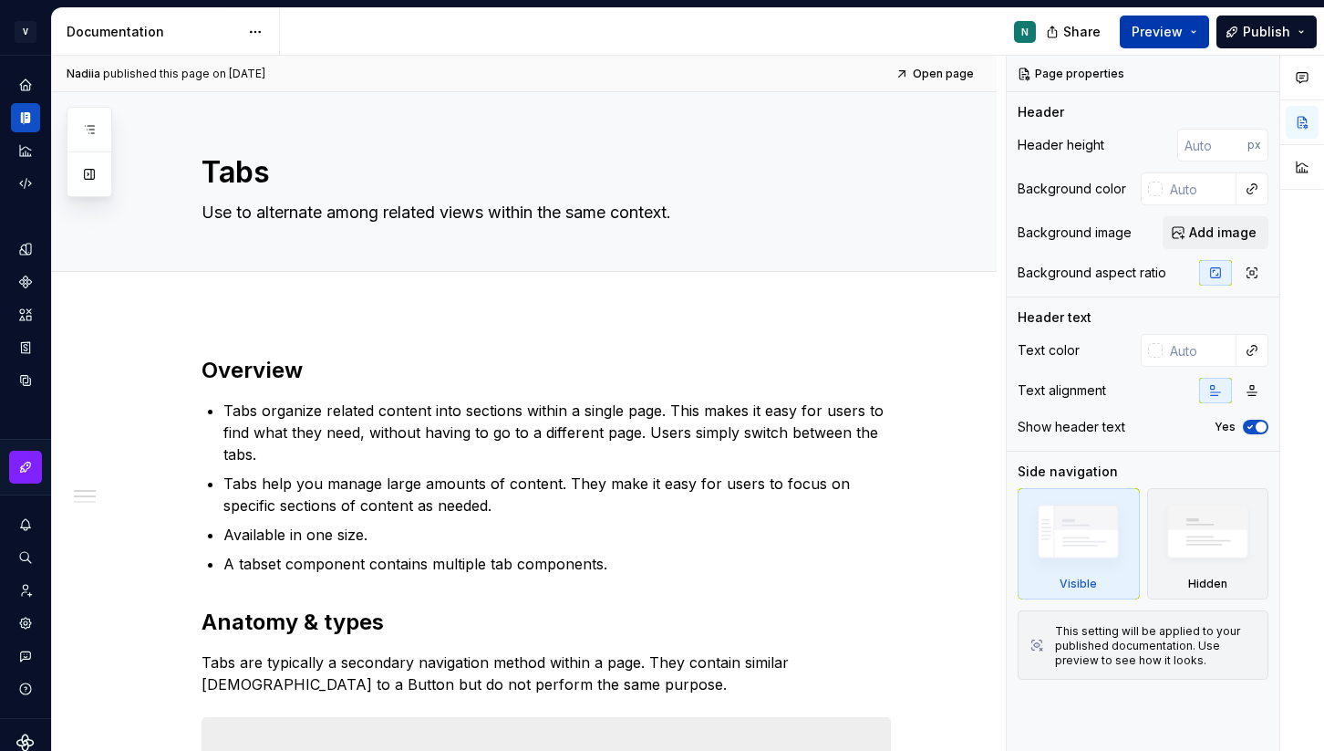
click at [1140, 33] on span "Preview" at bounding box center [1157, 32] width 51 height 18
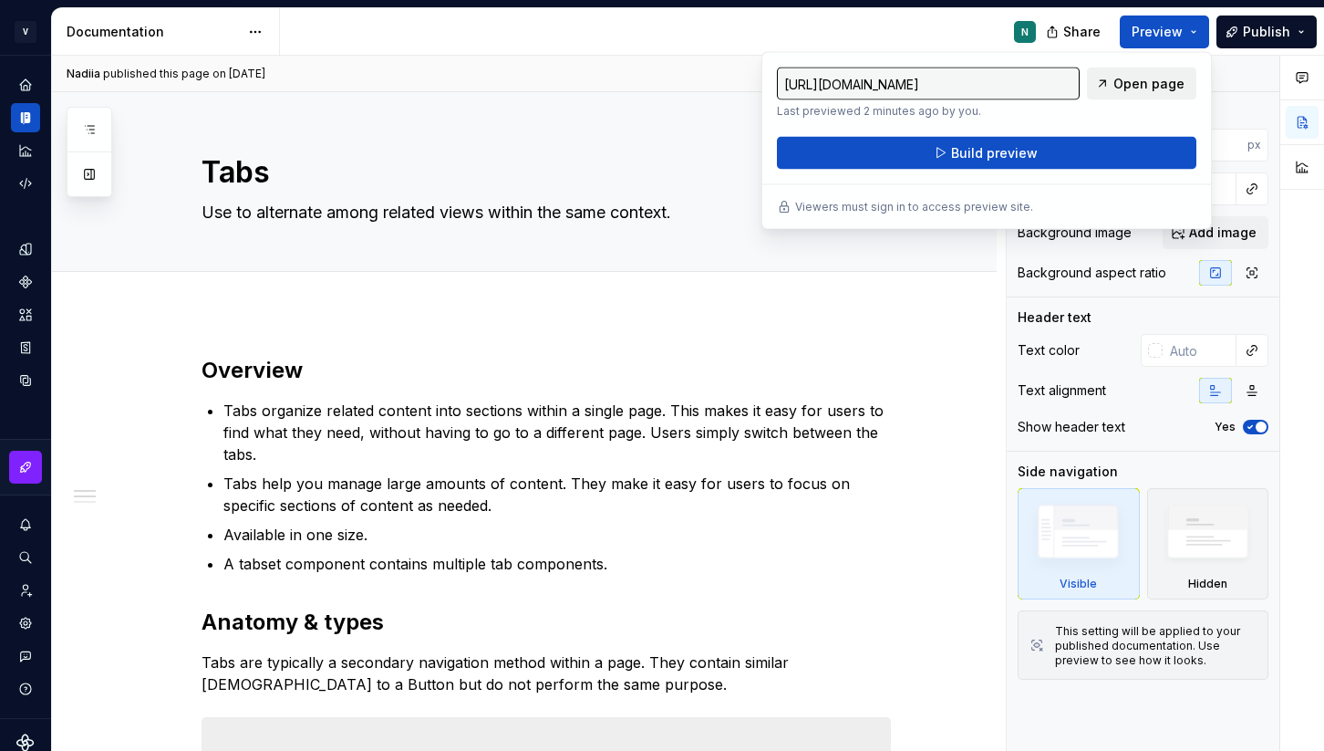
click at [1131, 86] on span "Open page" at bounding box center [1149, 84] width 71 height 18
click at [508, 258] on div "Tabs Use to alternate among related views within the same context." at bounding box center [546, 181] width 689 height 179
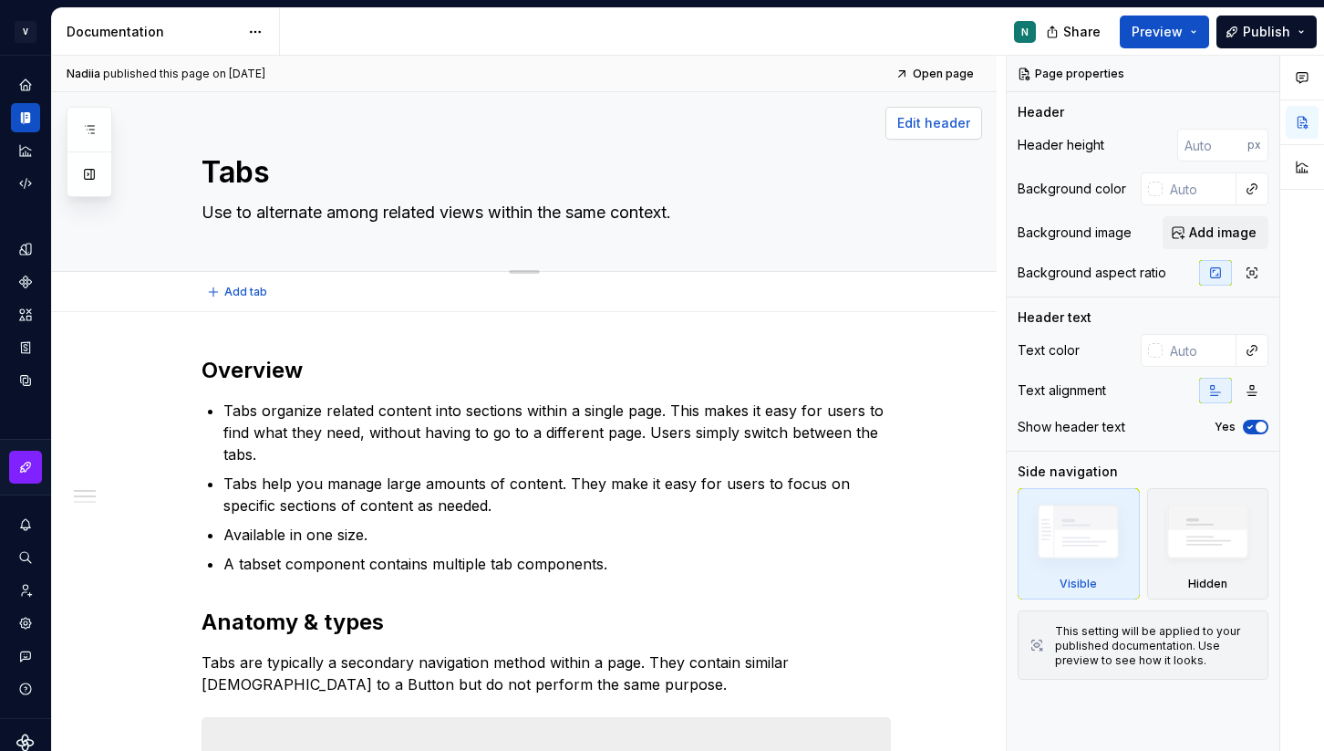
click at [927, 126] on span "Edit header" at bounding box center [933, 123] width 73 height 18
click at [94, 173] on button "button" at bounding box center [89, 174] width 33 height 33
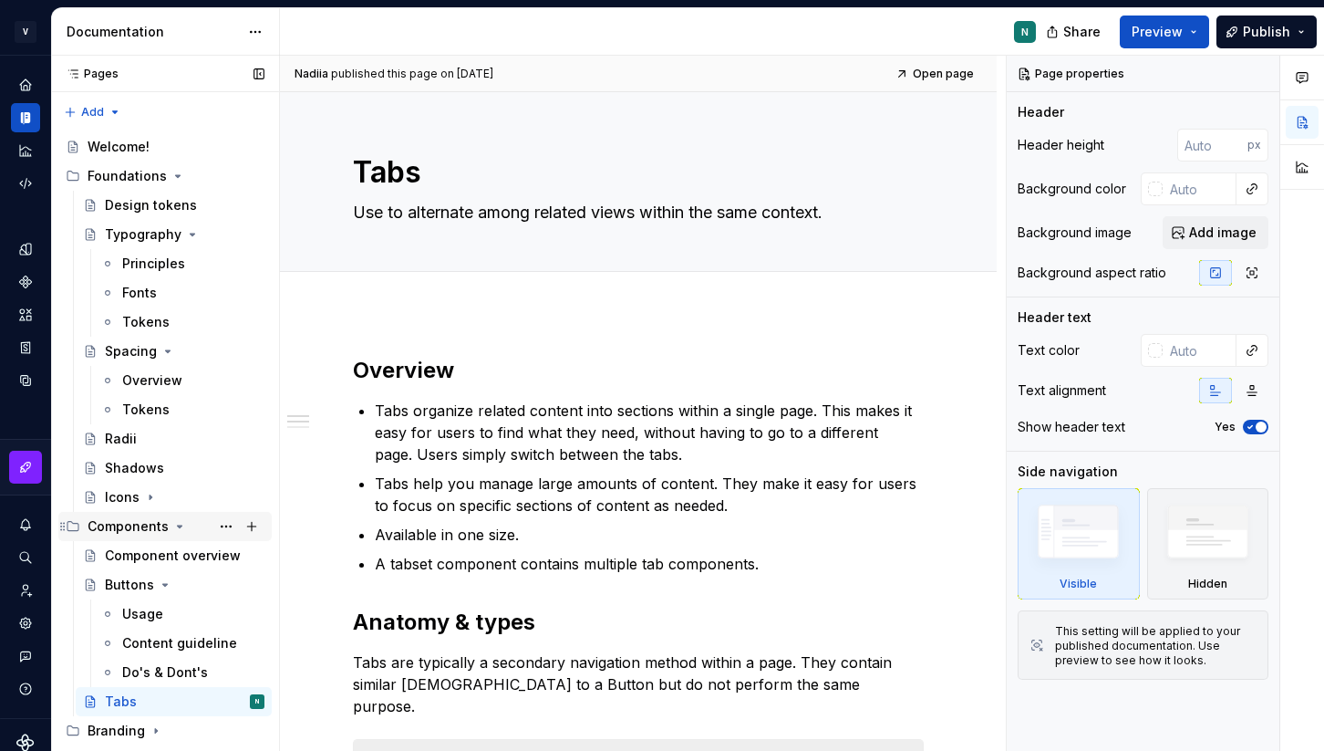
click at [140, 531] on div "Components" at bounding box center [128, 526] width 81 height 18
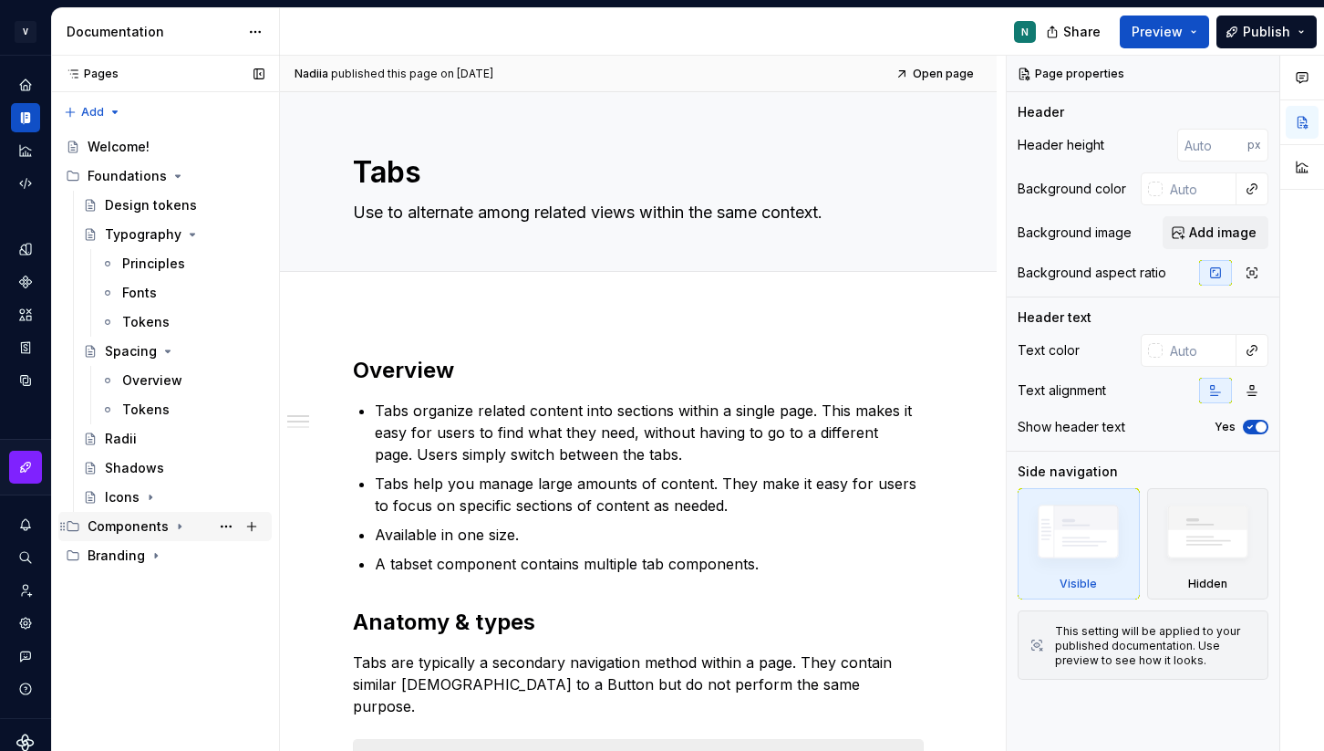
click at [140, 531] on div "Components" at bounding box center [128, 526] width 81 height 18
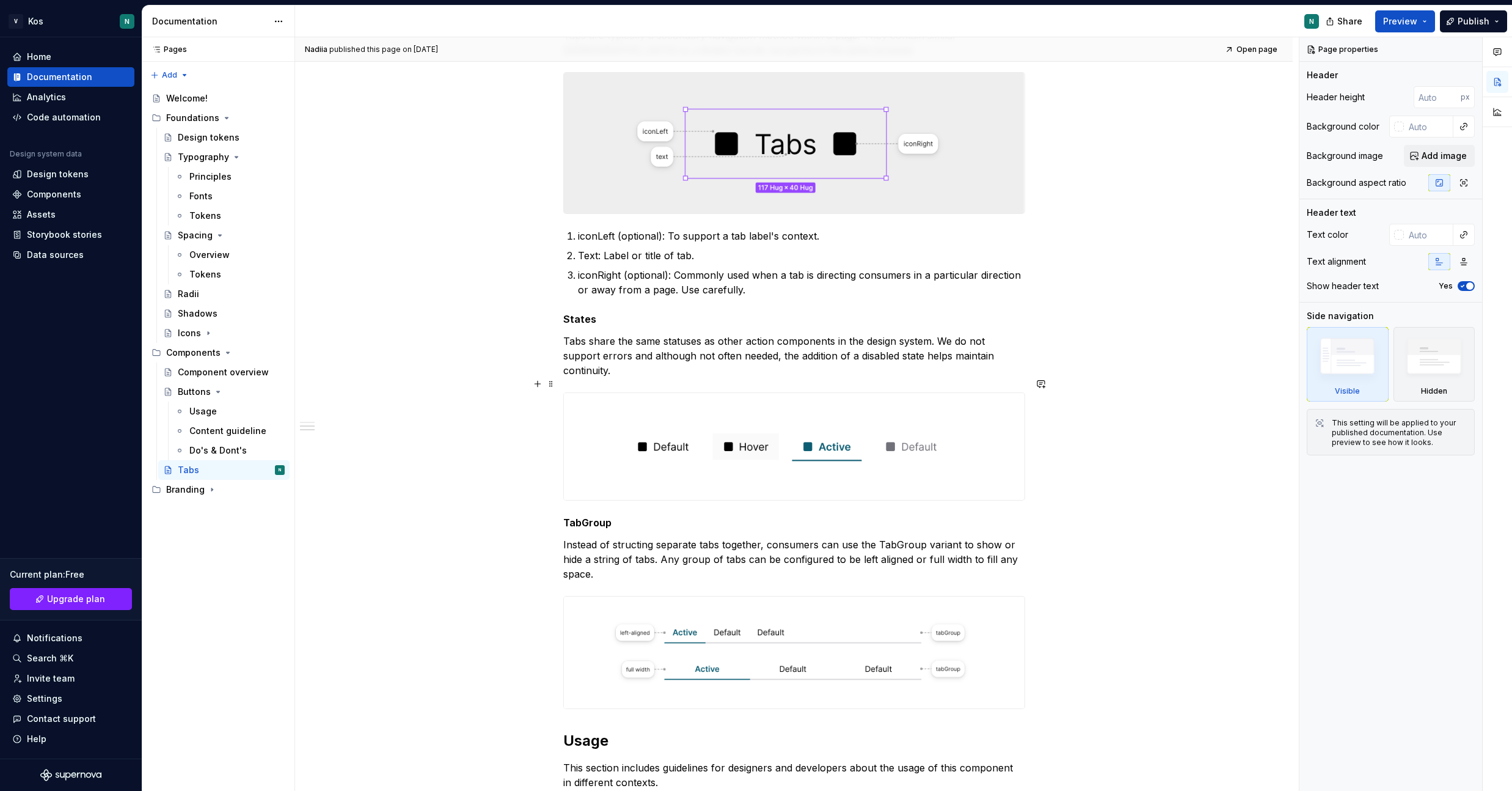
scroll to position [436, 0]
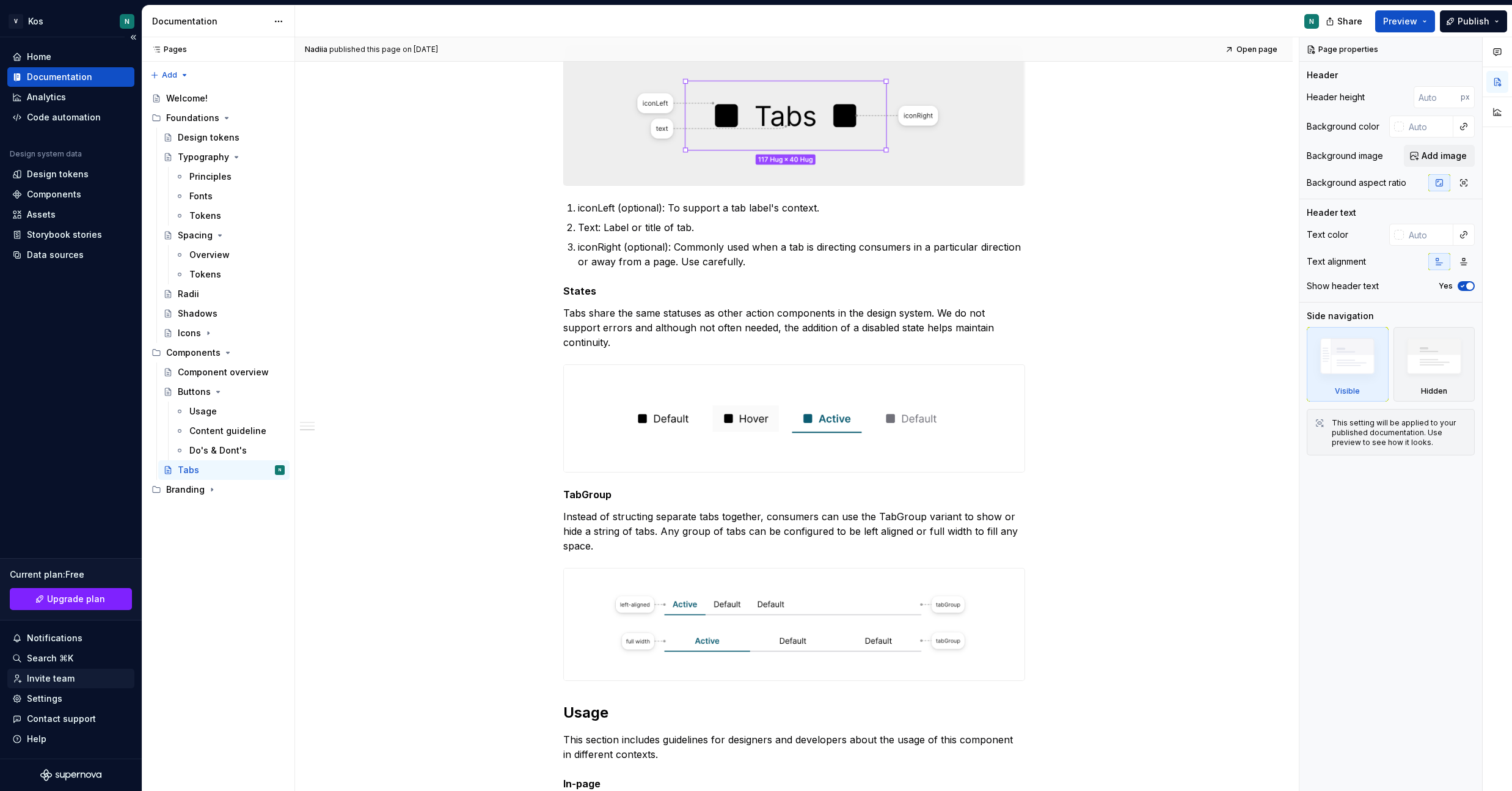
click at [52, 678] on div "Invite team" at bounding box center [50, 678] width 48 height 12
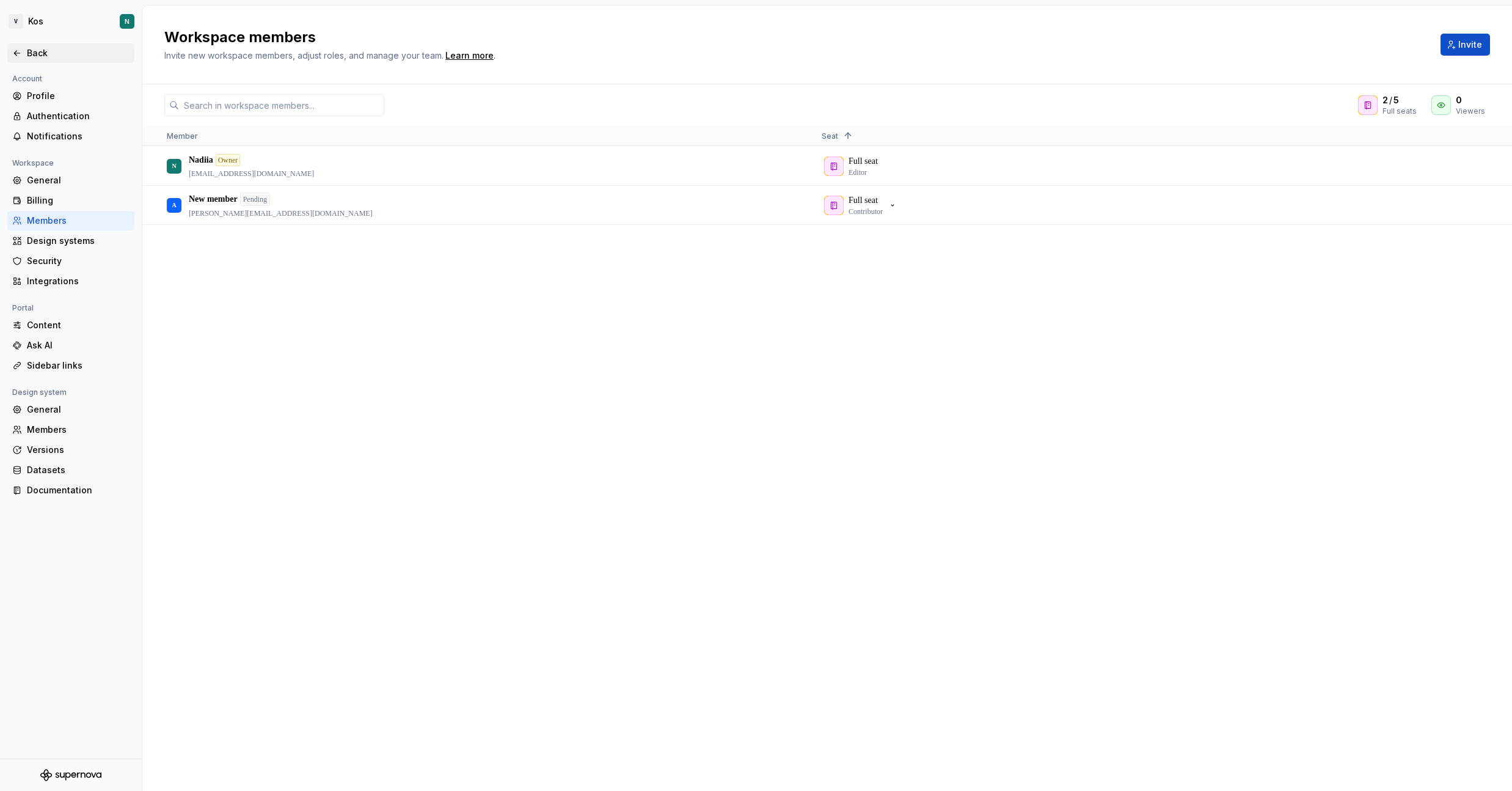
click at [40, 48] on div "Back" at bounding box center [78, 53] width 102 height 12
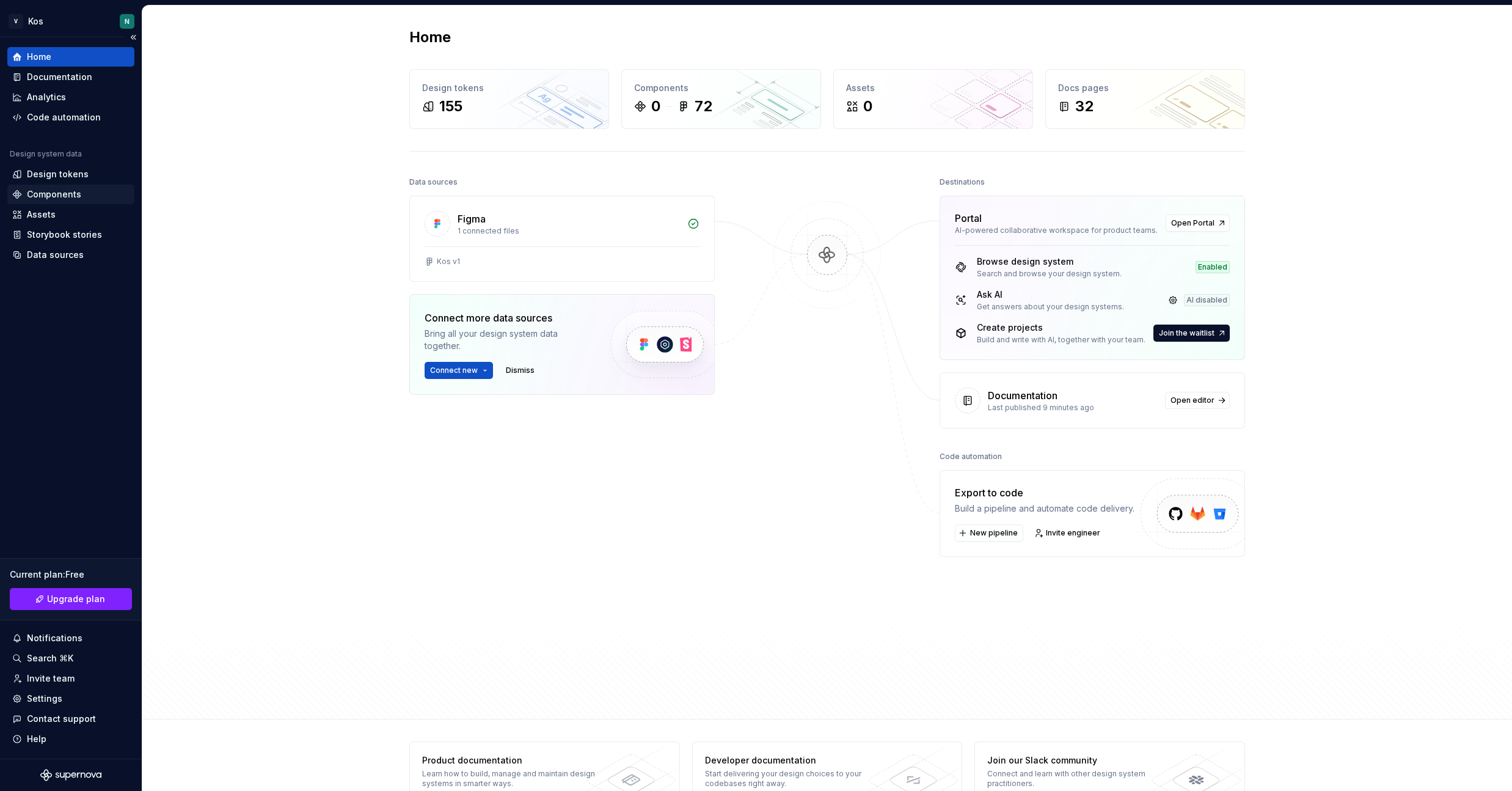
click at [46, 196] on div "Components" at bounding box center [54, 194] width 54 height 12
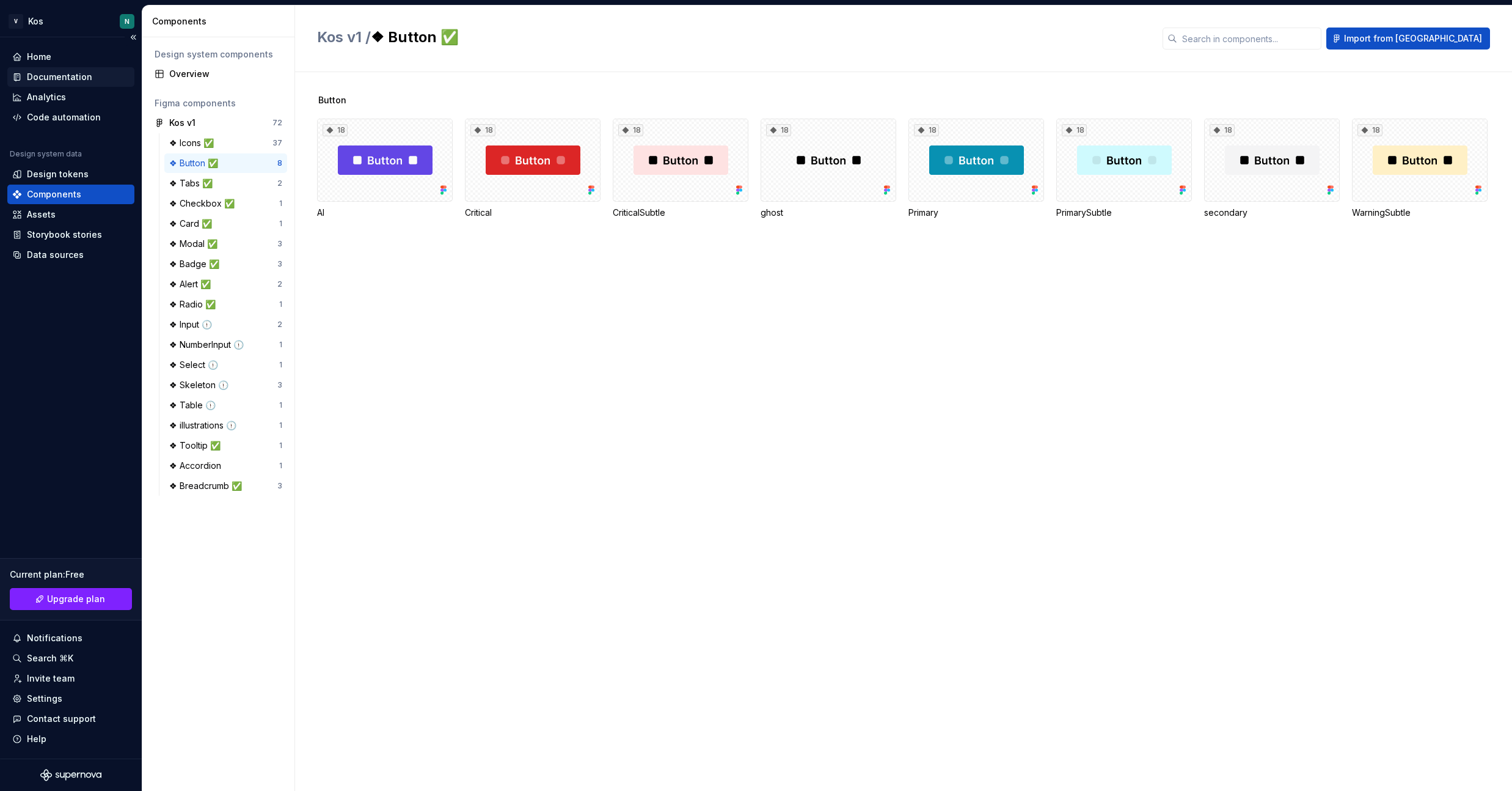
click at [73, 71] on div "Documentation" at bounding box center [60, 77] width 66 height 12
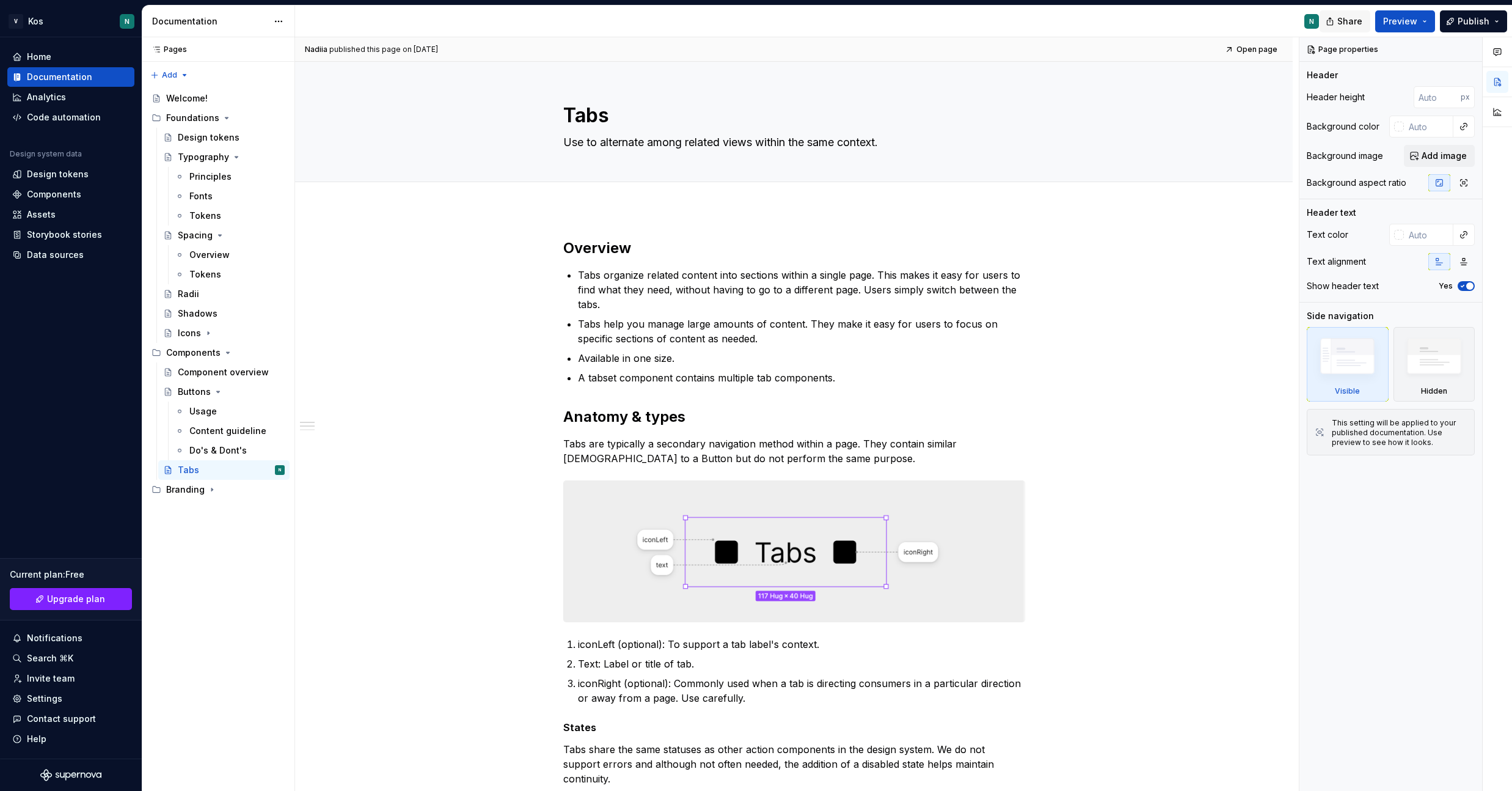
click at [1347, 23] on span "Share" at bounding box center [1349, 21] width 25 height 12
click at [1345, 68] on span "Copy link" at bounding box center [1335, 71] width 40 height 12
click at [871, 343] on p "Tabs help you manage large amounts of content. They make it easy for users to f…" at bounding box center [802, 331] width 448 height 29
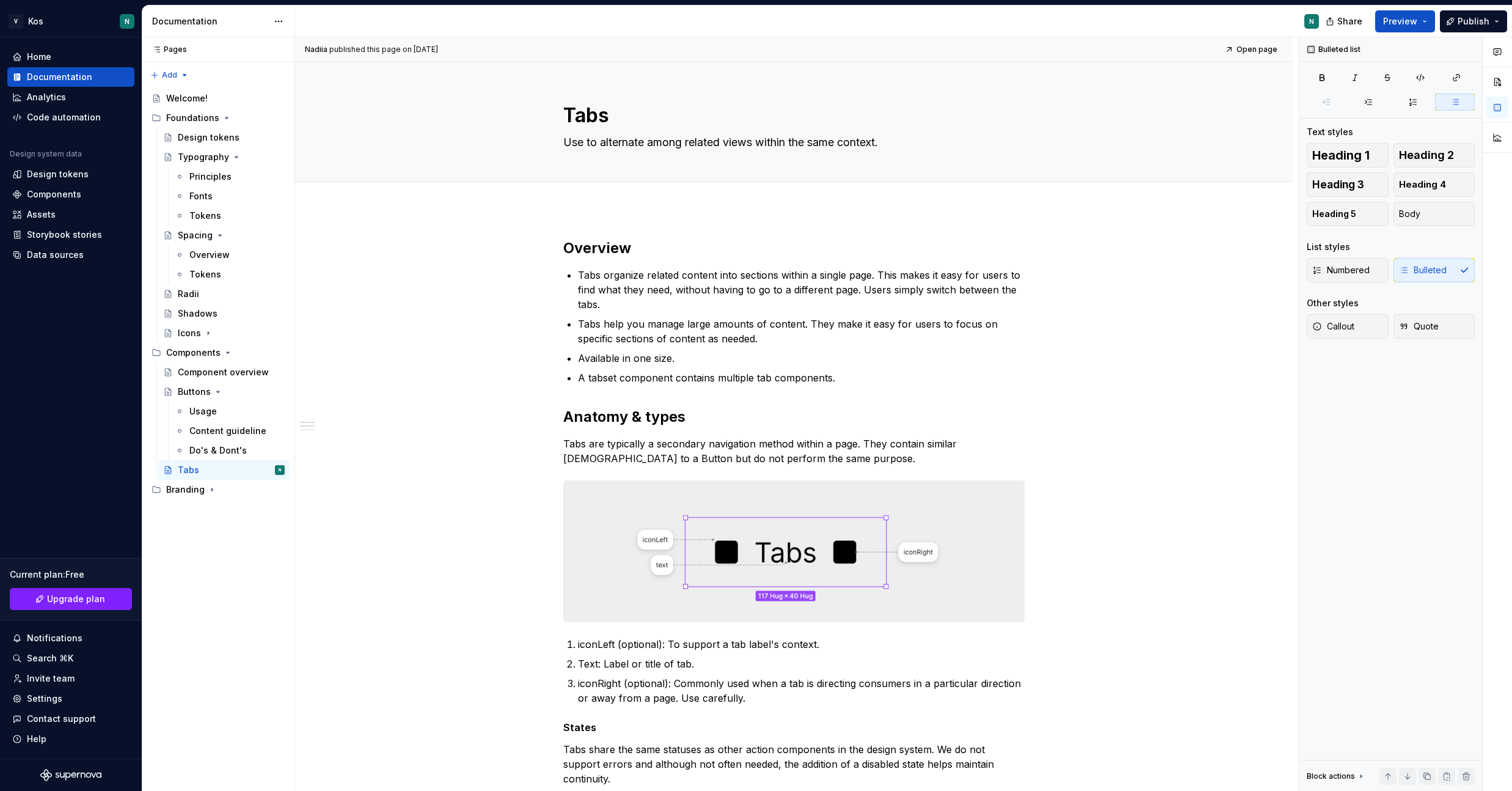
type textarea "*"
